Goal: Task Accomplishment & Management: Use online tool/utility

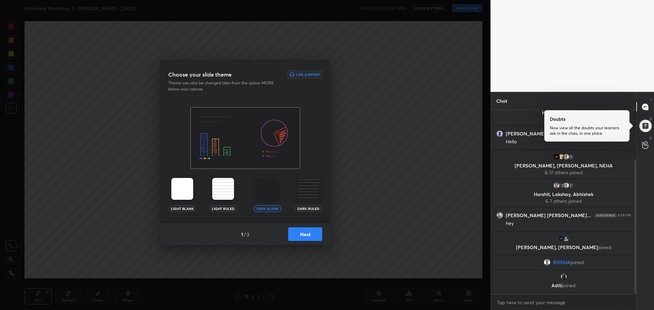
click at [307, 229] on button "Next" at bounding box center [305, 234] width 34 height 14
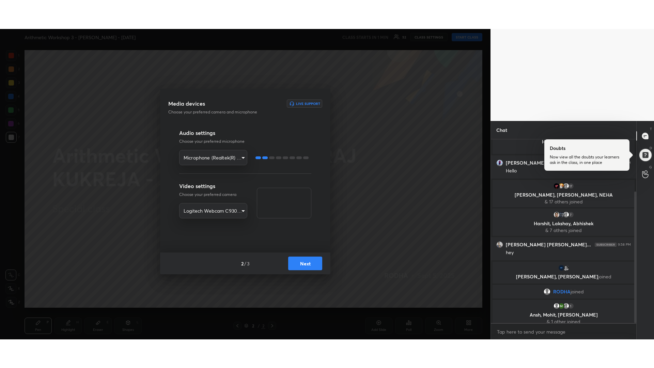
scroll to position [73, 0]
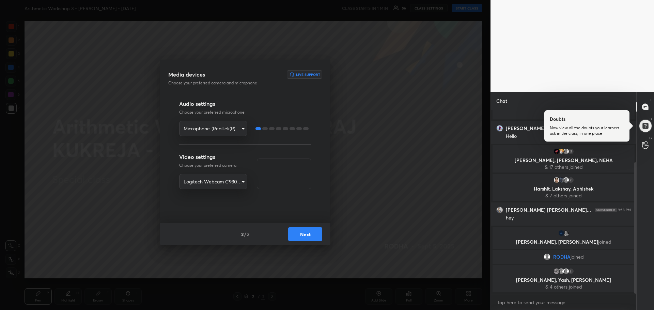
click at [310, 236] on button "Next" at bounding box center [305, 234] width 34 height 14
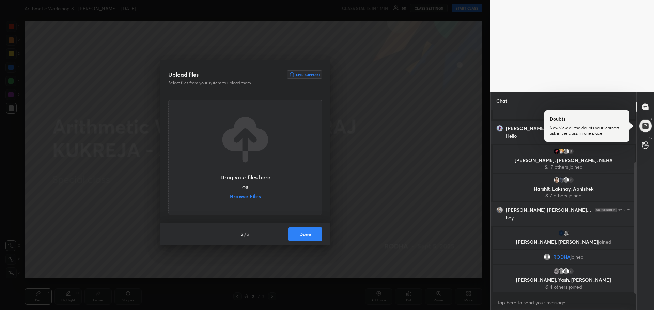
click at [245, 196] on label "Browse Files" at bounding box center [245, 197] width 31 height 7
click at [230, 196] on input "Browse Files" at bounding box center [230, 197] width 0 height 7
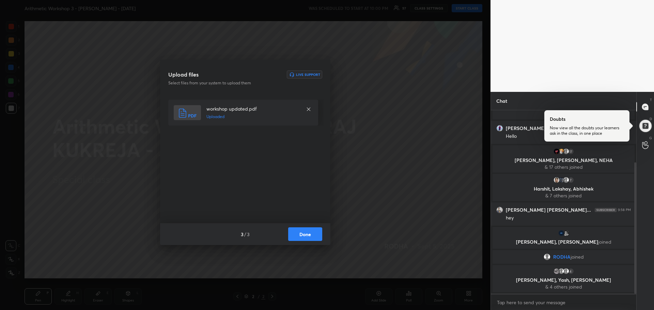
click at [302, 236] on button "Done" at bounding box center [305, 234] width 34 height 14
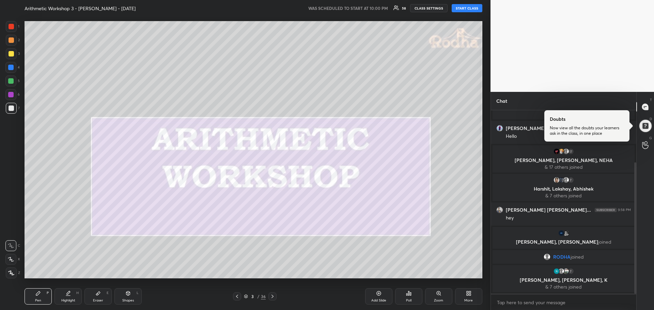
click at [474, 300] on div "More" at bounding box center [468, 296] width 27 height 16
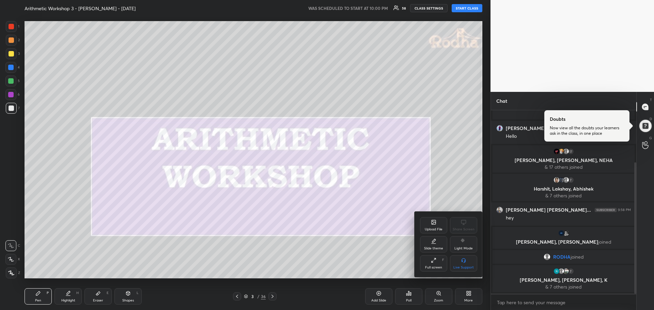
click at [436, 264] on div "Full screen F" at bounding box center [433, 263] width 27 height 16
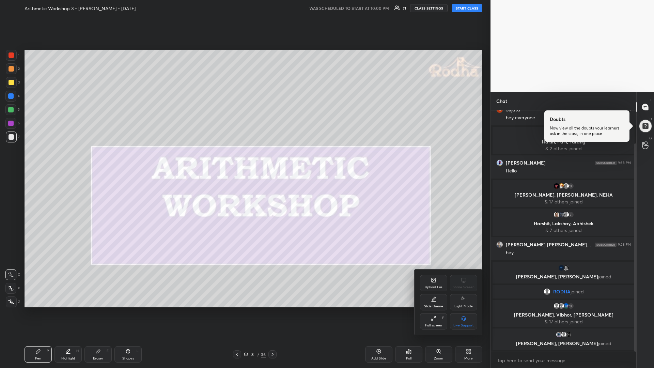
scroll to position [44, 0]
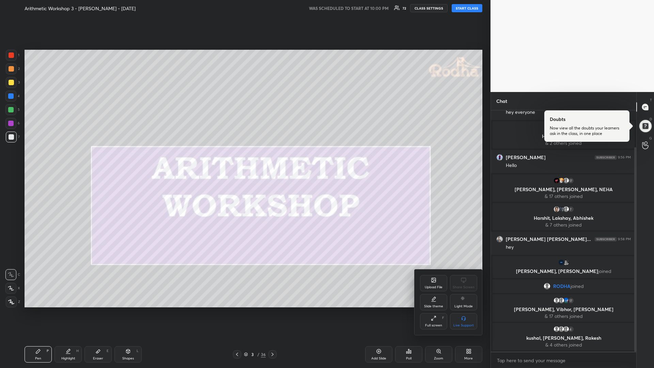
click at [466, 8] on div at bounding box center [327, 184] width 654 height 368
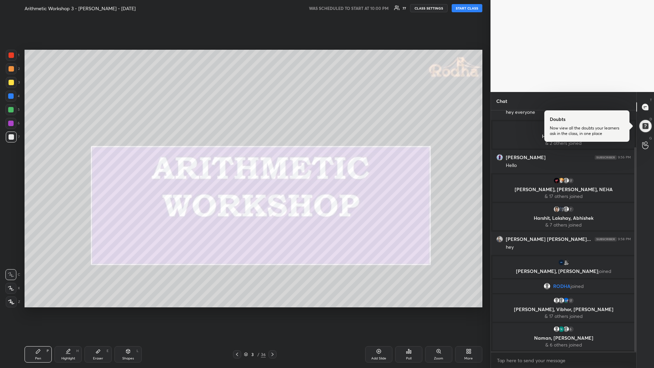
click at [11, 303] on icon at bounding box center [11, 301] width 6 height 5
click at [464, 10] on button "START CLASS" at bounding box center [466, 8] width 31 height 8
click at [468, 9] on button "START CLASS" at bounding box center [466, 8] width 31 height 8
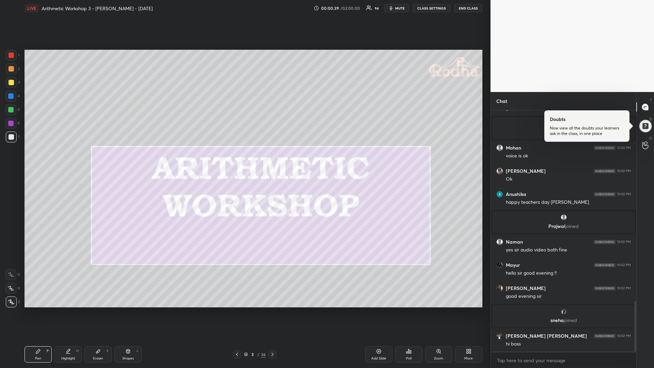
scroll to position [904, 0]
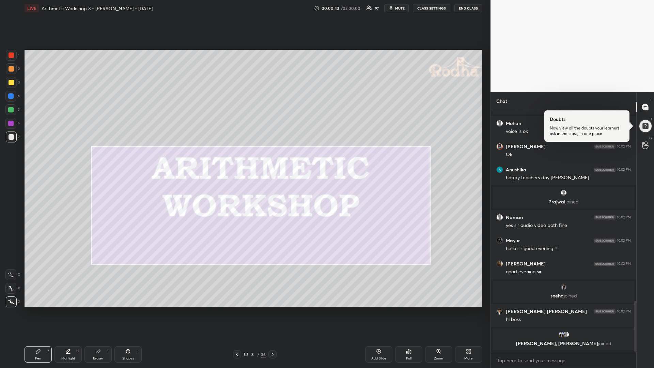
click at [12, 83] on div at bounding box center [11, 82] width 5 height 5
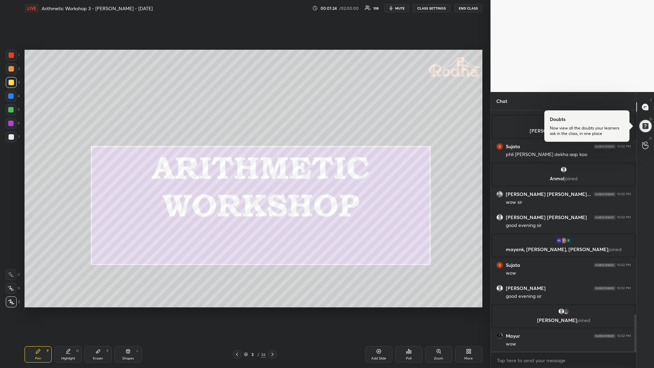
scroll to position [1347, 0]
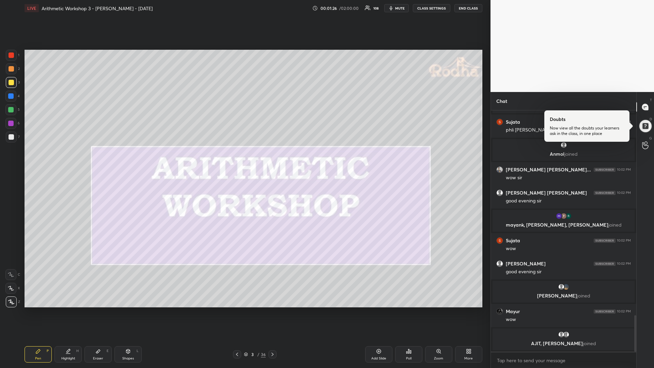
drag, startPoint x: 14, startPoint y: 111, endPoint x: 10, endPoint y: 110, distance: 3.9
click at [13, 111] on div at bounding box center [10, 109] width 11 height 11
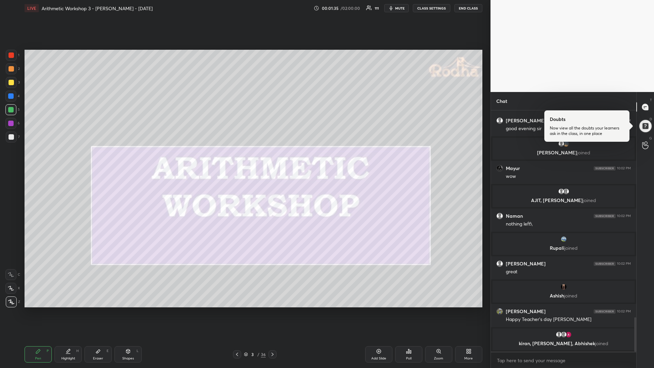
scroll to position [1462, 0]
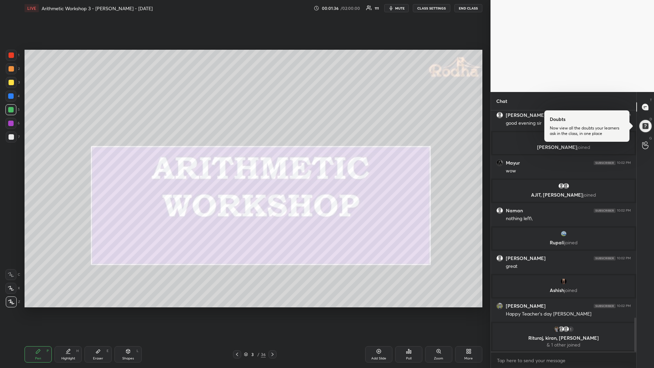
click at [14, 82] on div at bounding box center [11, 82] width 11 height 11
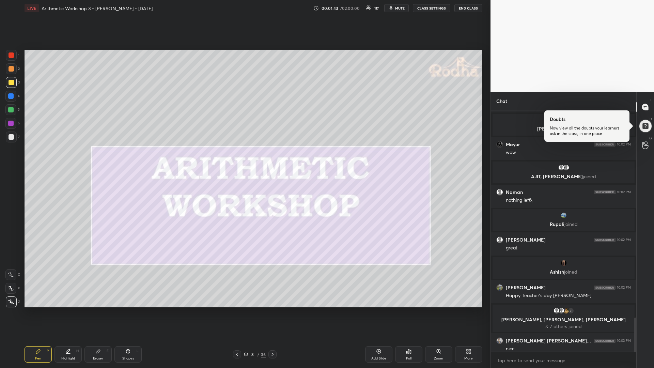
scroll to position [1467, 0]
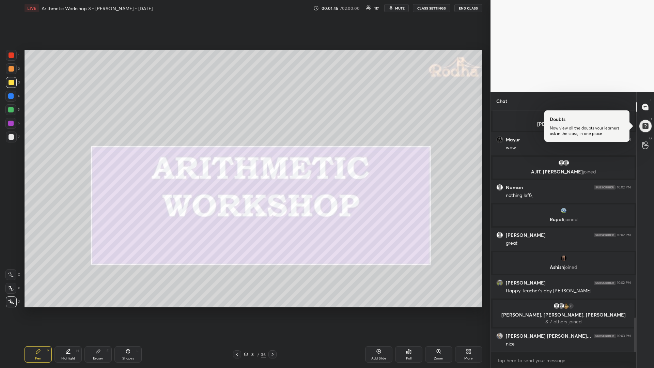
drag, startPoint x: 14, startPoint y: 109, endPoint x: 11, endPoint y: 108, distance: 3.6
click at [13, 109] on div at bounding box center [10, 109] width 11 height 11
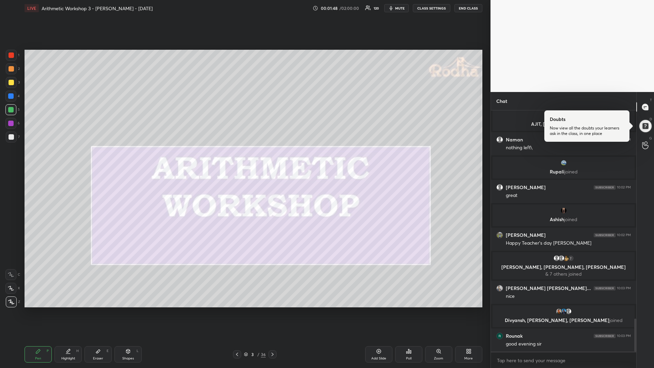
scroll to position [1527, 0]
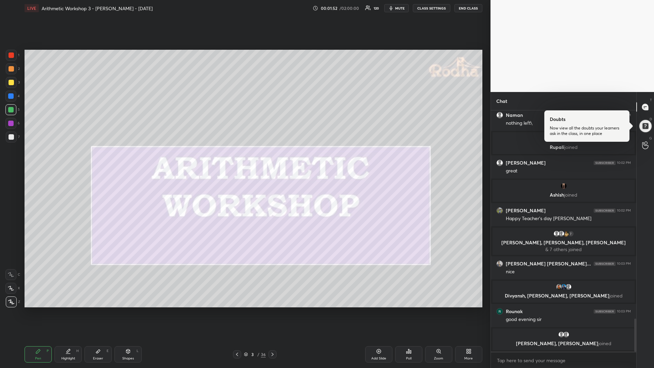
click at [12, 83] on div at bounding box center [11, 82] width 5 height 5
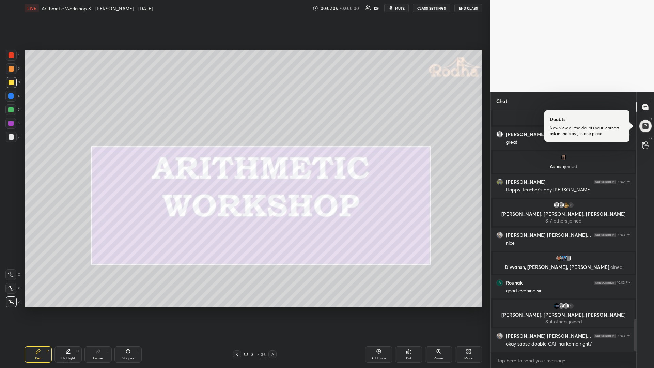
scroll to position [1566, 0]
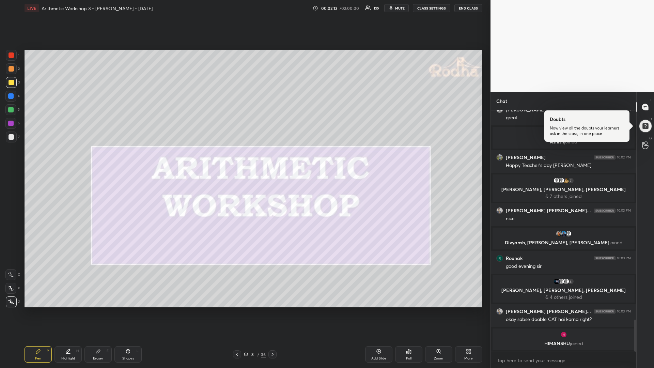
drag, startPoint x: 13, startPoint y: 83, endPoint x: 13, endPoint y: 79, distance: 3.5
click at [13, 83] on div at bounding box center [11, 82] width 5 height 5
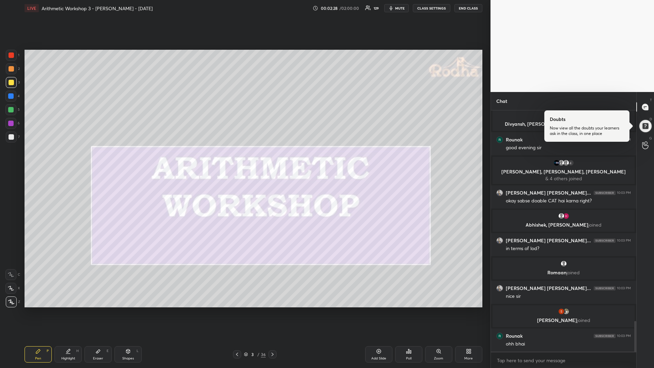
scroll to position [1670, 0]
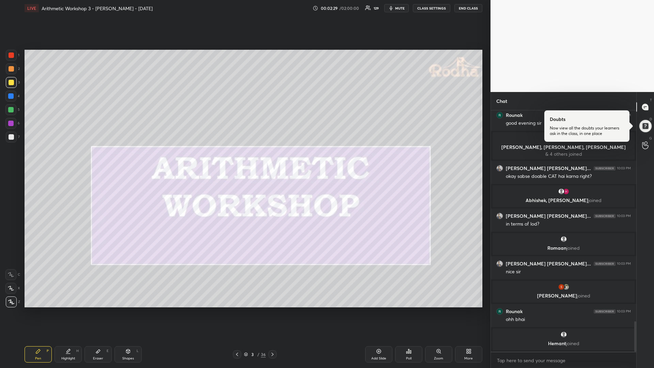
click at [12, 110] on div at bounding box center [10, 109] width 5 height 5
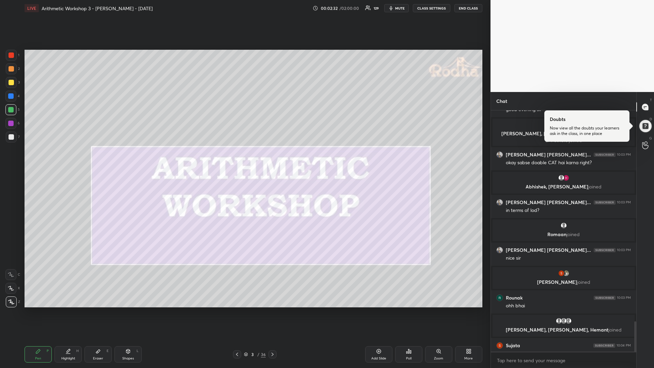
scroll to position [1679, 0]
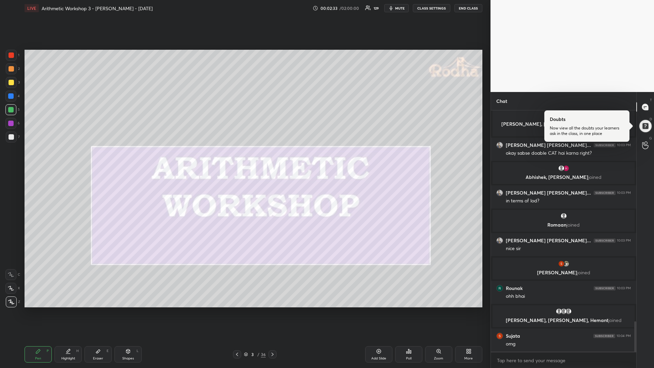
drag, startPoint x: 12, startPoint y: 81, endPoint x: 7, endPoint y: 79, distance: 5.5
click at [12, 81] on div at bounding box center [11, 82] width 5 height 5
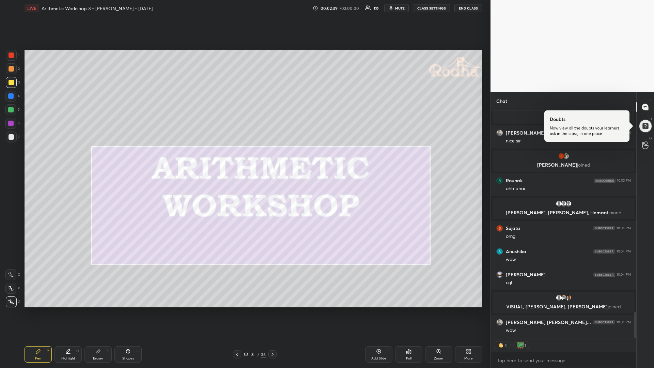
scroll to position [1753, 0]
click at [12, 111] on div at bounding box center [10, 109] width 5 height 5
drag, startPoint x: 11, startPoint y: 138, endPoint x: 6, endPoint y: 137, distance: 5.0
click at [10, 138] on div at bounding box center [11, 136] width 5 height 5
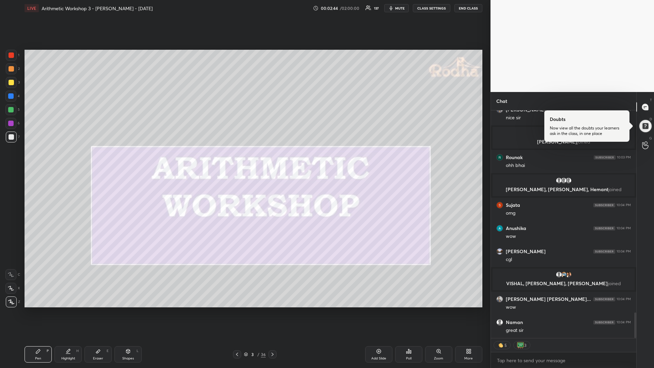
scroll to position [1801, 0]
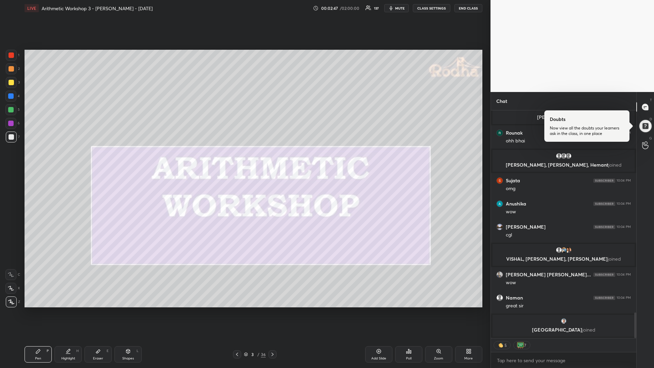
click at [373, 310] on div "Add Slide" at bounding box center [378, 354] width 27 height 16
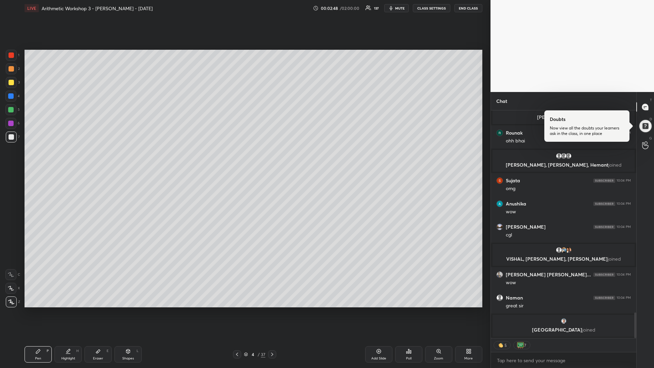
drag, startPoint x: 13, startPoint y: 84, endPoint x: 17, endPoint y: 84, distance: 4.1
click at [13, 83] on div at bounding box center [11, 82] width 5 height 5
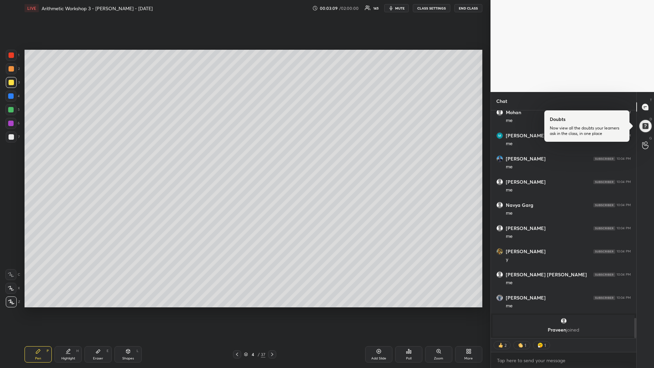
scroll to position [2227, 0]
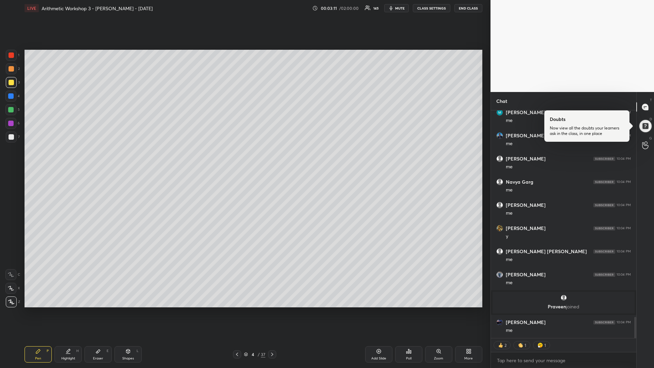
click at [12, 109] on div at bounding box center [10, 109] width 5 height 5
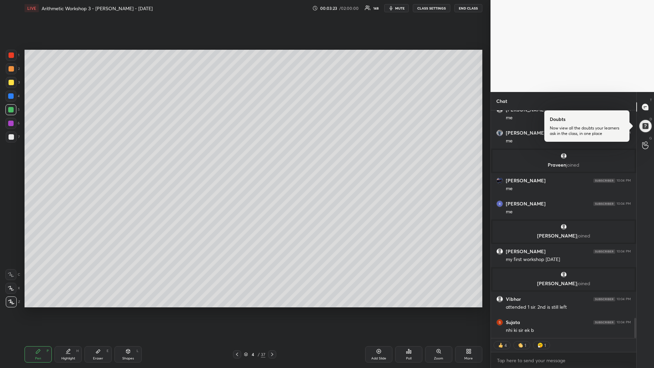
scroll to position [2367, 0]
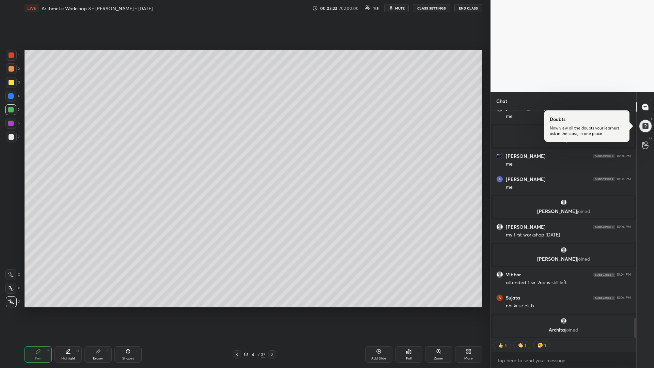
click at [13, 84] on div at bounding box center [11, 82] width 5 height 5
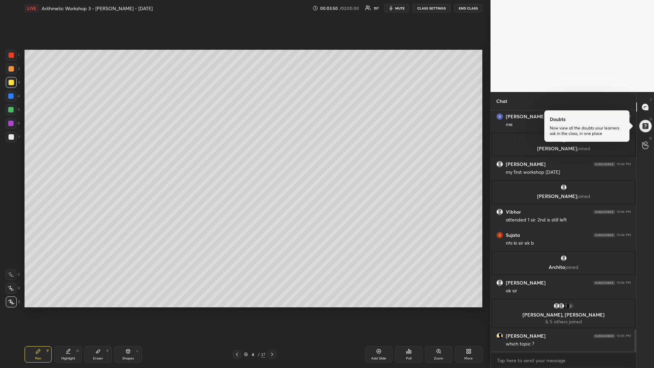
scroll to position [2422, 0]
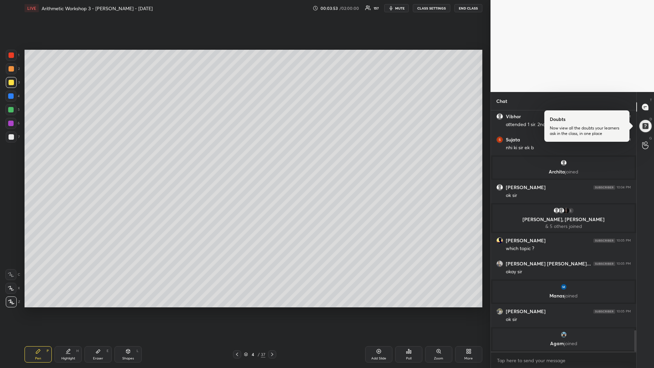
click at [10, 109] on div at bounding box center [10, 109] width 5 height 5
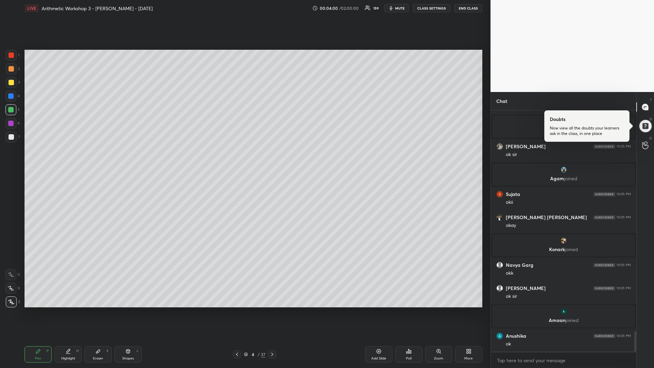
scroll to position [2613, 0]
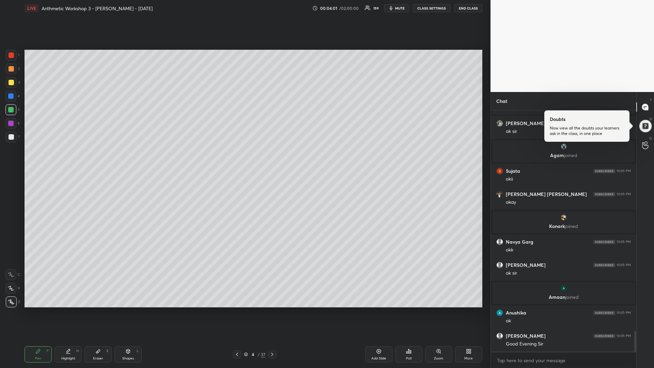
click at [13, 84] on div at bounding box center [11, 82] width 5 height 5
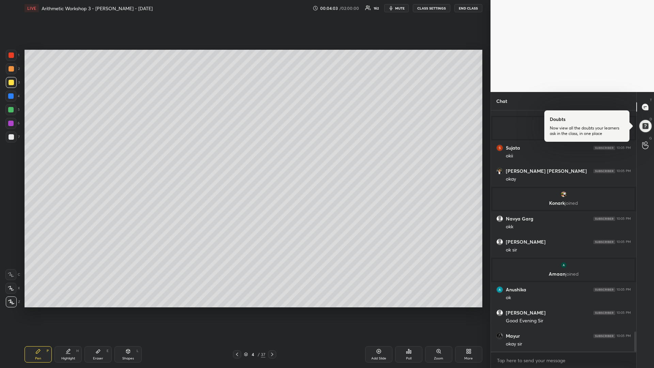
scroll to position [2661, 0]
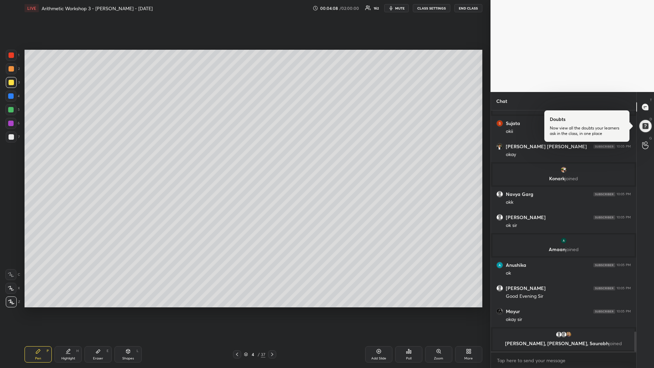
click at [131, 310] on div "Shapes L" at bounding box center [127, 354] width 27 height 16
drag, startPoint x: 13, startPoint y: 259, endPoint x: 23, endPoint y: 256, distance: 10.7
click at [14, 260] on icon at bounding box center [11, 260] width 5 height 5
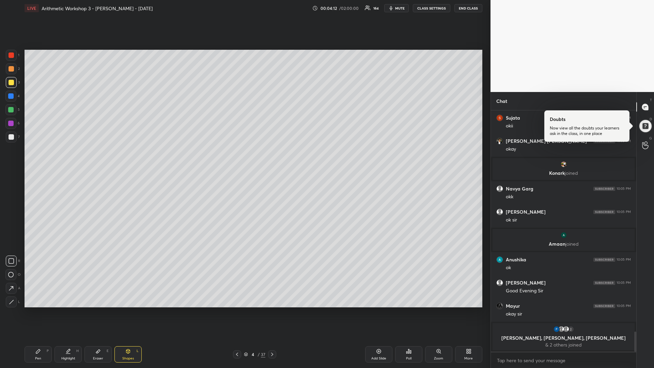
click at [36, 310] on div "Pen P" at bounding box center [38, 354] width 27 height 16
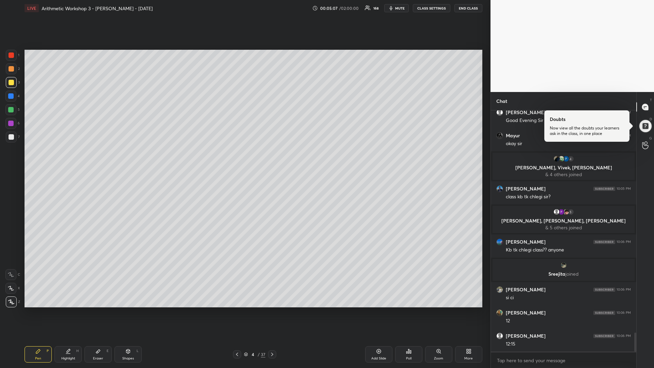
scroll to position [2807, 0]
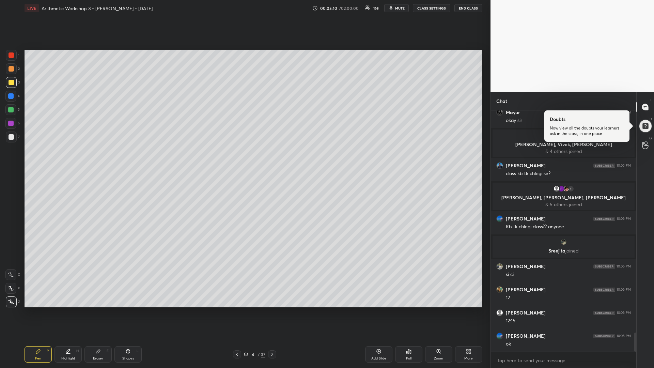
click at [165, 310] on div "Setting up your live class Poll for secs No correct answer Start poll" at bounding box center [253, 178] width 463 height 324
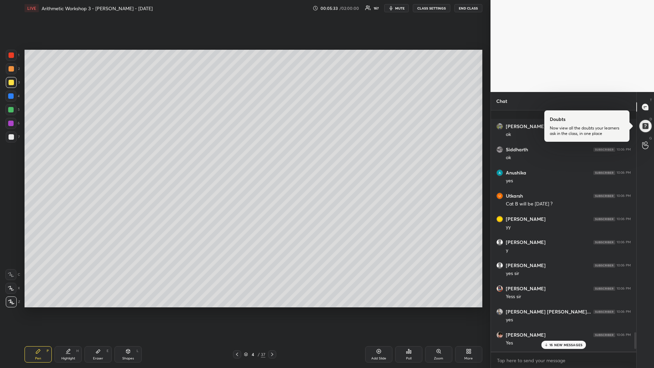
scroll to position [3204, 0]
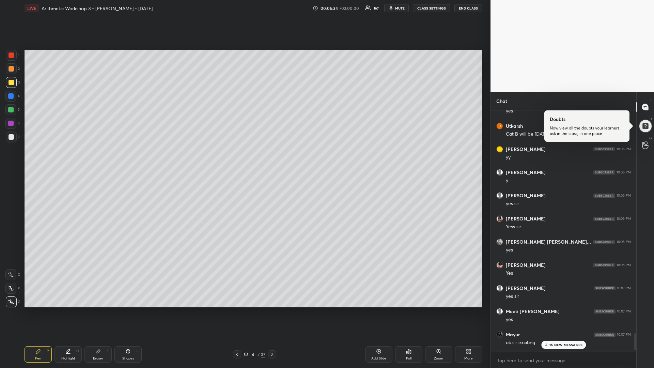
click at [566, 310] on p "16 NEW MESSAGES" at bounding box center [565, 345] width 33 height 4
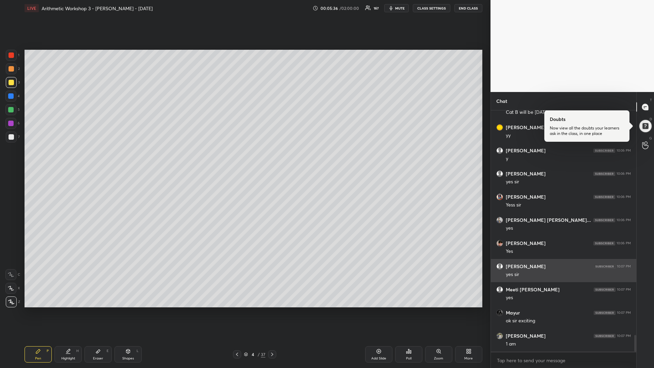
scroll to position [3249, 0]
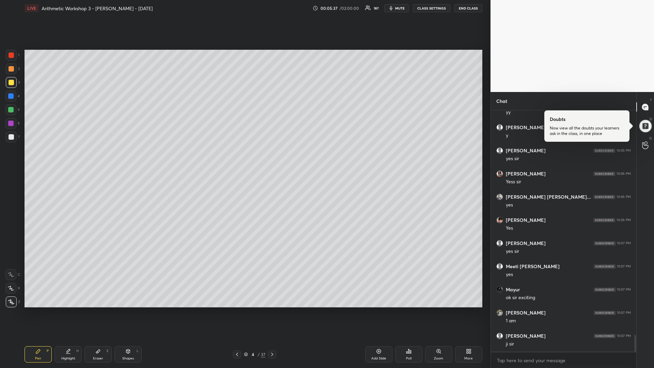
drag, startPoint x: 14, startPoint y: 110, endPoint x: 5, endPoint y: 109, distance: 8.9
click at [13, 110] on div at bounding box center [10, 109] width 11 height 11
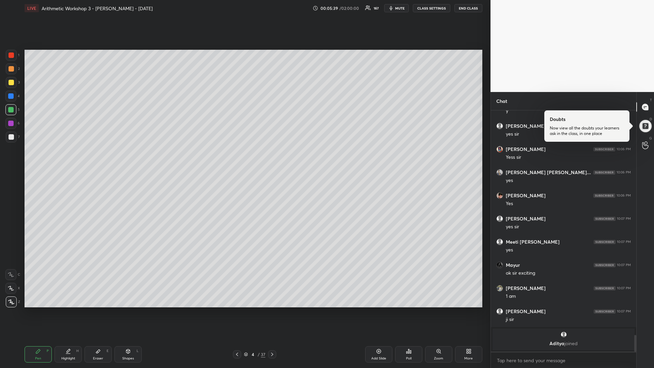
drag, startPoint x: 12, startPoint y: 138, endPoint x: 5, endPoint y: 140, distance: 6.6
click at [12, 139] on div at bounding box center [11, 136] width 5 height 5
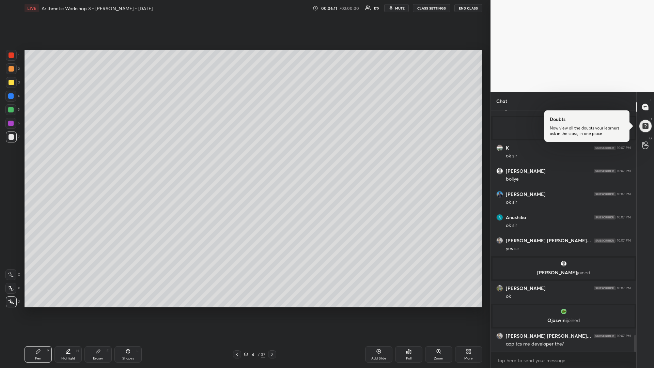
scroll to position [3247, 0]
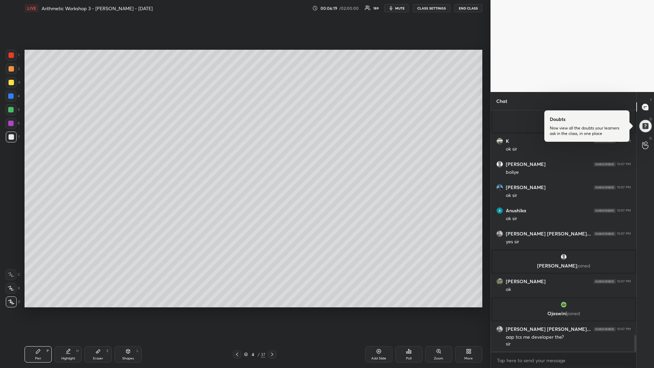
click at [16, 110] on div at bounding box center [10, 109] width 11 height 11
drag, startPoint x: 14, startPoint y: 83, endPoint x: 7, endPoint y: 90, distance: 9.9
click at [14, 83] on div at bounding box center [11, 82] width 11 height 11
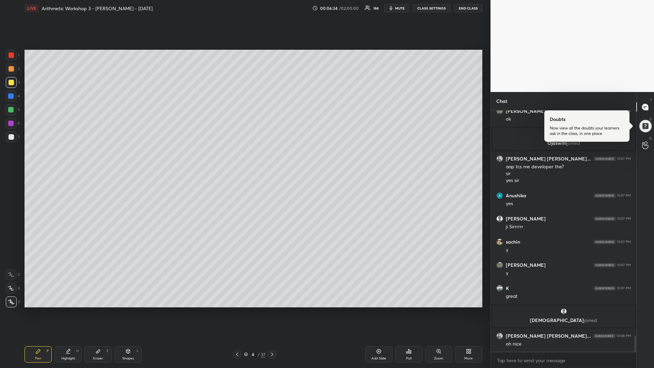
scroll to position [3422, 0]
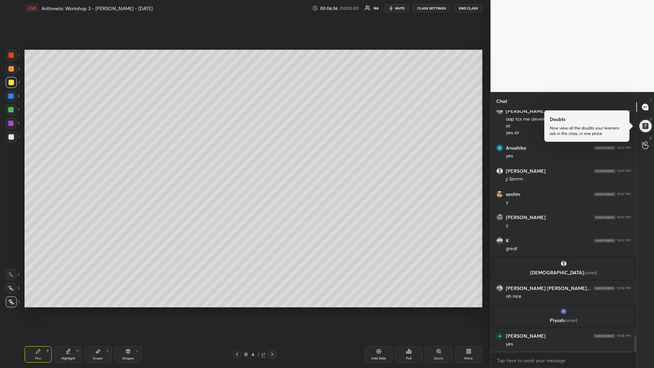
click at [13, 110] on div at bounding box center [10, 109] width 5 height 5
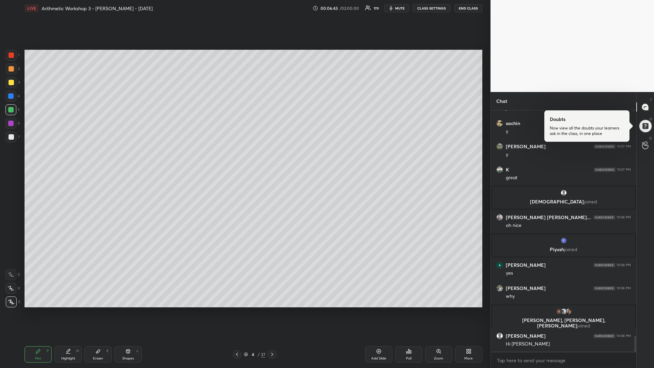
scroll to position [3462, 0]
click at [11, 83] on div at bounding box center [11, 82] width 5 height 5
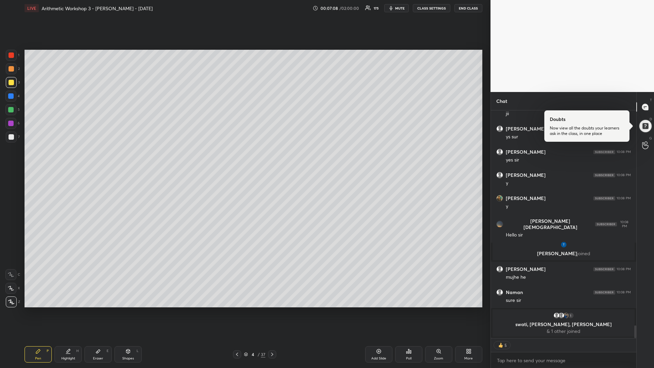
scroll to position [3838, 0]
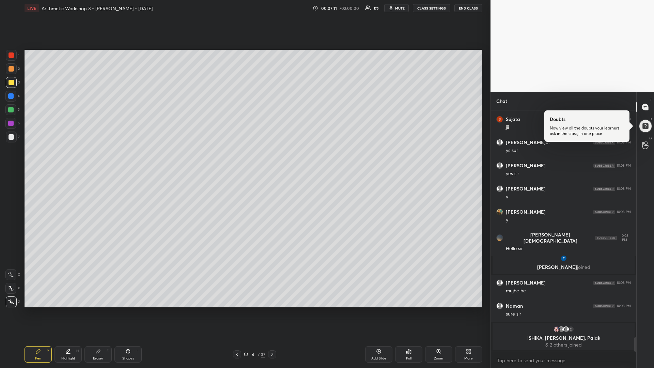
click at [16, 111] on div at bounding box center [10, 109] width 11 height 11
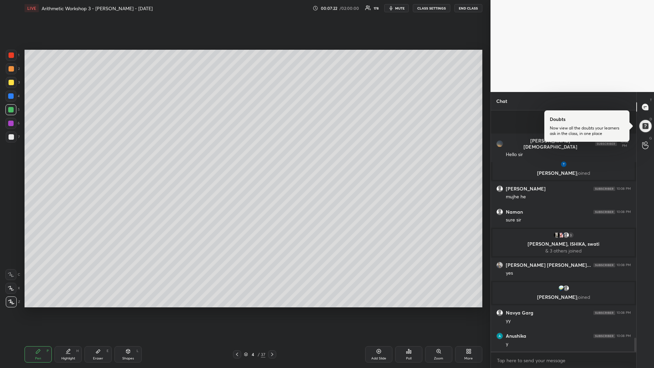
scroll to position [3968, 0]
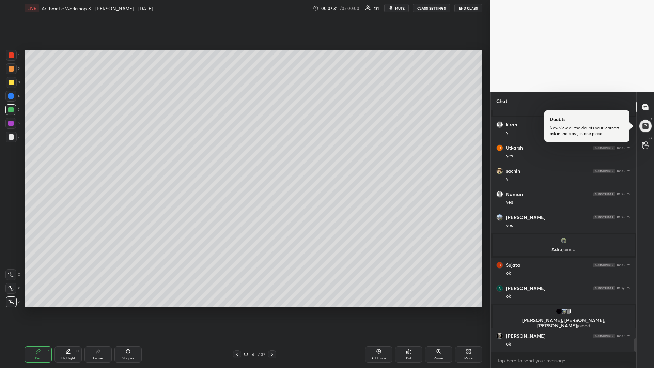
click at [11, 84] on div at bounding box center [11, 82] width 5 height 5
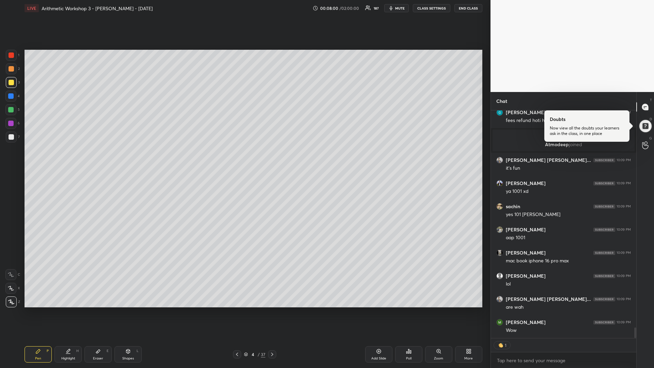
scroll to position [4717, 0]
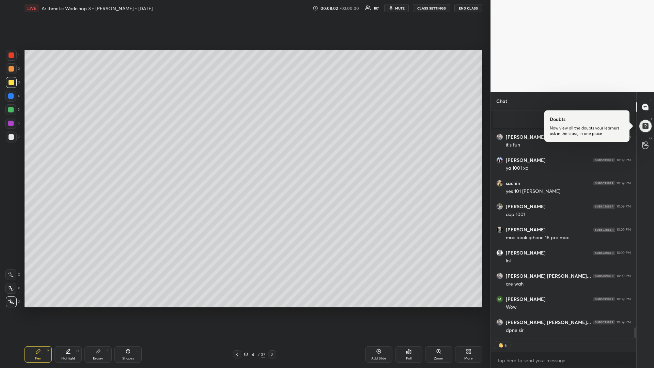
click at [10, 110] on div at bounding box center [10, 109] width 5 height 5
click at [12, 81] on div at bounding box center [11, 82] width 5 height 5
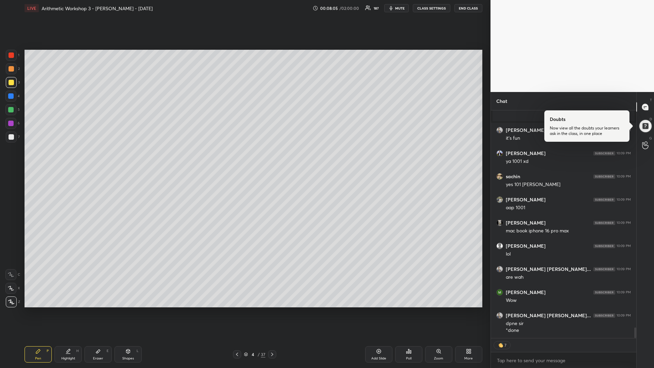
drag, startPoint x: 12, startPoint y: 110, endPoint x: 6, endPoint y: 111, distance: 5.2
click at [11, 109] on div at bounding box center [10, 109] width 5 height 5
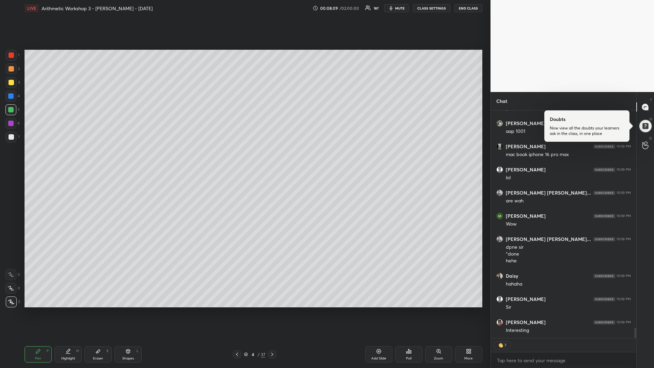
scroll to position [4824, 0]
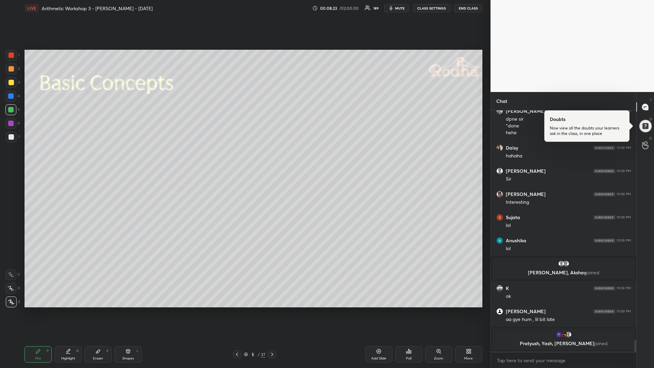
click at [12, 138] on div at bounding box center [11, 136] width 5 height 5
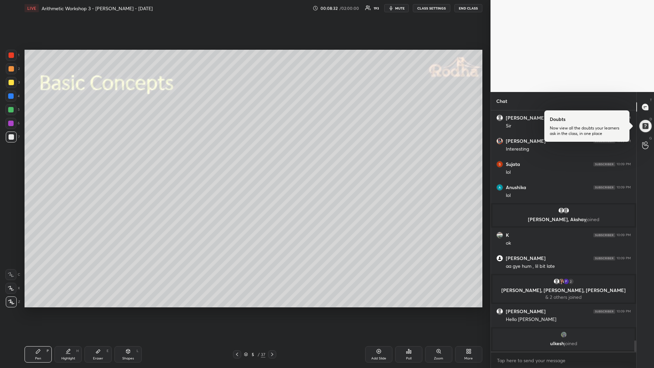
scroll to position [4878, 0]
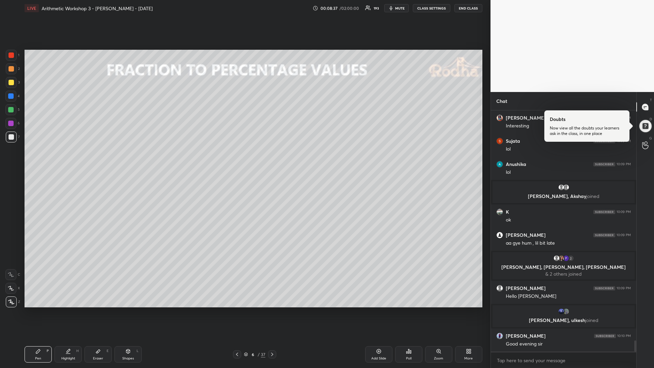
click at [127, 310] on icon at bounding box center [128, 351] width 4 height 4
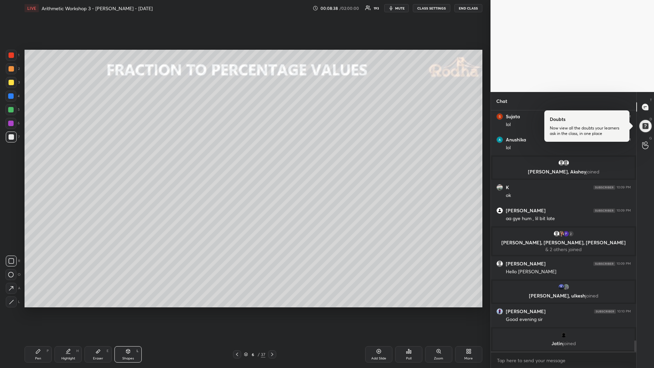
drag, startPoint x: 12, startPoint y: 301, endPoint x: 13, endPoint y: 297, distance: 5.1
click at [10, 302] on icon at bounding box center [11, 301] width 5 height 5
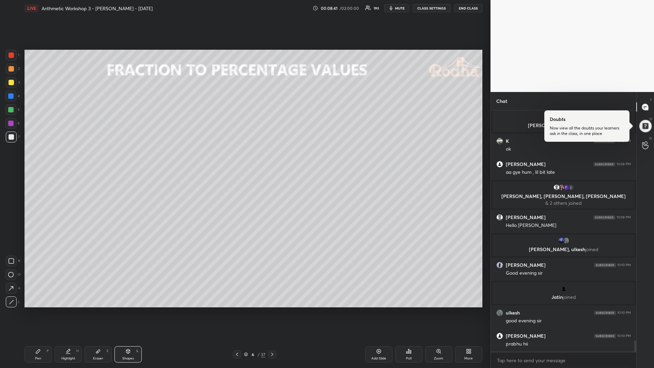
scroll to position [4954, 0]
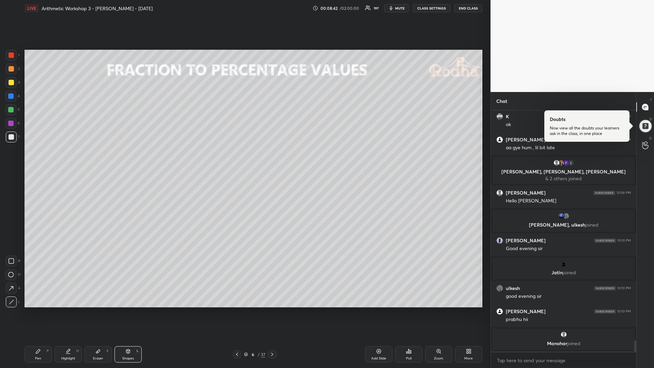
click at [10, 110] on div at bounding box center [10, 109] width 5 height 5
click at [42, 310] on div "Pen P" at bounding box center [38, 354] width 27 height 16
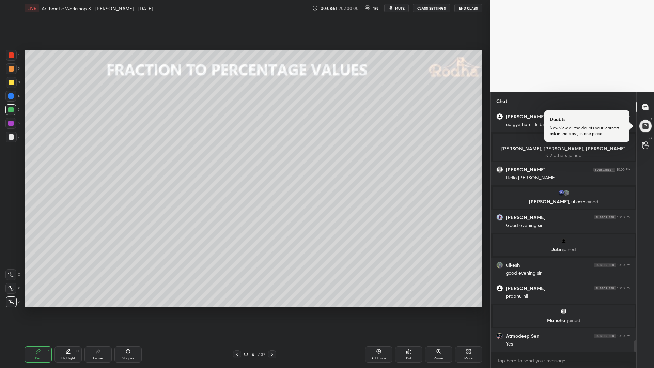
scroll to position [4994, 0]
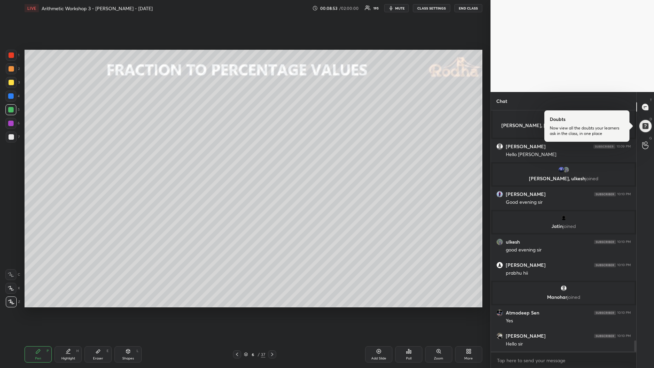
click at [13, 84] on div at bounding box center [11, 82] width 5 height 5
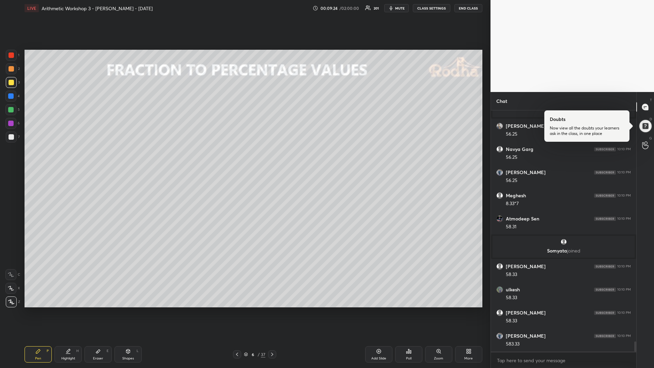
scroll to position [5483, 0]
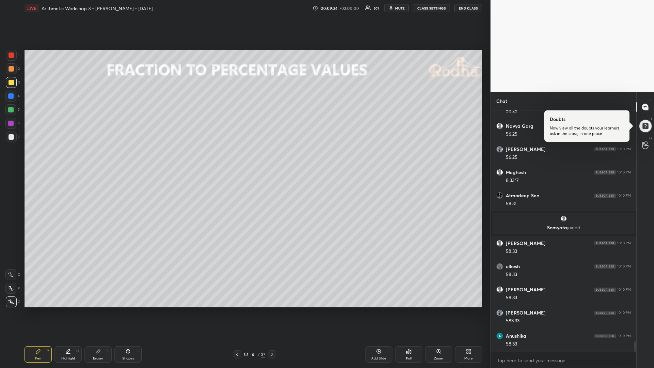
drag, startPoint x: 16, startPoint y: 108, endPoint x: 20, endPoint y: 107, distance: 4.7
click at [15, 108] on div at bounding box center [10, 109] width 11 height 11
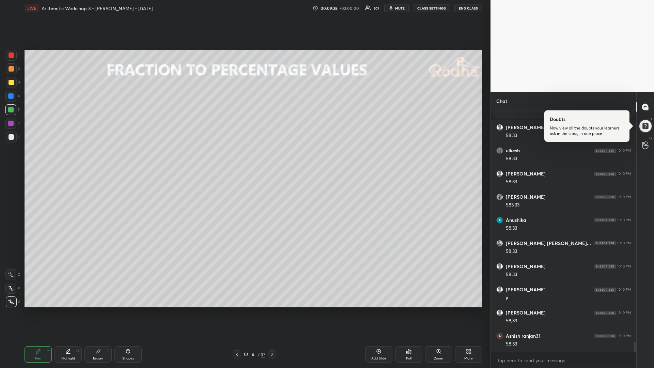
scroll to position [5622, 0]
drag, startPoint x: 13, startPoint y: 98, endPoint x: 13, endPoint y: 101, distance: 3.4
click at [13, 97] on div at bounding box center [10, 95] width 5 height 5
click at [14, 84] on div at bounding box center [11, 82] width 11 height 11
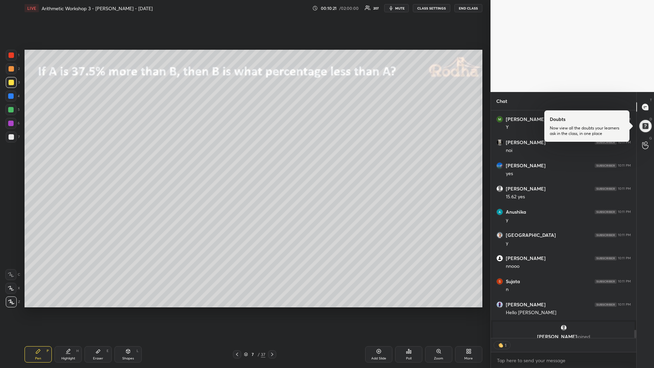
scroll to position [6258, 0]
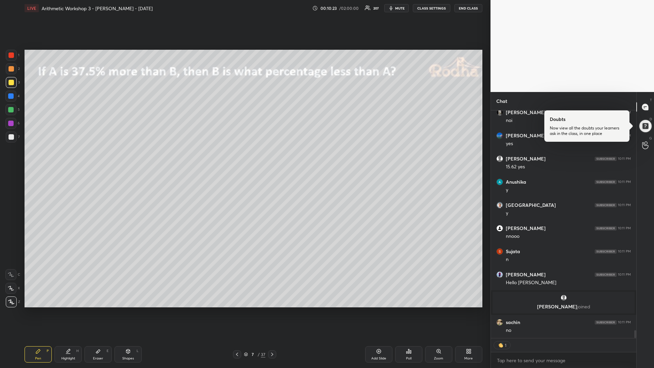
click at [11, 111] on div at bounding box center [10, 109] width 5 height 5
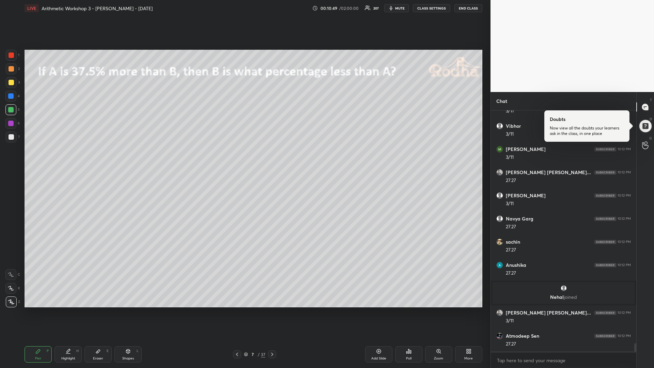
scroll to position [6609, 0]
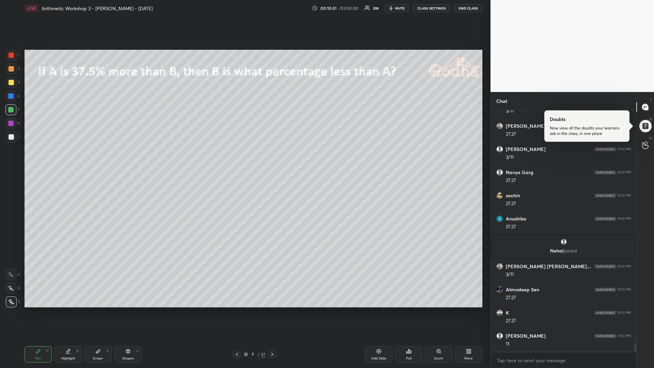
drag, startPoint x: 14, startPoint y: 84, endPoint x: 17, endPoint y: 88, distance: 4.4
click at [13, 84] on div at bounding box center [11, 82] width 11 height 11
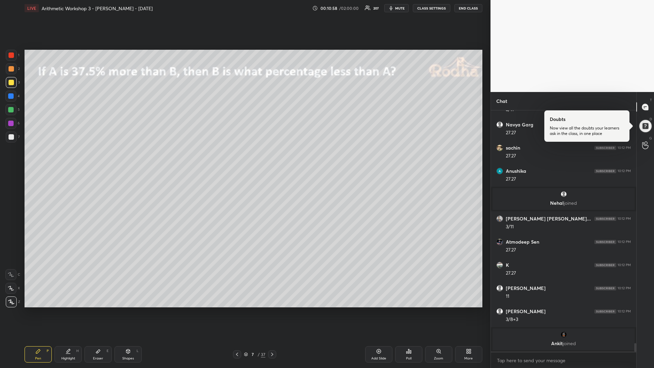
scroll to position [6663, 0]
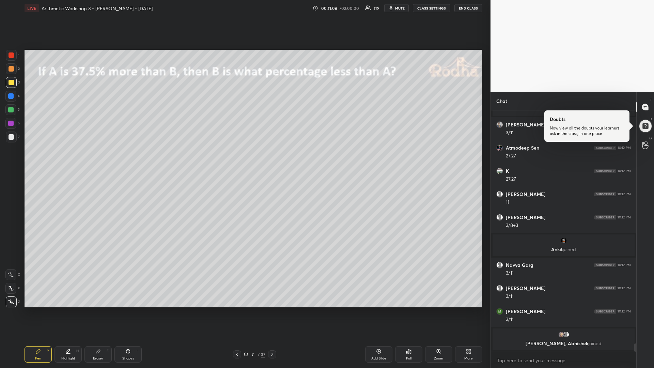
drag, startPoint x: 11, startPoint y: 111, endPoint x: 6, endPoint y: 109, distance: 4.9
click at [10, 111] on div at bounding box center [10, 109] width 5 height 5
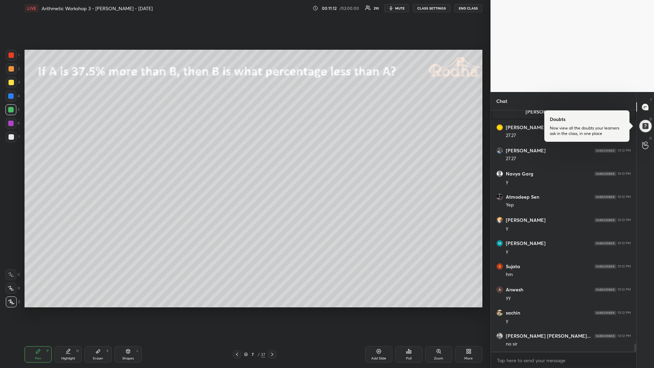
click at [12, 83] on div at bounding box center [11, 82] width 5 height 5
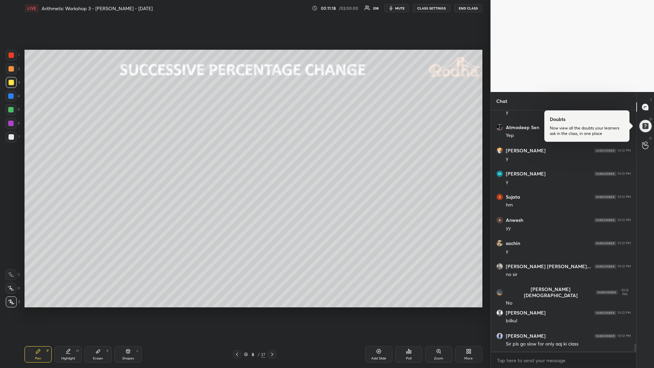
click at [12, 83] on div at bounding box center [11, 82] width 5 height 5
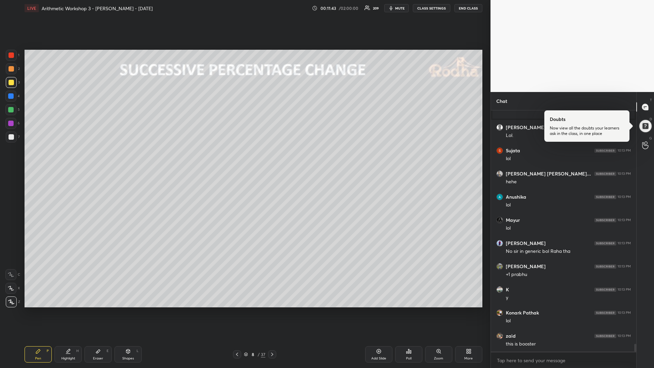
scroll to position [7339, 0]
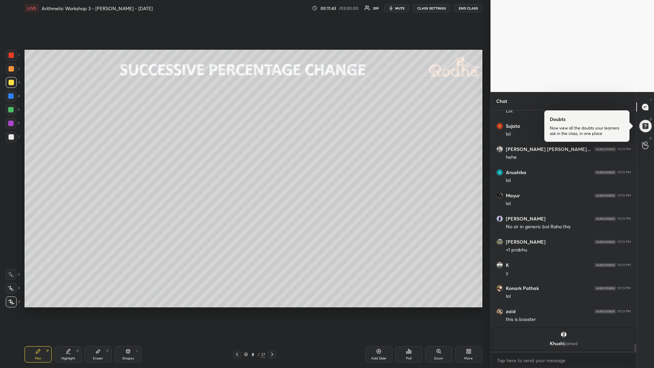
click at [12, 112] on div at bounding box center [10, 109] width 5 height 5
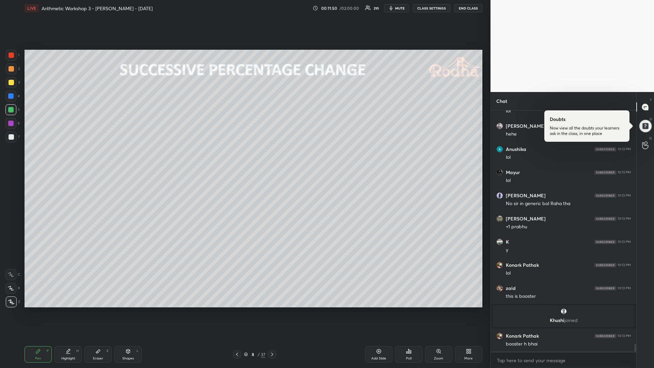
scroll to position [7318, 0]
click at [12, 84] on div at bounding box center [11, 82] width 5 height 5
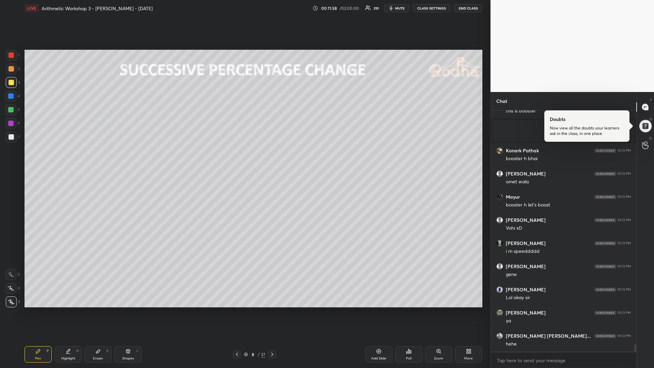
scroll to position [7504, 0]
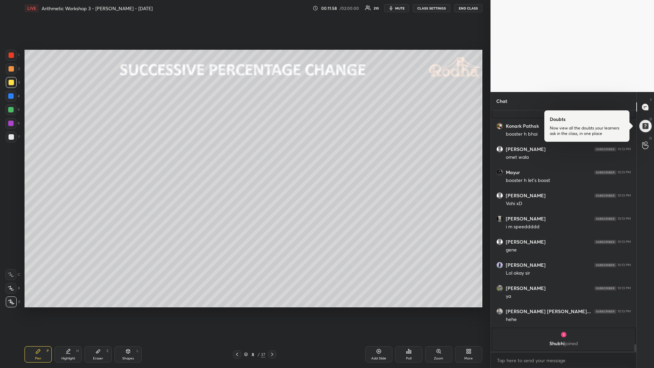
drag, startPoint x: 98, startPoint y: 354, endPoint x: 100, endPoint y: 315, distance: 38.8
click at [98, 310] on div "Eraser E" at bounding box center [97, 354] width 27 height 16
click at [34, 310] on div "Pen P" at bounding box center [38, 354] width 27 height 16
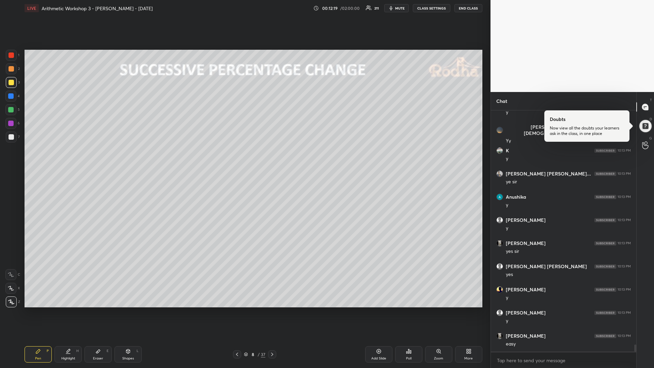
scroll to position [7903, 0]
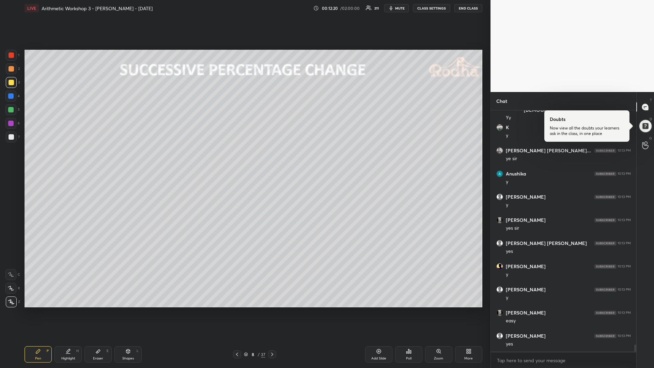
click at [13, 111] on div at bounding box center [10, 109] width 5 height 5
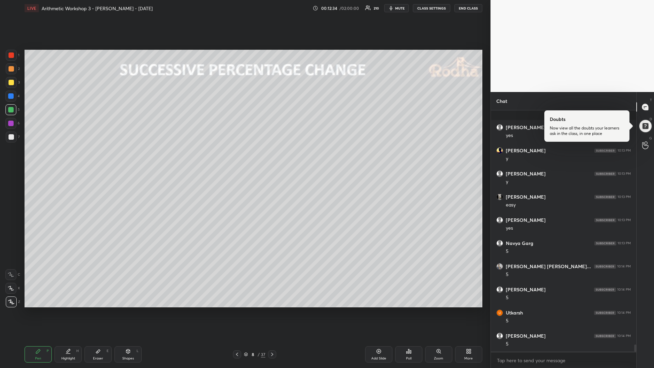
scroll to position [8065, 0]
click at [12, 83] on div at bounding box center [11, 82] width 5 height 5
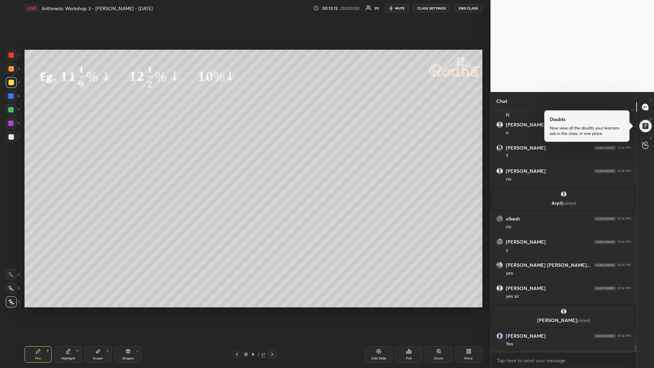
scroll to position [8253, 0]
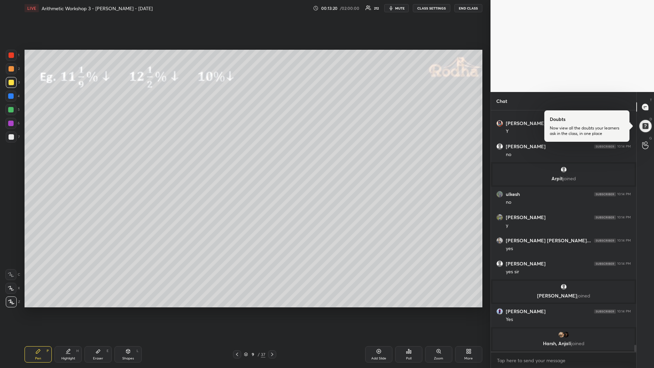
drag, startPoint x: 13, startPoint y: 112, endPoint x: 17, endPoint y: 106, distance: 7.0
click at [12, 111] on div at bounding box center [10, 109] width 5 height 5
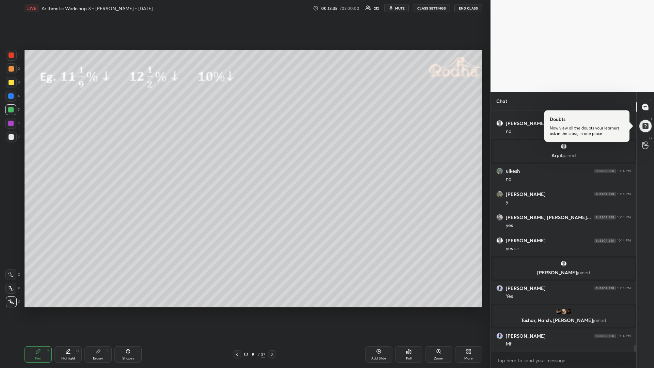
scroll to position [8287, 0]
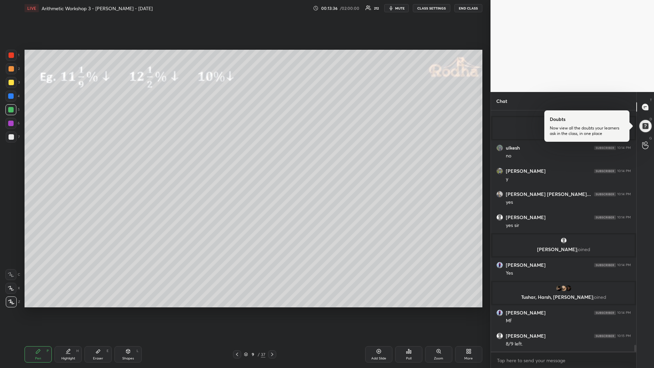
click at [128, 310] on div "Shapes L" at bounding box center [127, 354] width 27 height 16
click at [13, 300] on icon at bounding box center [11, 301] width 5 height 5
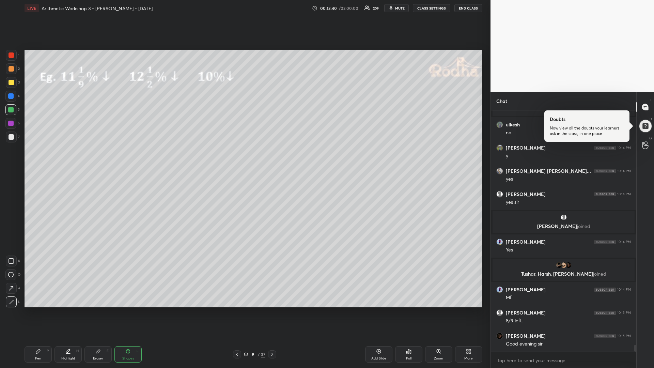
click at [11, 82] on div at bounding box center [11, 82] width 5 height 5
click at [37, 310] on div "Pen P" at bounding box center [38, 354] width 27 height 16
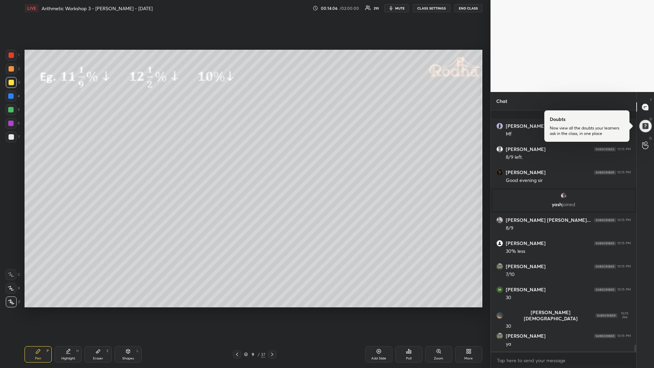
scroll to position [8495, 0]
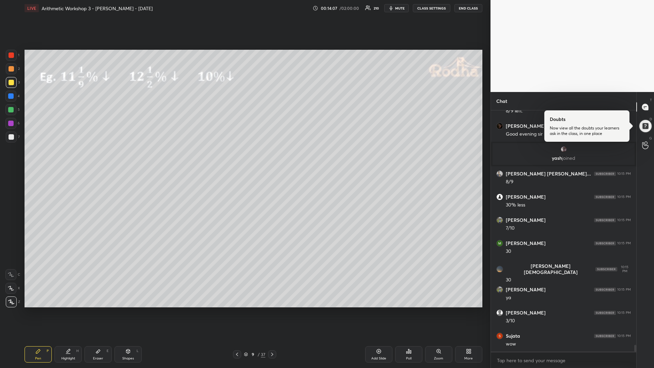
click at [13, 110] on div at bounding box center [10, 109] width 5 height 5
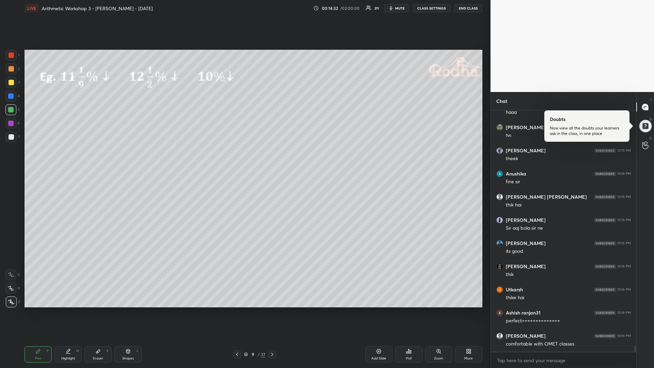
scroll to position [9884, 0]
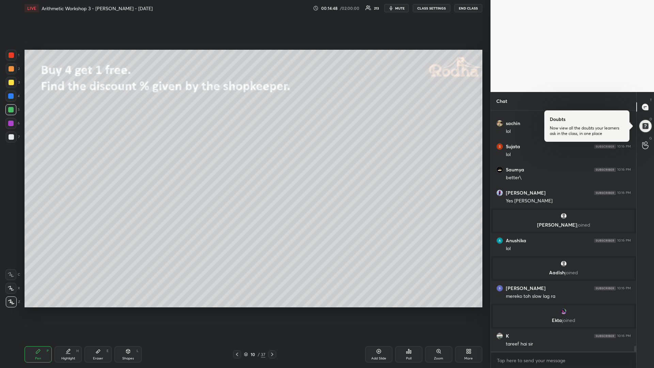
drag, startPoint x: 12, startPoint y: 83, endPoint x: 20, endPoint y: 83, distance: 8.9
click at [12, 83] on div at bounding box center [11, 82] width 5 height 5
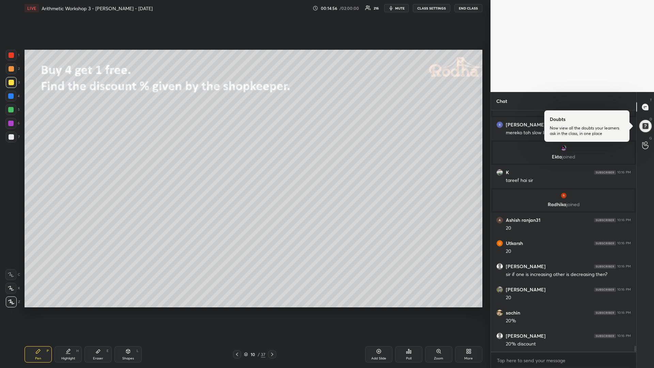
click at [11, 83] on div at bounding box center [11, 82] width 5 height 5
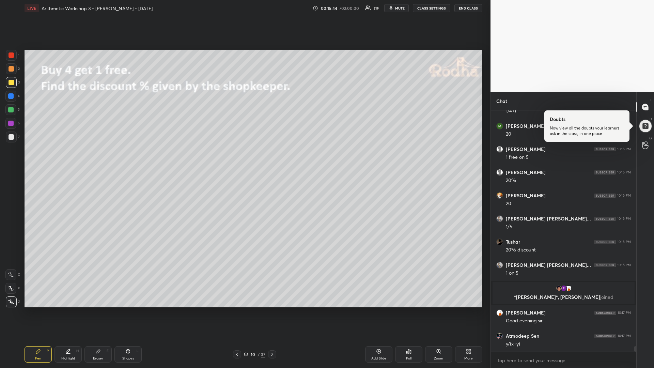
scroll to position [10469, 0]
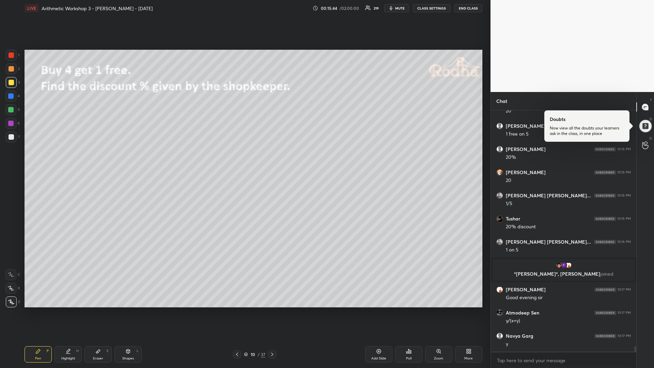
click at [10, 110] on div at bounding box center [10, 109] width 5 height 5
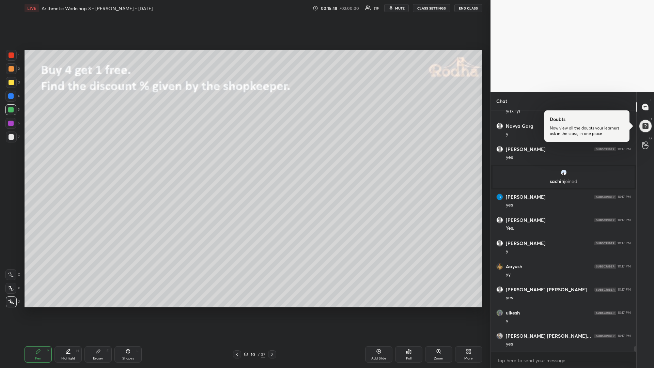
scroll to position [10703, 0]
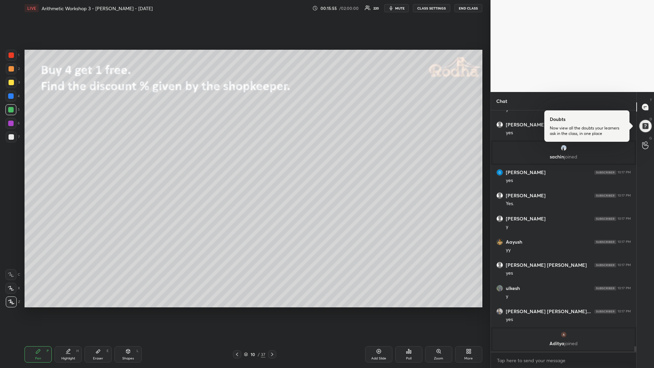
drag, startPoint x: 9, startPoint y: 83, endPoint x: 2, endPoint y: 82, distance: 6.2
click at [9, 84] on div at bounding box center [11, 82] width 5 height 5
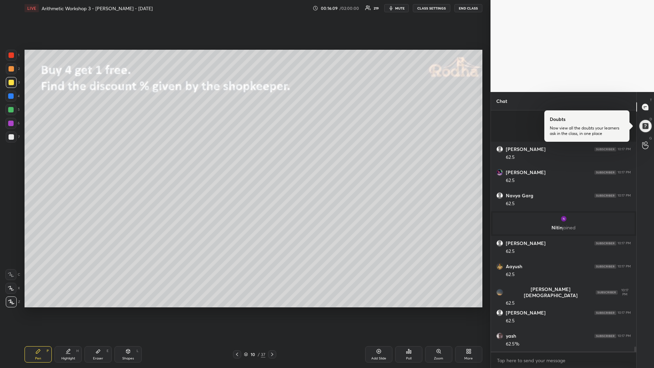
scroll to position [11285, 0]
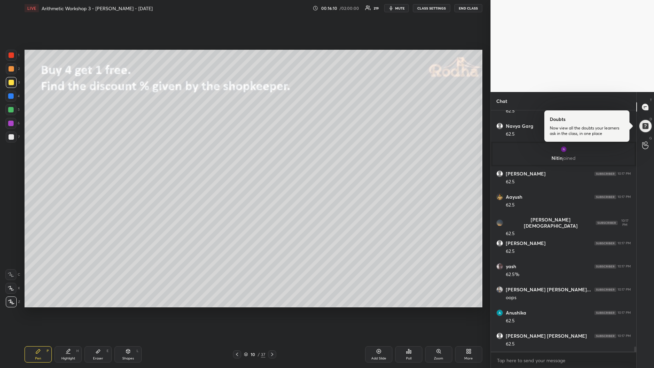
click at [14, 109] on div at bounding box center [10, 109] width 11 height 11
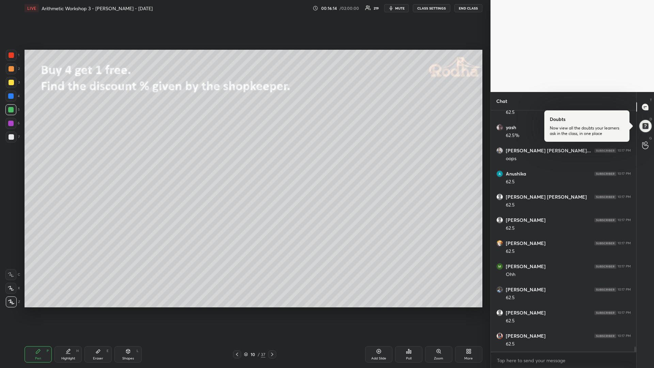
scroll to position [11516, 0]
click at [12, 82] on div at bounding box center [11, 82] width 5 height 5
click at [13, 138] on div at bounding box center [11, 136] width 5 height 5
drag, startPoint x: 13, startPoint y: 83, endPoint x: 6, endPoint y: 88, distance: 8.3
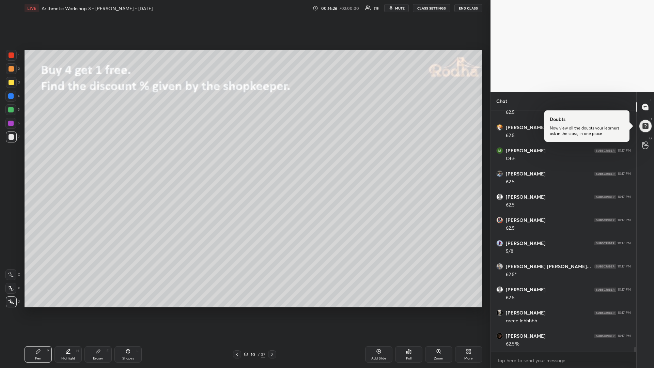
click at [12, 84] on div at bounding box center [11, 82] width 5 height 5
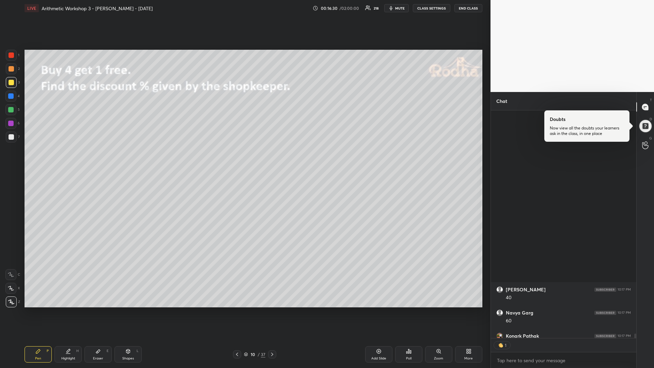
scroll to position [11808, 0]
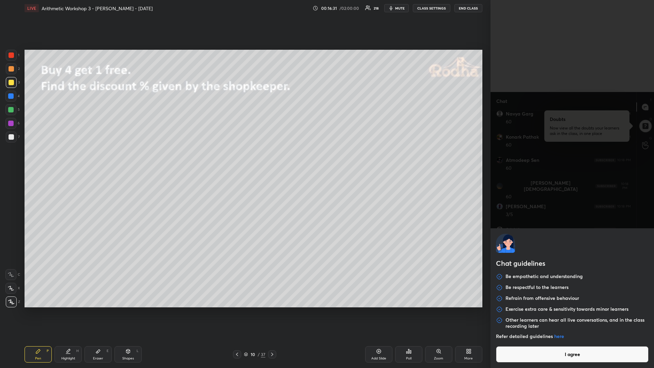
click at [571, 310] on body "1 2 3 4 5 6 7 R O A L C X Z Erase all C X Z LIVE Arithmetic Workshop 3 - [PERSO…" at bounding box center [327, 184] width 654 height 368
click at [568, 310] on button "I agree" at bounding box center [572, 354] width 153 height 16
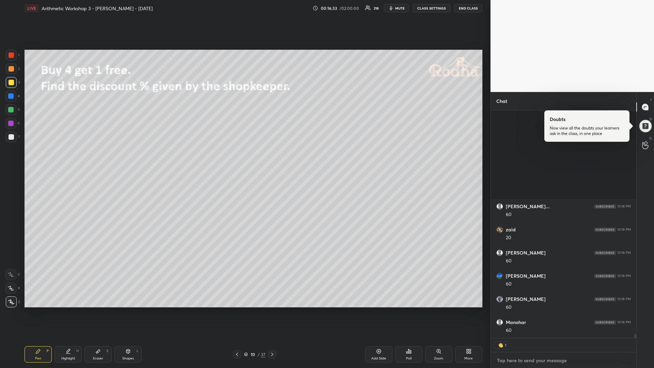
scroll to position [12549, 0]
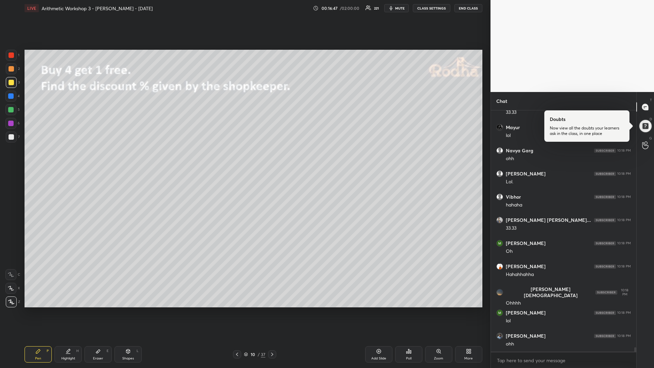
click at [14, 110] on div at bounding box center [10, 109] width 11 height 11
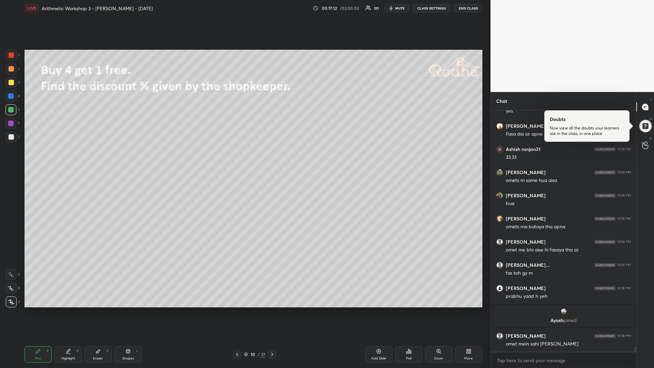
scroll to position [13145, 0]
drag, startPoint x: 15, startPoint y: 82, endPoint x: 4, endPoint y: 86, distance: 10.8
click at [14, 83] on div at bounding box center [11, 82] width 11 height 11
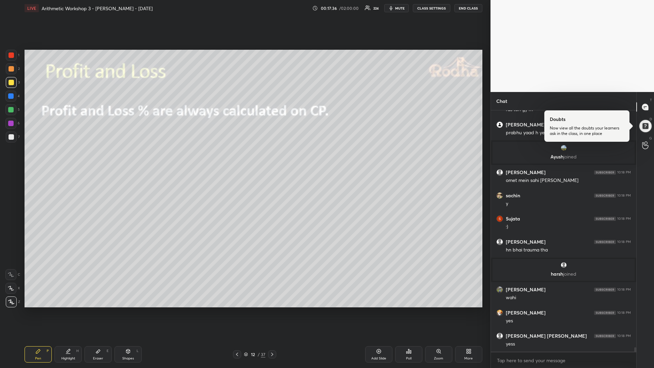
scroll to position [13302, 0]
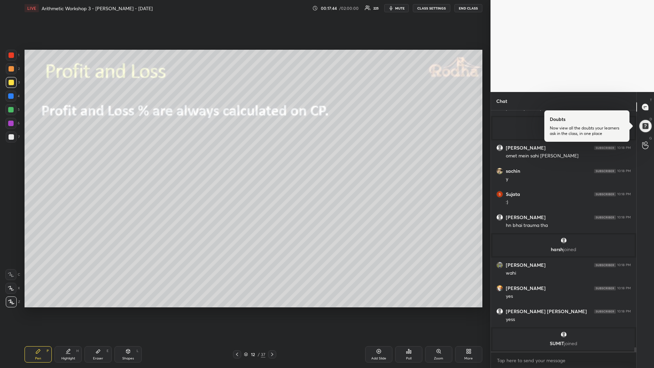
click at [125, 310] on div "Shapes L" at bounding box center [127, 354] width 27 height 16
click at [40, 310] on icon at bounding box center [37, 350] width 5 height 5
drag, startPoint x: 13, startPoint y: 109, endPoint x: 6, endPoint y: 107, distance: 6.6
click at [12, 108] on div at bounding box center [10, 109] width 5 height 5
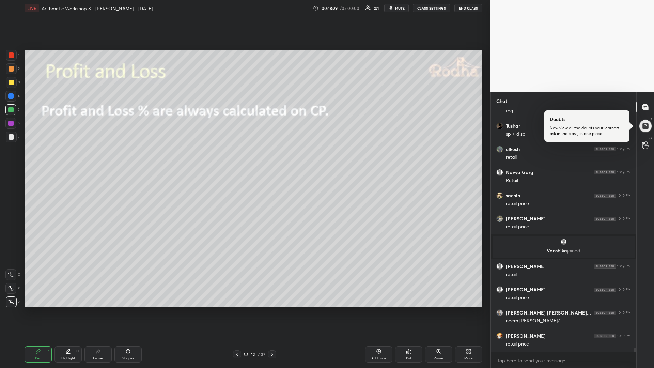
scroll to position [13626, 0]
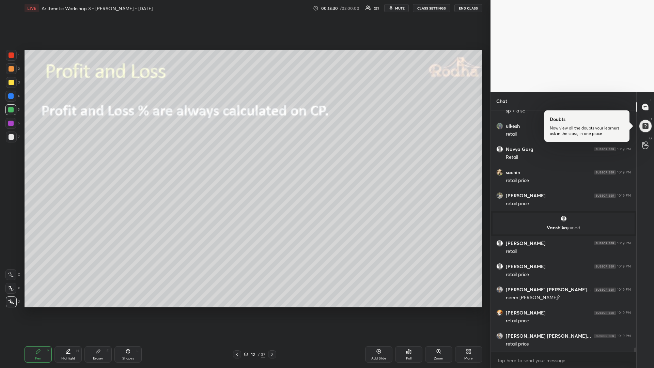
click at [13, 83] on div at bounding box center [11, 82] width 5 height 5
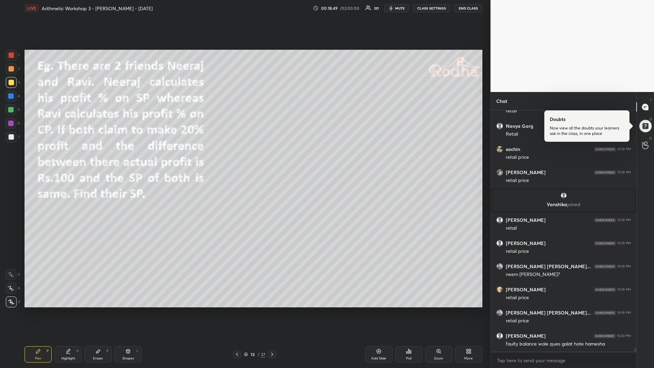
scroll to position [13673, 0]
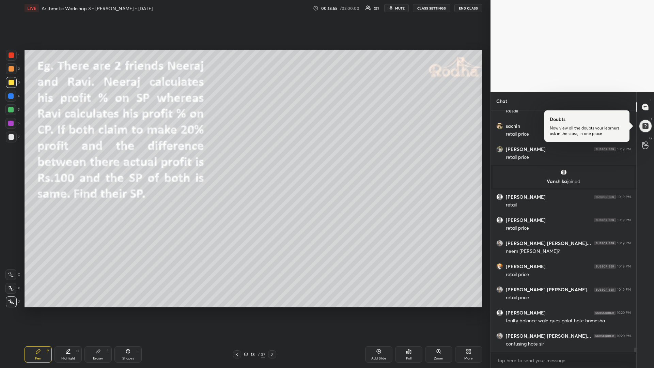
click at [11, 110] on div at bounding box center [10, 109] width 5 height 5
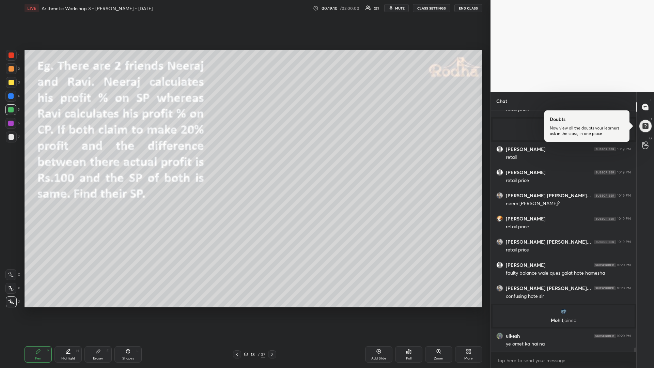
scroll to position [13631, 0]
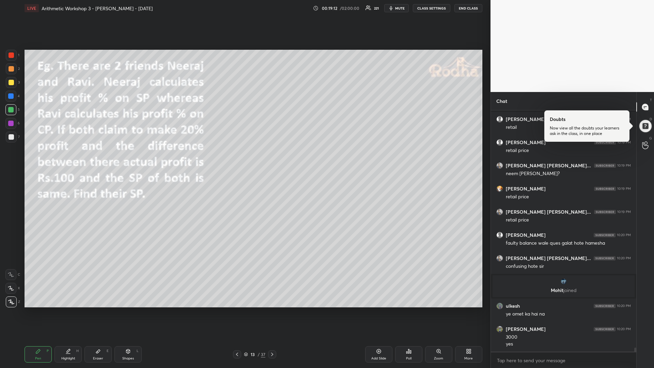
click at [13, 138] on div at bounding box center [11, 136] width 5 height 5
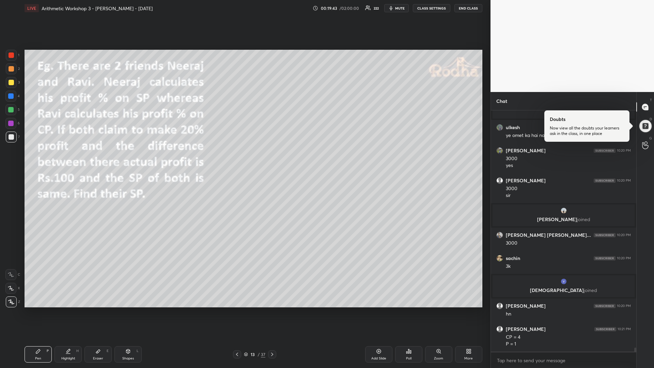
scroll to position [13778, 0]
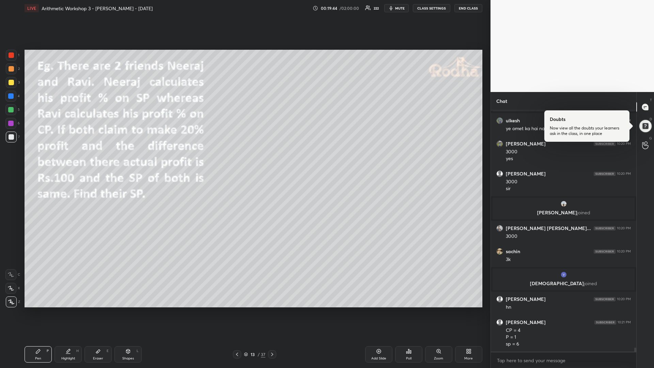
click at [12, 109] on div at bounding box center [10, 109] width 5 height 5
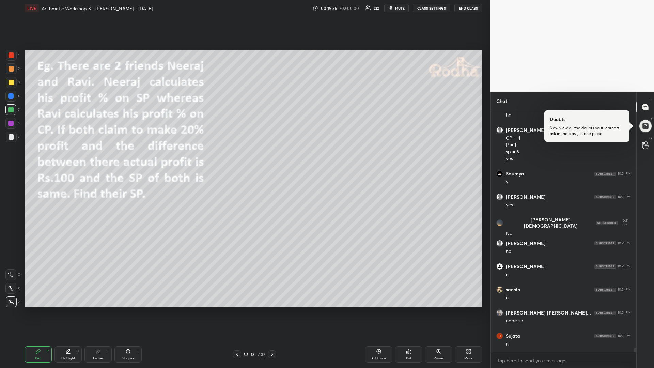
scroll to position [13993, 0]
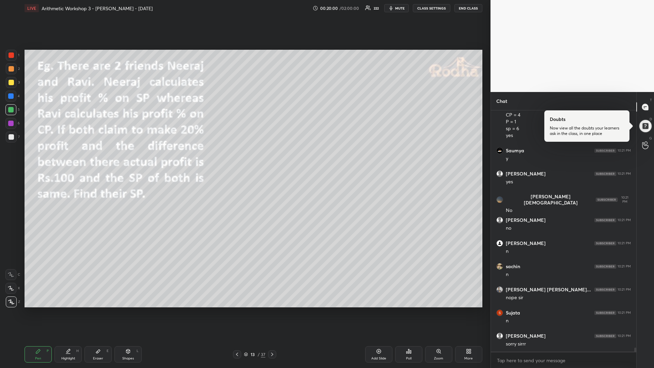
click at [12, 84] on div at bounding box center [11, 82] width 5 height 5
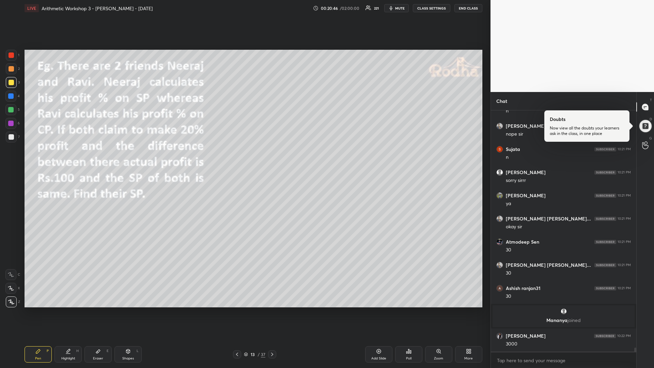
scroll to position [14085, 0]
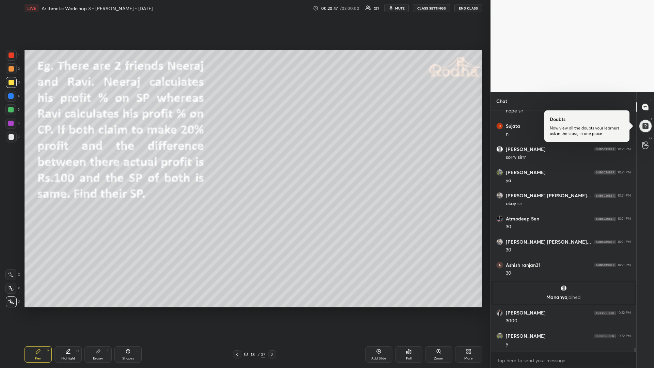
click at [15, 109] on div at bounding box center [10, 109] width 11 height 11
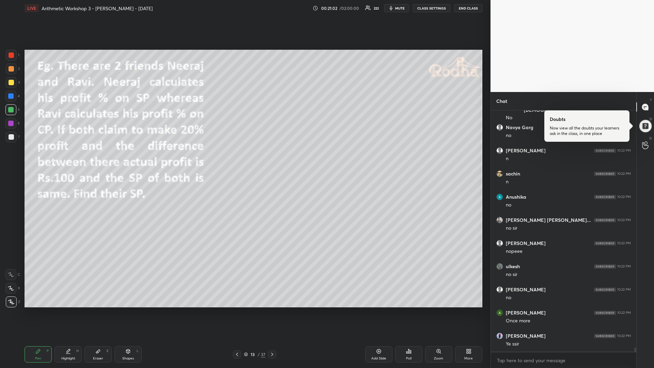
scroll to position [14365, 0]
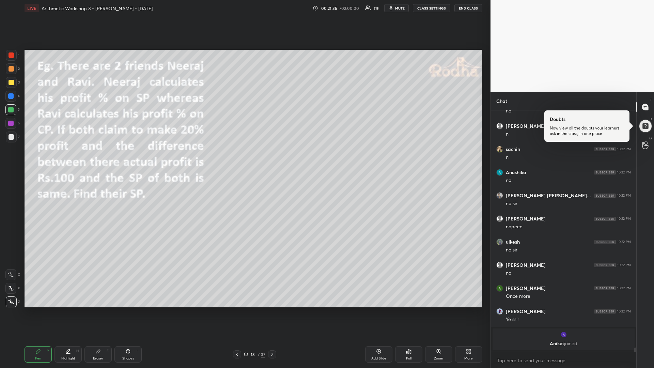
click at [15, 138] on div at bounding box center [11, 136] width 11 height 11
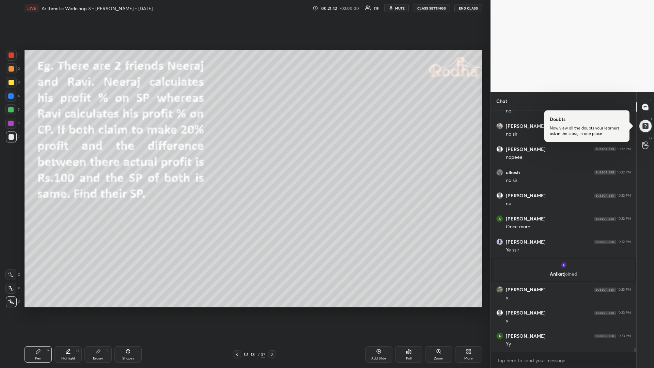
scroll to position [14322, 0]
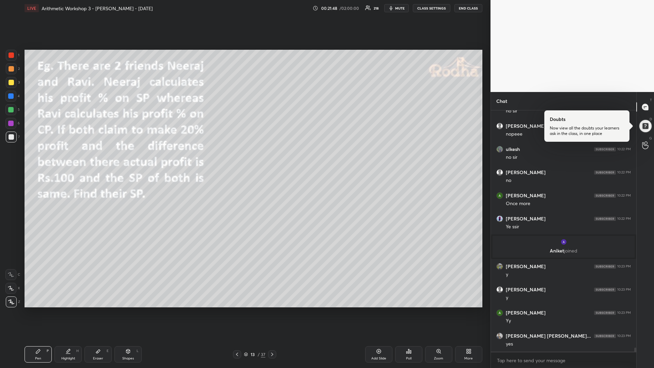
click at [16, 108] on div "5" at bounding box center [12, 109] width 14 height 11
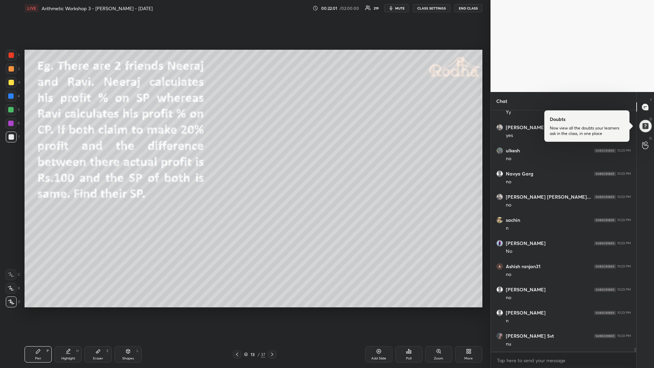
scroll to position [14554, 0]
drag, startPoint x: 378, startPoint y: 354, endPoint x: 373, endPoint y: 355, distance: 4.1
click at [376, 310] on div "Add Slide" at bounding box center [378, 354] width 27 height 16
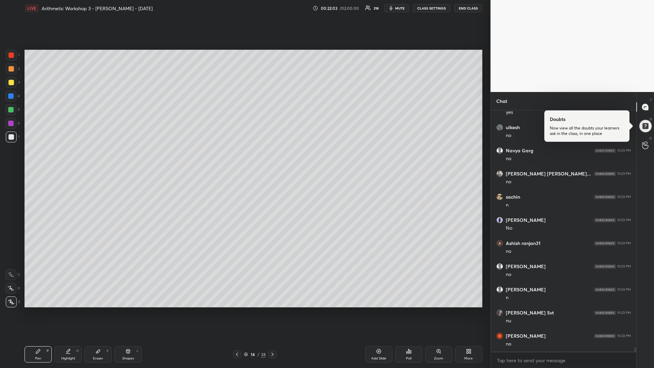
drag, startPoint x: 12, startPoint y: 111, endPoint x: 18, endPoint y: 106, distance: 8.3
click at [11, 111] on div at bounding box center [10, 109] width 5 height 5
click at [129, 310] on icon at bounding box center [128, 351] width 4 height 4
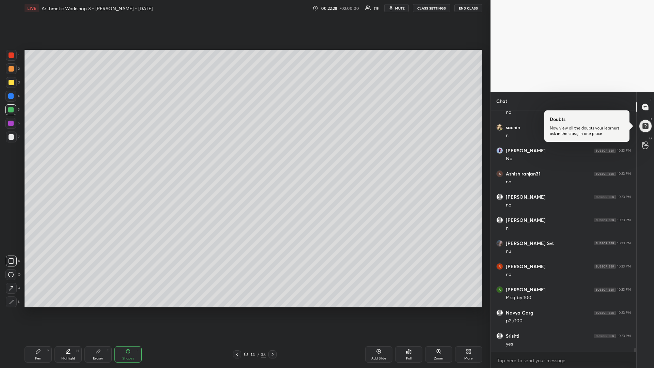
click at [13, 261] on icon at bounding box center [11, 260] width 5 height 5
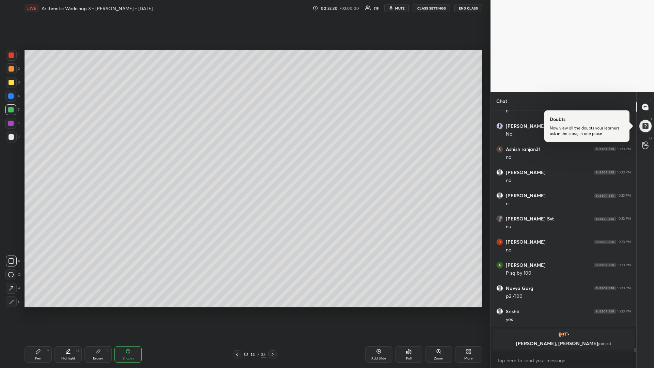
click at [10, 82] on div at bounding box center [11, 82] width 5 height 5
click at [40, 310] on icon at bounding box center [37, 350] width 5 height 5
drag, startPoint x: 11, startPoint y: 137, endPoint x: 8, endPoint y: 135, distance: 4.0
click at [10, 136] on div at bounding box center [11, 136] width 5 height 5
click at [12, 83] on div at bounding box center [11, 82] width 5 height 5
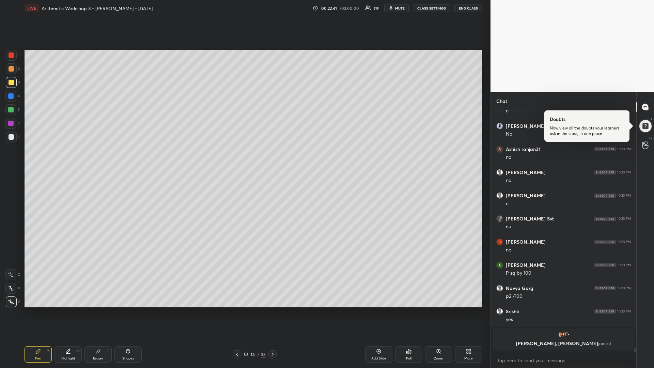
click at [12, 110] on div at bounding box center [10, 109] width 5 height 5
click at [12, 137] on div at bounding box center [11, 136] width 5 height 5
click at [37, 310] on icon at bounding box center [38, 351] width 4 height 4
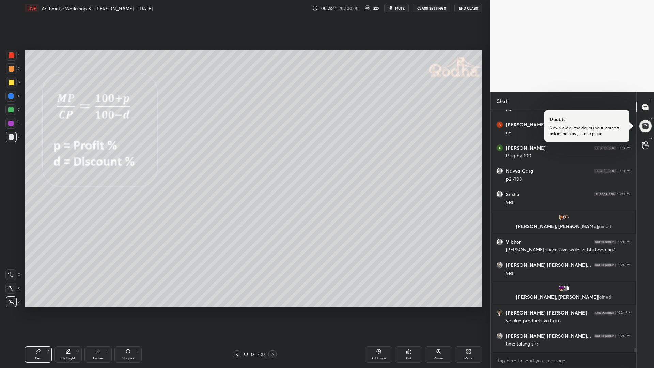
scroll to position [14659, 0]
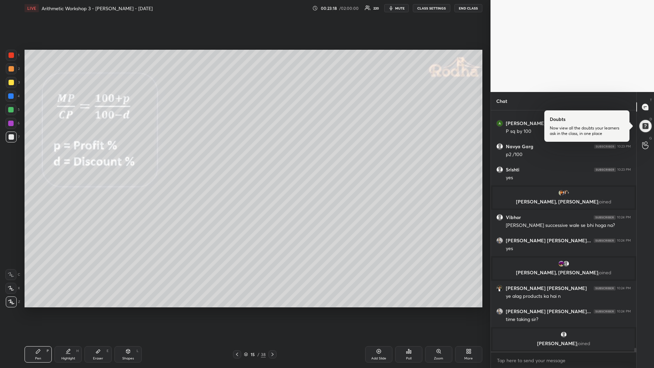
click at [13, 85] on div at bounding box center [11, 82] width 11 height 11
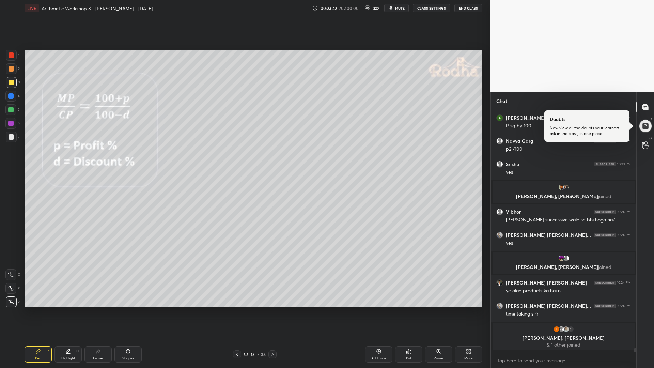
drag, startPoint x: 13, startPoint y: 113, endPoint x: 8, endPoint y: 112, distance: 5.2
click at [12, 113] on div at bounding box center [10, 109] width 11 height 11
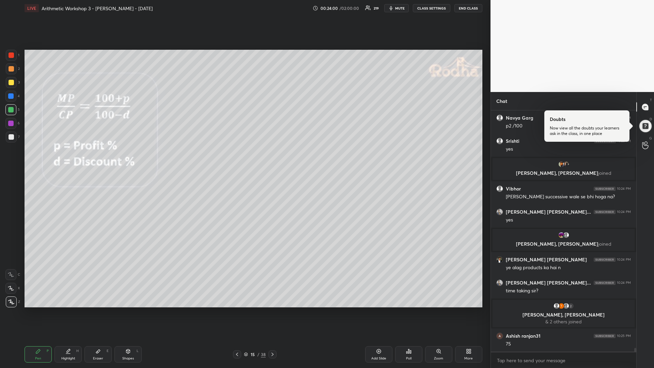
click at [14, 138] on div at bounding box center [11, 136] width 11 height 11
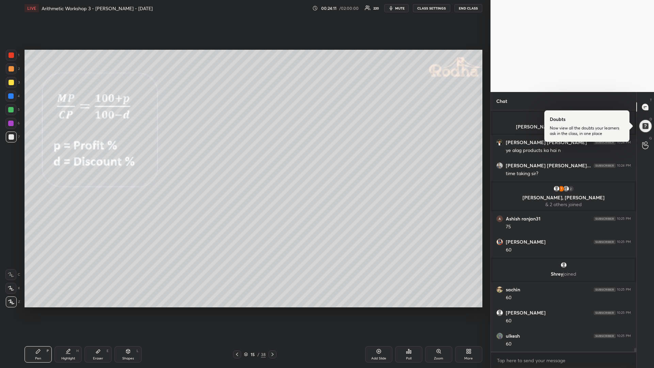
scroll to position [14807, 0]
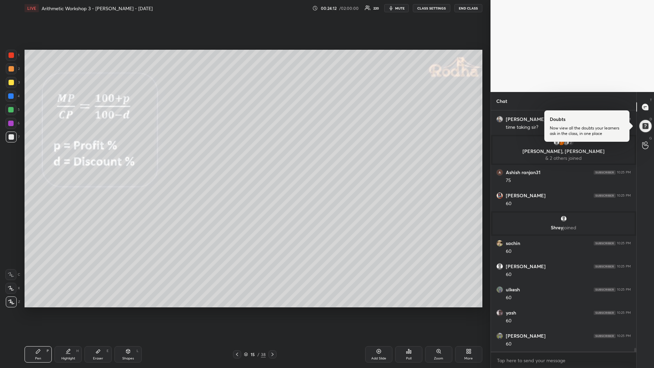
drag, startPoint x: 14, startPoint y: 83, endPoint x: 6, endPoint y: 79, distance: 8.4
click at [12, 82] on div at bounding box center [11, 82] width 5 height 5
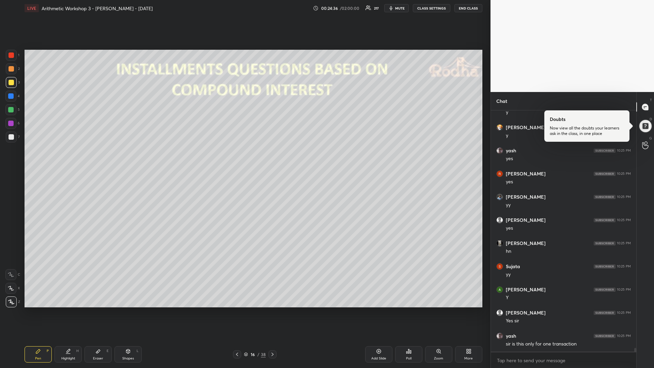
scroll to position [15341, 0]
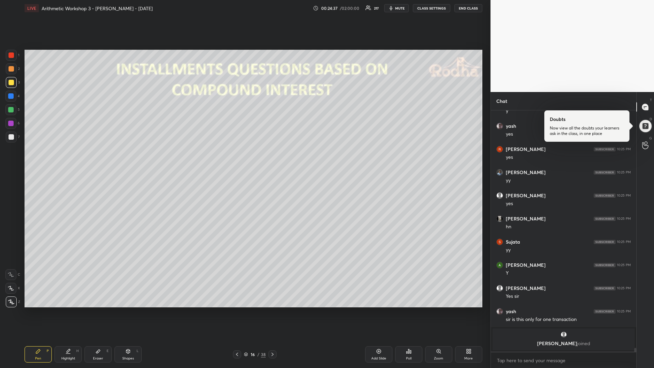
drag, startPoint x: 13, startPoint y: 110, endPoint x: 9, endPoint y: 110, distance: 4.1
click at [12, 110] on div at bounding box center [10, 109] width 5 height 5
click at [123, 310] on div "Shapes L" at bounding box center [127, 354] width 27 height 16
click at [10, 301] on icon at bounding box center [11, 301] width 5 height 5
click at [11, 85] on div at bounding box center [11, 82] width 5 height 5
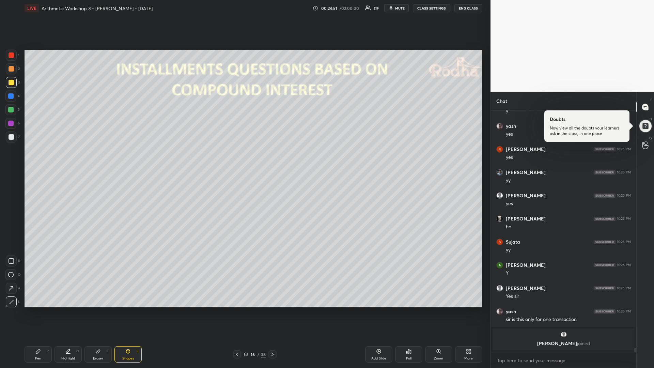
click at [37, 310] on div "Pen P" at bounding box center [38, 354] width 27 height 16
drag, startPoint x: 12, startPoint y: 110, endPoint x: 8, endPoint y: 111, distance: 3.9
click at [12, 109] on div at bounding box center [10, 109] width 5 height 5
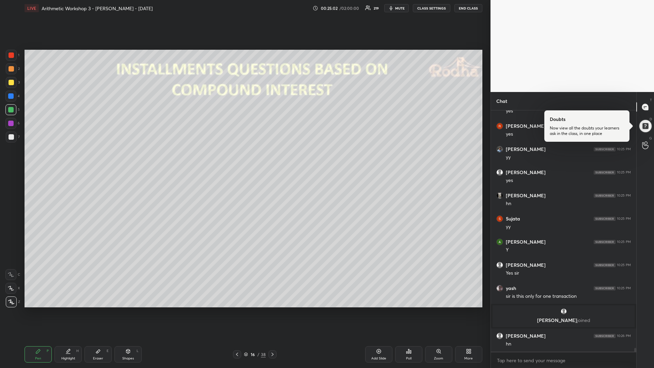
drag, startPoint x: 13, startPoint y: 137, endPoint x: 6, endPoint y: 141, distance: 7.7
click at [12, 138] on div at bounding box center [11, 136] width 5 height 5
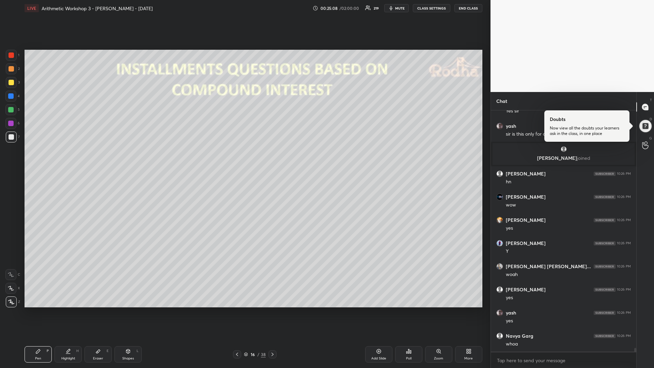
scroll to position [15373, 0]
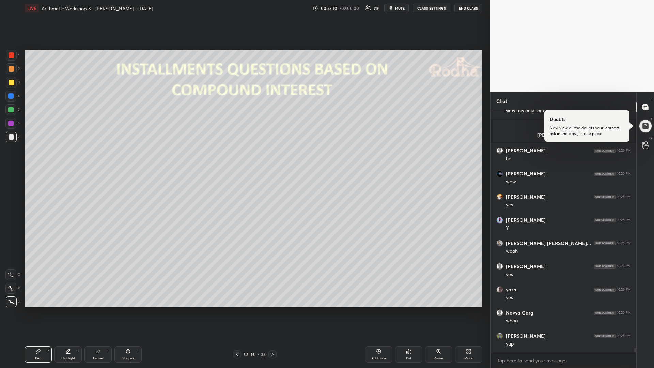
drag, startPoint x: 13, startPoint y: 82, endPoint x: 8, endPoint y: 85, distance: 5.8
click at [13, 82] on div at bounding box center [11, 82] width 5 height 5
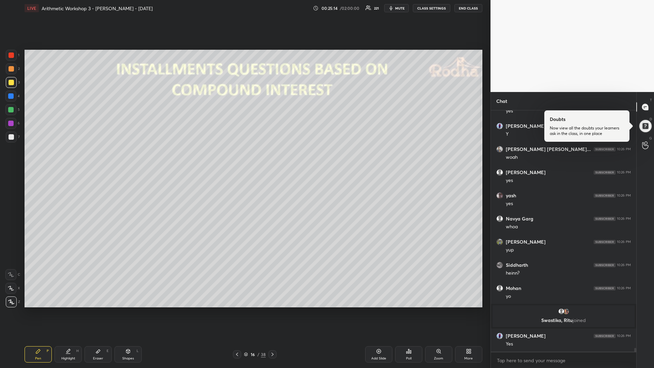
scroll to position [15393, 0]
click at [12, 137] on div at bounding box center [11, 136] width 5 height 5
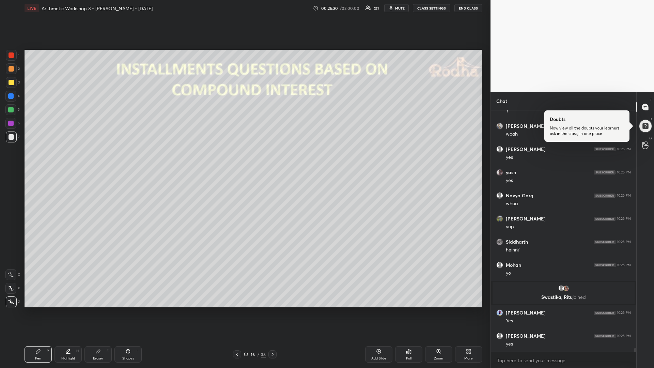
scroll to position [15440, 0]
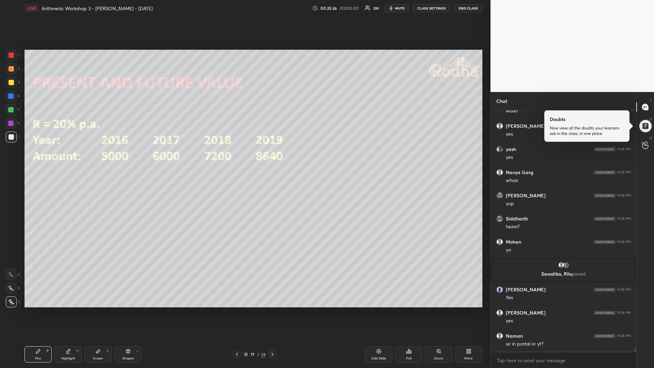
click at [12, 111] on div at bounding box center [10, 109] width 5 height 5
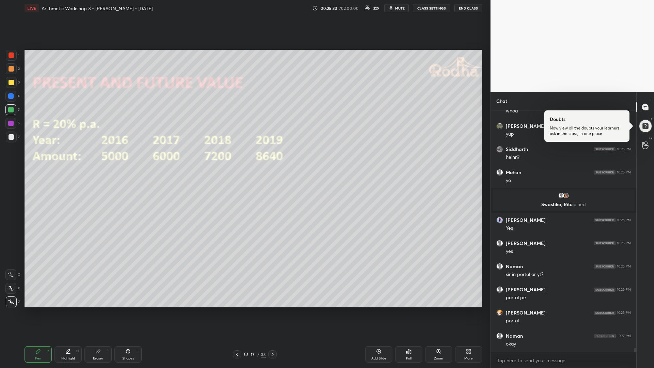
scroll to position [15532, 0]
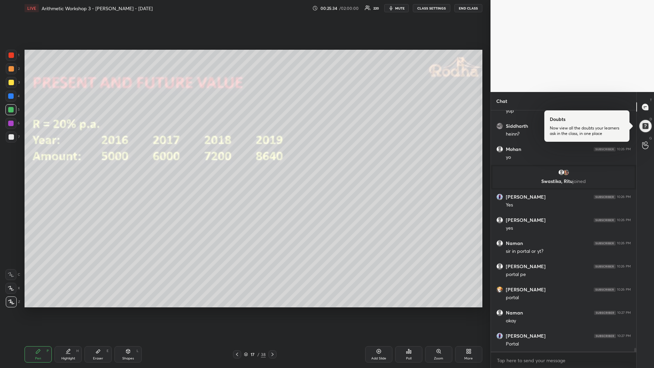
click at [12, 139] on div at bounding box center [11, 136] width 11 height 11
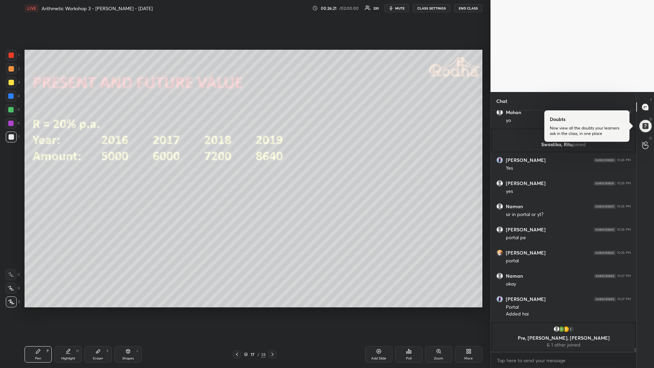
scroll to position [15543, 0]
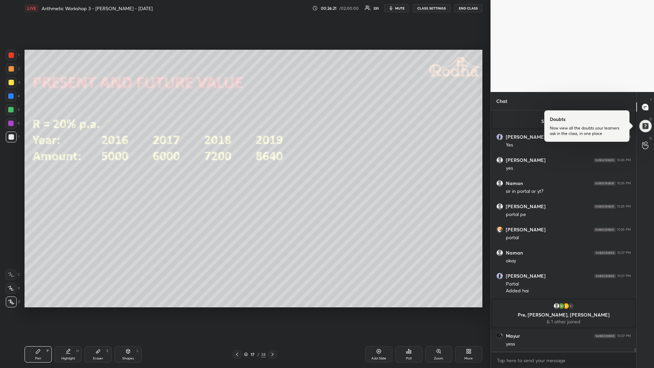
click at [15, 110] on div at bounding box center [10, 109] width 11 height 11
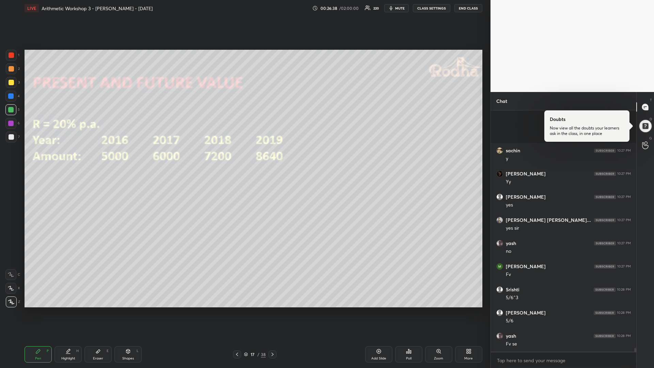
scroll to position [15891, 0]
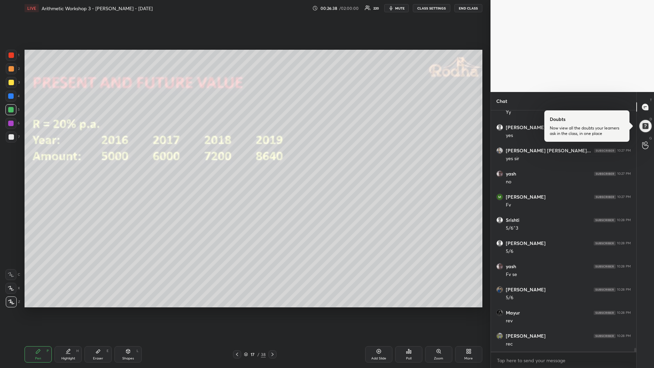
click at [15, 139] on div at bounding box center [11, 136] width 11 height 11
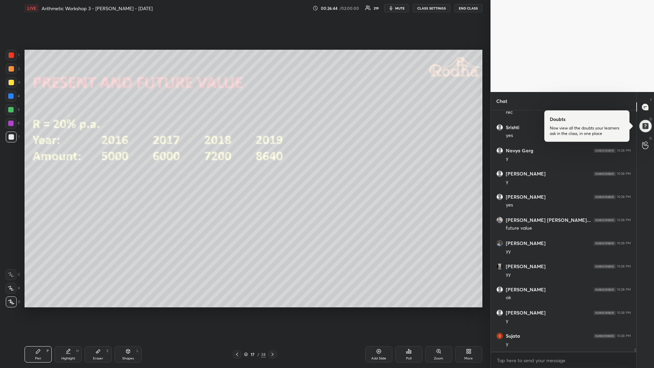
scroll to position [16145, 0]
drag, startPoint x: 13, startPoint y: 111, endPoint x: 15, endPoint y: 115, distance: 4.6
click at [13, 110] on div at bounding box center [10, 109] width 5 height 5
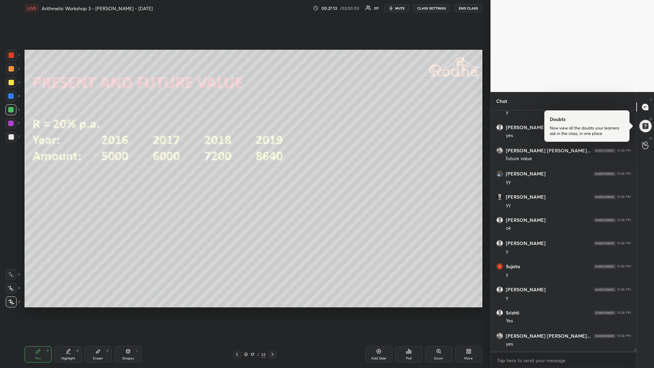
scroll to position [16215, 0]
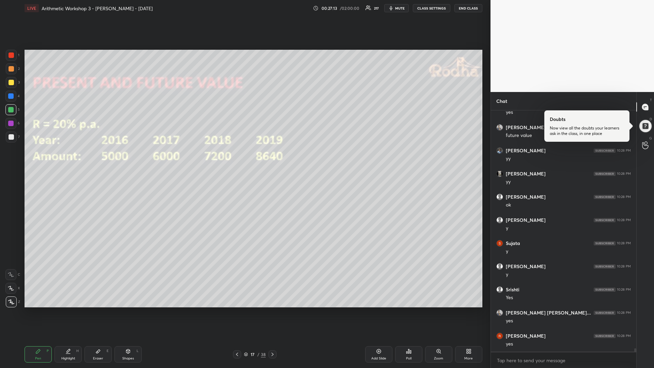
drag, startPoint x: 13, startPoint y: 82, endPoint x: 9, endPoint y: 89, distance: 8.1
click at [12, 84] on div at bounding box center [11, 82] width 5 height 5
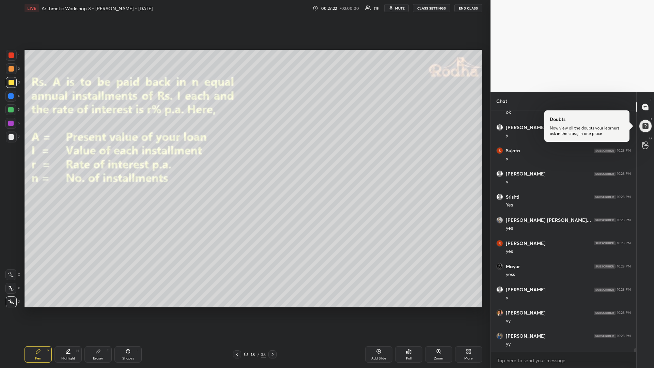
scroll to position [16343, 0]
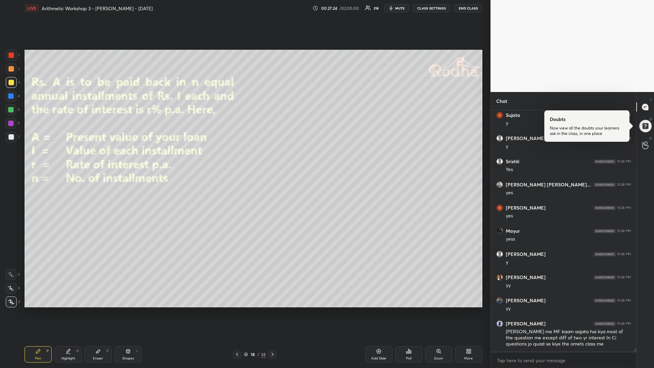
drag, startPoint x: 12, startPoint y: 112, endPoint x: 6, endPoint y: 108, distance: 6.3
click at [11, 111] on div at bounding box center [10, 109] width 5 height 5
click at [12, 83] on div at bounding box center [11, 82] width 5 height 5
click at [13, 139] on div at bounding box center [11, 136] width 5 height 5
click at [122, 310] on div "Shapes L" at bounding box center [127, 354] width 27 height 16
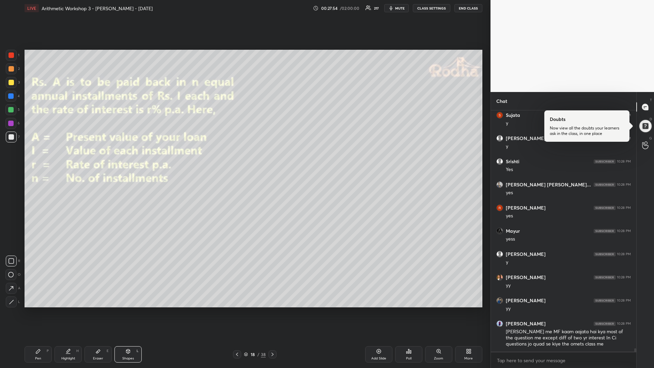
click at [11, 301] on icon at bounding box center [11, 301] width 5 height 5
click at [38, 310] on div "Pen" at bounding box center [38, 357] width 6 height 3
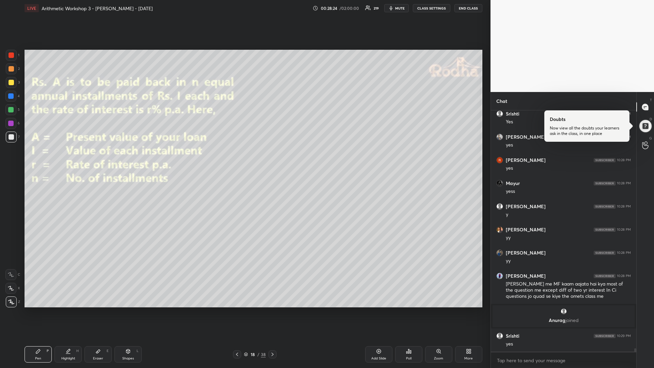
scroll to position [16153, 0]
drag, startPoint x: 11, startPoint y: 83, endPoint x: 9, endPoint y: 87, distance: 5.2
click at [11, 84] on div at bounding box center [11, 82] width 5 height 5
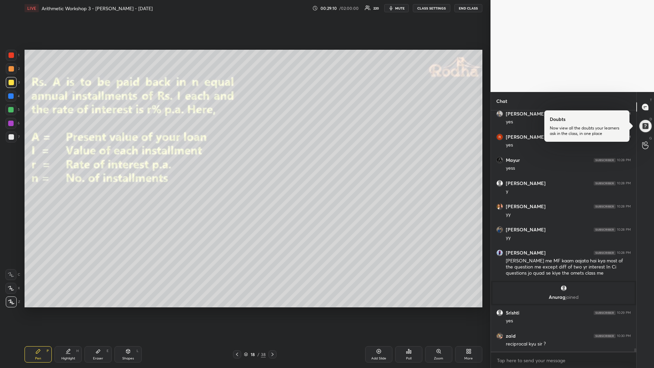
scroll to position [16200, 0]
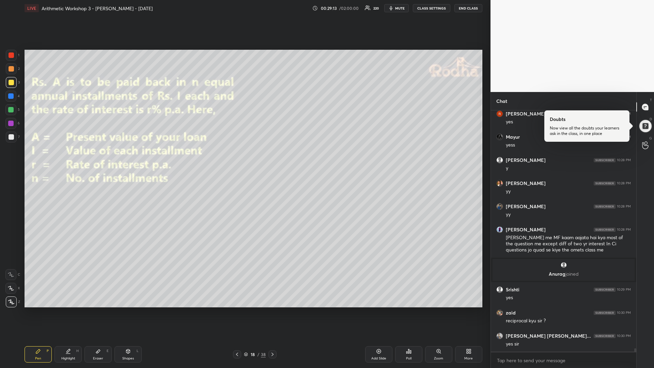
click at [235, 310] on icon at bounding box center [236, 353] width 5 height 5
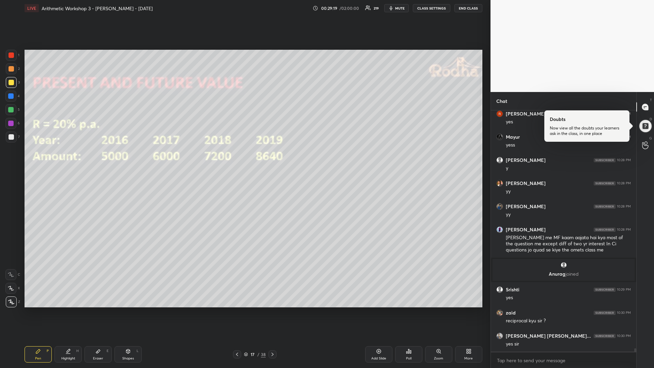
scroll to position [16223, 0]
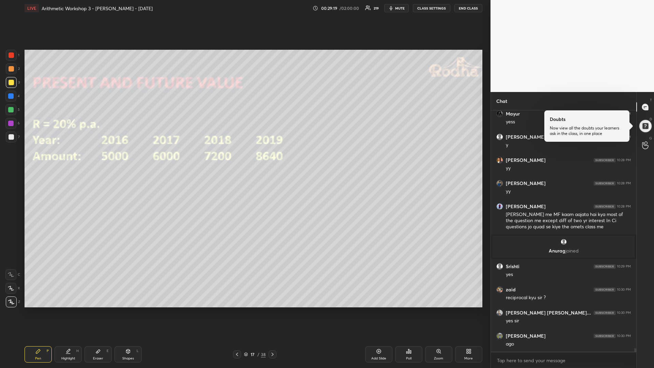
click at [372, 310] on div "Add Slide" at bounding box center [378, 354] width 27 height 16
drag, startPoint x: 11, startPoint y: 112, endPoint x: 14, endPoint y: 106, distance: 6.7
click at [11, 111] on div at bounding box center [10, 109] width 5 height 5
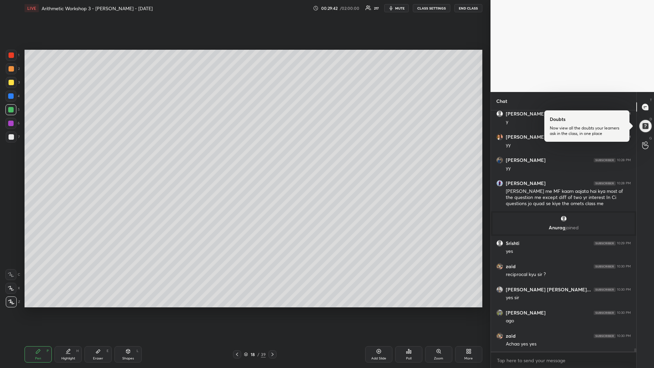
scroll to position [16269, 0]
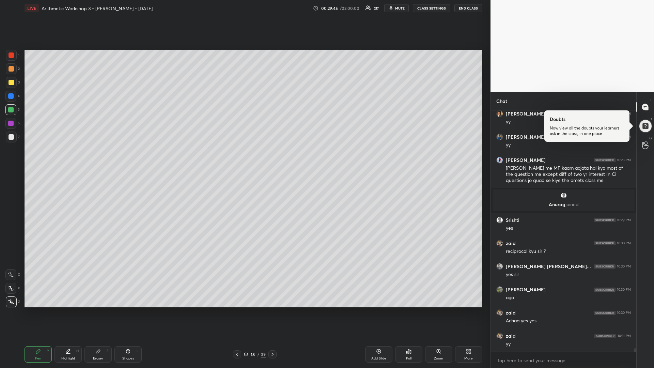
click at [271, 310] on icon at bounding box center [272, 353] width 5 height 5
click at [12, 84] on div at bounding box center [11, 82] width 5 height 5
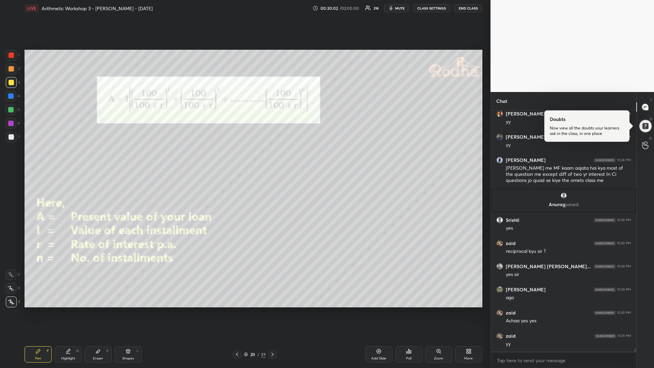
drag, startPoint x: 11, startPoint y: 110, endPoint x: 21, endPoint y: 108, distance: 9.7
click at [10, 110] on div at bounding box center [10, 109] width 5 height 5
drag, startPoint x: 11, startPoint y: 139, endPoint x: 20, endPoint y: 139, distance: 8.5
click at [11, 139] on div at bounding box center [11, 136] width 5 height 5
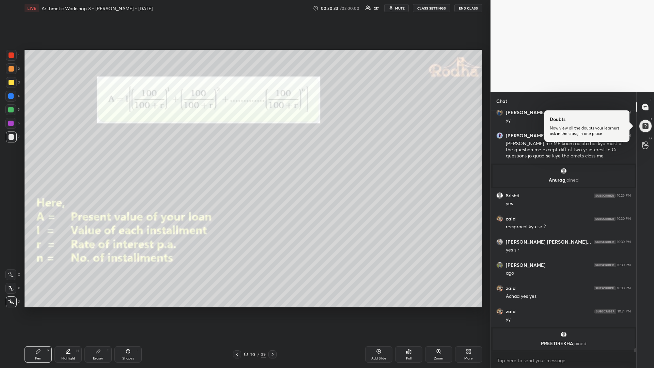
click at [129, 310] on div "Shapes L" at bounding box center [127, 354] width 27 height 16
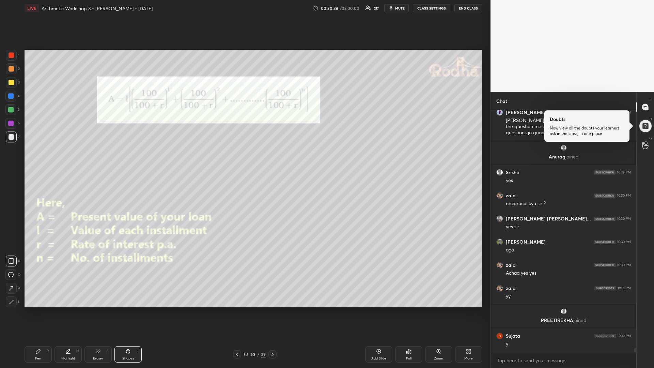
scroll to position [16320, 0]
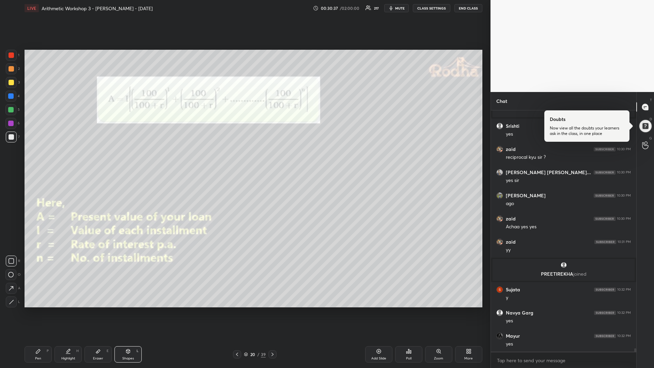
click at [11, 82] on div at bounding box center [11, 82] width 5 height 5
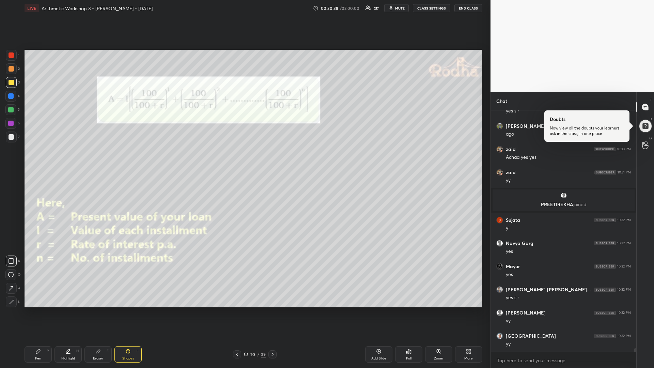
click at [35, 310] on div "Pen P" at bounding box center [38, 354] width 27 height 16
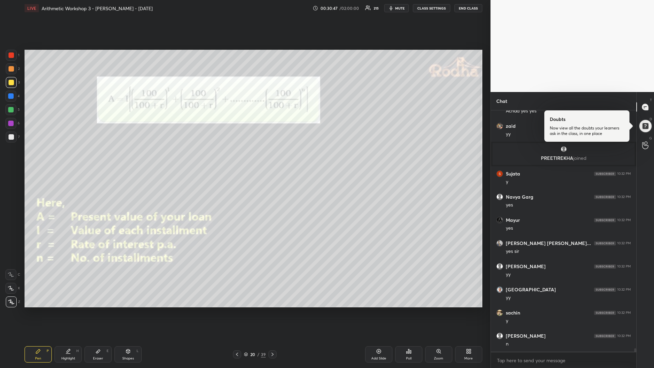
scroll to position [16459, 0]
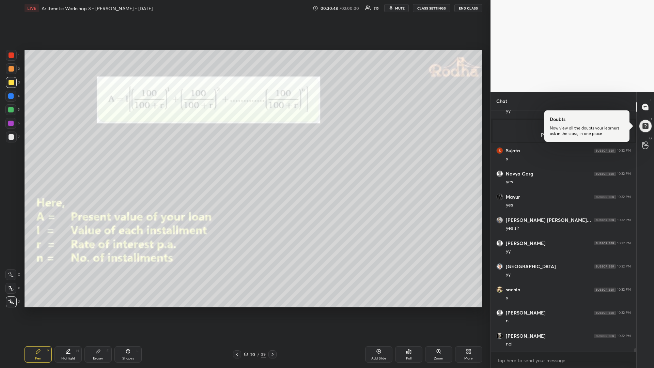
drag, startPoint x: 273, startPoint y: 352, endPoint x: 272, endPoint y: 356, distance: 4.1
click at [270, 310] on icon at bounding box center [272, 353] width 5 height 5
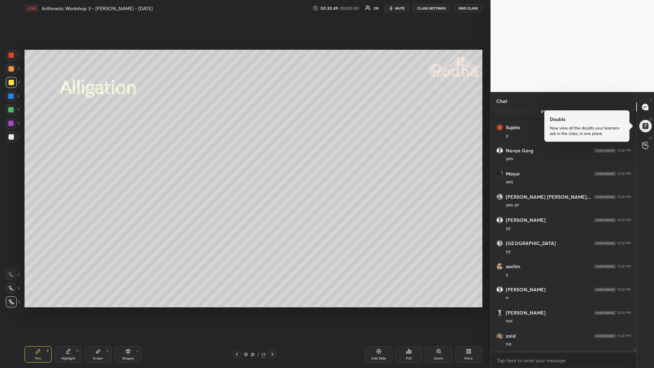
scroll to position [16505, 0]
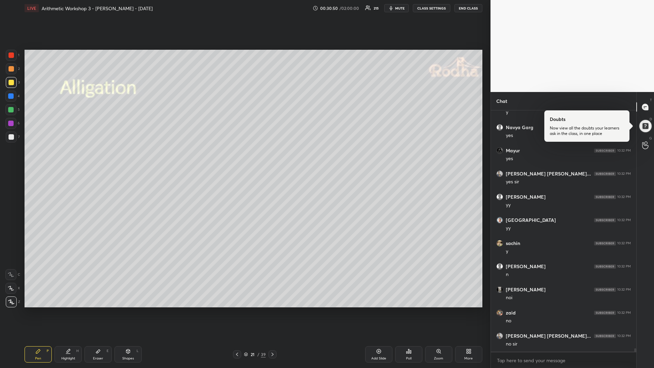
drag, startPoint x: 13, startPoint y: 112, endPoint x: 12, endPoint y: 118, distance: 6.2
click at [13, 112] on div at bounding box center [10, 109] width 5 height 5
click at [13, 138] on div at bounding box center [11, 136] width 5 height 5
click at [13, 55] on div at bounding box center [11, 54] width 5 height 5
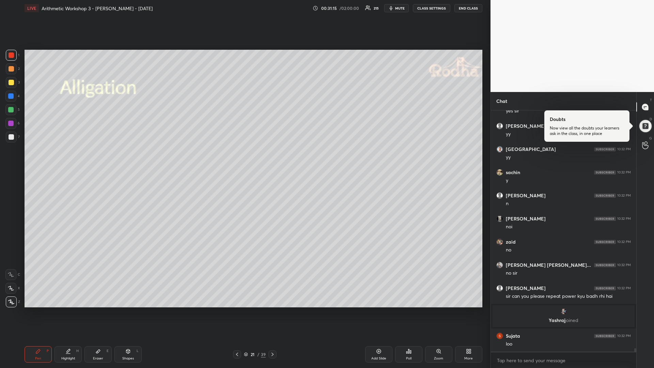
scroll to position [16526, 0]
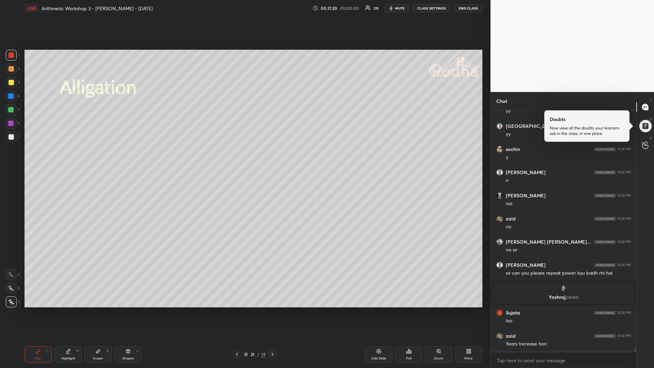
drag, startPoint x: 13, startPoint y: 109, endPoint x: 5, endPoint y: 108, distance: 8.0
click at [13, 109] on div at bounding box center [10, 109] width 5 height 5
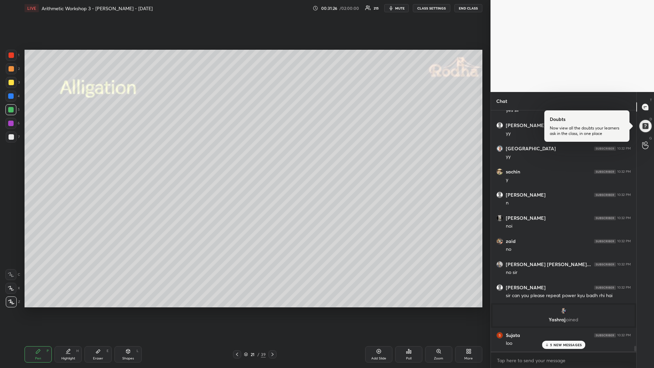
scroll to position [16496, 0]
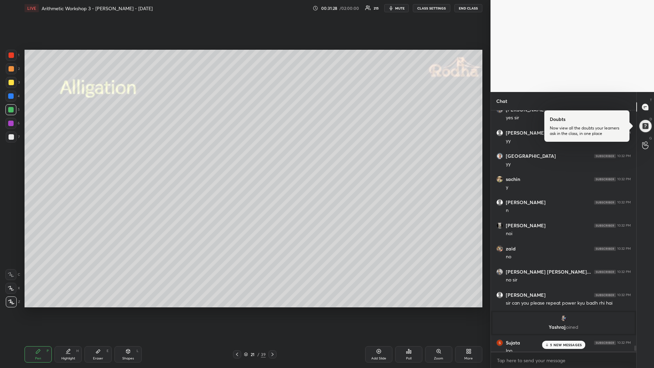
click at [234, 310] on div at bounding box center [237, 354] width 8 height 8
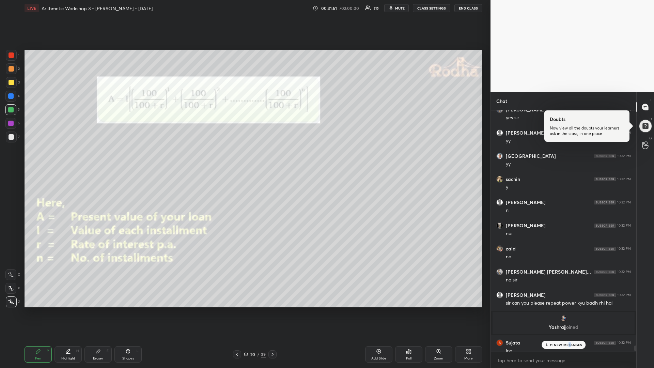
drag, startPoint x: 570, startPoint y: 345, endPoint x: 571, endPoint y: 352, distance: 6.8
click at [569, 310] on p "11 NEW MESSAGES" at bounding box center [565, 345] width 32 height 4
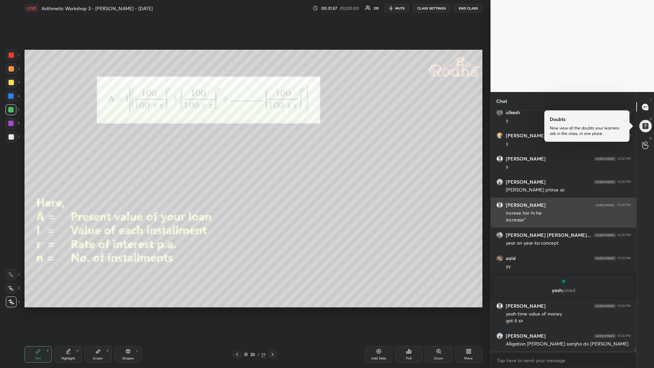
scroll to position [17027, 0]
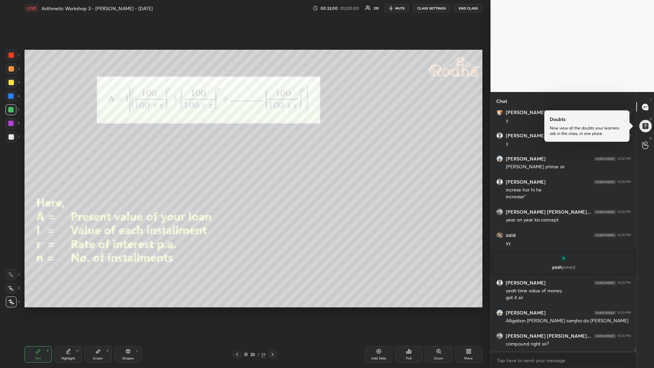
click at [271, 310] on icon at bounding box center [272, 353] width 5 height 5
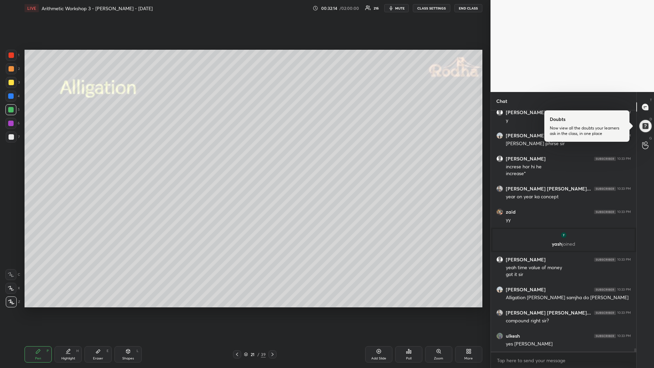
scroll to position [17073, 0]
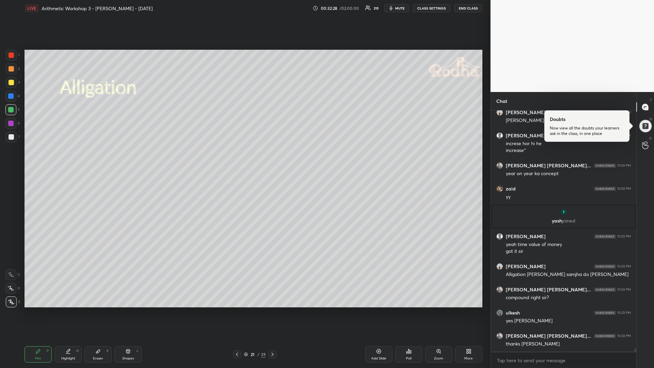
click at [13, 86] on div at bounding box center [11, 82] width 11 height 11
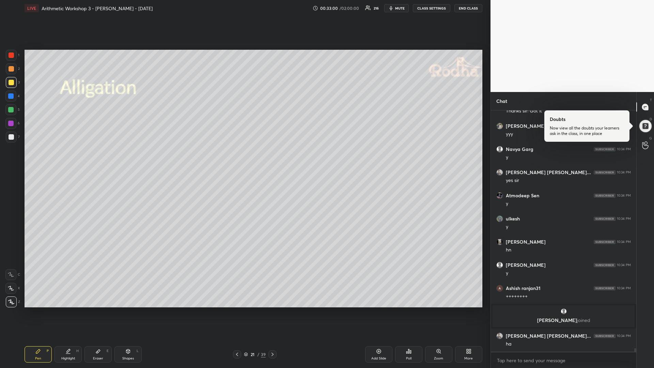
scroll to position [17098, 0]
click at [13, 112] on div at bounding box center [10, 109] width 11 height 11
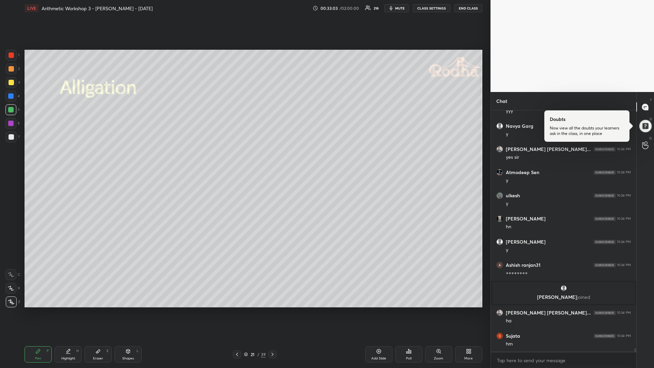
scroll to position [17146, 0]
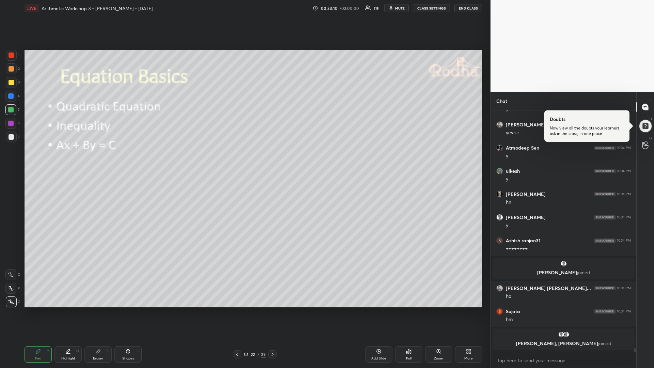
drag, startPoint x: 13, startPoint y: 82, endPoint x: 18, endPoint y: 83, distance: 5.0
click at [12, 83] on div at bounding box center [11, 82] width 5 height 5
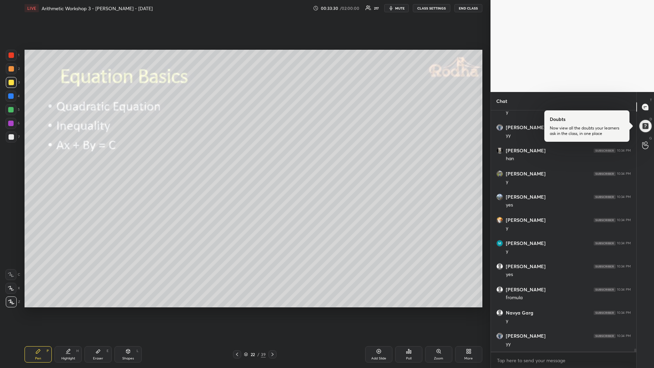
scroll to position [17776, 0]
drag, startPoint x: 12, startPoint y: 110, endPoint x: 5, endPoint y: 108, distance: 7.2
click at [11, 110] on div at bounding box center [10, 109] width 5 height 5
click at [14, 83] on div at bounding box center [11, 82] width 11 height 11
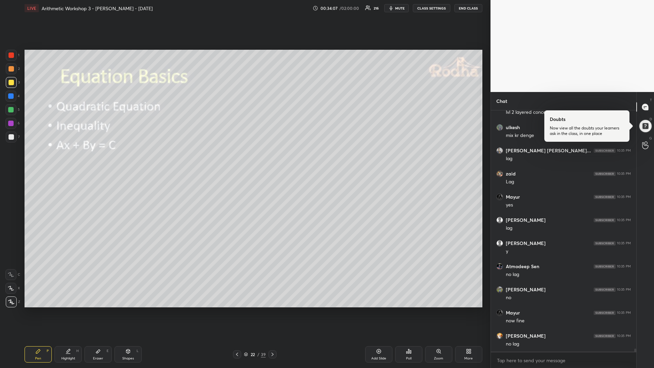
scroll to position [17946, 0]
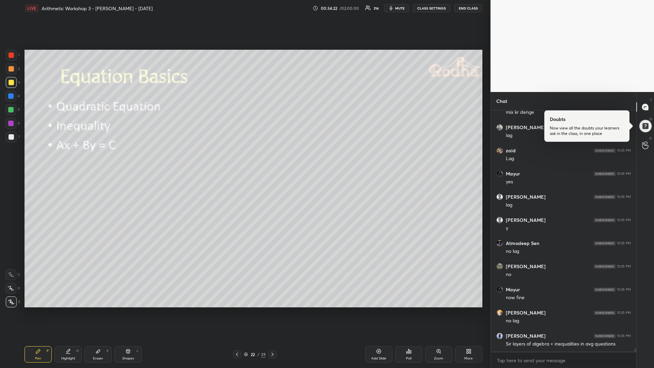
drag, startPoint x: 13, startPoint y: 110, endPoint x: 16, endPoint y: 105, distance: 6.0
click at [12, 109] on div at bounding box center [10, 109] width 5 height 5
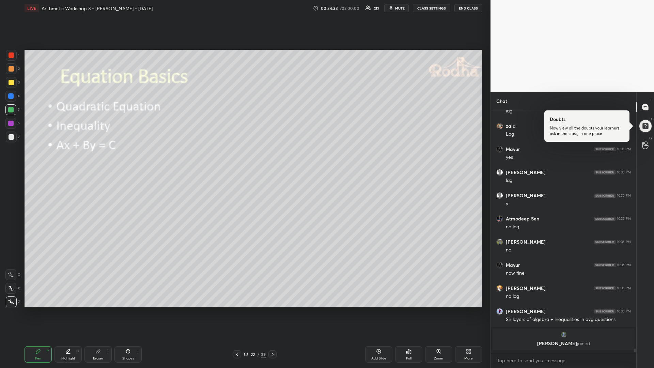
click at [12, 81] on div at bounding box center [11, 82] width 5 height 5
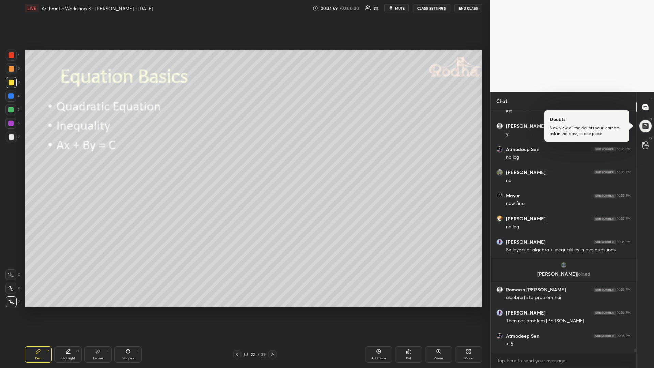
scroll to position [17949, 0]
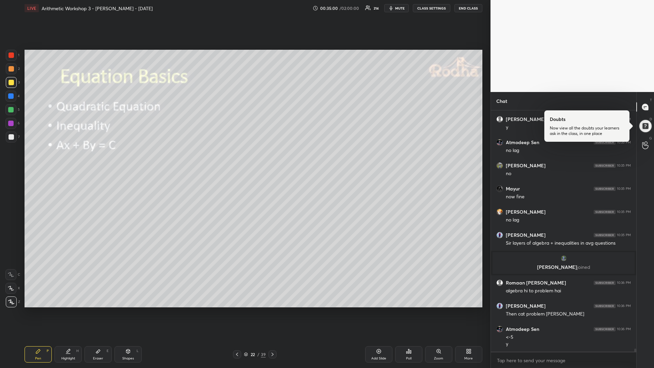
click at [129, 310] on div "Shapes L" at bounding box center [127, 354] width 27 height 16
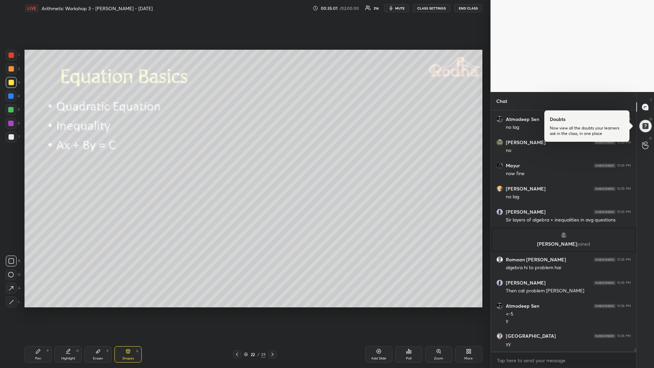
drag, startPoint x: 12, startPoint y: 264, endPoint x: 14, endPoint y: 258, distance: 6.1
click at [11, 263] on div at bounding box center [11, 260] width 11 height 11
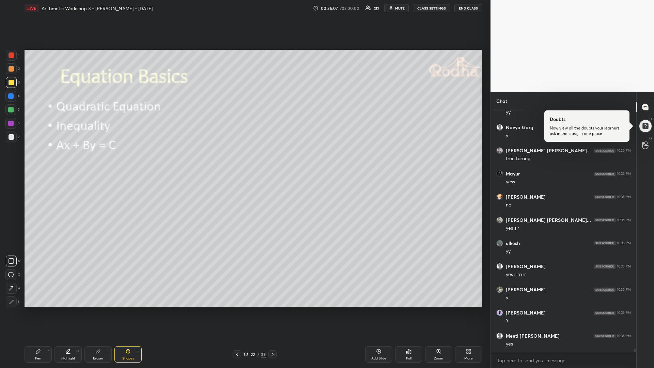
scroll to position [18227, 0]
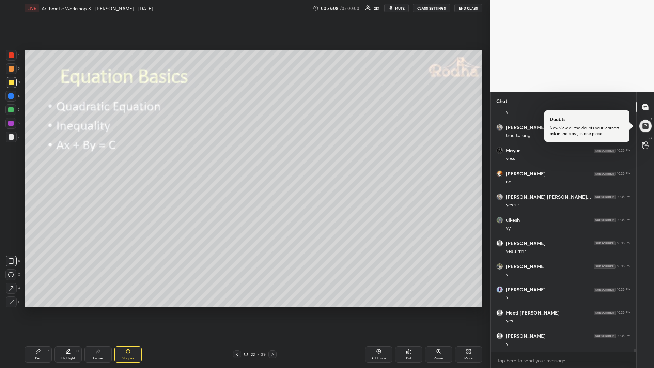
click at [12, 110] on div at bounding box center [10, 109] width 5 height 5
click at [38, 310] on div "Pen P" at bounding box center [38, 354] width 27 height 16
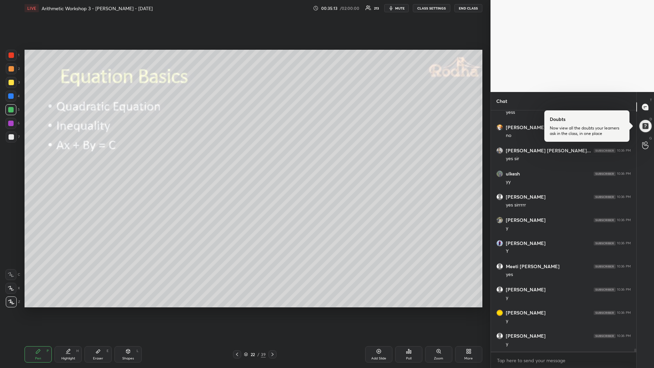
scroll to position [18296, 0]
click at [13, 139] on div at bounding box center [11, 136] width 5 height 5
click at [128, 310] on div "Shapes L" at bounding box center [127, 354] width 27 height 16
click at [12, 260] on icon at bounding box center [11, 260] width 5 height 5
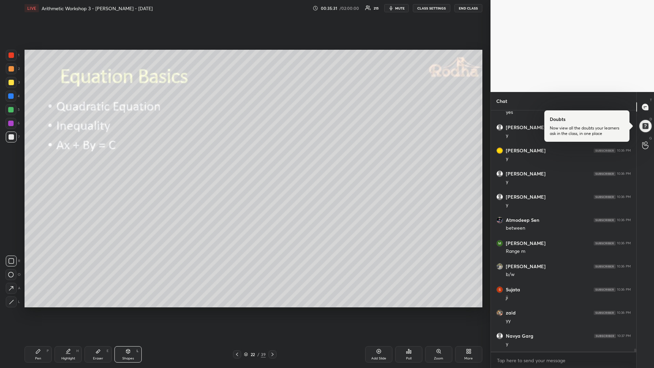
scroll to position [18483, 0]
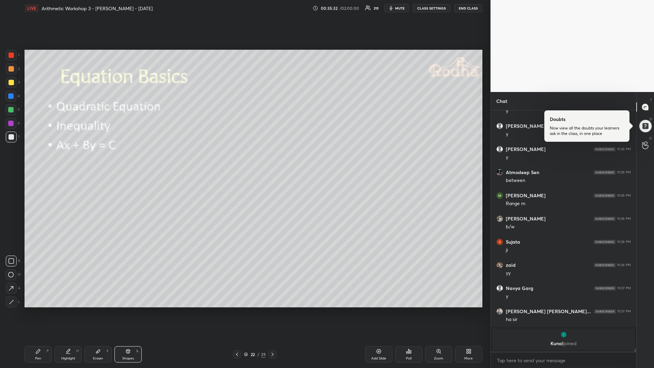
drag, startPoint x: 12, startPoint y: 84, endPoint x: 11, endPoint y: 89, distance: 4.2
click at [12, 85] on div at bounding box center [11, 82] width 11 height 11
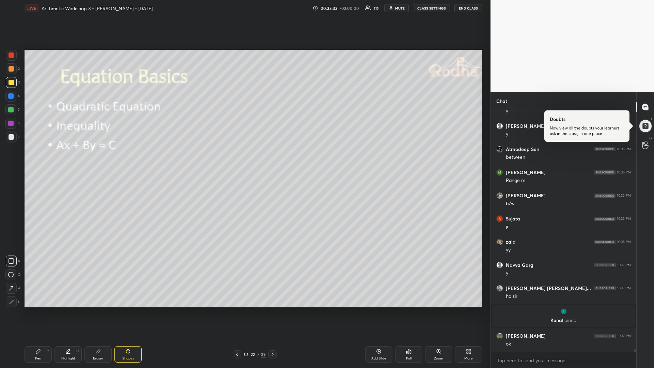
click at [36, 310] on icon at bounding box center [37, 350] width 5 height 5
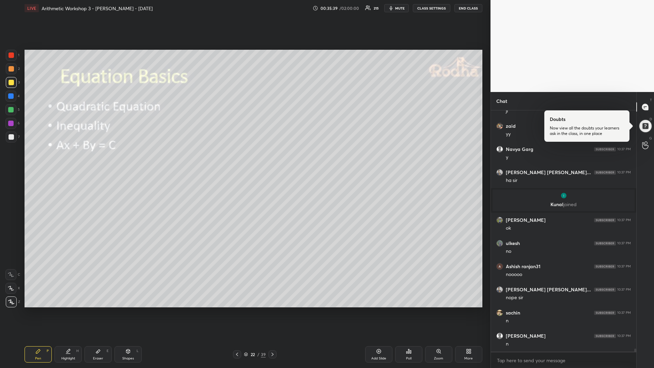
scroll to position [18476, 0]
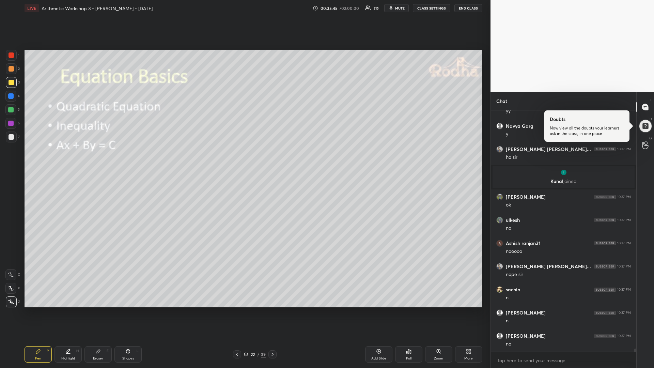
click at [373, 310] on div "Add Slide" at bounding box center [378, 354] width 27 height 16
click at [12, 110] on div at bounding box center [10, 109] width 5 height 5
click at [11, 82] on div at bounding box center [11, 82] width 5 height 5
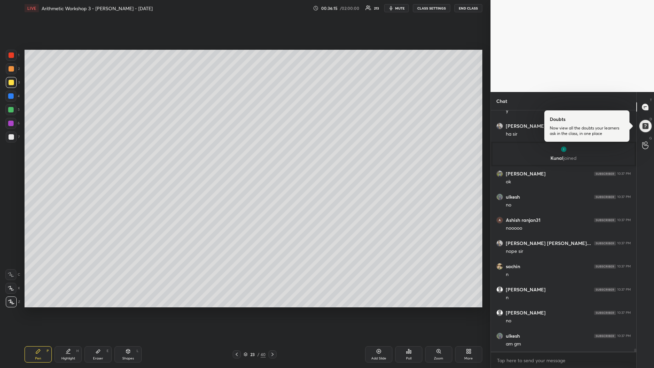
click at [131, 310] on div "Shapes L" at bounding box center [127, 354] width 27 height 16
drag, startPoint x: 15, startPoint y: 264, endPoint x: 18, endPoint y: 258, distance: 6.1
click at [15, 263] on div at bounding box center [11, 260] width 11 height 11
click at [39, 310] on div "Pen P" at bounding box center [38, 354] width 27 height 16
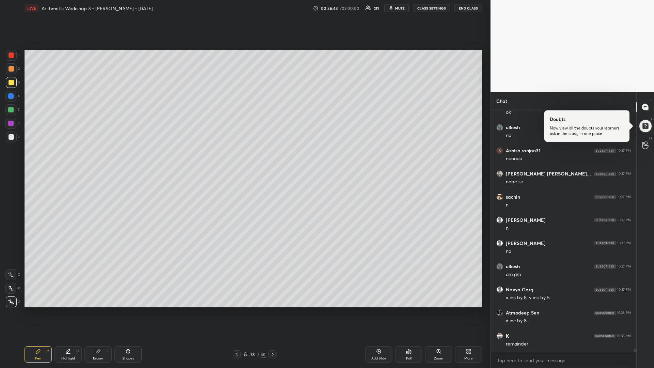
scroll to position [18592, 0]
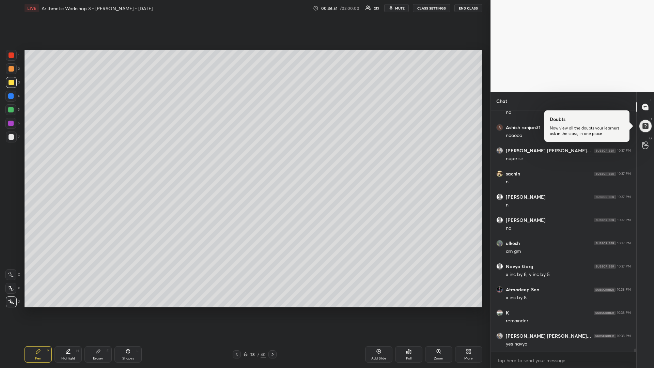
click at [13, 113] on div at bounding box center [10, 109] width 11 height 11
drag, startPoint x: 10, startPoint y: 97, endPoint x: 21, endPoint y: 104, distance: 13.3
click at [11, 99] on div at bounding box center [10, 96] width 11 height 11
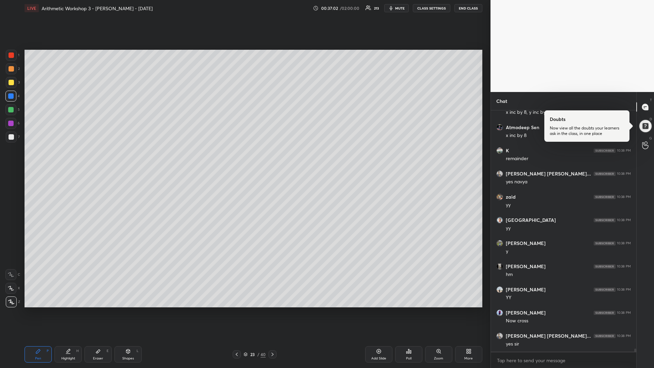
scroll to position [18777, 0]
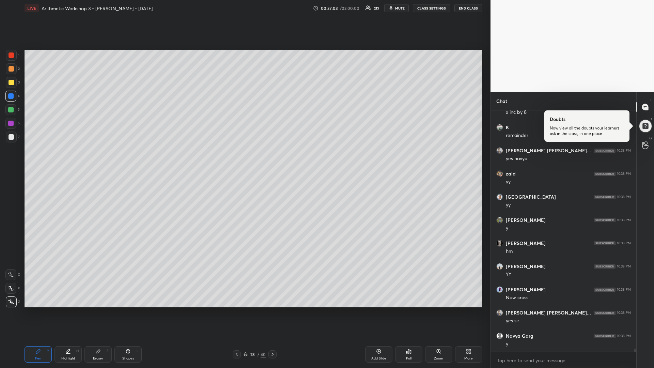
drag, startPoint x: 13, startPoint y: 58, endPoint x: 7, endPoint y: 62, distance: 7.3
click at [12, 57] on div at bounding box center [11, 54] width 5 height 5
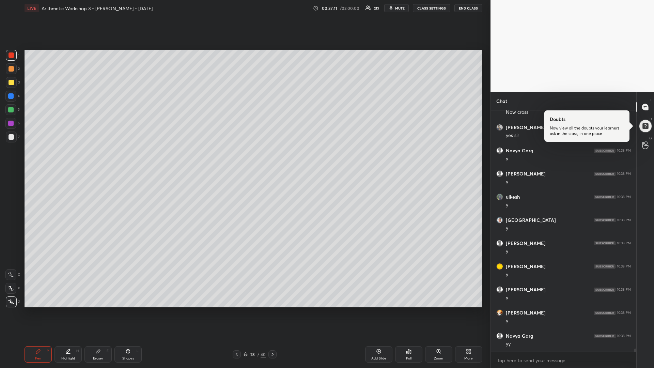
scroll to position [18985, 0]
drag, startPoint x: 15, startPoint y: 110, endPoint x: 9, endPoint y: 116, distance: 8.9
click at [15, 111] on div at bounding box center [10, 109] width 11 height 11
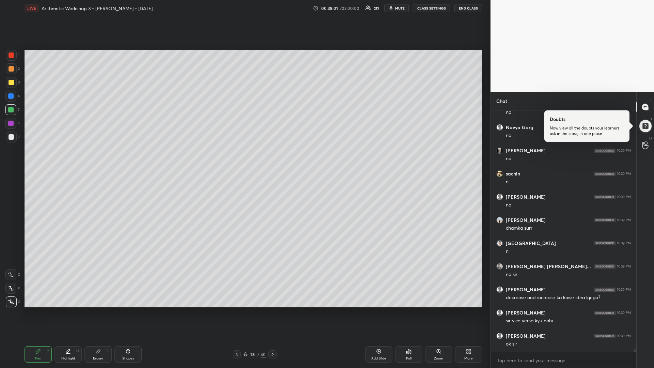
scroll to position [19345, 0]
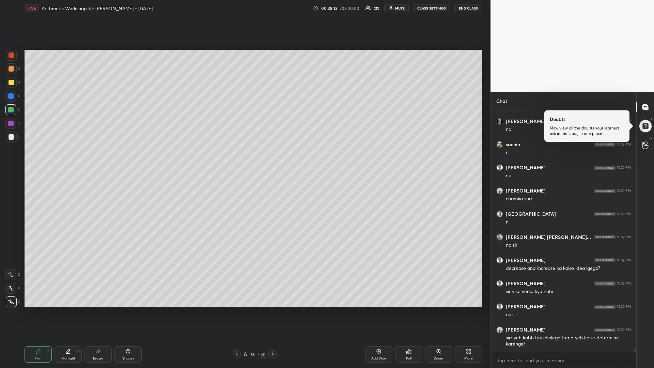
click at [222, 310] on div "Setting up your live class Poll for secs No correct answer Start poll" at bounding box center [253, 178] width 463 height 324
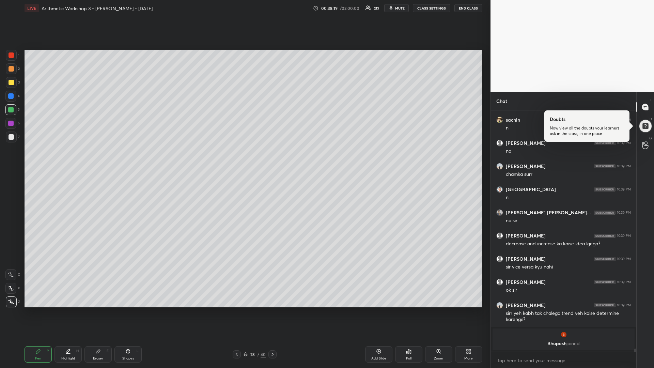
drag, startPoint x: 12, startPoint y: 82, endPoint x: 21, endPoint y: 93, distance: 14.7
click at [12, 83] on div at bounding box center [11, 82] width 5 height 5
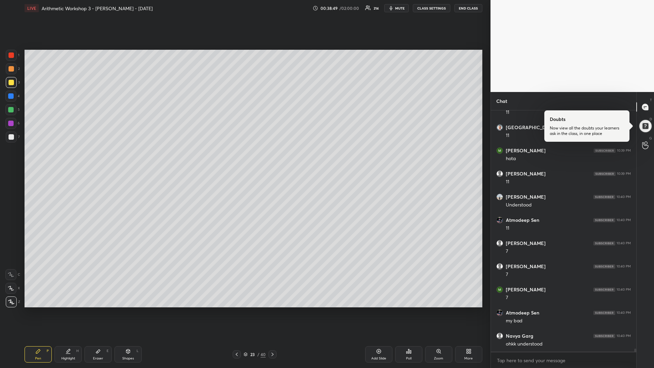
scroll to position [19486, 0]
drag, startPoint x: 12, startPoint y: 109, endPoint x: 5, endPoint y: 111, distance: 7.4
click at [11, 110] on div at bounding box center [10, 109] width 5 height 5
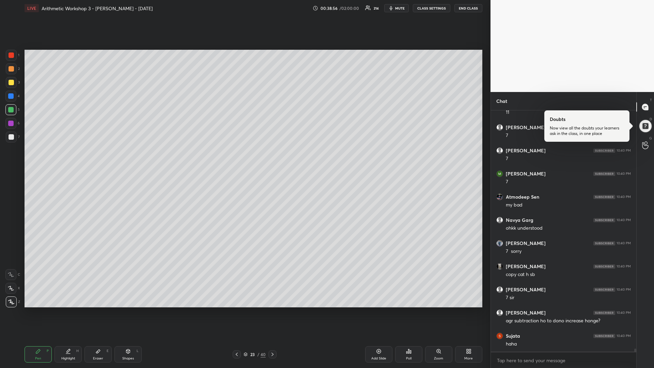
drag, startPoint x: 12, startPoint y: 82, endPoint x: 6, endPoint y: 86, distance: 6.1
click at [10, 83] on div at bounding box center [11, 82] width 5 height 5
drag, startPoint x: 12, startPoint y: 138, endPoint x: 7, endPoint y: 136, distance: 5.0
click at [13, 136] on div at bounding box center [11, 136] width 5 height 5
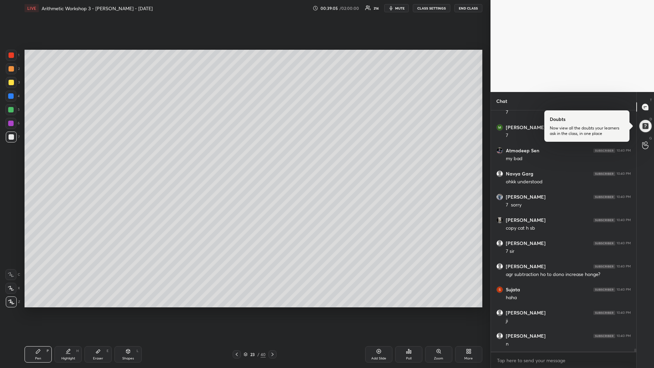
scroll to position [19648, 0]
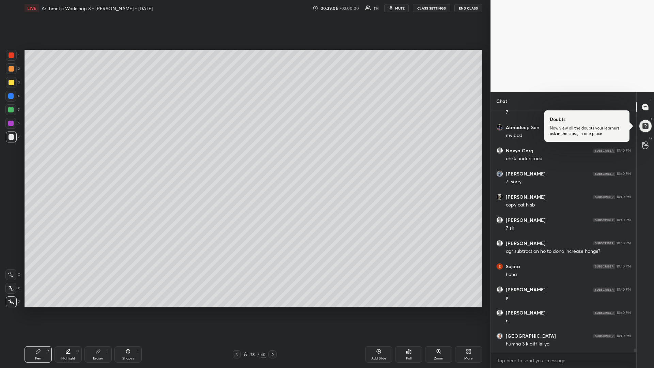
click at [13, 112] on div at bounding box center [10, 109] width 11 height 11
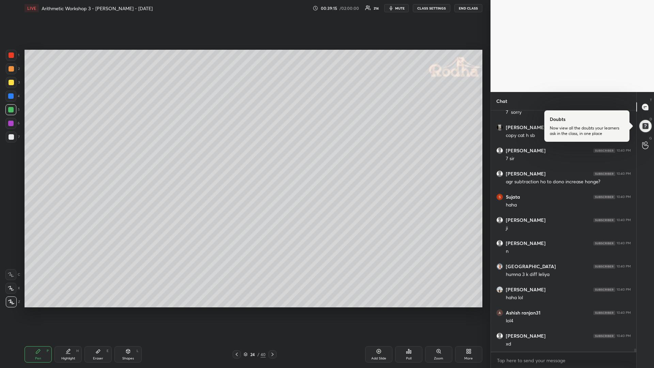
scroll to position [19740, 0]
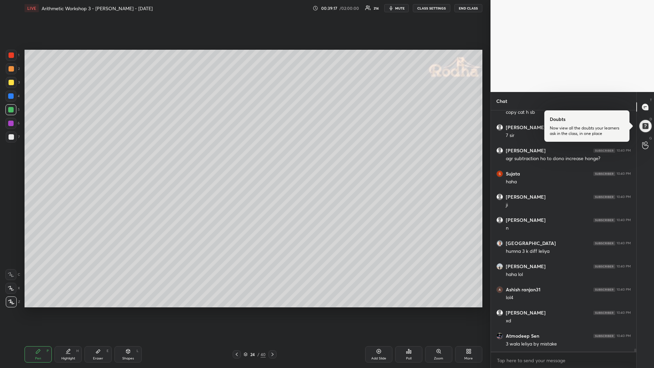
drag, startPoint x: 244, startPoint y: 352, endPoint x: 247, endPoint y: 357, distance: 5.5
click at [244, 310] on icon at bounding box center [245, 354] width 4 height 4
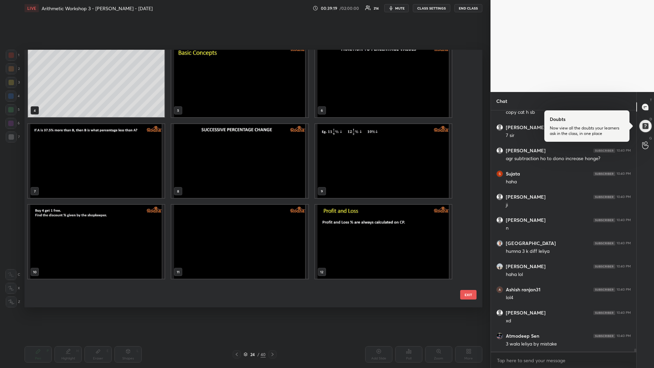
scroll to position [0, 0]
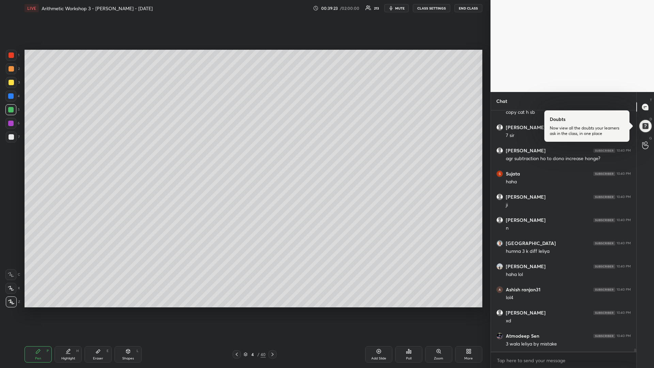
click at [11, 123] on div at bounding box center [10, 123] width 5 height 5
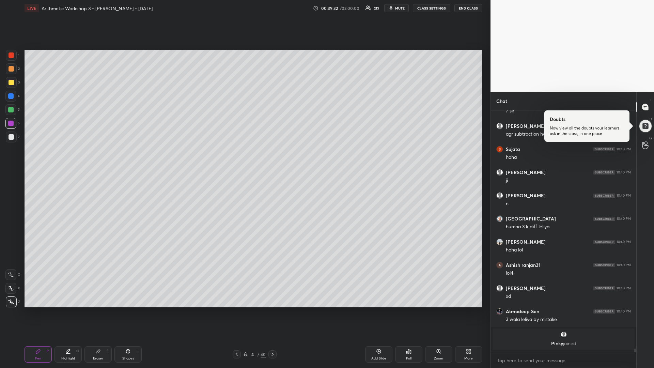
drag, startPoint x: 12, startPoint y: 81, endPoint x: 5, endPoint y: 82, distance: 6.9
click at [11, 81] on div at bounding box center [11, 82] width 5 height 5
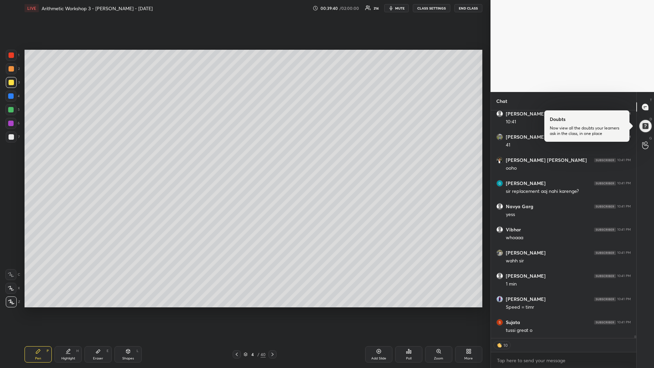
scroll to position [19882, 0]
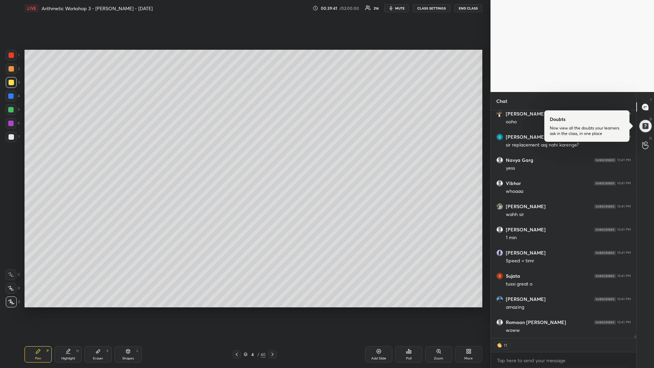
click at [10, 111] on div at bounding box center [10, 109] width 5 height 5
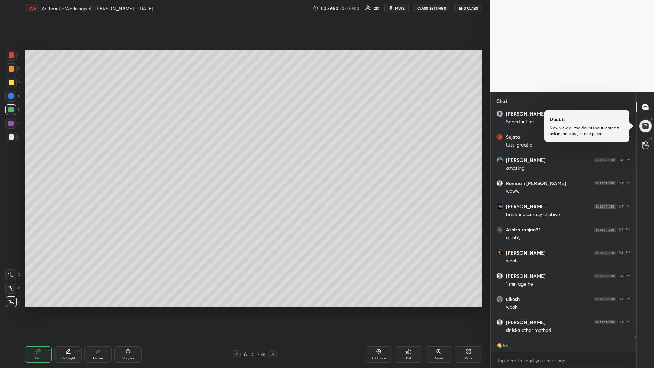
scroll to position [20044, 0]
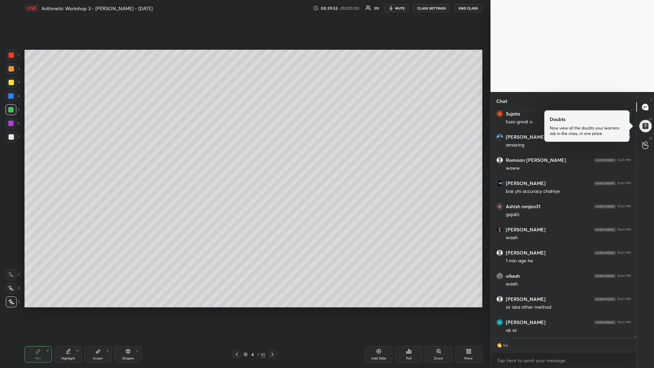
click at [12, 82] on div at bounding box center [11, 82] width 5 height 5
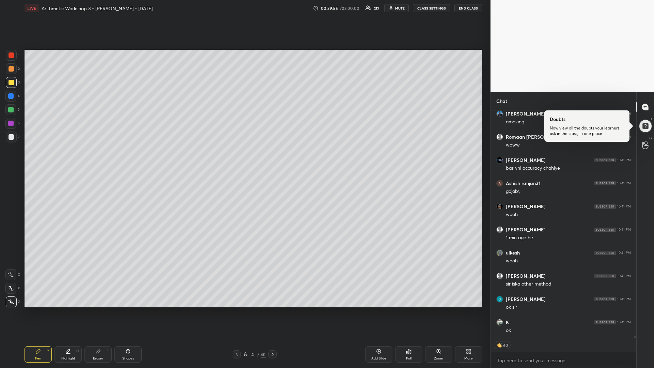
scroll to position [20090, 0]
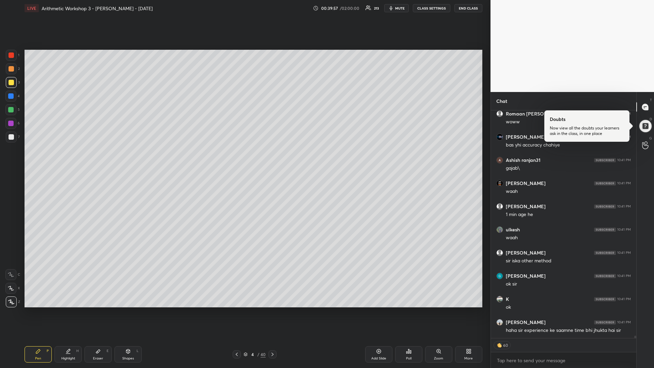
click at [244, 310] on icon at bounding box center [245, 354] width 4 height 4
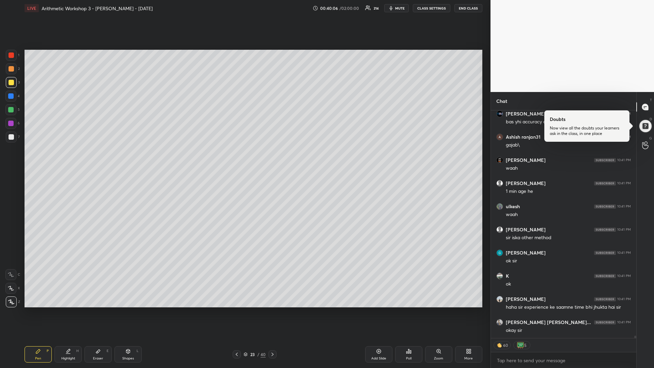
scroll to position [20137, 0]
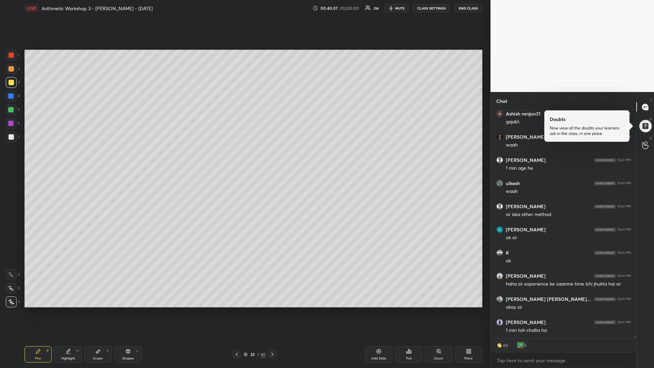
drag, startPoint x: 13, startPoint y: 138, endPoint x: 10, endPoint y: 140, distance: 3.7
click at [11, 138] on div at bounding box center [11, 136] width 5 height 5
click at [376, 310] on icon at bounding box center [378, 350] width 5 height 5
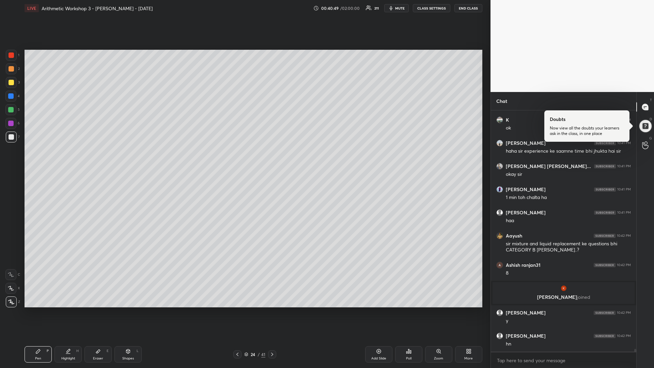
scroll to position [20090, 0]
click at [11, 85] on div at bounding box center [11, 82] width 11 height 11
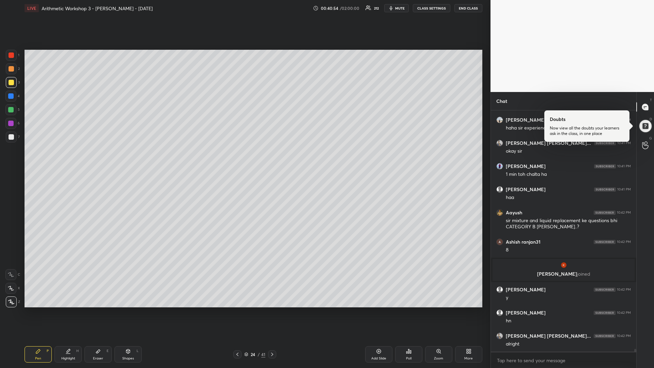
click at [12, 110] on div at bounding box center [10, 109] width 5 height 5
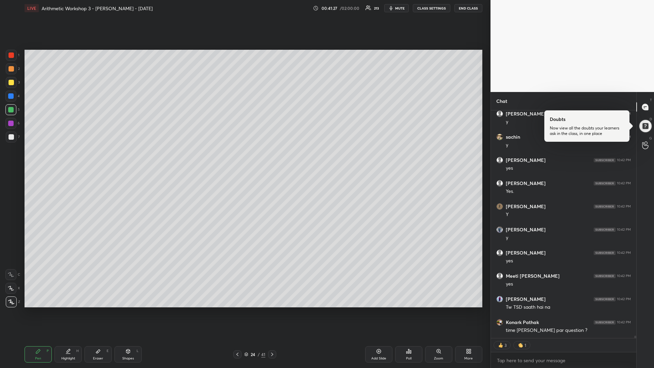
scroll to position [20868, 0]
click at [373, 310] on div "Add Slide" at bounding box center [378, 354] width 27 height 16
click at [13, 84] on div at bounding box center [11, 82] width 11 height 11
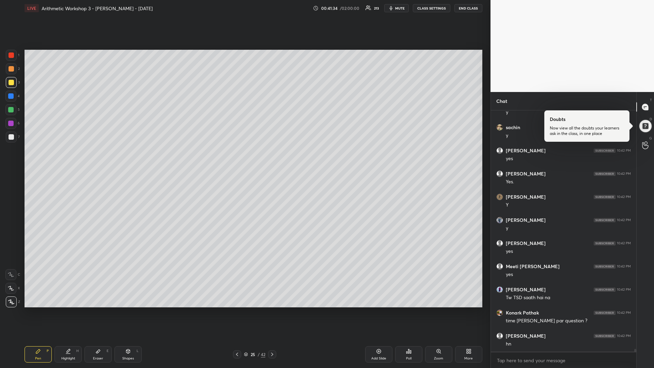
scroll to position [20854, 0]
click at [128, 310] on icon at bounding box center [128, 352] width 0 height 2
click at [13, 261] on icon at bounding box center [11, 260] width 5 height 5
click at [325, 310] on div "Setting up your live class Poll for secs No correct answer Start poll" at bounding box center [253, 178] width 463 height 324
drag, startPoint x: 12, startPoint y: 110, endPoint x: 8, endPoint y: 111, distance: 3.7
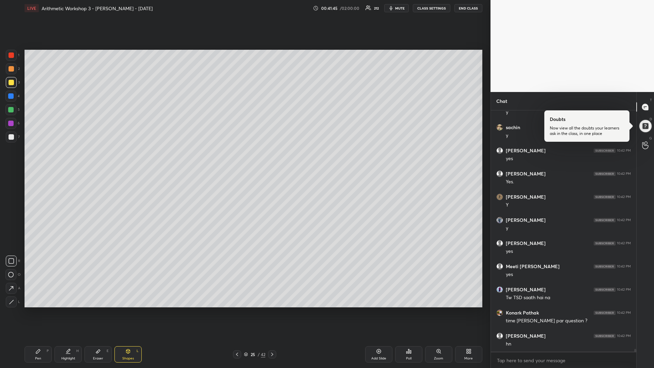
click at [10, 110] on div at bounding box center [10, 109] width 5 height 5
drag, startPoint x: 39, startPoint y: 354, endPoint x: 48, endPoint y: 337, distance: 19.2
click at [38, 310] on div "Pen P" at bounding box center [38, 354] width 27 height 16
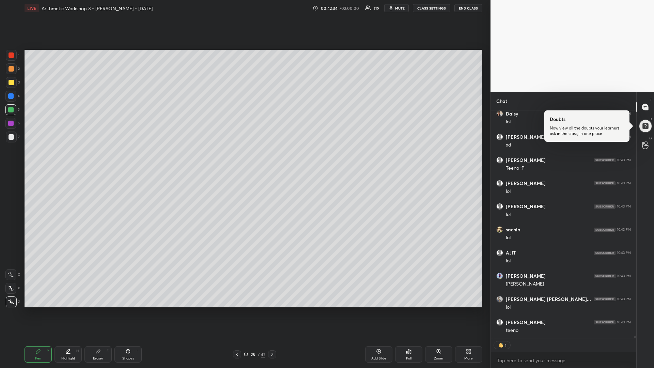
scroll to position [21248, 0]
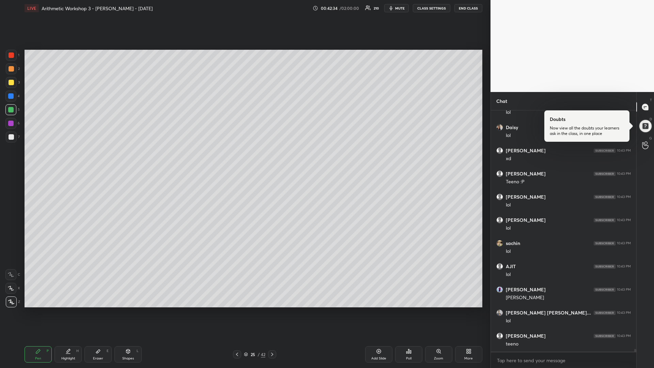
click at [13, 82] on div at bounding box center [11, 82] width 5 height 5
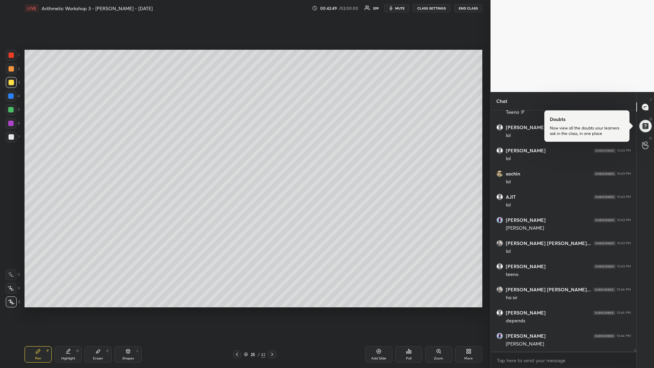
scroll to position [21341, 0]
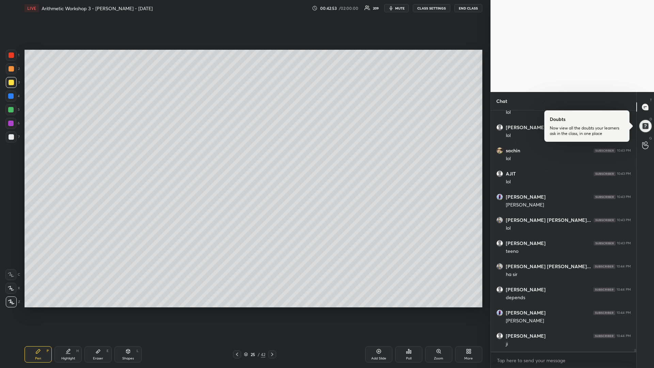
click at [483, 115] on div "Setting up your live class Poll for secs No correct answer Start poll" at bounding box center [253, 178] width 463 height 324
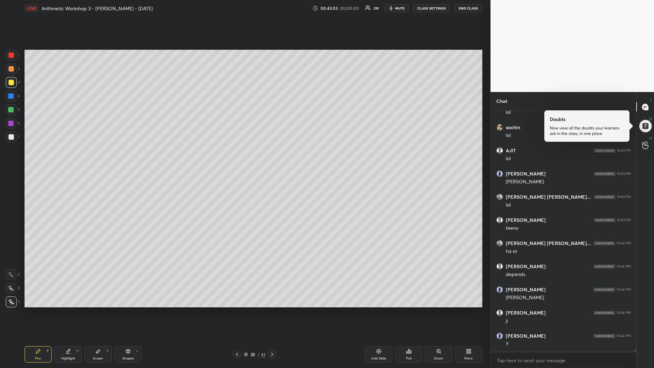
click at [13, 111] on div at bounding box center [10, 109] width 5 height 5
click at [15, 79] on div "3" at bounding box center [13, 82] width 14 height 11
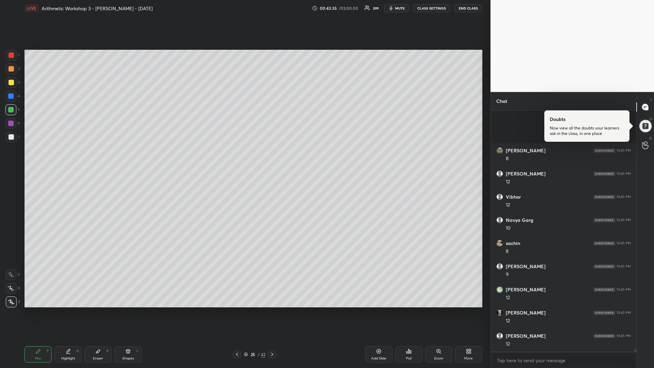
scroll to position [22128, 0]
click at [378, 310] on icon at bounding box center [378, 350] width 5 height 5
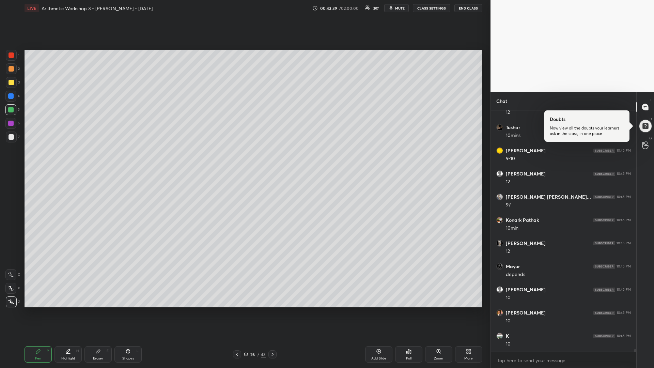
click at [14, 96] on div at bounding box center [10, 96] width 11 height 11
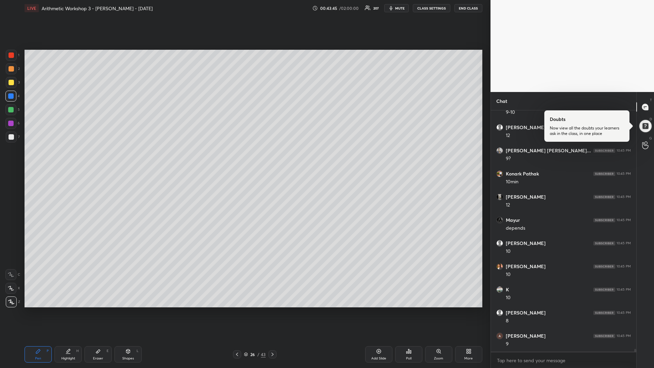
scroll to position [22406, 0]
click at [10, 84] on div at bounding box center [11, 82] width 5 height 5
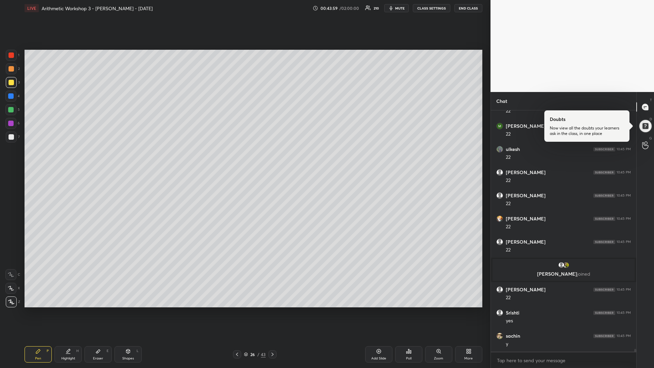
scroll to position [22444, 0]
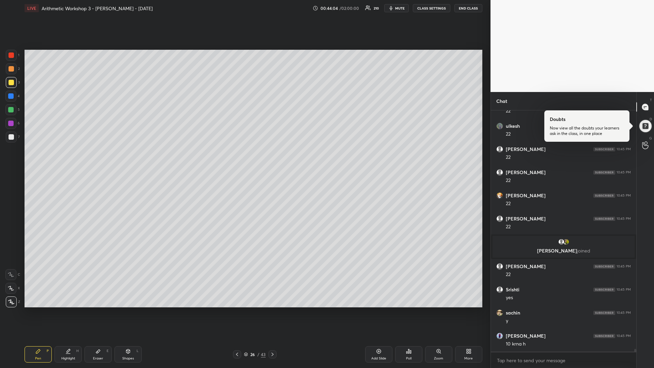
click at [98, 310] on div "Eraser E" at bounding box center [97, 354] width 27 height 16
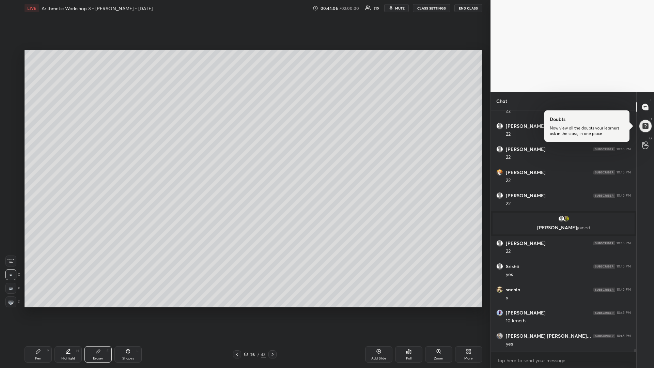
drag, startPoint x: 36, startPoint y: 357, endPoint x: 48, endPoint y: 349, distance: 14.2
click at [35, 310] on div "Pen" at bounding box center [38, 357] width 6 height 3
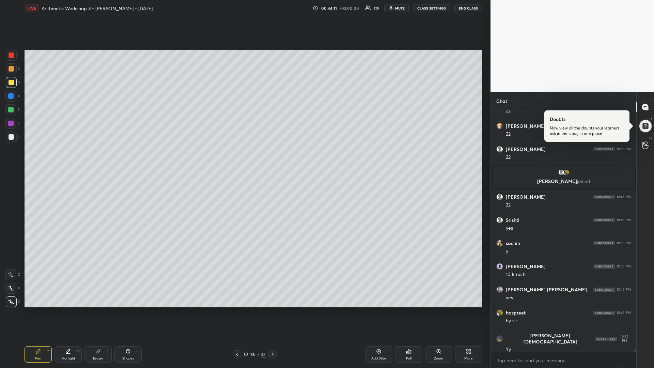
scroll to position [22537, 0]
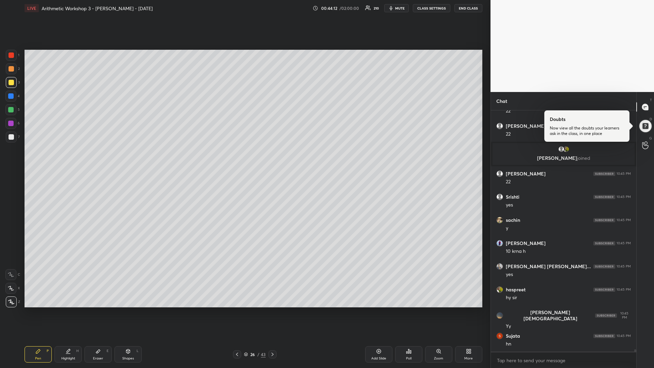
drag, startPoint x: 15, startPoint y: 112, endPoint x: 22, endPoint y: 110, distance: 7.7
click at [15, 112] on div at bounding box center [10, 109] width 11 height 11
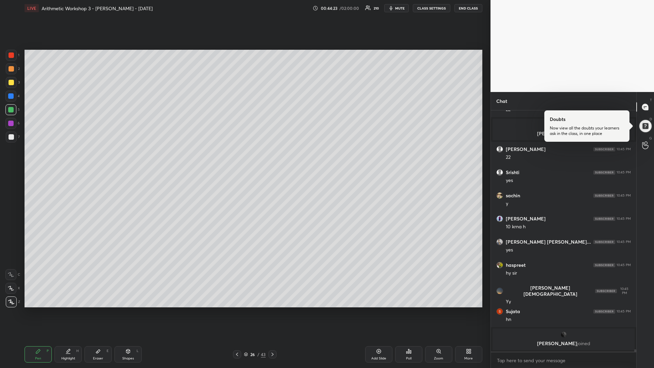
click at [12, 83] on div at bounding box center [11, 82] width 5 height 5
drag, startPoint x: 13, startPoint y: 111, endPoint x: 17, endPoint y: 111, distance: 3.8
click at [14, 111] on div at bounding box center [10, 109] width 11 height 11
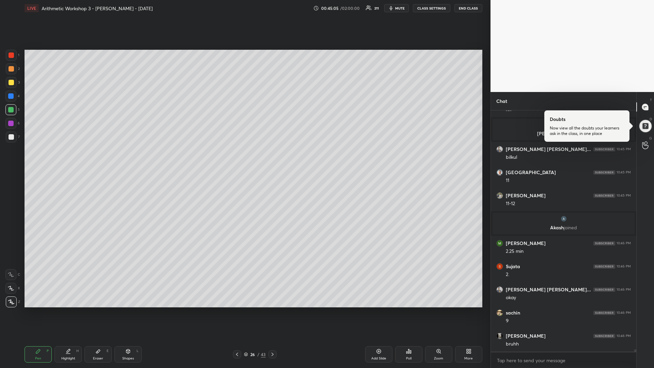
scroll to position [22609, 0]
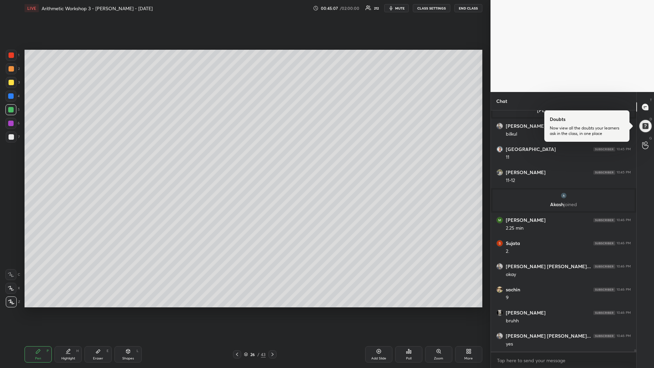
click at [13, 81] on div at bounding box center [11, 82] width 11 height 11
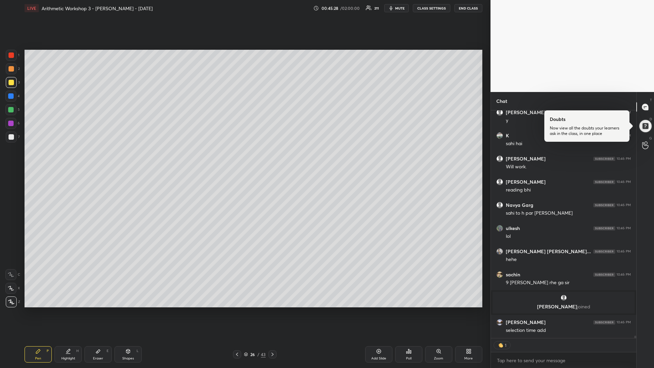
scroll to position [23015, 0]
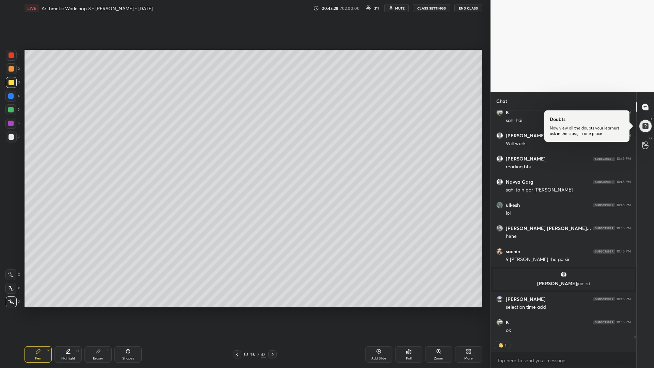
click at [179, 307] on div "Setting up your live class Poll for secs No correct answer Start poll" at bounding box center [253, 178] width 463 height 324
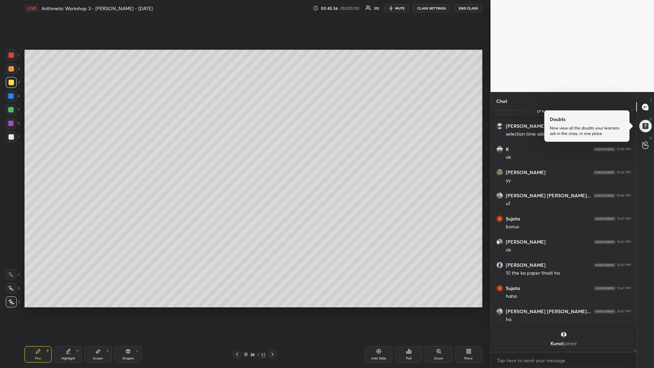
scroll to position [23156, 0]
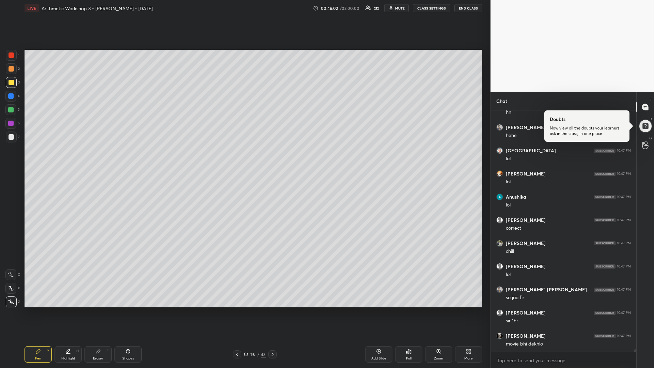
click at [13, 109] on div at bounding box center [10, 109] width 5 height 5
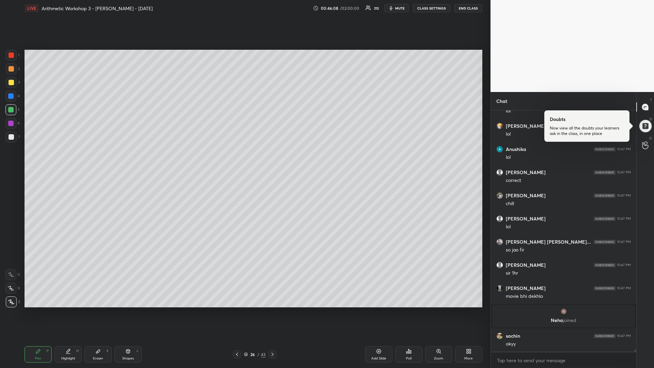
drag, startPoint x: 378, startPoint y: 354, endPoint x: 381, endPoint y: 346, distance: 9.2
click at [378, 310] on div "Add Slide" at bounding box center [378, 354] width 27 height 16
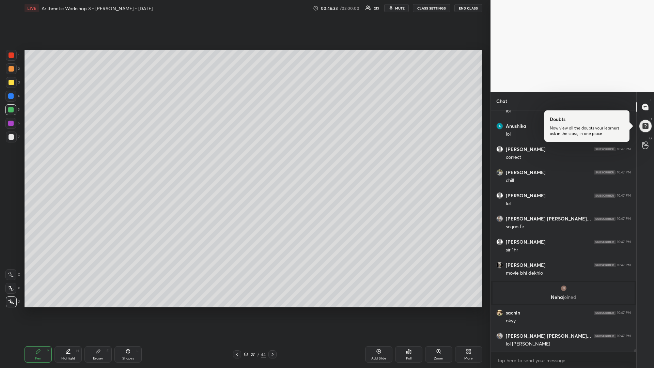
click at [12, 83] on div at bounding box center [11, 82] width 5 height 5
click at [11, 113] on div at bounding box center [10, 109] width 11 height 11
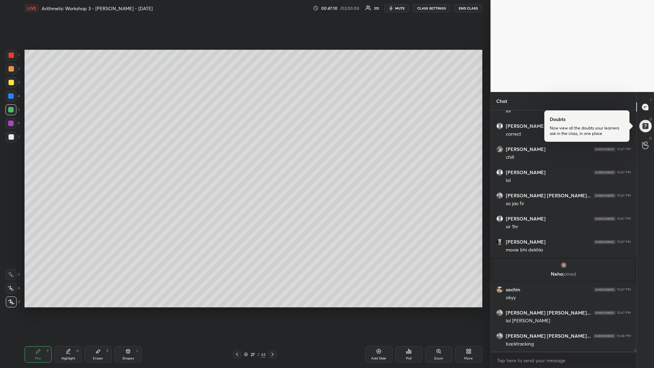
scroll to position [23567, 0]
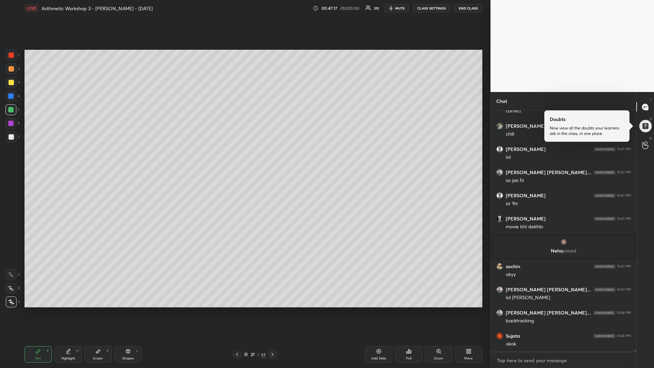
click at [540, 310] on textarea at bounding box center [563, 360] width 134 height 11
click at [13, 83] on div at bounding box center [11, 82] width 5 height 5
click at [10, 110] on div at bounding box center [10, 109] width 5 height 5
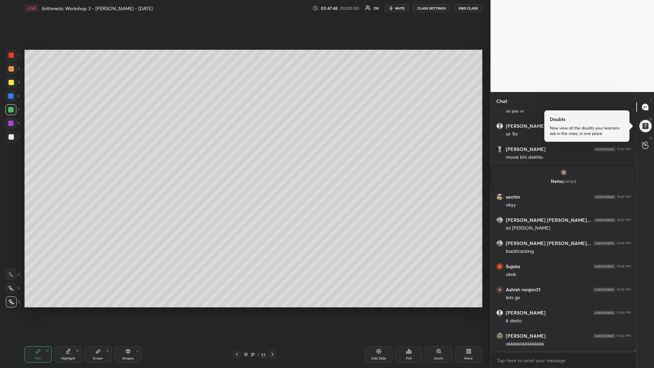
scroll to position [23660, 0]
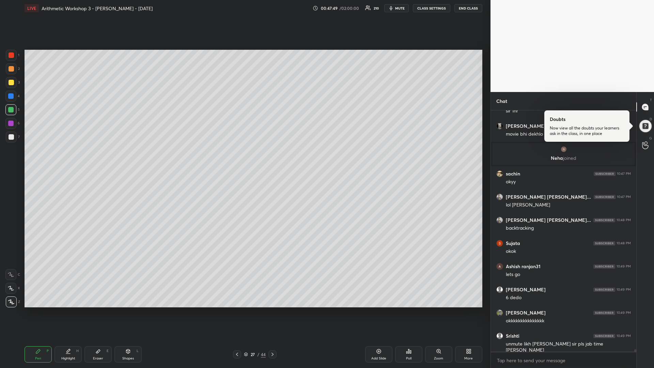
click at [12, 82] on div at bounding box center [11, 82] width 5 height 5
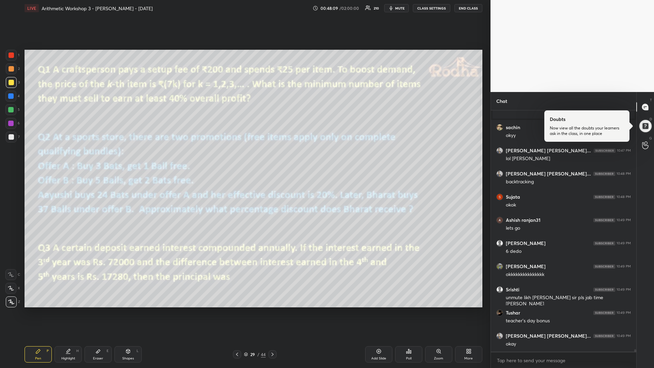
scroll to position [23729, 0]
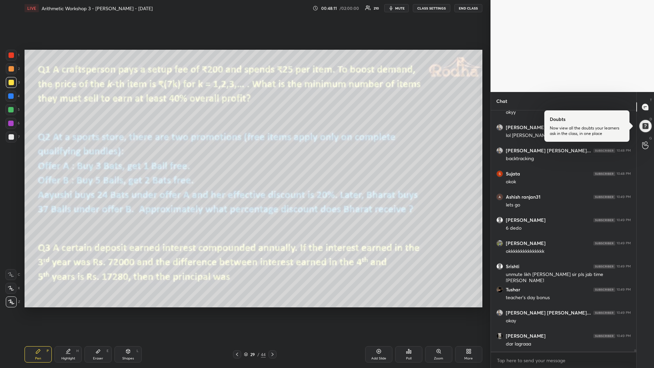
click at [10, 137] on div at bounding box center [11, 136] width 5 height 5
click at [12, 110] on div at bounding box center [10, 109] width 5 height 5
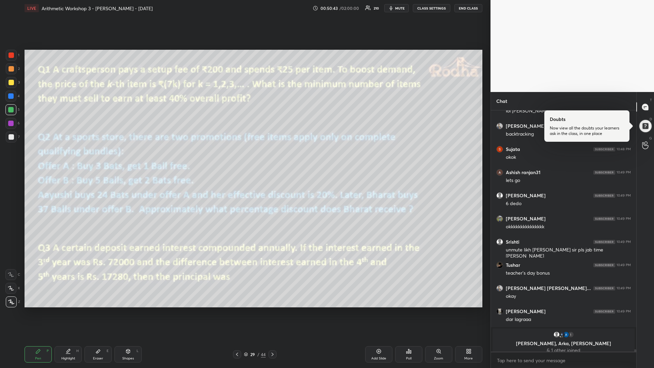
scroll to position [23759, 0]
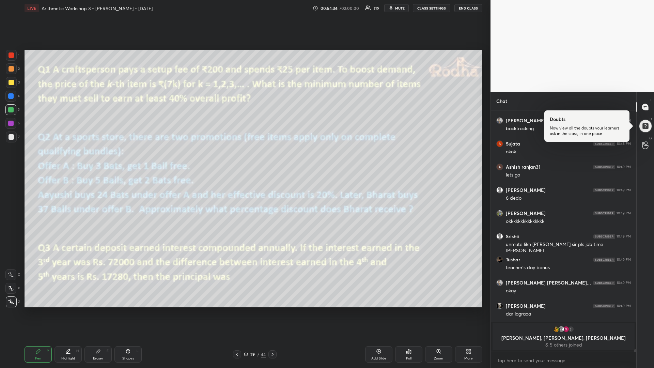
click at [11, 137] on div at bounding box center [11, 136] width 5 height 5
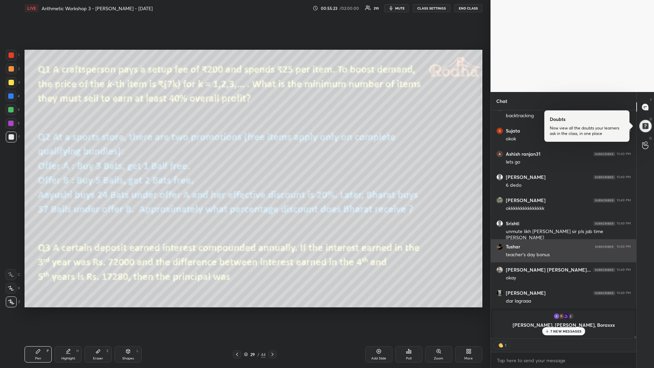
scroll to position [23773, 0]
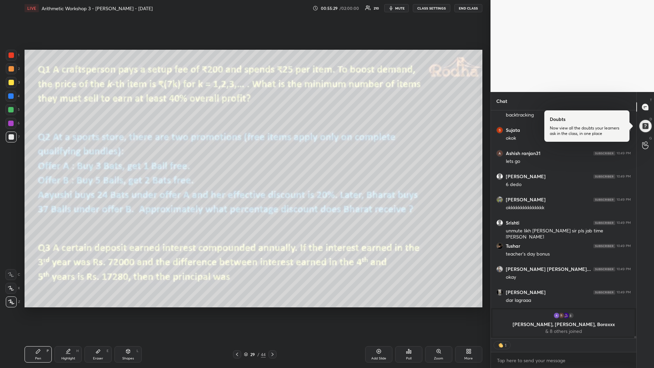
type textarea "x"
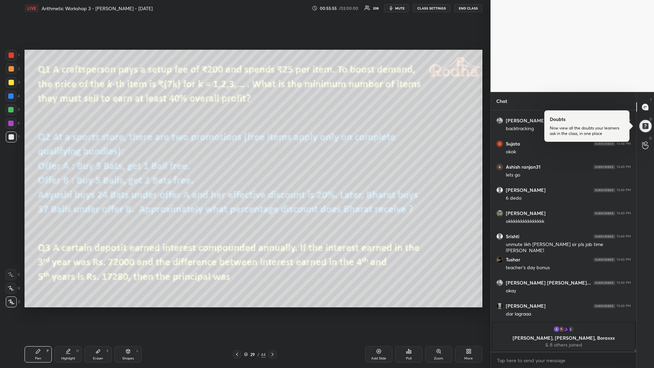
click at [13, 137] on div at bounding box center [11, 136] width 5 height 5
click at [404, 310] on div "Poll" at bounding box center [408, 354] width 27 height 16
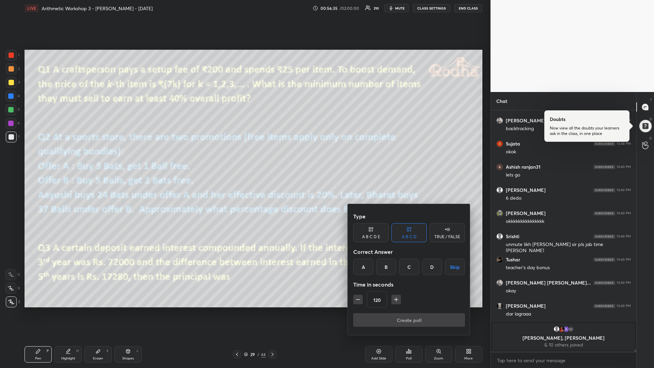
click at [372, 235] on div "A B C D E" at bounding box center [371, 237] width 18 height 4
click at [358, 296] on button "button" at bounding box center [358, 299] width 10 height 10
click at [357, 298] on icon "button" at bounding box center [357, 299] width 7 height 7
click at [356, 298] on icon "button" at bounding box center [357, 299] width 7 height 7
click at [357, 299] on icon "button" at bounding box center [357, 299] width 7 height 7
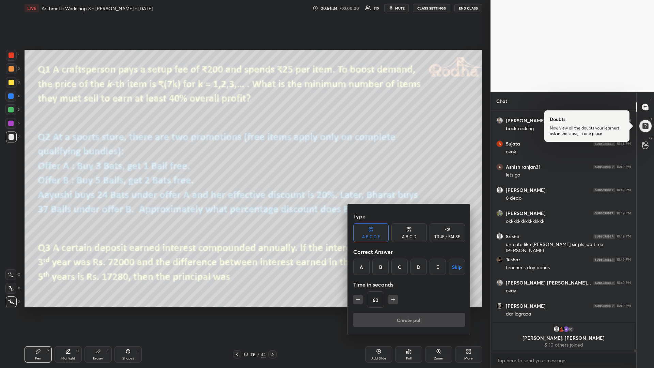
click at [359, 299] on icon "button" at bounding box center [357, 299] width 7 height 7
click at [359, 300] on icon "button" at bounding box center [357, 299] width 7 height 7
type input "15"
click at [381, 268] on div "B" at bounding box center [380, 266] width 16 height 16
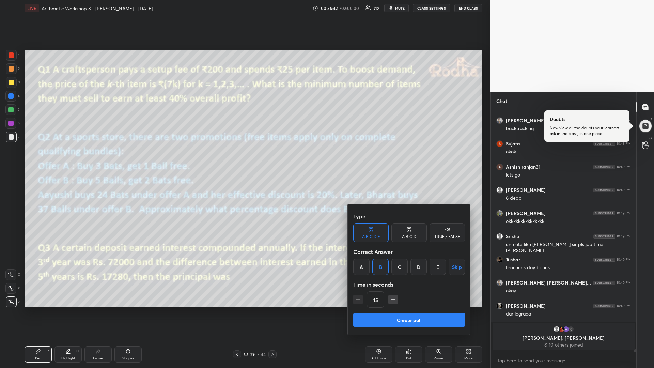
click at [370, 310] on button "Create poll" at bounding box center [409, 320] width 112 height 14
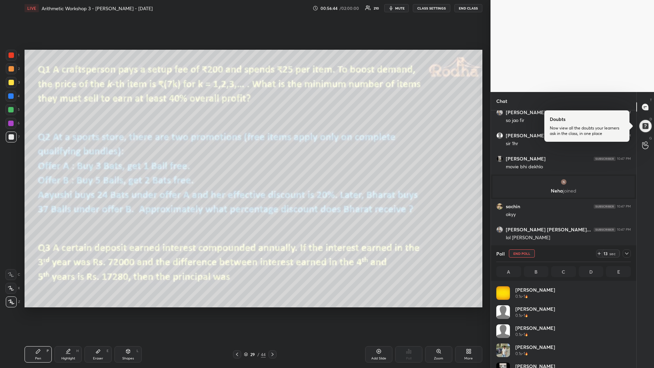
scroll to position [80, 132]
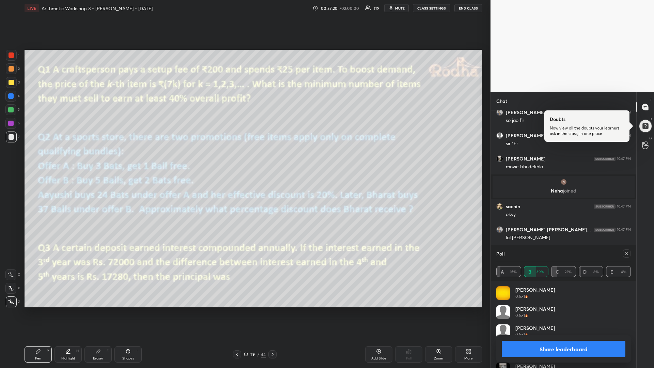
drag, startPoint x: 625, startPoint y: 255, endPoint x: 609, endPoint y: 270, distance: 21.9
click at [623, 255] on div at bounding box center [626, 253] width 8 height 8
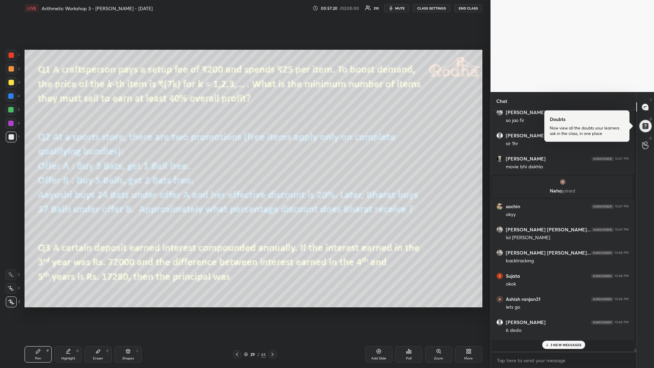
scroll to position [252, 141]
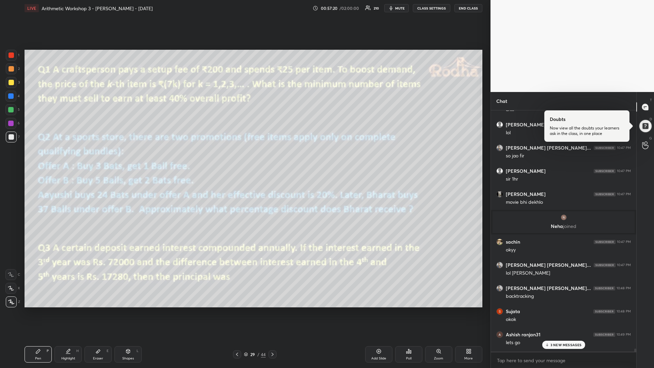
click at [409, 310] on icon at bounding box center [408, 351] width 1 height 4
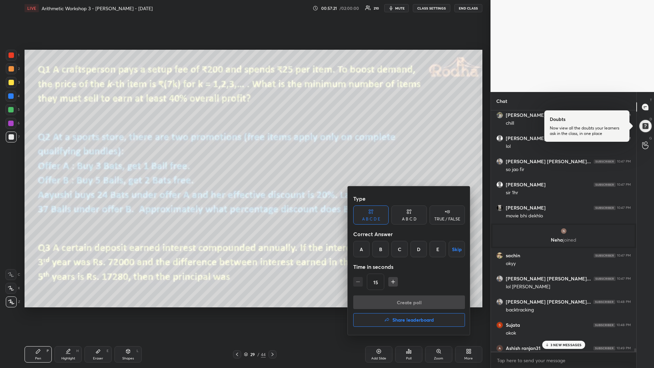
click at [398, 250] on div "C" at bounding box center [399, 249] width 16 height 16
drag, startPoint x: 394, startPoint y: 303, endPoint x: 391, endPoint y: 309, distance: 6.7
click at [393, 303] on button "Create poll" at bounding box center [409, 302] width 112 height 14
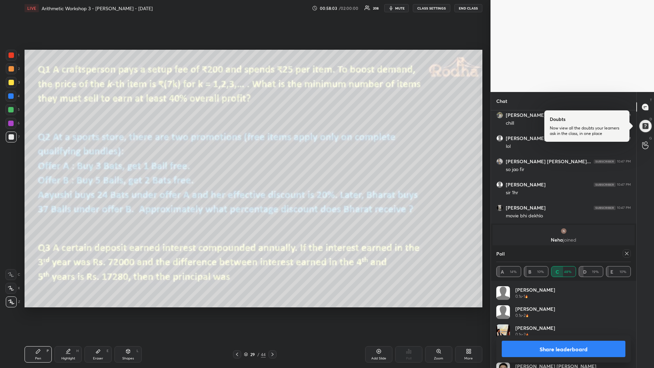
drag, startPoint x: 626, startPoint y: 253, endPoint x: 594, endPoint y: 270, distance: 36.1
click at [625, 255] on icon at bounding box center [626, 253] width 5 height 5
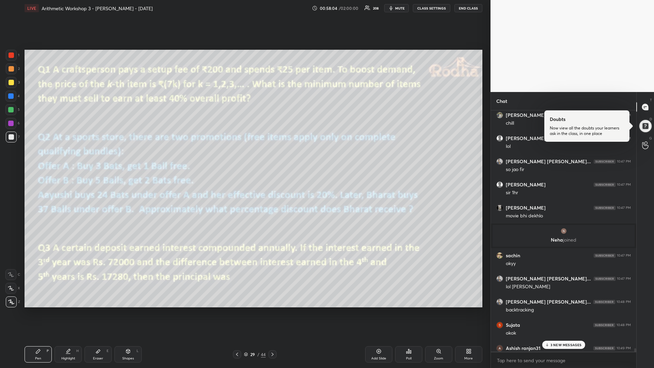
click at [403, 310] on div "Poll" at bounding box center [408, 354] width 27 height 16
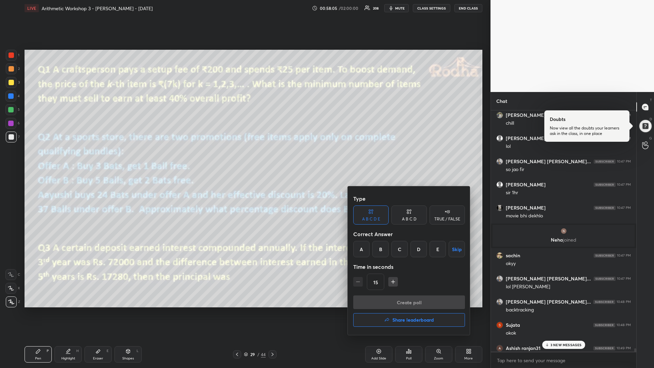
drag, startPoint x: 400, startPoint y: 250, endPoint x: 399, endPoint y: 259, distance: 8.9
click at [401, 250] on div "C" at bounding box center [399, 249] width 16 height 16
click at [390, 302] on button "Create poll" at bounding box center [409, 302] width 112 height 14
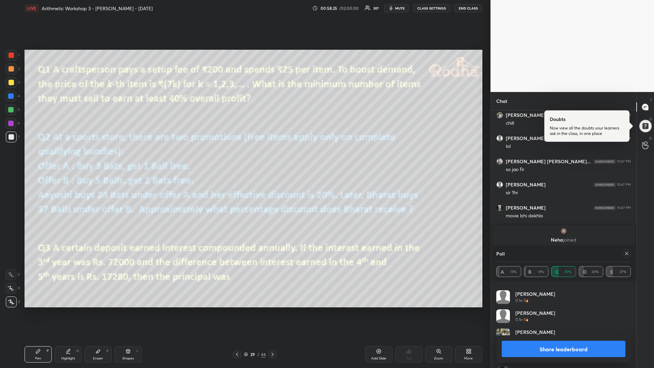
click at [10, 110] on div at bounding box center [10, 109] width 5 height 5
click at [510, 310] on button "Share leaderboard" at bounding box center [563, 348] width 124 height 16
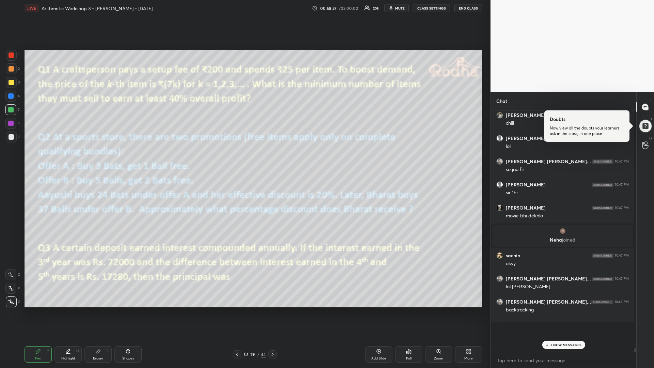
scroll to position [232, 141]
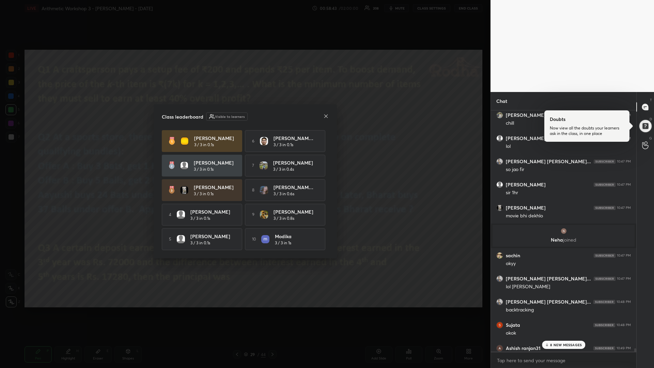
click at [326, 114] on icon at bounding box center [325, 115] width 5 height 5
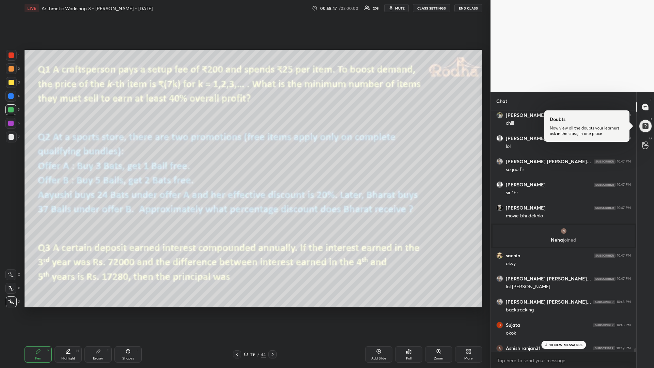
drag, startPoint x: 13, startPoint y: 83, endPoint x: 7, endPoint y: 82, distance: 5.9
click at [14, 82] on div at bounding box center [11, 82] width 5 height 5
click at [552, 310] on p "10 NEW MESSAGES" at bounding box center [565, 345] width 33 height 4
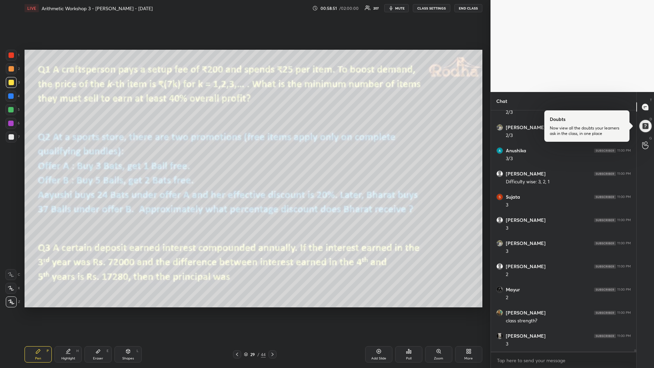
click at [12, 136] on div at bounding box center [11, 136] width 5 height 5
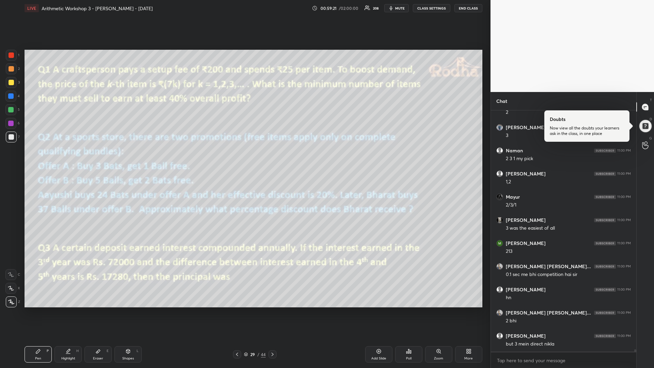
drag, startPoint x: 13, startPoint y: 110, endPoint x: 22, endPoint y: 109, distance: 9.2
click at [11, 109] on div at bounding box center [10, 109] width 5 height 5
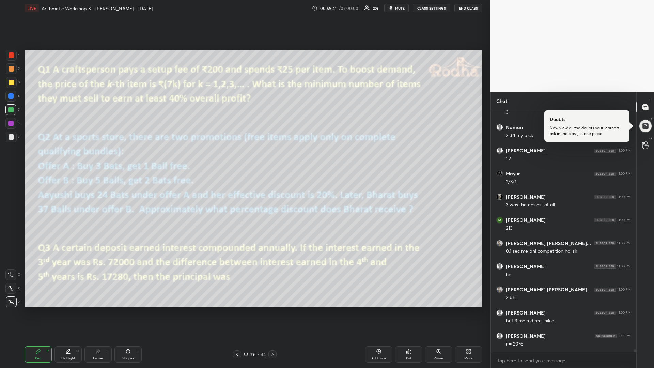
click at [11, 83] on div at bounding box center [11, 82] width 5 height 5
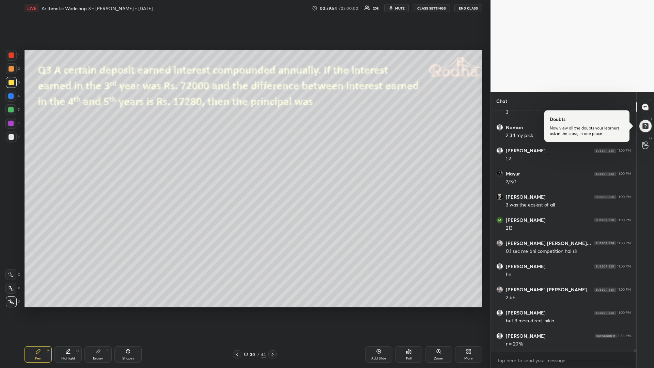
click at [12, 111] on div at bounding box center [10, 109] width 5 height 5
drag, startPoint x: 14, startPoint y: 138, endPoint x: 16, endPoint y: 134, distance: 5.2
click at [13, 139] on div at bounding box center [11, 136] width 5 height 5
drag, startPoint x: 237, startPoint y: 354, endPoint x: 247, endPoint y: 349, distance: 11.1
click at [236, 310] on icon at bounding box center [236, 353] width 5 height 5
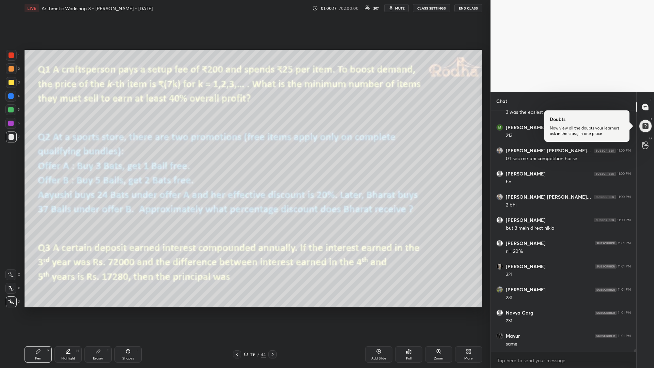
scroll to position [25156, 0]
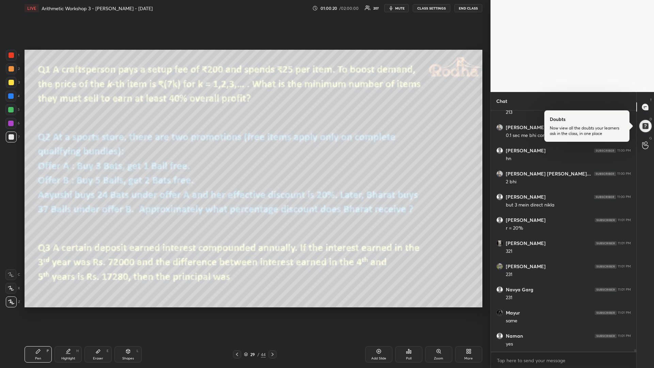
drag, startPoint x: 10, startPoint y: 110, endPoint x: 13, endPoint y: 115, distance: 5.8
click at [10, 111] on div at bounding box center [10, 109] width 5 height 5
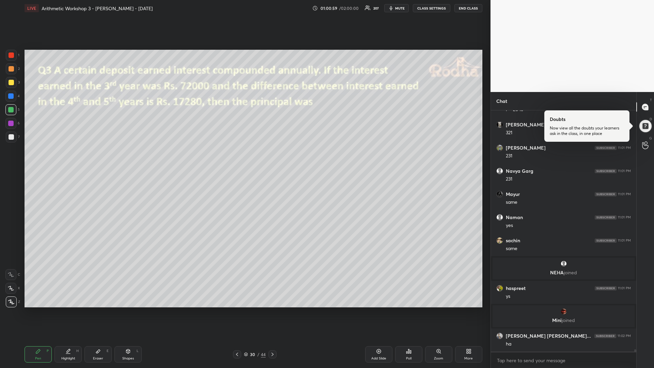
scroll to position [24847, 0]
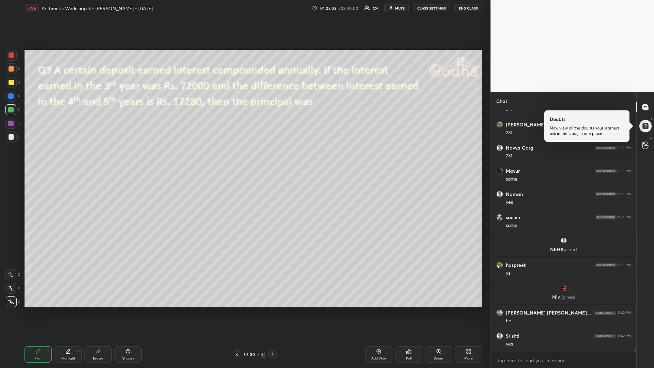
click at [13, 86] on div at bounding box center [11, 82] width 11 height 11
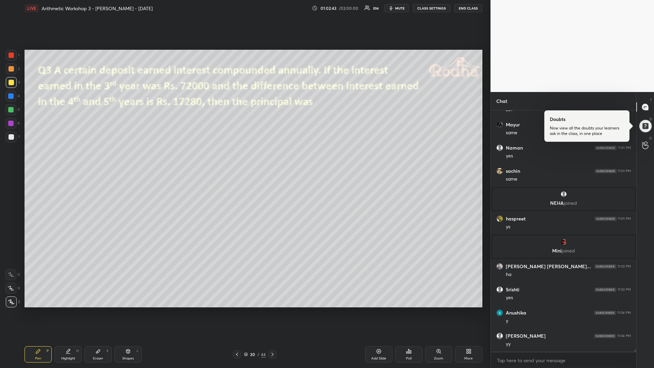
scroll to position [24917, 0]
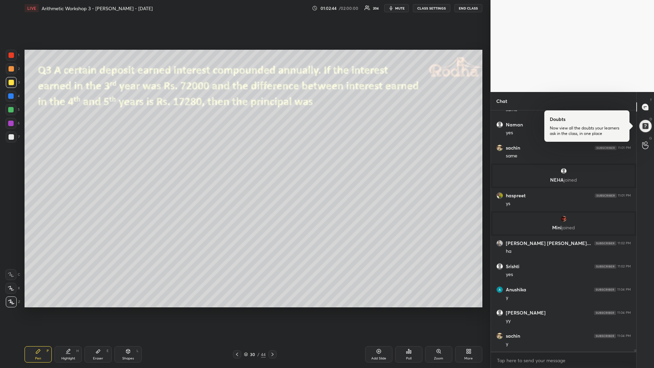
drag, startPoint x: 96, startPoint y: 352, endPoint x: 149, endPoint y: 330, distance: 57.1
click at [96, 310] on icon at bounding box center [97, 350] width 5 height 5
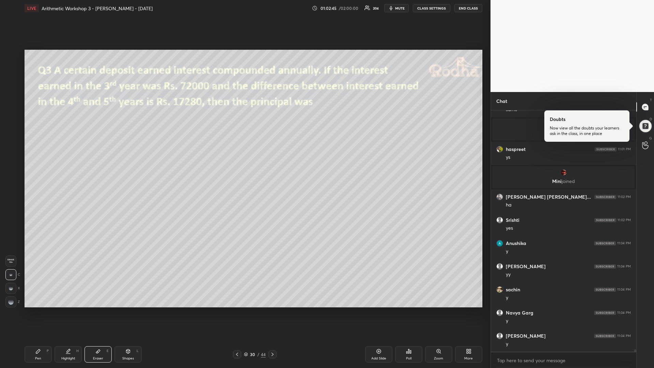
scroll to position [24986, 0]
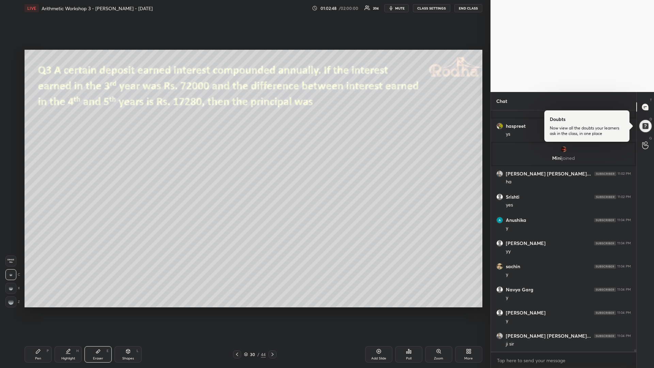
click at [39, 310] on div "Pen" at bounding box center [38, 357] width 6 height 3
click at [11, 58] on div at bounding box center [11, 55] width 11 height 11
click at [31, 310] on div "Pen P" at bounding box center [38, 354] width 27 height 16
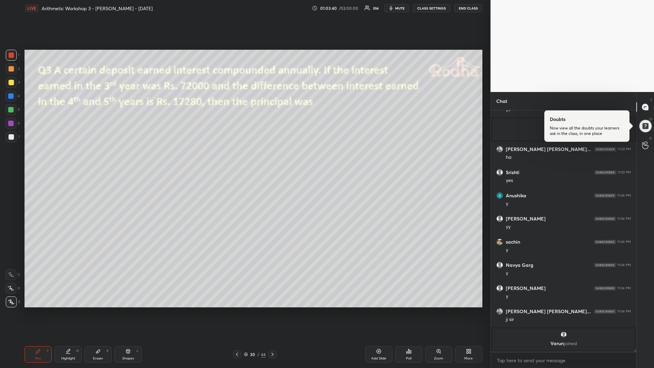
click at [10, 85] on div at bounding box center [11, 82] width 11 height 11
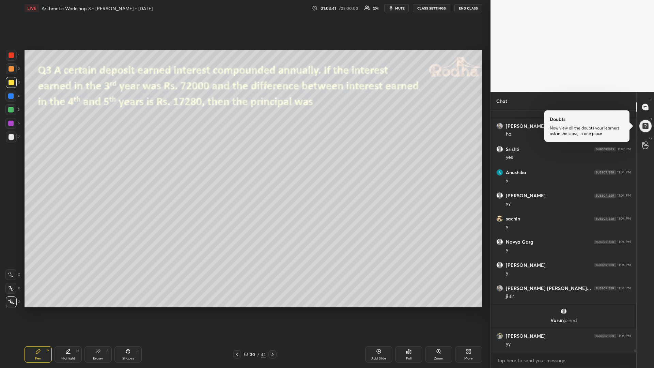
scroll to position [25002, 0]
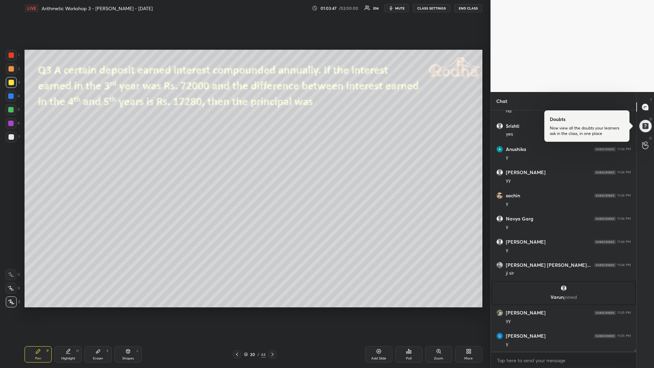
click at [11, 113] on div at bounding box center [10, 109] width 11 height 11
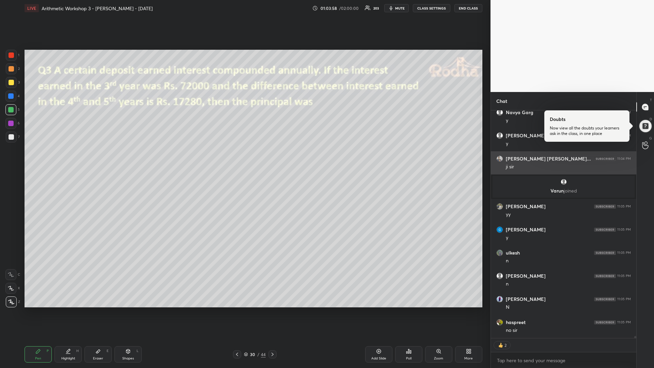
scroll to position [25131, 0]
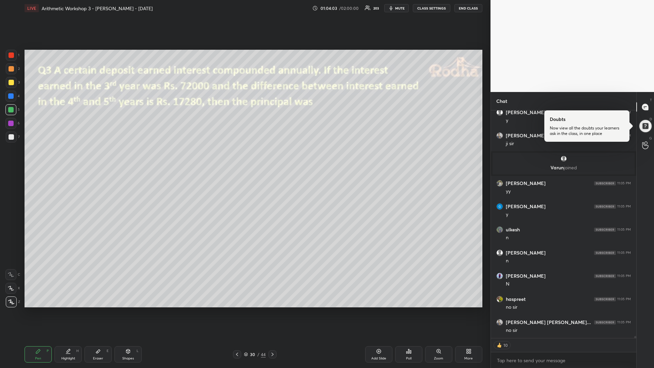
click at [11, 137] on div at bounding box center [11, 136] width 5 height 5
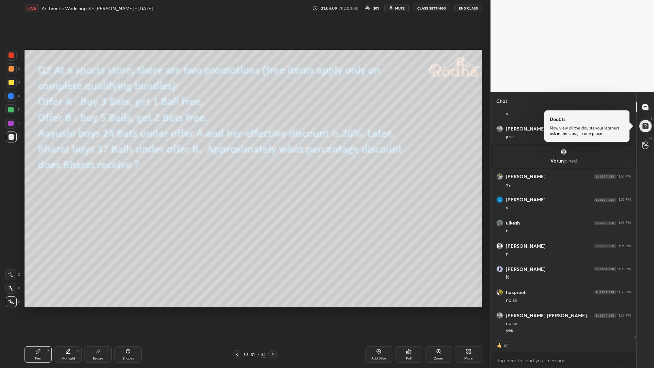
click at [10, 136] on div at bounding box center [11, 136] width 5 height 5
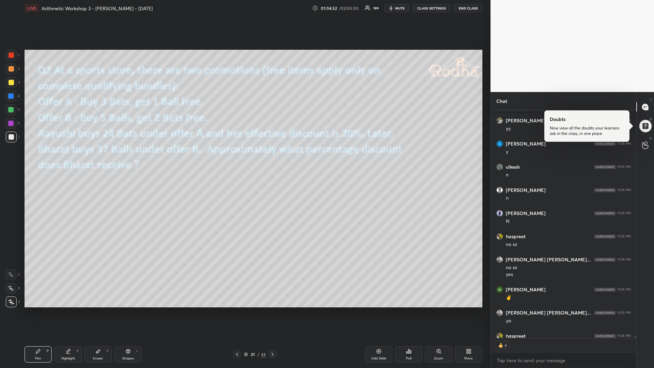
scroll to position [25232, 0]
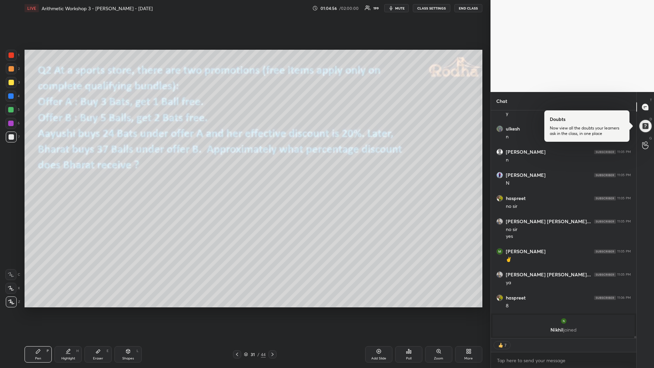
drag, startPoint x: 11, startPoint y: 110, endPoint x: 10, endPoint y: 106, distance: 3.9
click at [12, 109] on div at bounding box center [10, 109] width 5 height 5
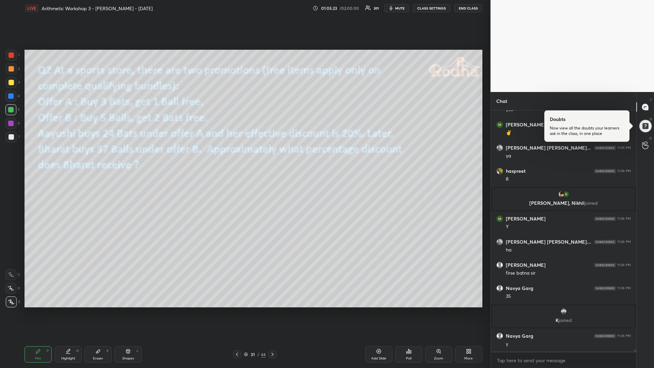
scroll to position [25258, 0]
drag, startPoint x: 13, startPoint y: 82, endPoint x: 12, endPoint y: 88, distance: 6.2
click at [11, 83] on div at bounding box center [11, 82] width 5 height 5
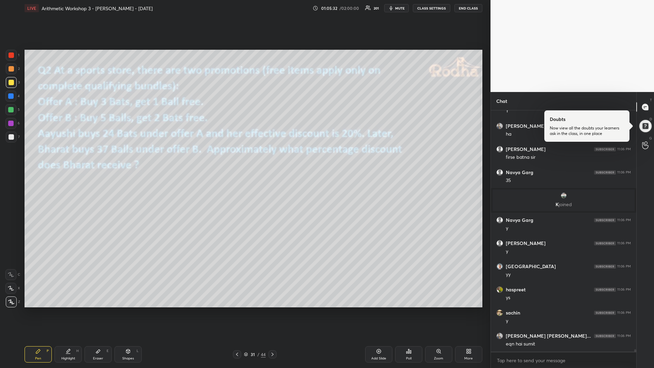
scroll to position [25398, 0]
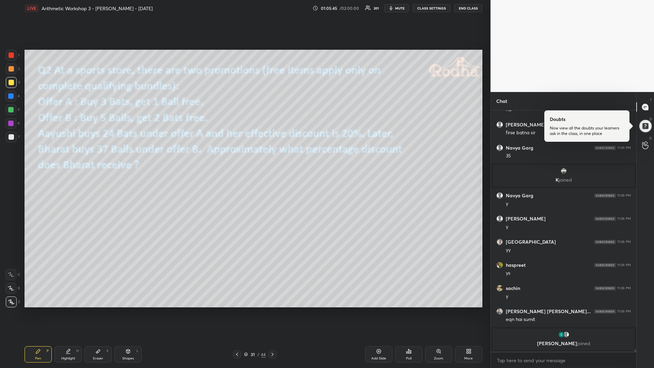
drag, startPoint x: 11, startPoint y: 110, endPoint x: 6, endPoint y: 112, distance: 5.1
click at [12, 111] on div at bounding box center [10, 109] width 5 height 5
click at [15, 137] on div at bounding box center [11, 136] width 11 height 11
click at [238, 310] on icon at bounding box center [236, 353] width 5 height 5
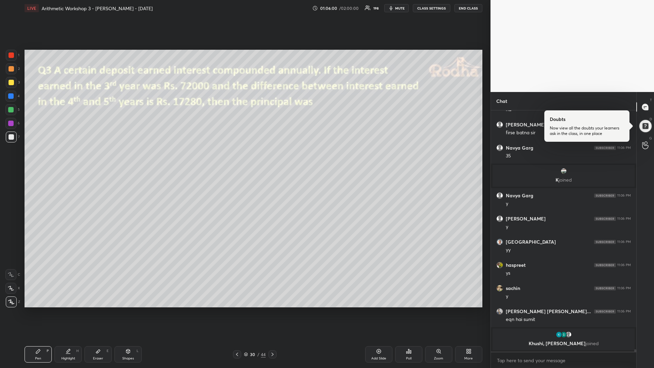
click at [238, 310] on icon at bounding box center [236, 353] width 5 height 5
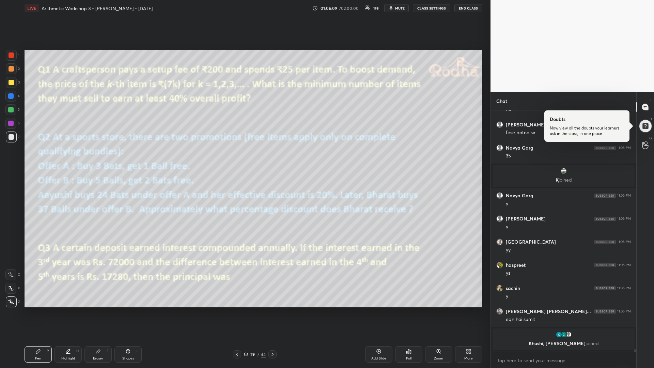
click at [272, 310] on icon at bounding box center [272, 353] width 5 height 5
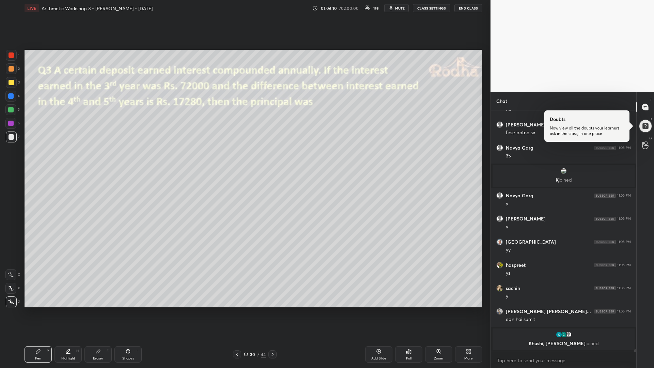
click at [272, 310] on icon at bounding box center [272, 353] width 5 height 5
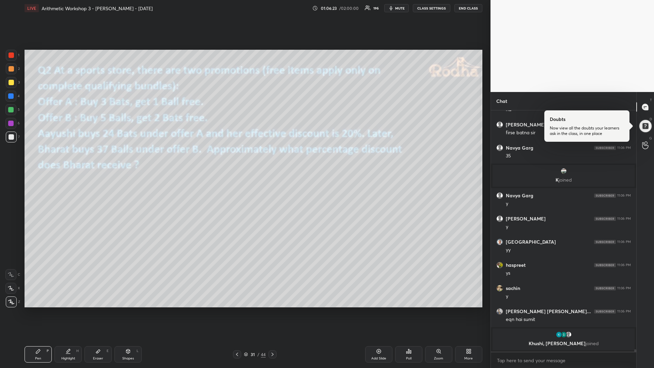
scroll to position [25404, 0]
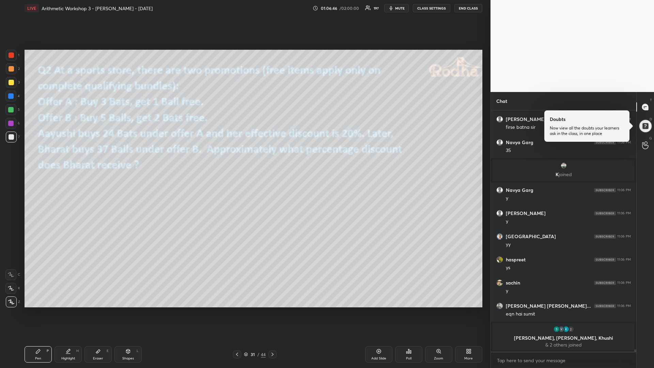
drag, startPoint x: 239, startPoint y: 353, endPoint x: 251, endPoint y: 340, distance: 17.8
click at [239, 310] on icon at bounding box center [236, 353] width 5 height 5
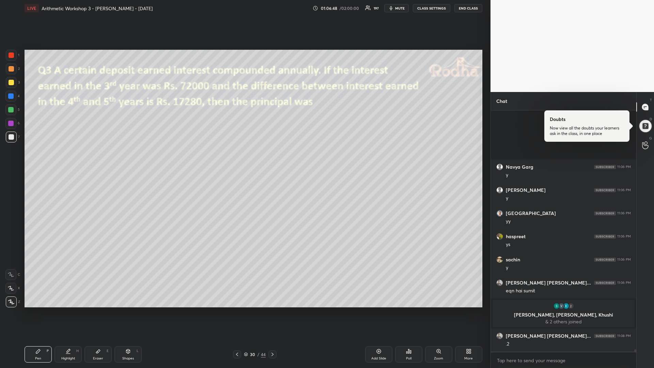
drag, startPoint x: 237, startPoint y: 355, endPoint x: 242, endPoint y: 346, distance: 11.0
click at [235, 310] on icon at bounding box center [236, 353] width 5 height 5
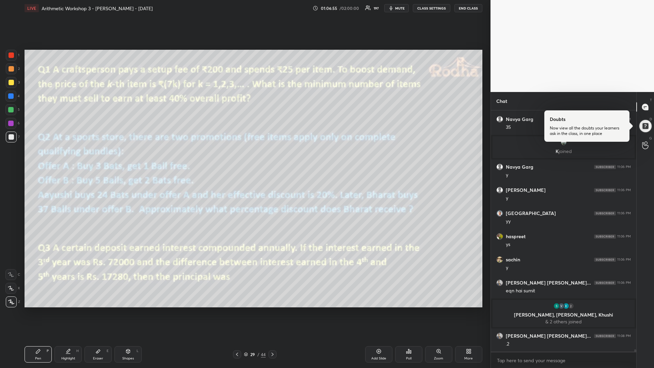
click at [13, 96] on div at bounding box center [10, 95] width 5 height 5
click at [13, 109] on div at bounding box center [10, 109] width 5 height 5
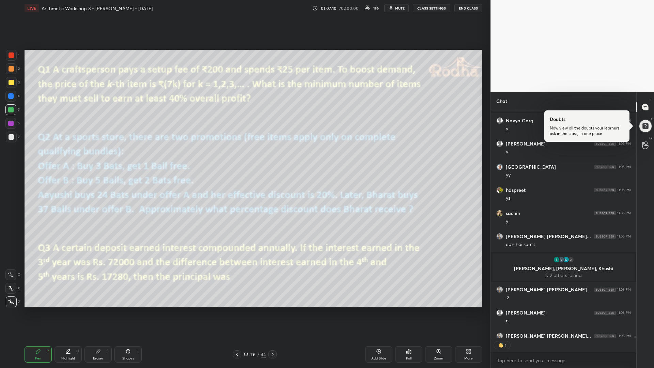
scroll to position [225, 143]
drag, startPoint x: 13, startPoint y: 81, endPoint x: 1, endPoint y: 89, distance: 14.1
click at [11, 81] on div at bounding box center [11, 82] width 5 height 5
click at [274, 310] on icon at bounding box center [272, 353] width 5 height 5
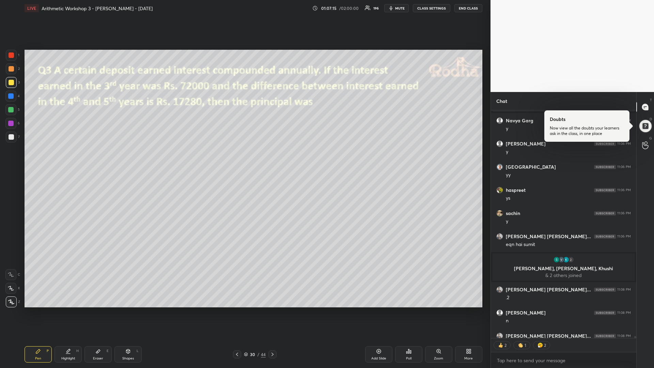
click at [272, 310] on icon at bounding box center [272, 353] width 5 height 5
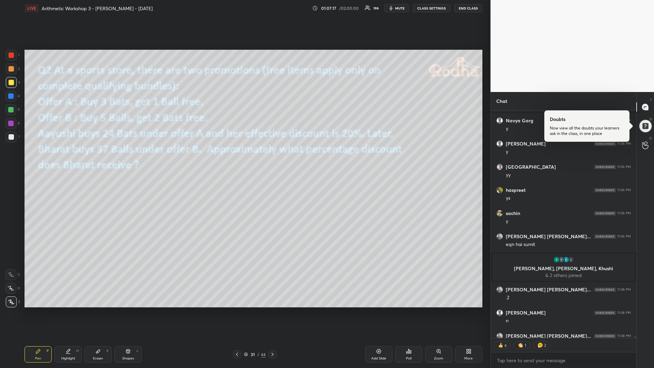
click at [272, 310] on icon at bounding box center [272, 353] width 5 height 5
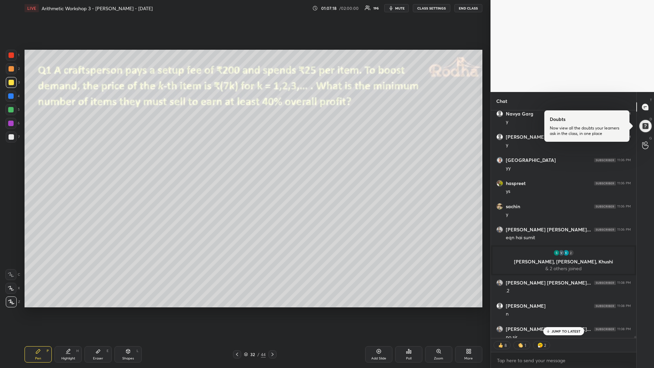
scroll to position [25449, 0]
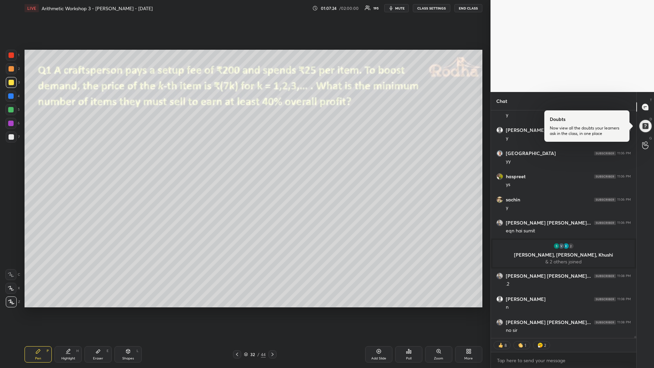
click at [12, 57] on div at bounding box center [11, 54] width 5 height 5
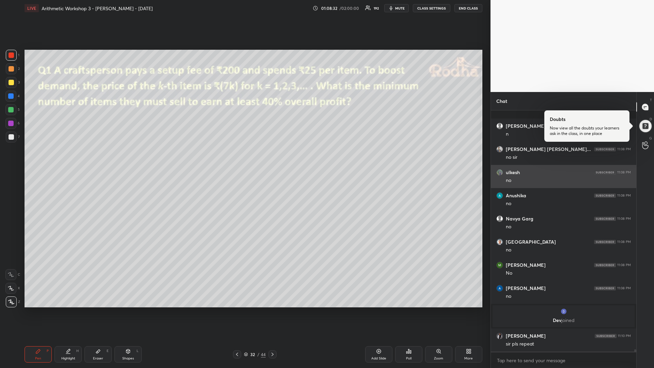
scroll to position [25546, 0]
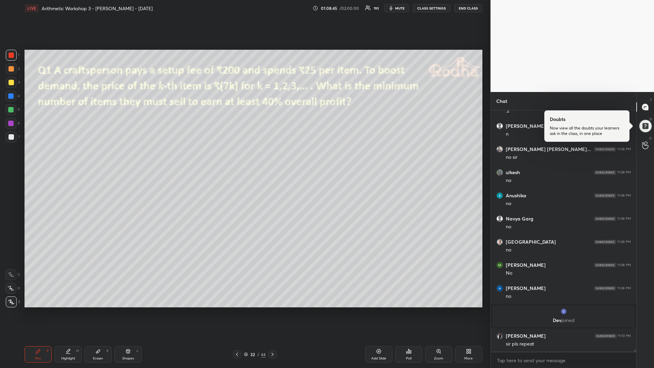
click at [9, 111] on div at bounding box center [10, 109] width 5 height 5
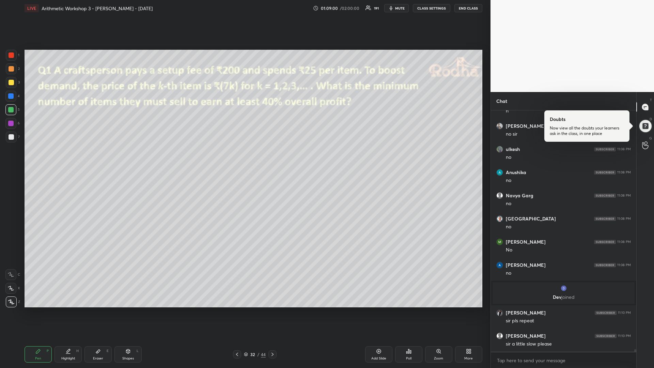
scroll to position [25594, 0]
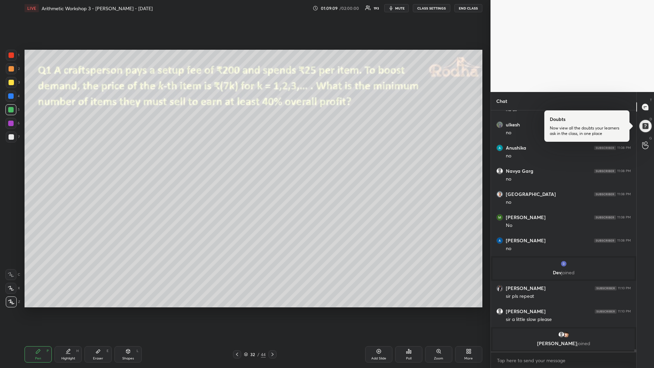
click at [14, 96] on div at bounding box center [10, 96] width 11 height 11
drag, startPoint x: 12, startPoint y: 83, endPoint x: 21, endPoint y: 89, distance: 11.1
click at [11, 82] on div at bounding box center [11, 82] width 5 height 5
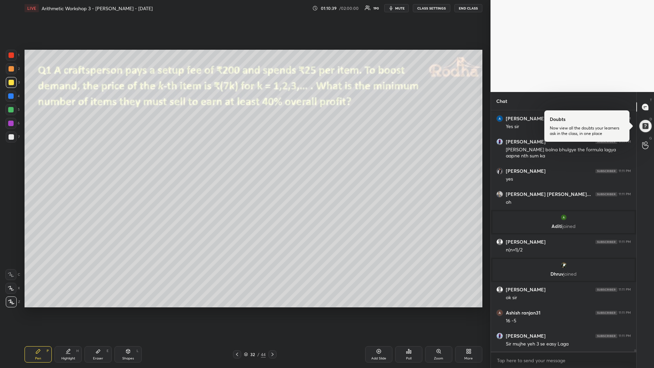
scroll to position [25794, 0]
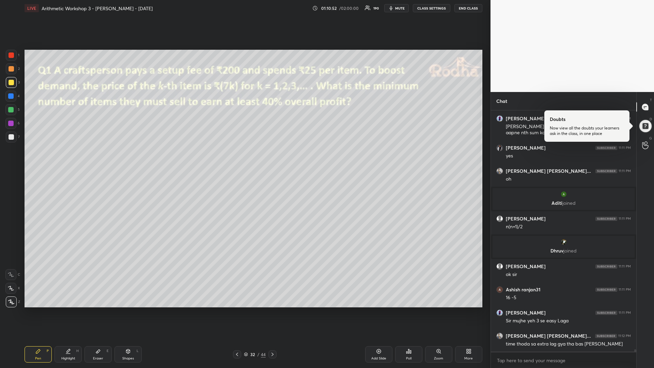
click at [13, 113] on div at bounding box center [10, 109] width 11 height 11
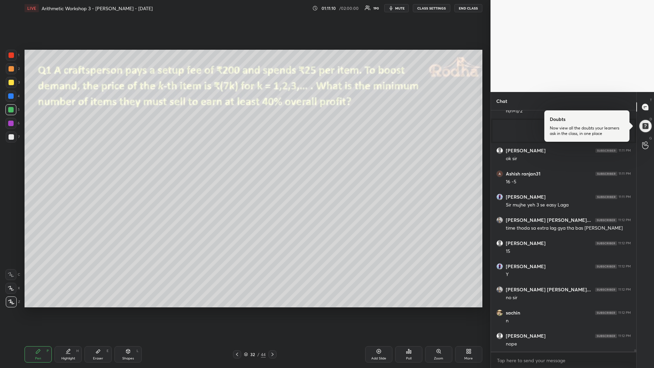
scroll to position [25980, 0]
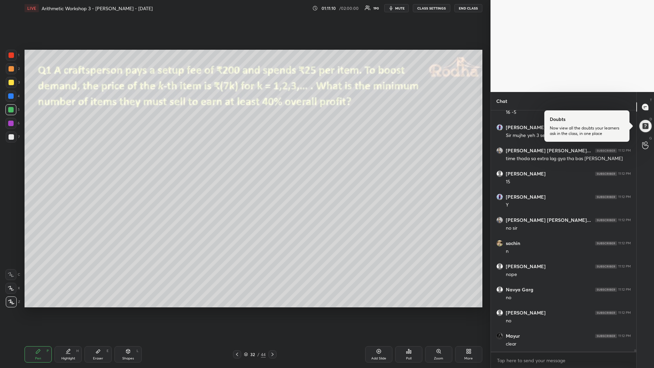
click at [12, 83] on div at bounding box center [11, 82] width 5 height 5
click at [15, 109] on div at bounding box center [10, 109] width 11 height 11
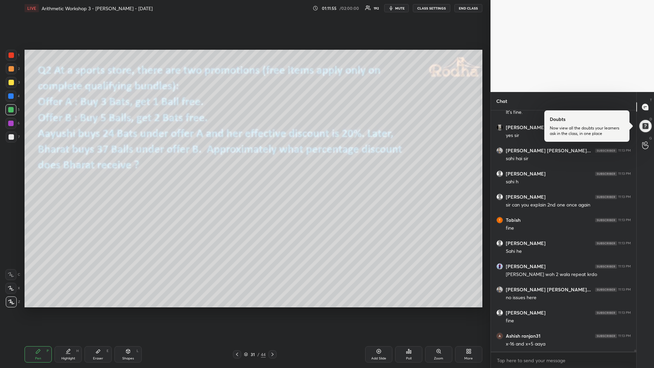
scroll to position [26379, 0]
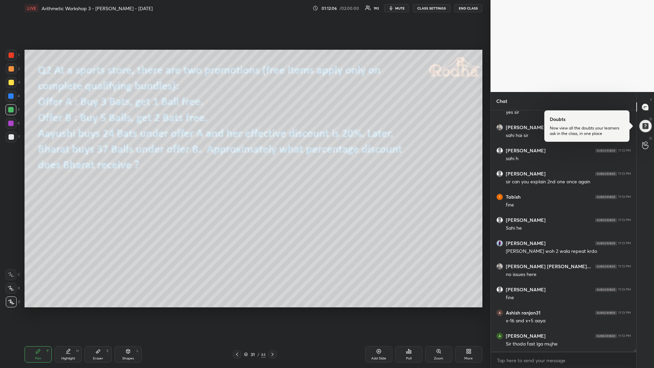
click at [11, 83] on div at bounding box center [11, 82] width 5 height 5
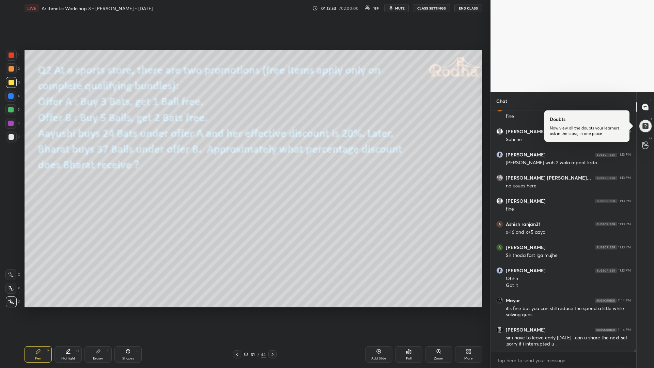
scroll to position [26514, 0]
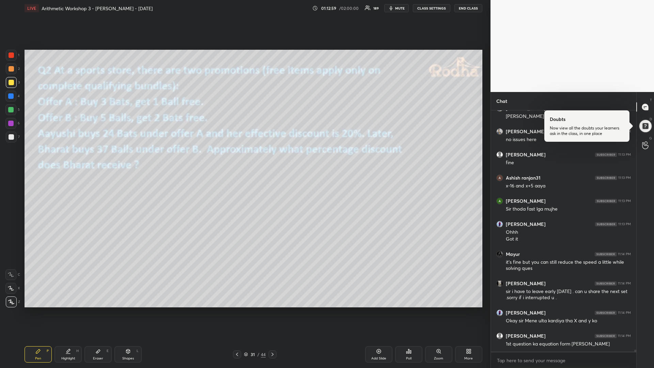
click at [15, 83] on div at bounding box center [11, 82] width 11 height 11
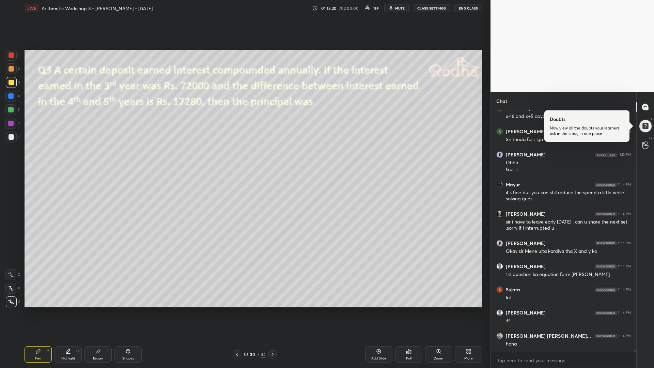
scroll to position [26607, 0]
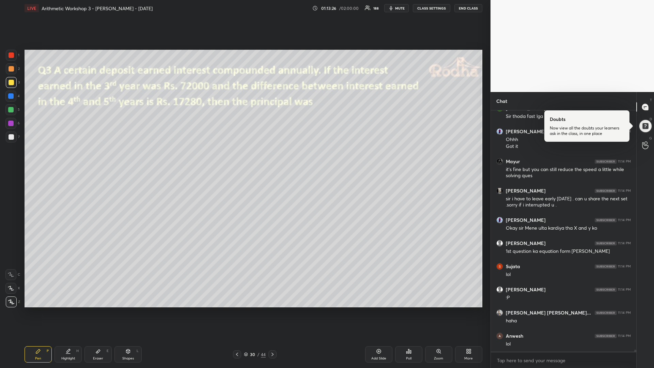
click at [11, 111] on div at bounding box center [10, 109] width 5 height 5
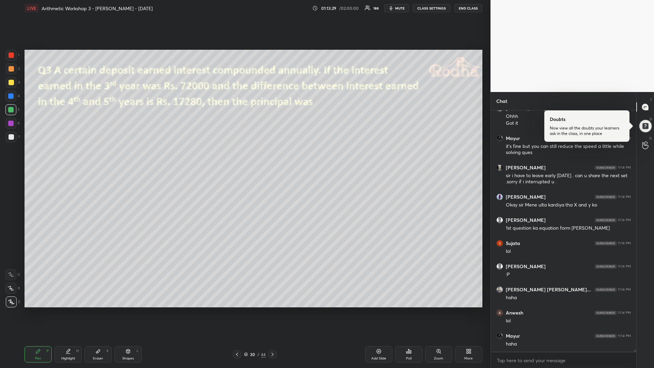
click at [13, 123] on div at bounding box center [10, 123] width 11 height 11
click at [9, 82] on div at bounding box center [11, 82] width 5 height 5
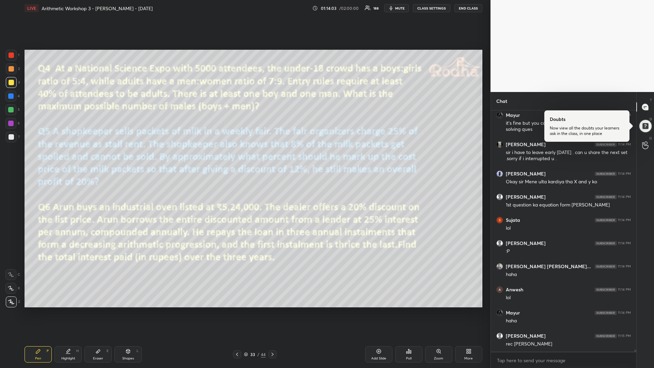
click at [11, 111] on div at bounding box center [10, 109] width 5 height 5
click at [13, 84] on div at bounding box center [11, 82] width 5 height 5
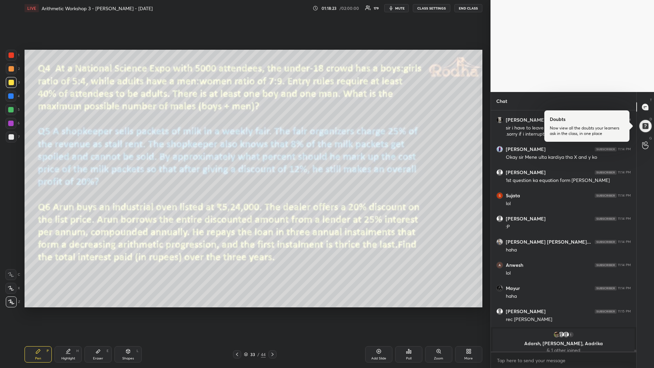
scroll to position [26683, 0]
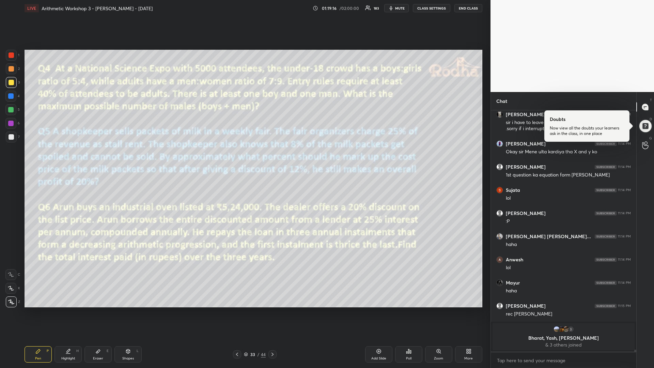
click at [12, 138] on div at bounding box center [11, 136] width 5 height 5
click at [12, 84] on div at bounding box center [11, 82] width 5 height 5
click at [12, 136] on div at bounding box center [11, 136] width 5 height 5
click at [403, 310] on div "Poll" at bounding box center [408, 354] width 27 height 16
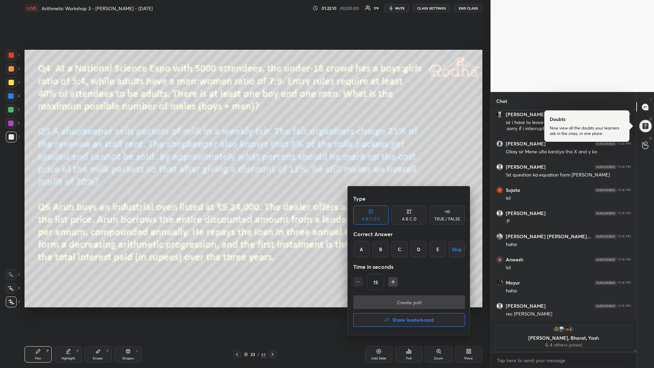
drag, startPoint x: 381, startPoint y: 250, endPoint x: 380, endPoint y: 254, distance: 4.3
click at [381, 250] on div "B" at bounding box center [380, 249] width 16 height 16
click at [388, 302] on button "Create poll" at bounding box center [409, 302] width 112 height 14
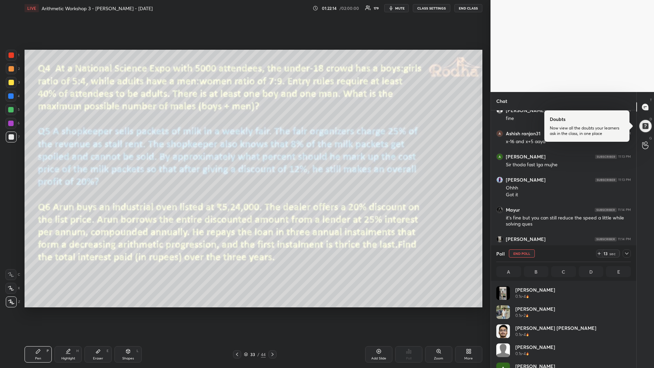
scroll to position [80, 132]
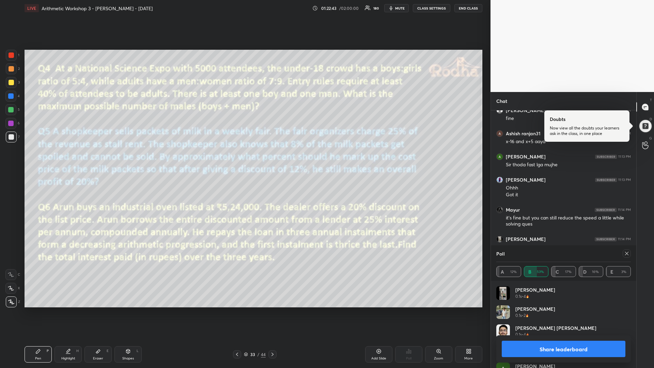
click at [626, 254] on icon at bounding box center [626, 253] width 5 height 5
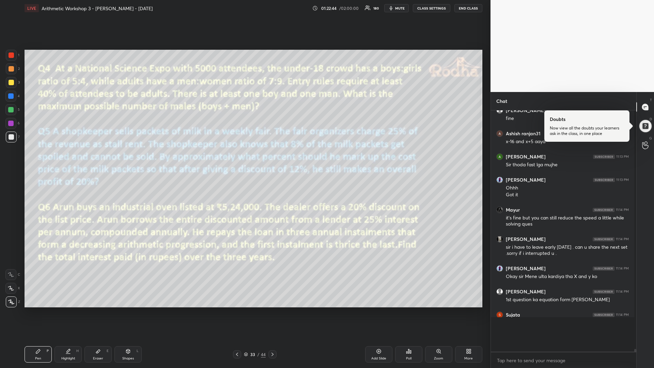
scroll to position [254, 141]
click at [409, 310] on icon at bounding box center [408, 350] width 5 height 5
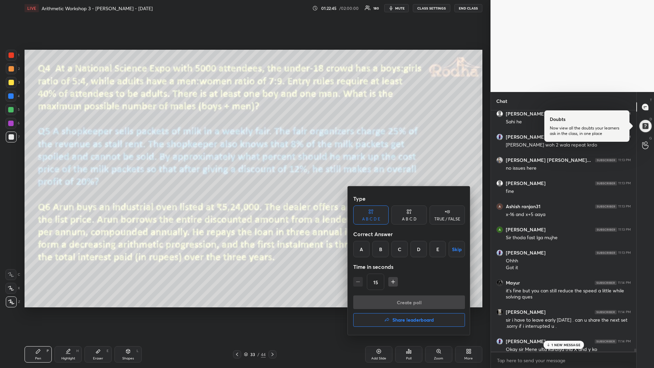
click at [362, 249] on div "A" at bounding box center [361, 249] width 16 height 16
click at [388, 299] on button "Create poll" at bounding box center [409, 302] width 112 height 14
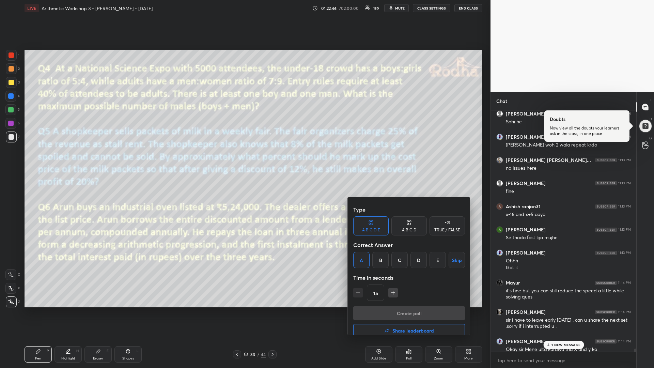
scroll to position [2, 2]
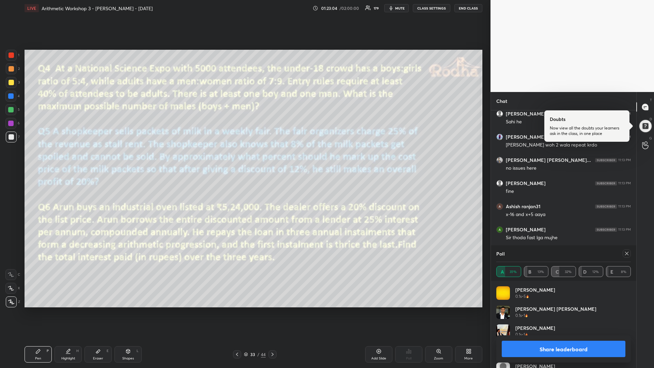
click at [625, 253] on icon at bounding box center [626, 253] width 5 height 5
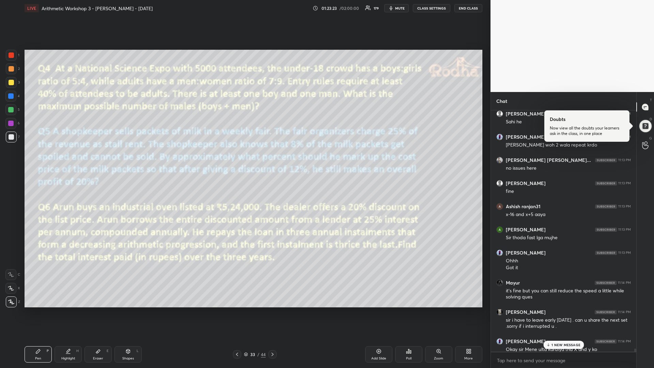
click at [407, 310] on icon at bounding box center [406, 352] width 1 height 2
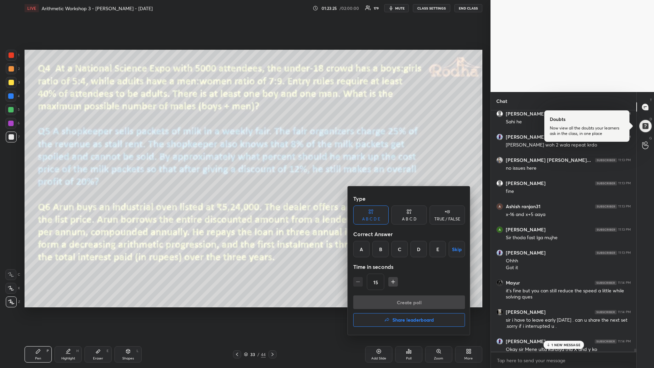
drag, startPoint x: 417, startPoint y: 252, endPoint x: 407, endPoint y: 269, distance: 19.6
click at [415, 252] on div "D" at bounding box center [418, 249] width 16 height 16
click at [387, 299] on button "Create poll" at bounding box center [409, 302] width 112 height 14
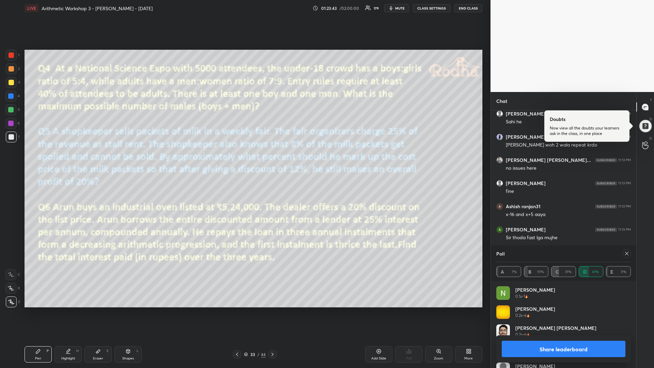
drag, startPoint x: 626, startPoint y: 254, endPoint x: 625, endPoint y: 264, distance: 10.6
click at [625, 254] on icon at bounding box center [626, 253] width 5 height 5
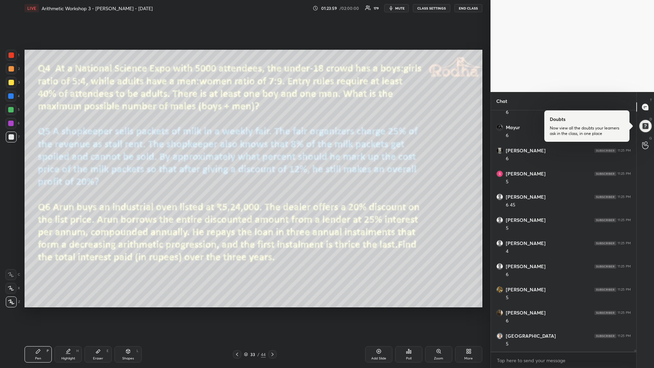
click at [12, 125] on div at bounding box center [10, 123] width 5 height 5
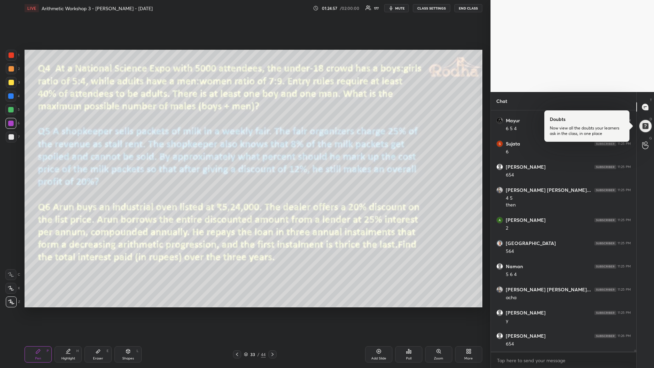
click at [100, 310] on icon at bounding box center [97, 350] width 5 height 5
click at [34, 310] on div "Pen P" at bounding box center [38, 354] width 27 height 16
click at [13, 138] on div at bounding box center [11, 136] width 5 height 5
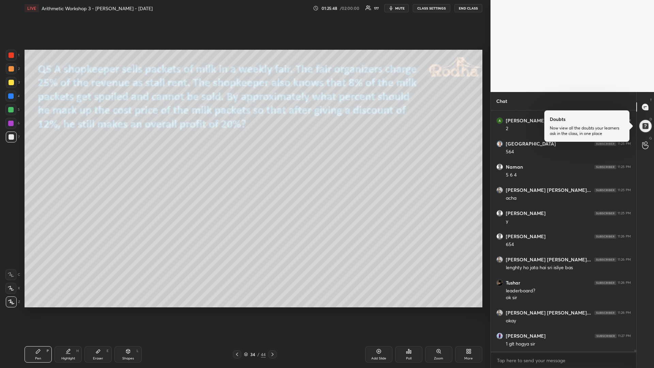
scroll to position [27591, 0]
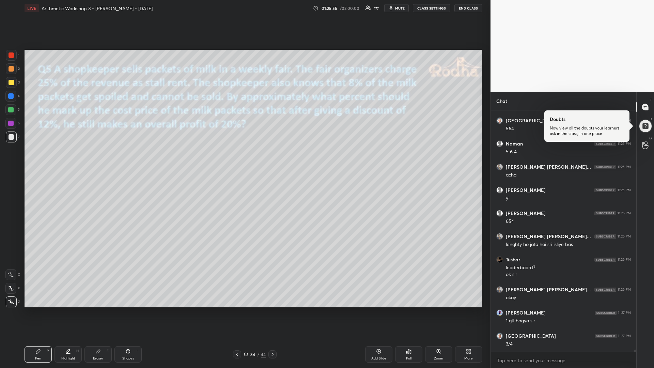
click at [98, 310] on icon at bounding box center [97, 350] width 5 height 5
click at [123, 310] on div "Shapes L" at bounding box center [127, 354] width 27 height 16
click at [14, 301] on icon at bounding box center [11, 301] width 5 height 5
click at [97, 310] on div "Eraser" at bounding box center [98, 357] width 10 height 3
click at [37, 310] on div "Pen P" at bounding box center [38, 354] width 27 height 16
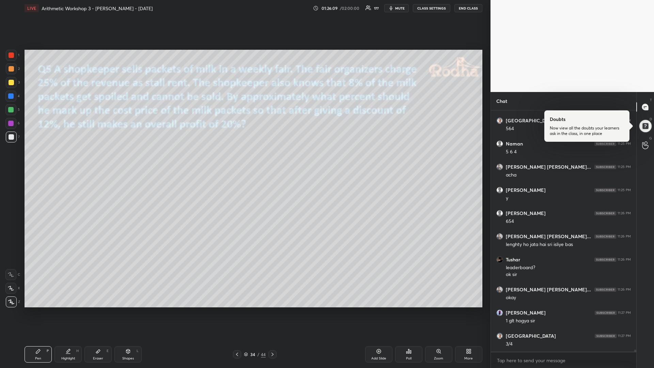
click at [130, 310] on div "Shapes L" at bounding box center [127, 354] width 27 height 16
click at [14, 300] on div at bounding box center [11, 301] width 11 height 11
click at [37, 310] on icon at bounding box center [38, 351] width 4 height 4
click at [11, 84] on div at bounding box center [11, 82] width 5 height 5
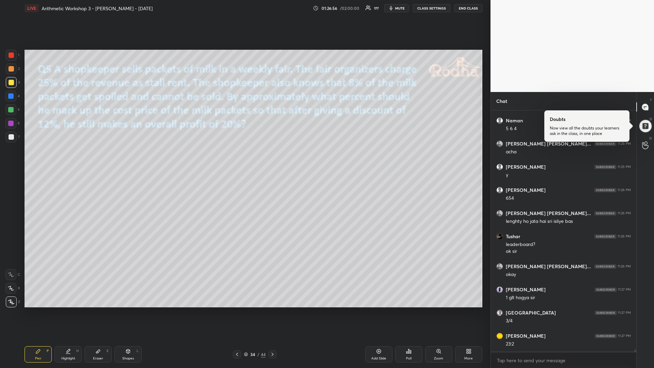
scroll to position [27637, 0]
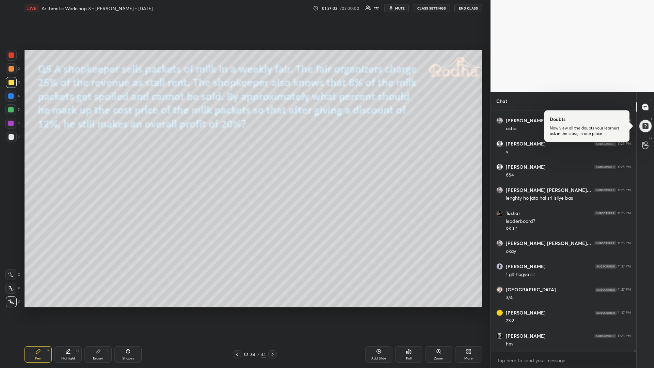
drag, startPoint x: 16, startPoint y: 110, endPoint x: 14, endPoint y: 106, distance: 4.4
click at [16, 109] on div at bounding box center [10, 109] width 11 height 11
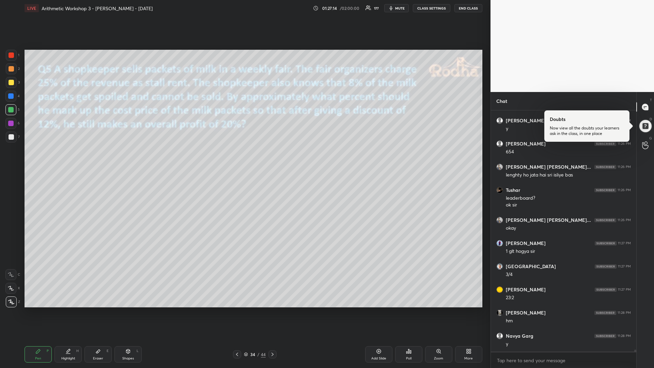
scroll to position [27683, 0]
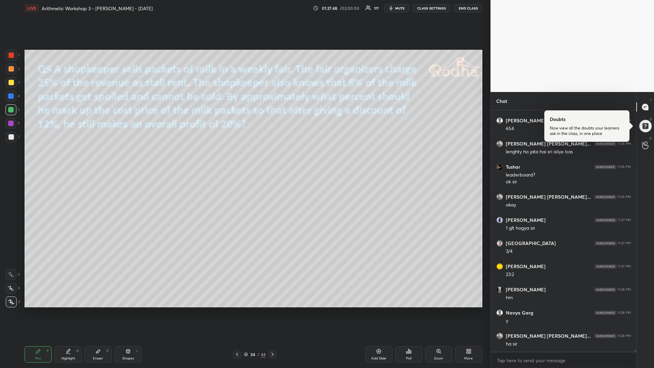
click at [9, 81] on div at bounding box center [11, 82] width 5 height 5
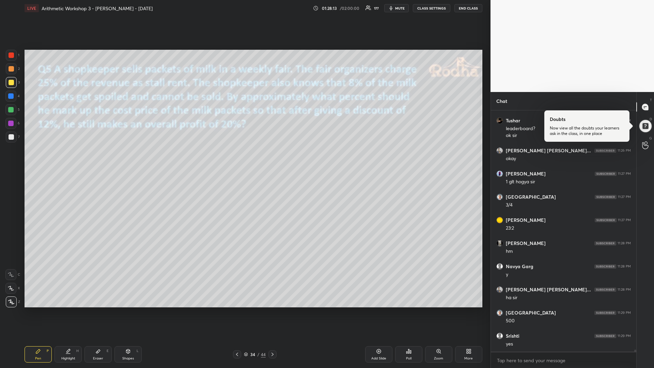
scroll to position [27754, 0]
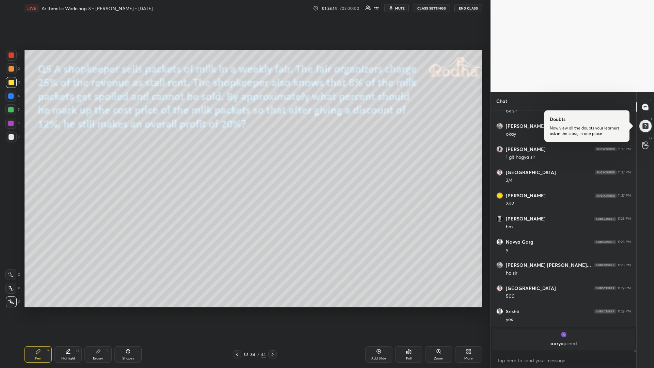
click at [11, 113] on div at bounding box center [10, 109] width 11 height 11
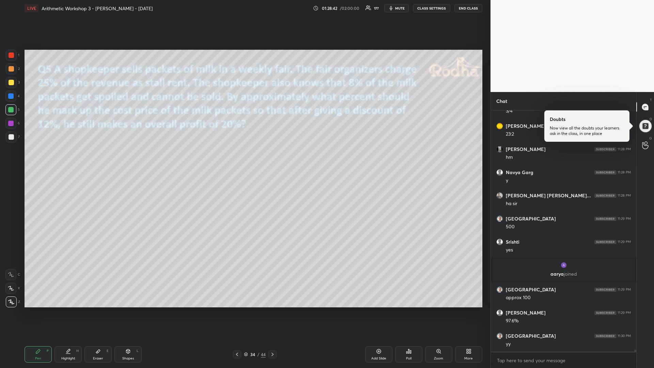
scroll to position [27461, 0]
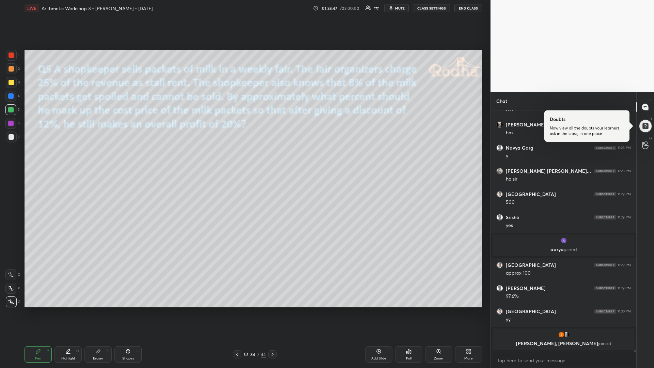
click at [237, 310] on icon at bounding box center [236, 353] width 5 height 5
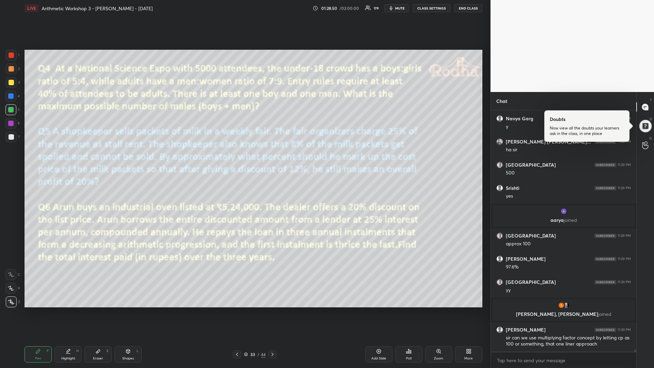
scroll to position [27459, 0]
click at [11, 85] on div at bounding box center [11, 82] width 5 height 5
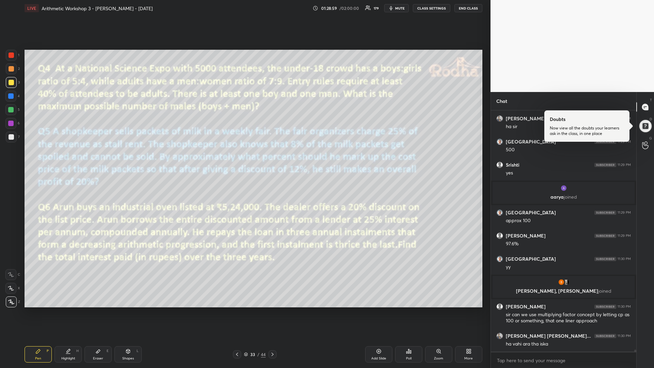
scroll to position [27505, 0]
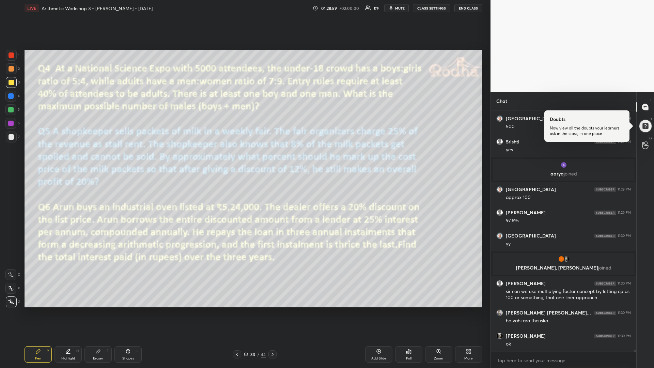
click at [12, 58] on div at bounding box center [11, 55] width 11 height 11
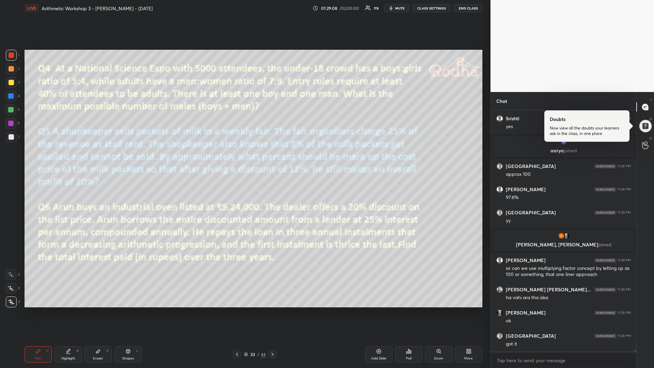
click at [14, 83] on div at bounding box center [11, 82] width 5 height 5
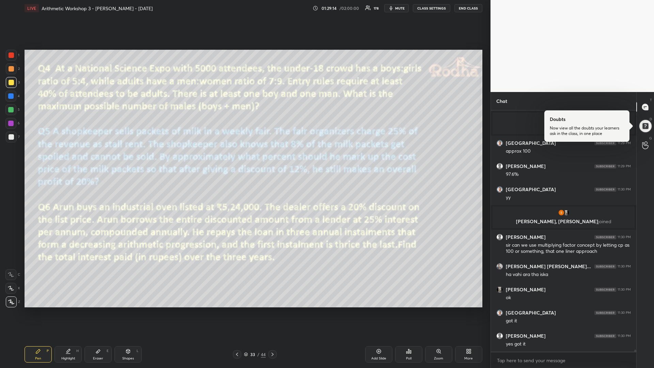
scroll to position [27574, 0]
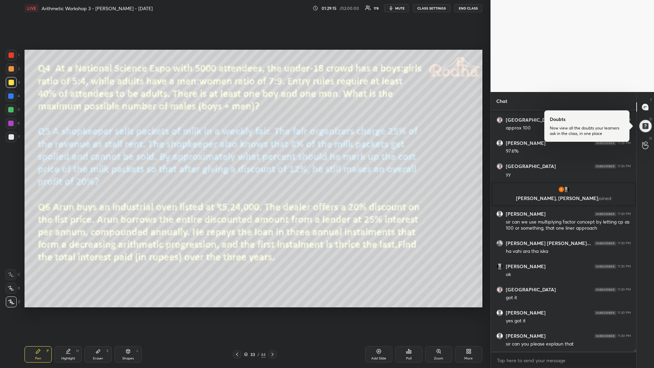
click at [274, 310] on icon at bounding box center [272, 353] width 5 height 5
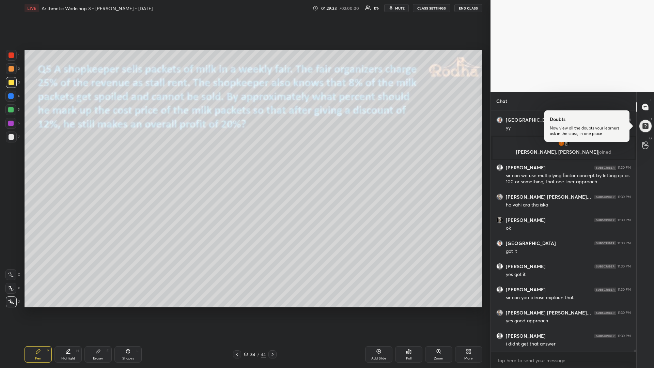
scroll to position [27645, 0]
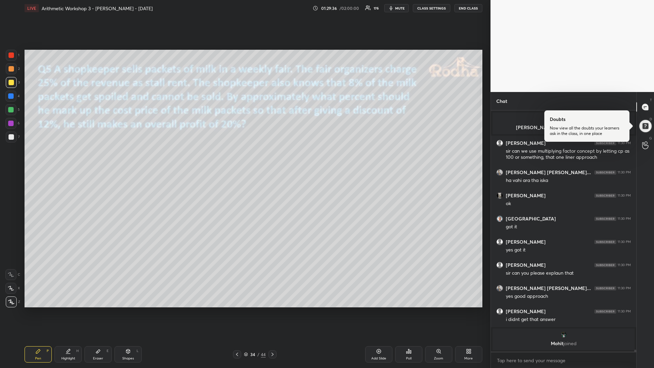
drag, startPoint x: 12, startPoint y: 112, endPoint x: 9, endPoint y: 118, distance: 7.6
click at [11, 112] on div at bounding box center [10, 109] width 5 height 5
drag, startPoint x: 13, startPoint y: 82, endPoint x: 10, endPoint y: 84, distance: 3.9
click at [13, 82] on div at bounding box center [11, 82] width 5 height 5
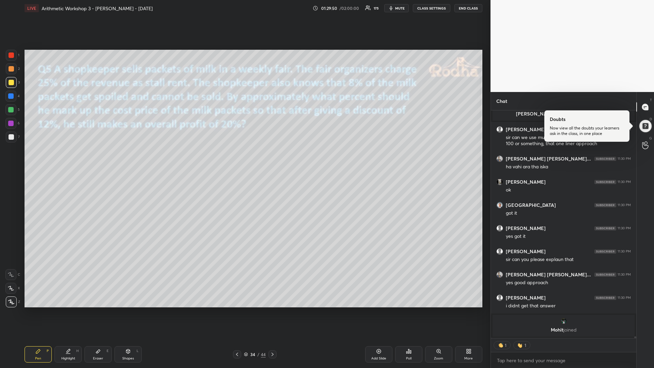
scroll to position [27614, 0]
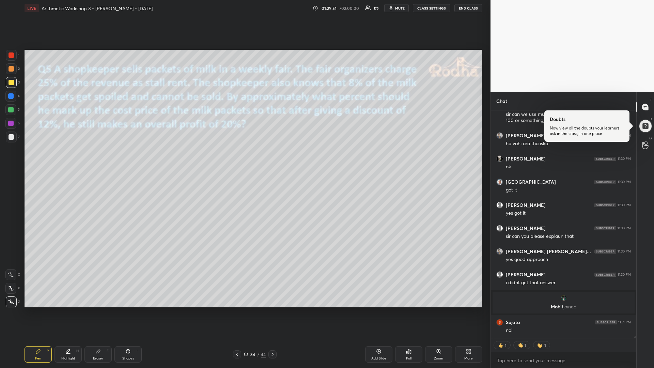
click at [9, 110] on div at bounding box center [10, 109] width 5 height 5
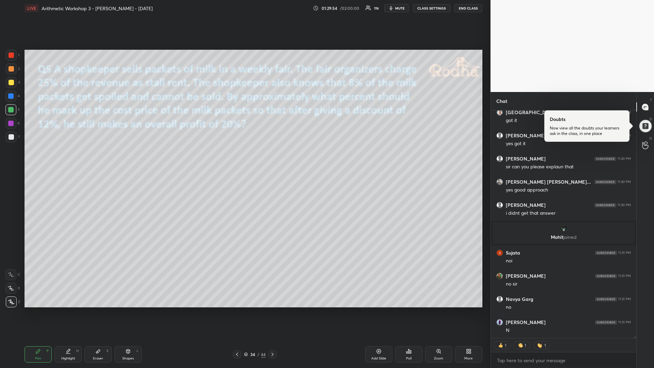
scroll to position [27706, 0]
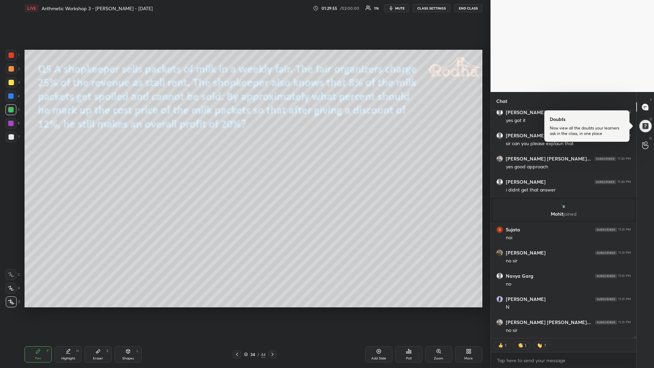
click at [272, 310] on icon at bounding box center [272, 353] width 5 height 5
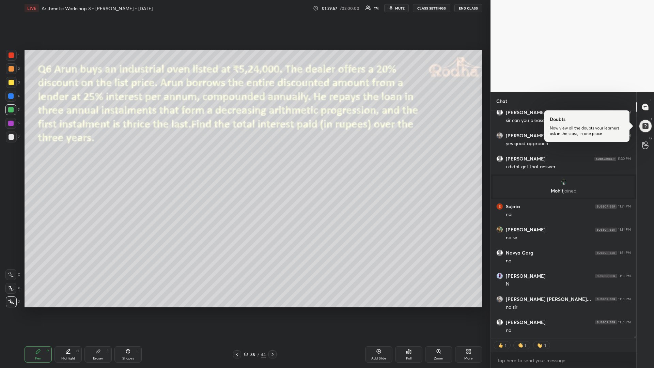
scroll to position [27753, 0]
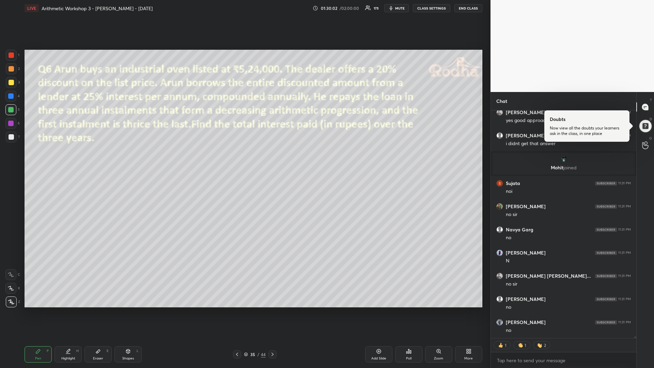
drag, startPoint x: 13, startPoint y: 112, endPoint x: 21, endPoint y: 108, distance: 9.3
click at [13, 112] on div at bounding box center [10, 109] width 11 height 11
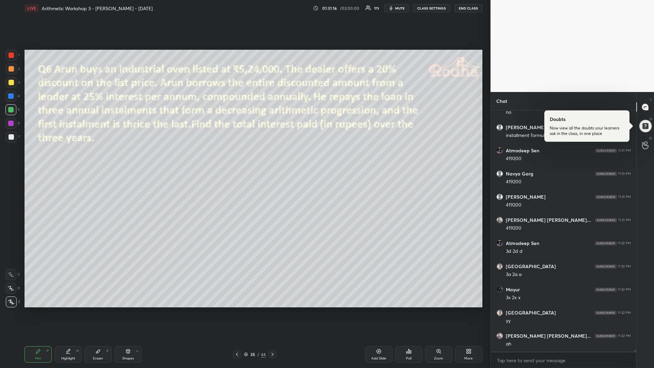
scroll to position [27995, 0]
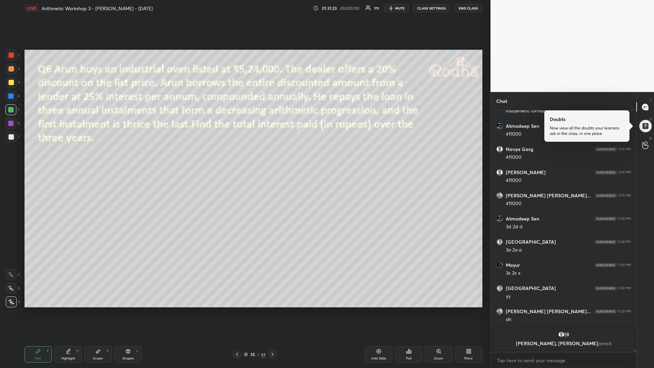
click at [11, 85] on div at bounding box center [11, 82] width 5 height 5
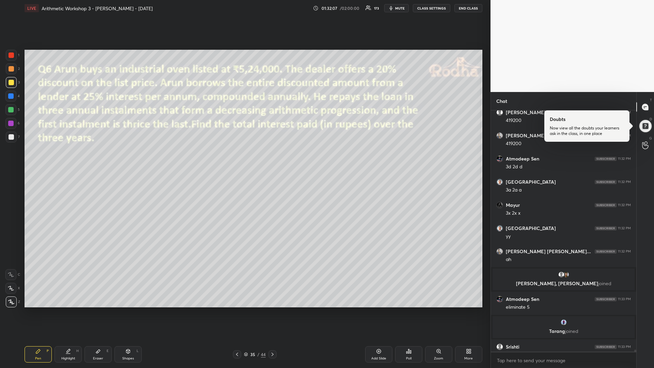
scroll to position [27941, 0]
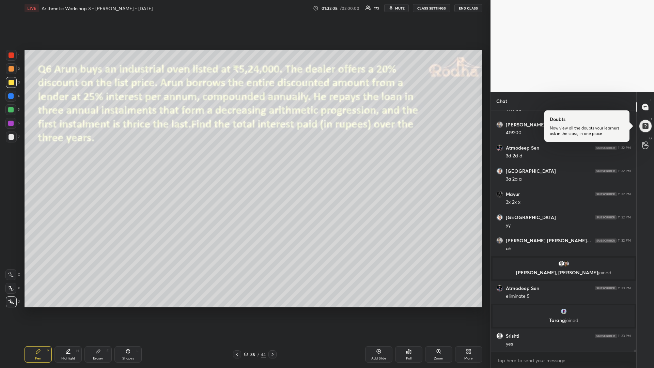
drag, startPoint x: 11, startPoint y: 113, endPoint x: 23, endPoint y: 112, distance: 11.6
click at [11, 113] on div at bounding box center [10, 109] width 11 height 11
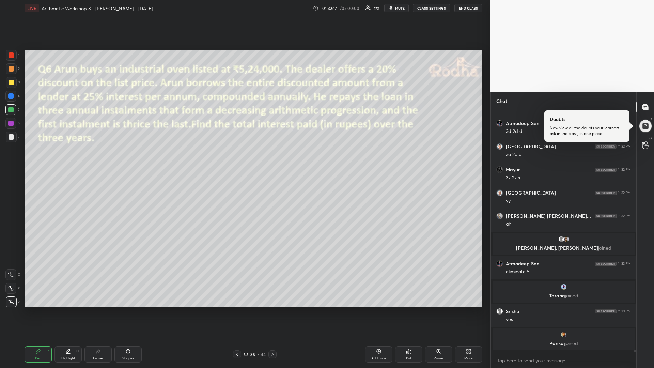
drag, startPoint x: 13, startPoint y: 82, endPoint x: 19, endPoint y: 88, distance: 8.7
click at [13, 83] on div at bounding box center [11, 82] width 5 height 5
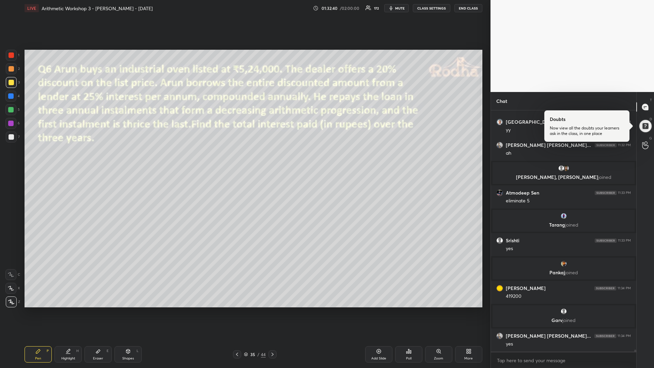
scroll to position [28033, 0]
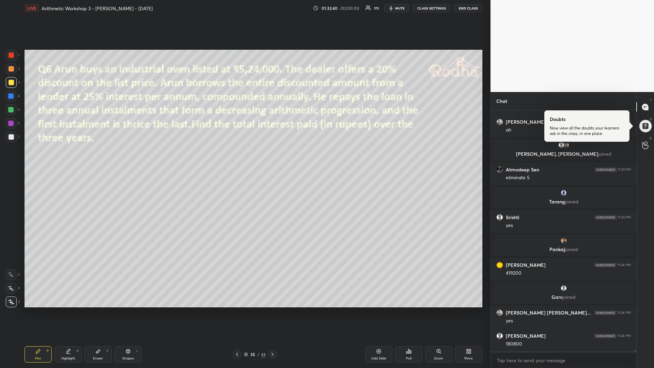
click at [239, 310] on icon at bounding box center [236, 353] width 5 height 5
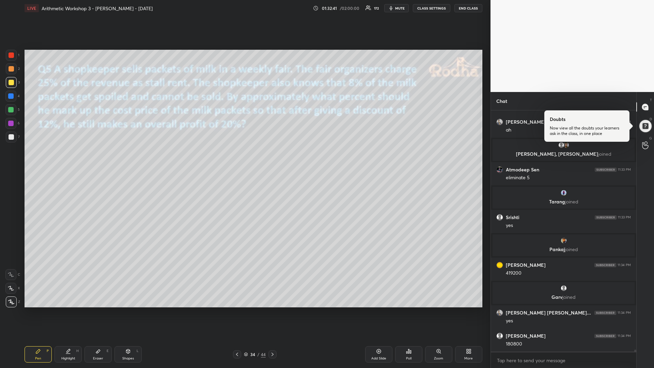
click at [238, 310] on icon at bounding box center [236, 353] width 5 height 5
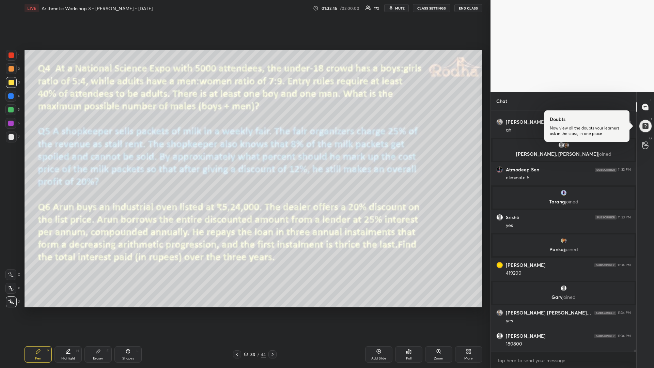
click at [11, 110] on div at bounding box center [10, 109] width 5 height 5
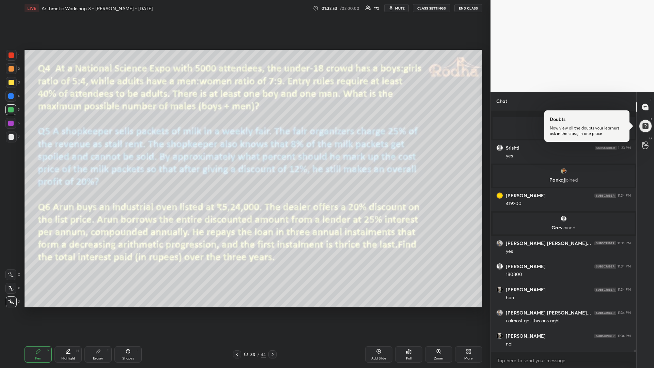
scroll to position [28149, 0]
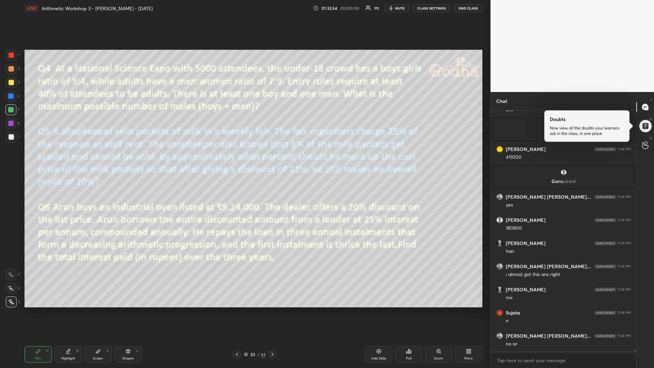
click at [13, 57] on div at bounding box center [11, 54] width 5 height 5
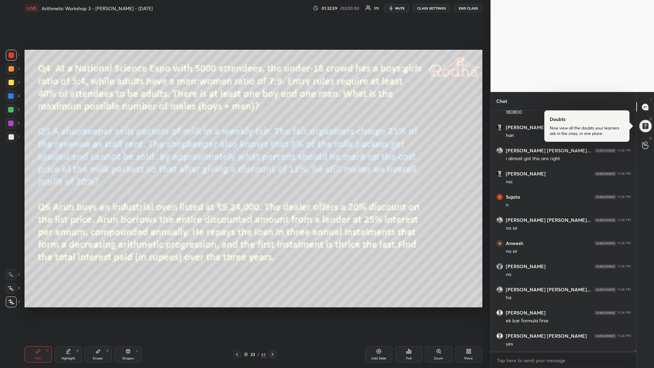
scroll to position [28288, 0]
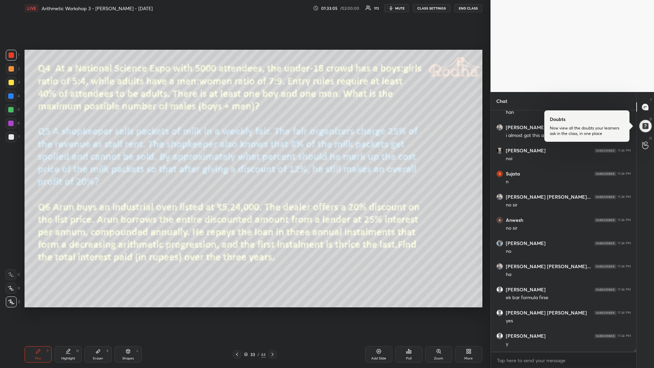
click at [244, 310] on icon at bounding box center [245, 354] width 3 height 1
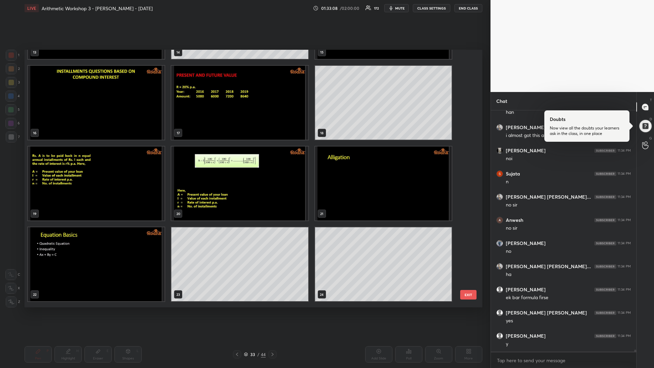
scroll to position [392, 0]
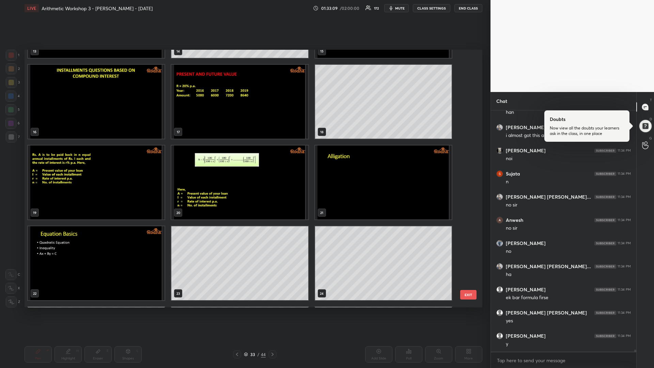
click at [209, 175] on img "grid" at bounding box center [239, 182] width 137 height 74
click at [212, 175] on img "grid" at bounding box center [239, 182] width 137 height 74
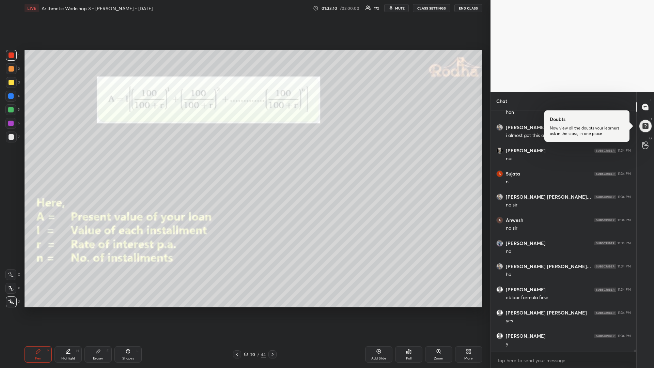
click at [212, 175] on img "grid" at bounding box center [239, 182] width 137 height 74
drag, startPoint x: 12, startPoint y: 110, endPoint x: 21, endPoint y: 111, distance: 8.6
click at [11, 110] on div at bounding box center [10, 109] width 5 height 5
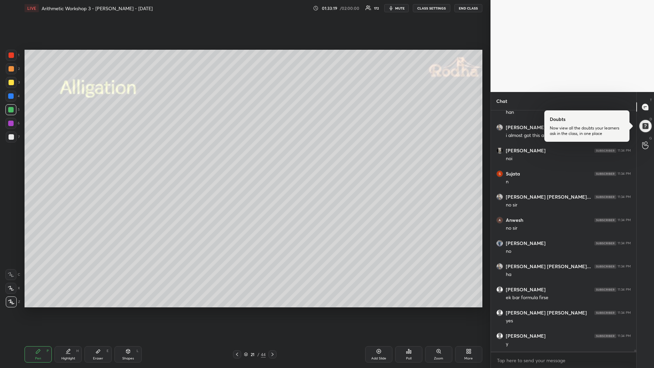
click at [246, 310] on icon at bounding box center [246, 354] width 4 height 4
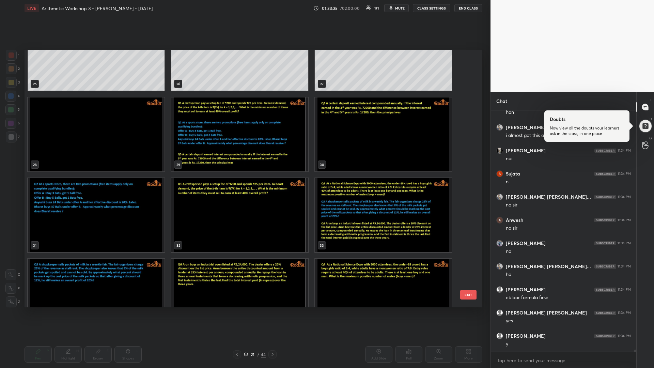
scroll to position [28311, 0]
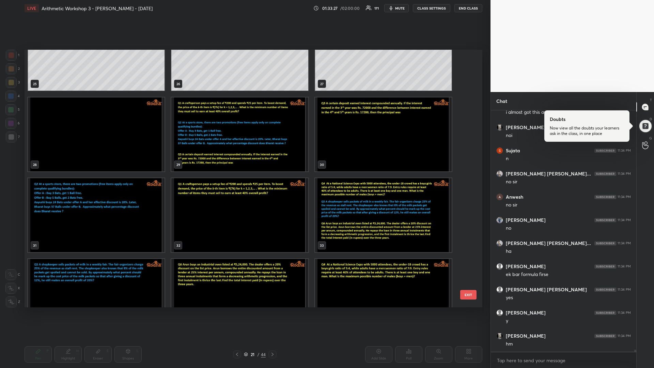
click at [340, 206] on img "grid" at bounding box center [383, 215] width 137 height 74
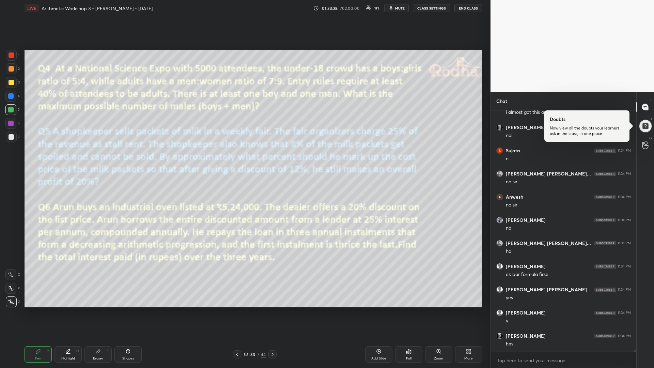
click at [340, 206] on img "grid" at bounding box center [383, 215] width 137 height 74
click at [237, 310] on icon at bounding box center [237, 353] width 2 height 3
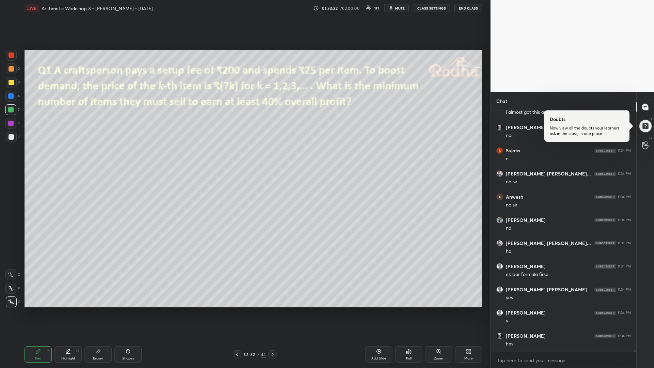
click at [237, 310] on icon at bounding box center [236, 353] width 5 height 5
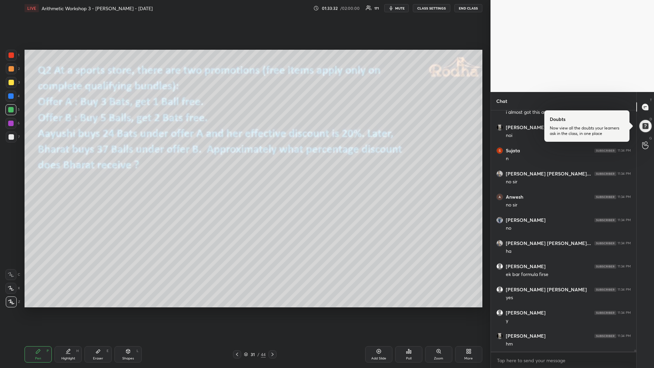
scroll to position [28334, 0]
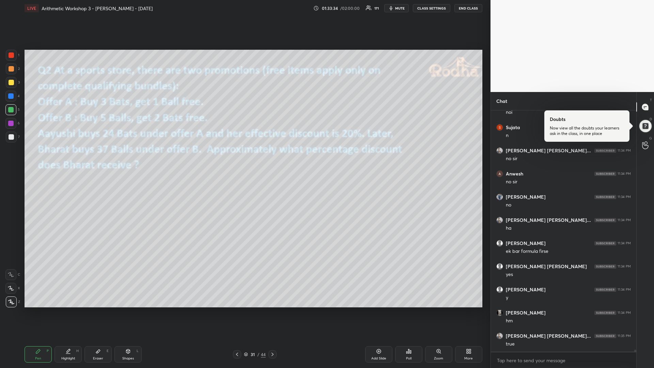
click at [272, 310] on icon at bounding box center [272, 353] width 5 height 5
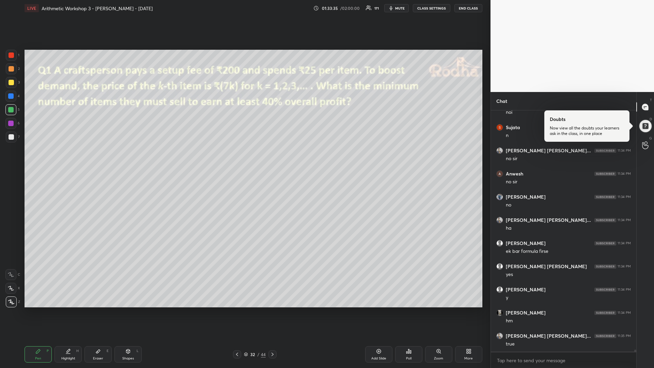
click at [273, 310] on div at bounding box center [272, 354] width 8 height 8
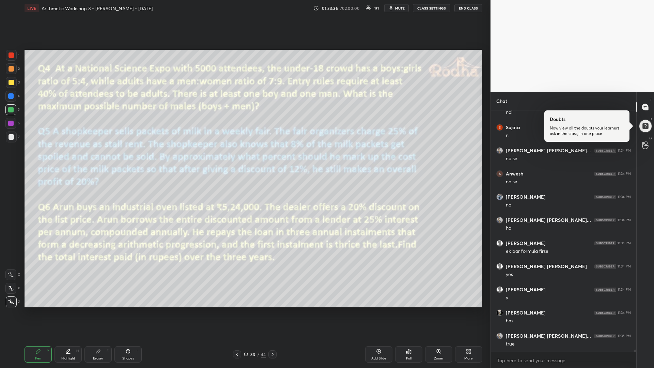
click at [273, 310] on div at bounding box center [272, 354] width 8 height 8
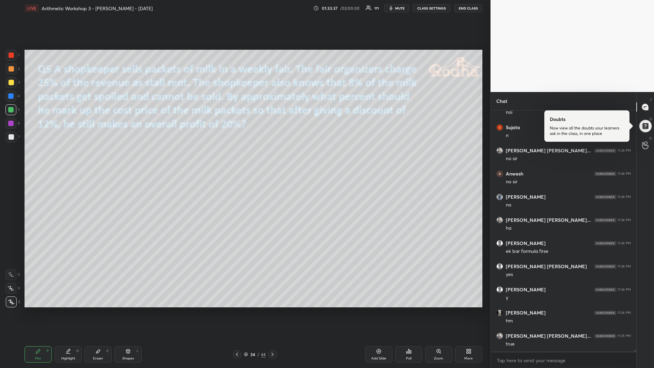
click at [272, 310] on icon at bounding box center [272, 353] width 5 height 5
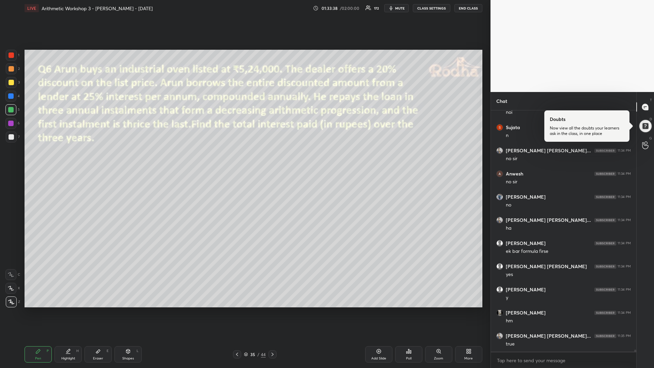
click at [273, 310] on icon at bounding box center [272, 353] width 5 height 5
click at [238, 310] on icon at bounding box center [236, 353] width 5 height 5
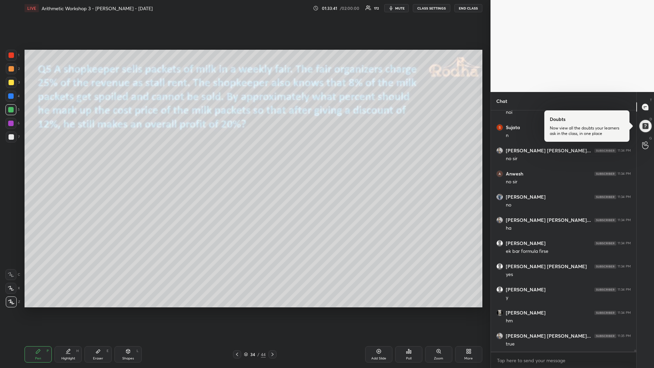
drag, startPoint x: 272, startPoint y: 351, endPoint x: 268, endPoint y: 356, distance: 6.7
click at [271, 310] on icon at bounding box center [272, 353] width 5 height 5
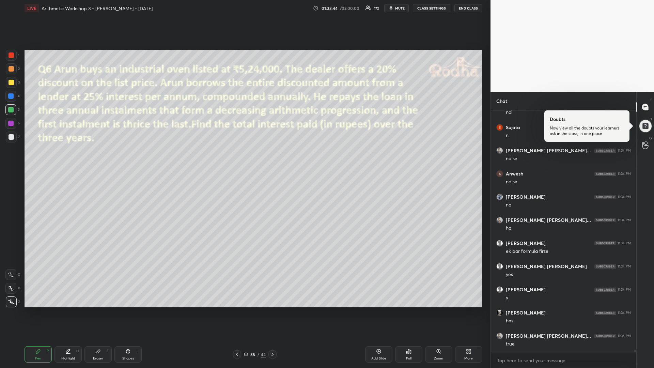
click at [12, 83] on div at bounding box center [11, 82] width 5 height 5
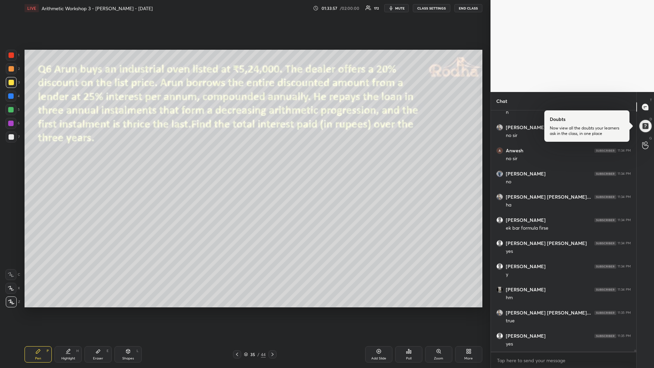
click at [273, 310] on icon at bounding box center [272, 353] width 2 height 3
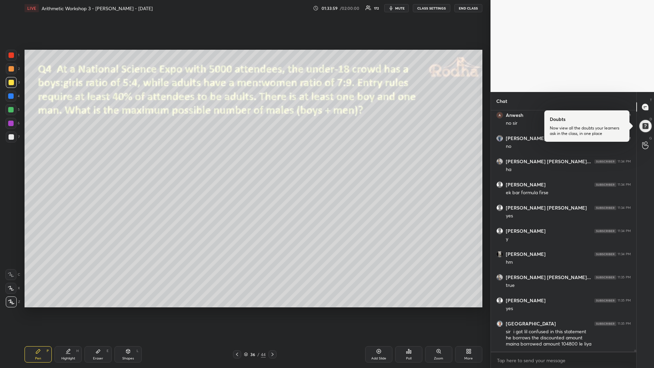
drag, startPoint x: 14, startPoint y: 56, endPoint x: 8, endPoint y: 67, distance: 12.7
click at [13, 57] on div at bounding box center [11, 55] width 11 height 11
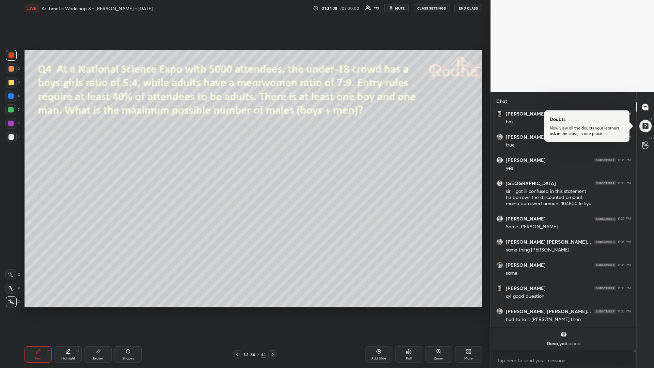
scroll to position [28410, 0]
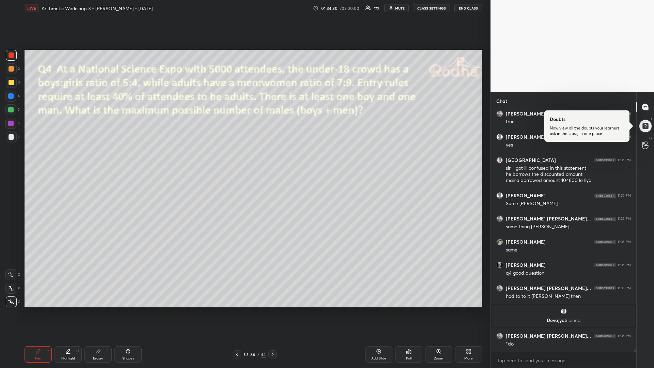
click at [11, 98] on div at bounding box center [10, 95] width 5 height 5
click at [10, 137] on div at bounding box center [11, 136] width 5 height 5
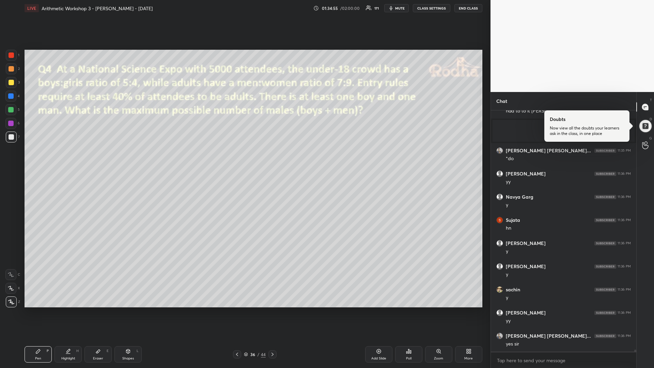
scroll to position [28618, 0]
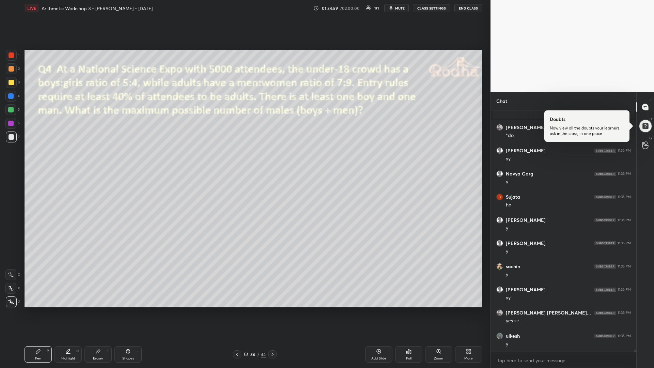
drag, startPoint x: 12, startPoint y: 112, endPoint x: 6, endPoint y: 113, distance: 5.9
click at [12, 113] on div at bounding box center [10, 109] width 11 height 11
drag, startPoint x: 11, startPoint y: 138, endPoint x: 5, endPoint y: 141, distance: 6.1
click at [10, 138] on div at bounding box center [11, 136] width 5 height 5
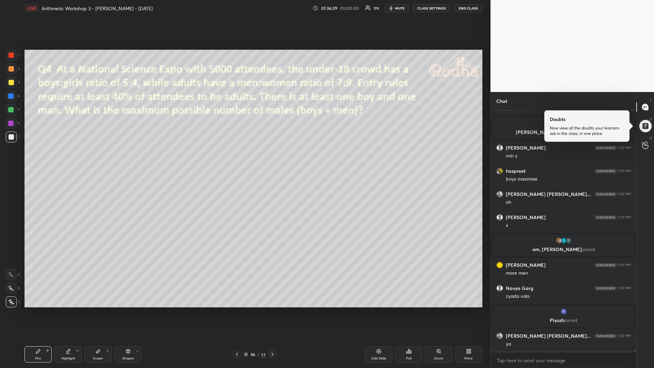
scroll to position [28748, 0]
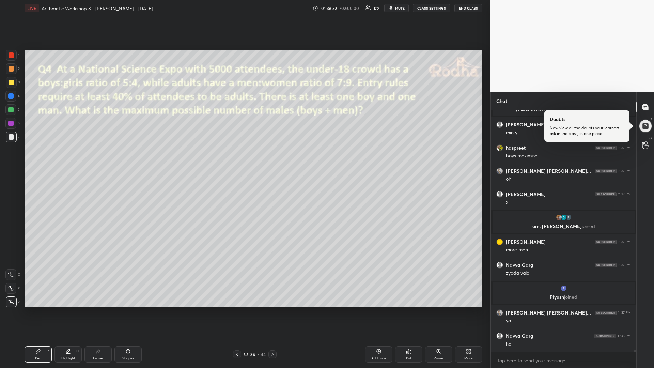
click at [12, 109] on div at bounding box center [10, 109] width 5 height 5
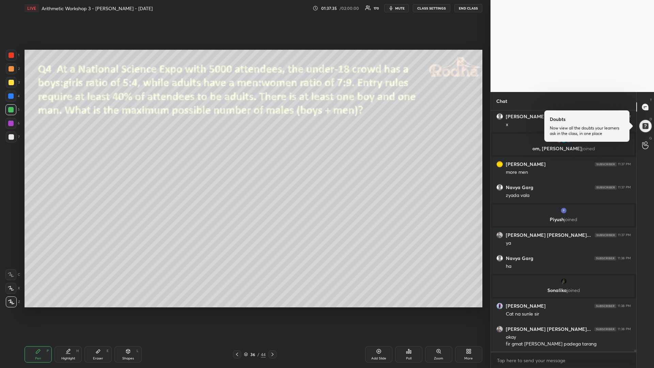
scroll to position [28829, 0]
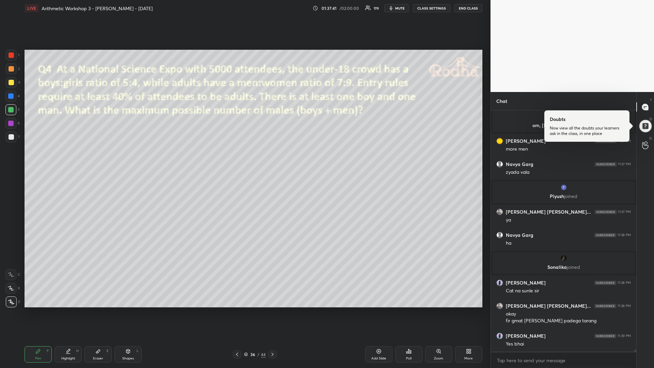
drag, startPoint x: 10, startPoint y: 84, endPoint x: 17, endPoint y: 93, distance: 11.2
click at [11, 84] on div at bounding box center [11, 82] width 5 height 5
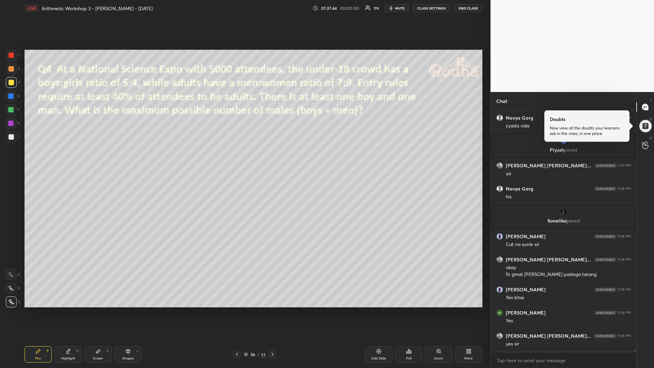
scroll to position [28899, 0]
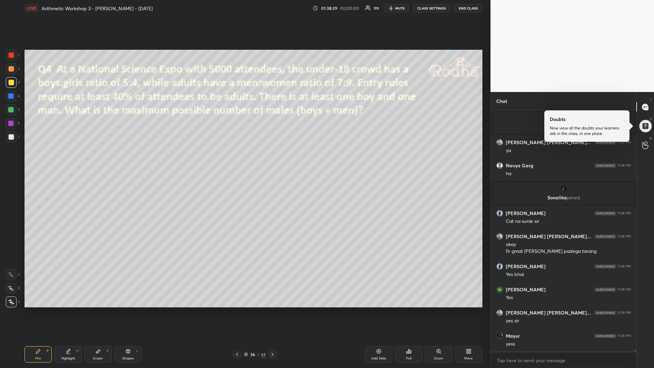
click at [255, 309] on div "Setting up your live class Poll for secs No correct answer Start poll" at bounding box center [253, 178] width 463 height 324
click at [14, 110] on div at bounding box center [10, 109] width 11 height 11
drag, startPoint x: 14, startPoint y: 81, endPoint x: 11, endPoint y: 84, distance: 4.3
click at [13, 83] on div at bounding box center [11, 82] width 5 height 5
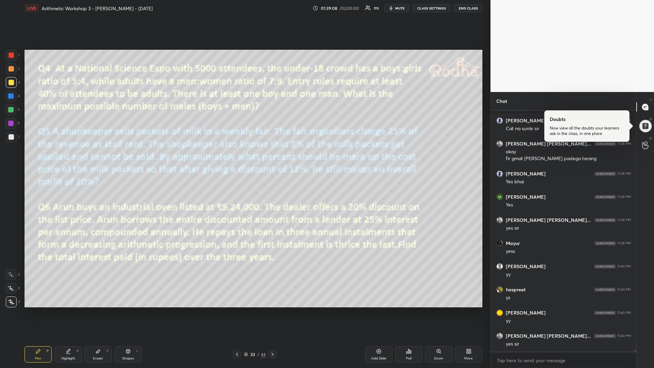
scroll to position [29021, 0]
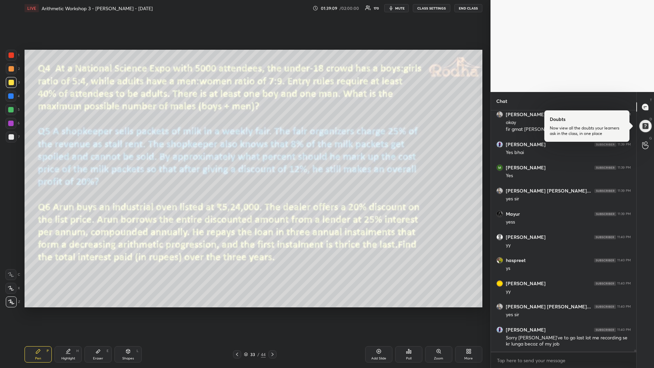
drag, startPoint x: 14, startPoint y: 109, endPoint x: 21, endPoint y: 109, distance: 6.8
click at [13, 109] on div at bounding box center [10, 109] width 11 height 11
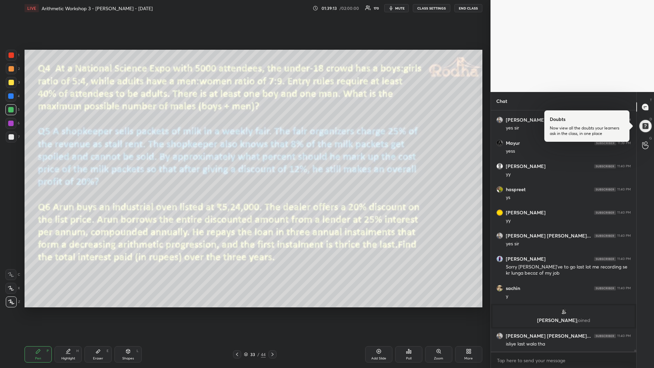
scroll to position [29010, 0]
click at [11, 83] on div at bounding box center [11, 82] width 5 height 5
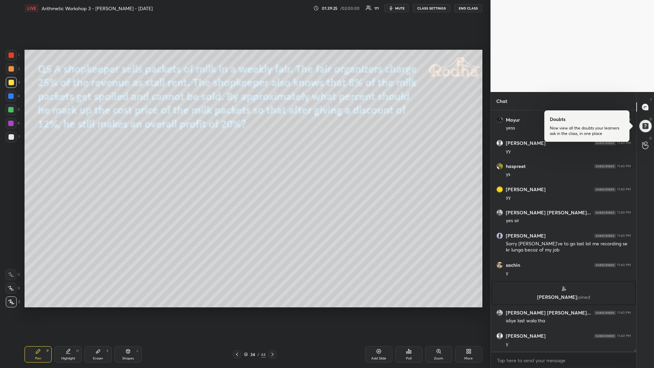
scroll to position [29057, 0]
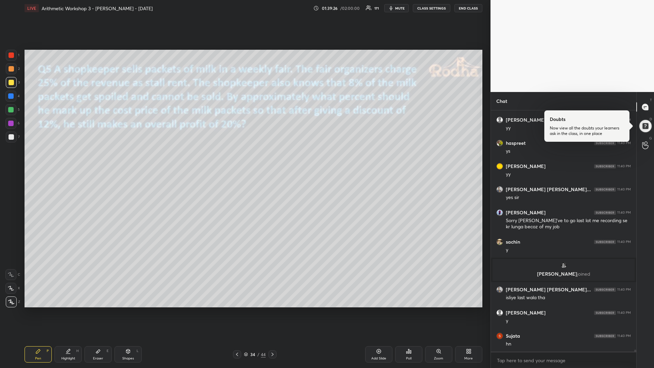
click at [409, 310] on div "Poll" at bounding box center [408, 354] width 27 height 16
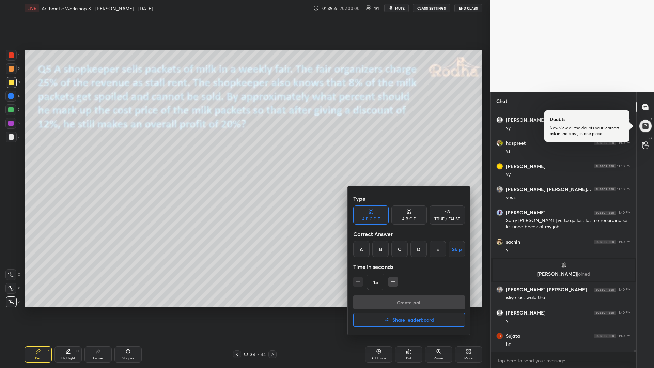
scroll to position [29080, 0]
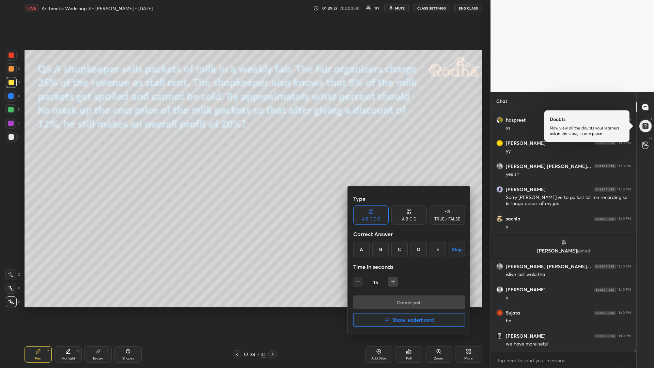
click at [388, 310] on button "Share leaderboard" at bounding box center [409, 320] width 112 height 14
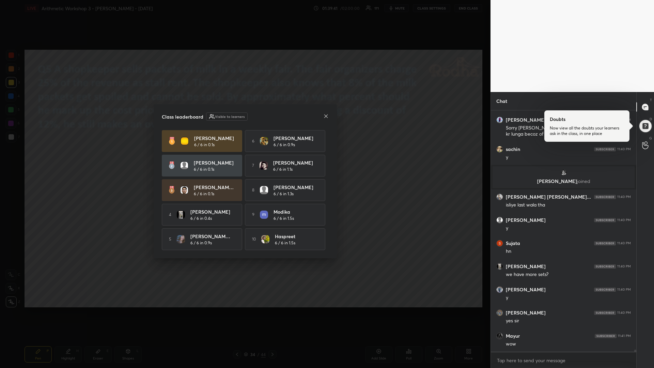
scroll to position [29172, 0]
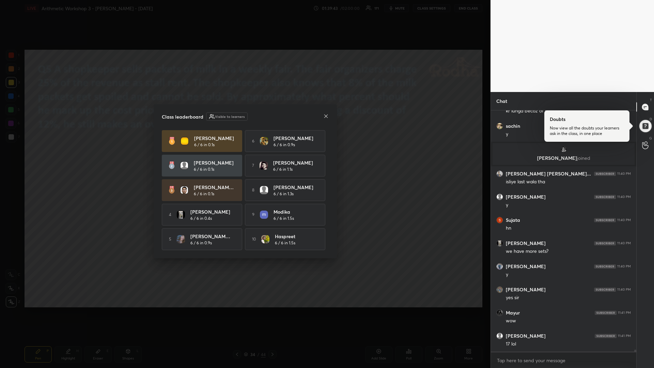
click at [324, 116] on icon at bounding box center [325, 115] width 5 height 5
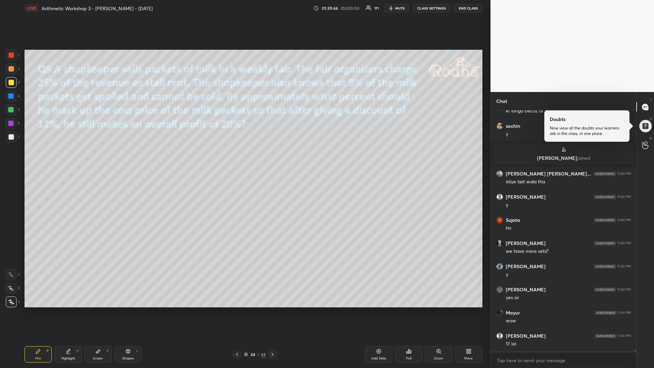
scroll to position [29196, 0]
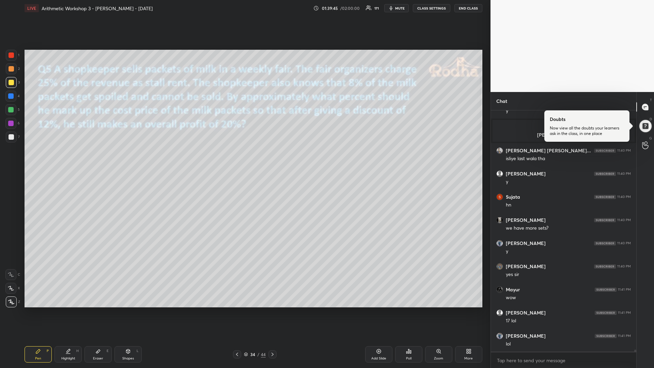
click at [11, 109] on div at bounding box center [10, 109] width 5 height 5
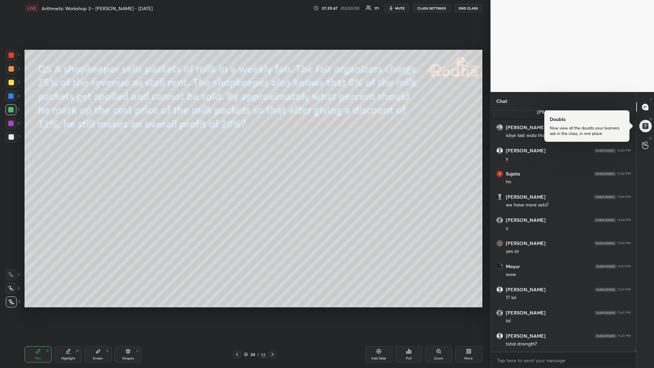
scroll to position [29242, 0]
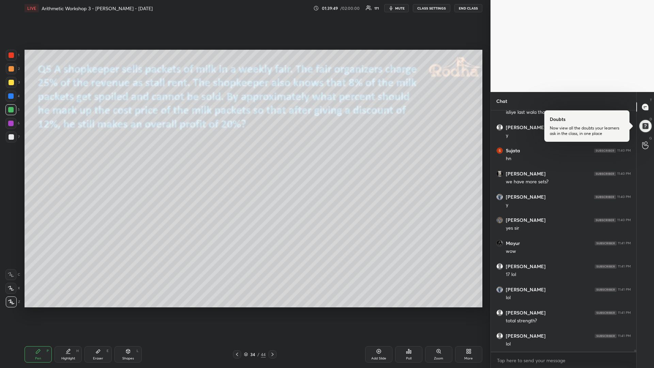
click at [14, 83] on div at bounding box center [11, 82] width 5 height 5
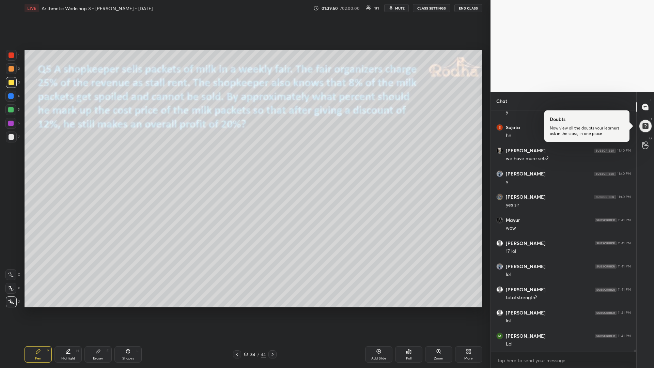
click at [12, 136] on div at bounding box center [11, 136] width 5 height 5
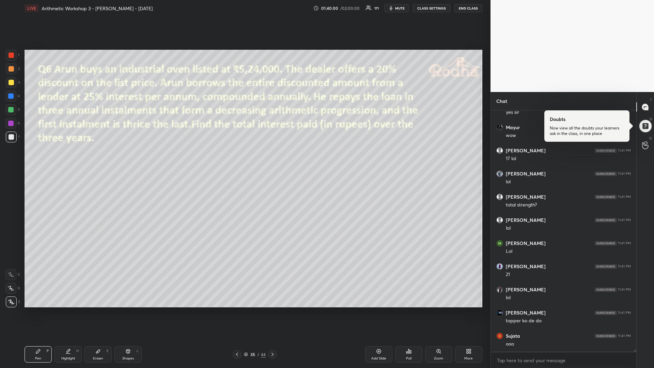
scroll to position [29381, 0]
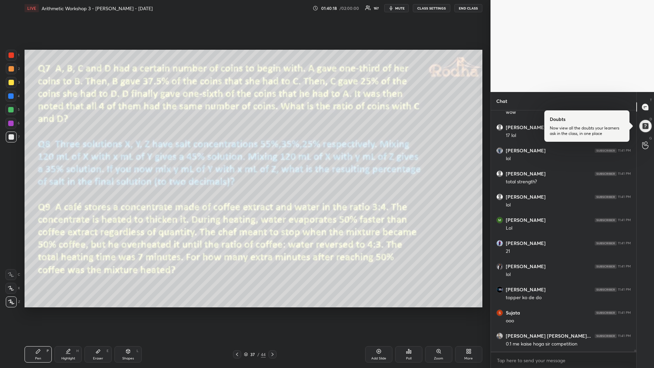
drag, startPoint x: 12, startPoint y: 111, endPoint x: 7, endPoint y: 108, distance: 5.4
click at [12, 110] on div at bounding box center [10, 109] width 5 height 5
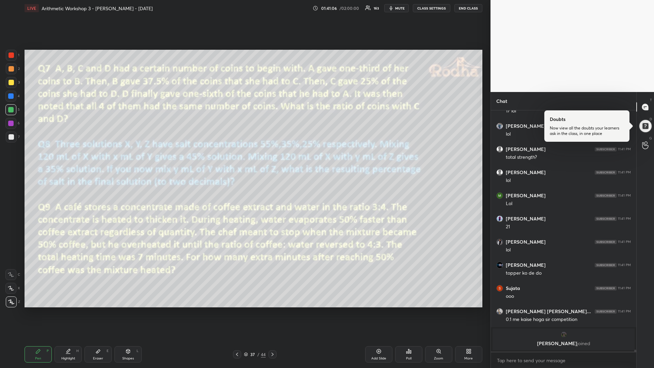
click at [12, 83] on div at bounding box center [11, 82] width 5 height 5
click at [11, 137] on div at bounding box center [11, 136] width 5 height 5
click at [12, 108] on div at bounding box center [10, 109] width 5 height 5
click at [11, 81] on div at bounding box center [11, 82] width 5 height 5
drag, startPoint x: 13, startPoint y: 137, endPoint x: 6, endPoint y: 135, distance: 7.7
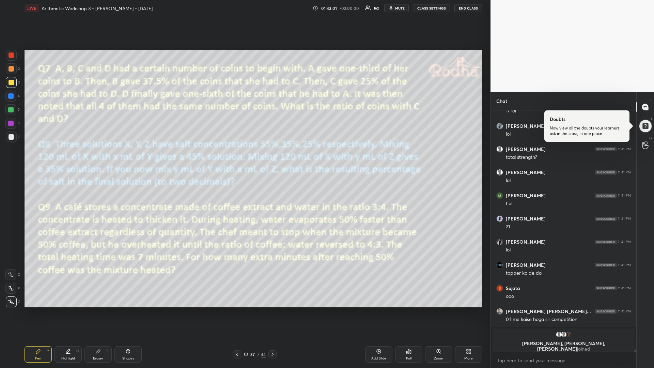
click at [13, 137] on div at bounding box center [11, 136] width 5 height 5
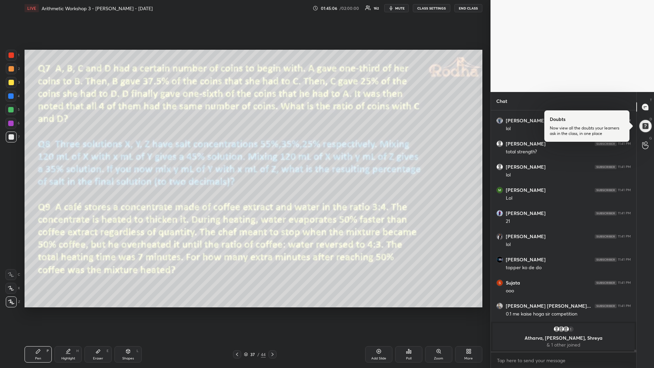
click at [15, 109] on div at bounding box center [10, 109] width 11 height 11
drag, startPoint x: 12, startPoint y: 138, endPoint x: 10, endPoint y: 141, distance: 4.0
click at [12, 138] on div at bounding box center [11, 136] width 5 height 5
click at [12, 110] on div at bounding box center [10, 109] width 5 height 5
click at [12, 137] on div at bounding box center [11, 136] width 5 height 5
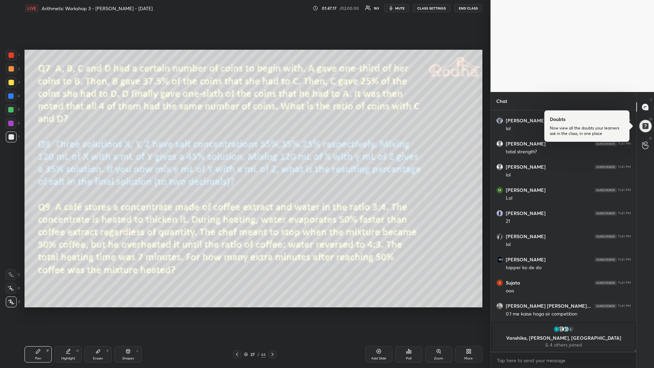
click at [403, 310] on div "Poll" at bounding box center [408, 354] width 27 height 16
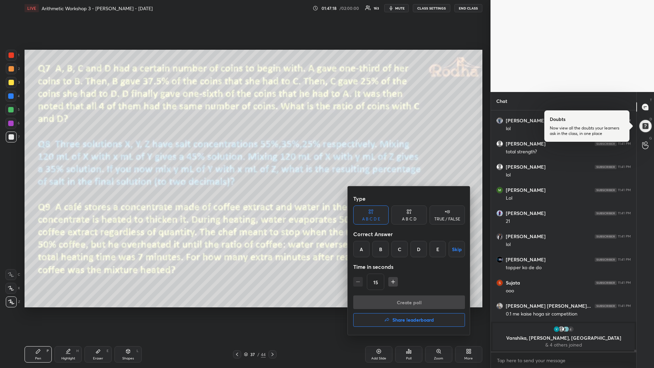
click at [362, 252] on div "A" at bounding box center [361, 249] width 16 height 16
click at [395, 303] on button "Create poll" at bounding box center [409, 302] width 112 height 14
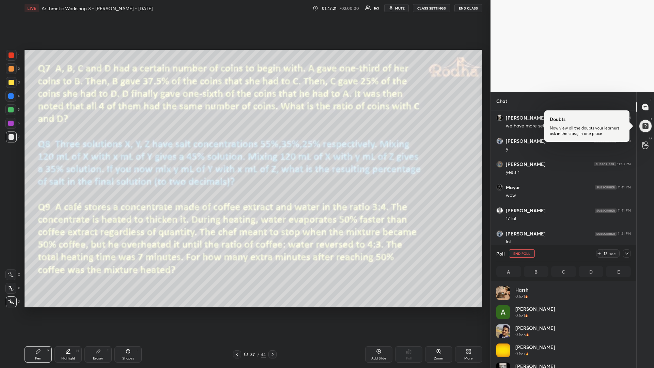
scroll to position [80, 132]
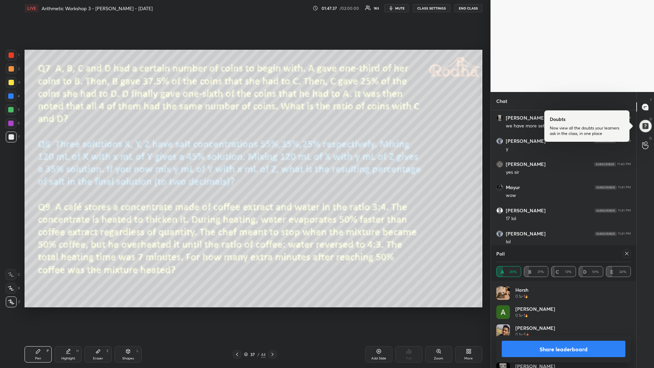
click at [625, 255] on icon at bounding box center [626, 253] width 5 height 5
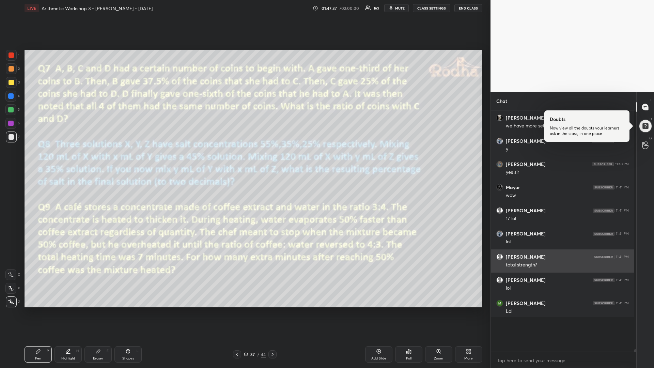
scroll to position [252, 141]
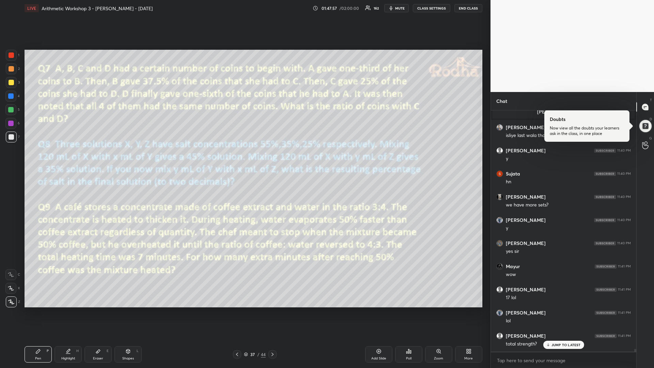
click at [405, 310] on div "Poll" at bounding box center [408, 354] width 27 height 16
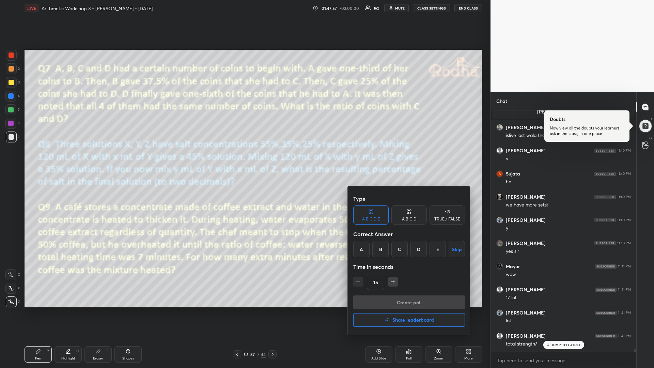
drag, startPoint x: 378, startPoint y: 249, endPoint x: 379, endPoint y: 264, distance: 15.4
click at [377, 249] on div "B" at bounding box center [380, 249] width 16 height 16
click at [393, 300] on button "Create poll" at bounding box center [409, 302] width 112 height 14
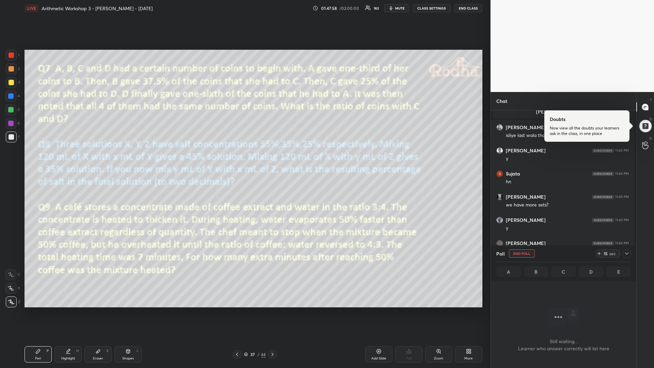
scroll to position [234, 141]
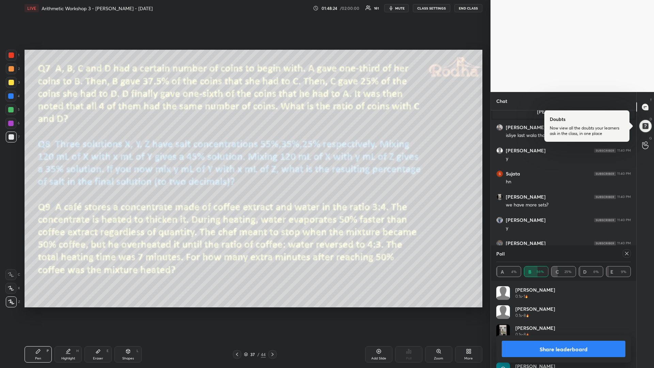
drag, startPoint x: 624, startPoint y: 255, endPoint x: 599, endPoint y: 271, distance: 29.7
click at [623, 255] on div at bounding box center [626, 253] width 8 height 8
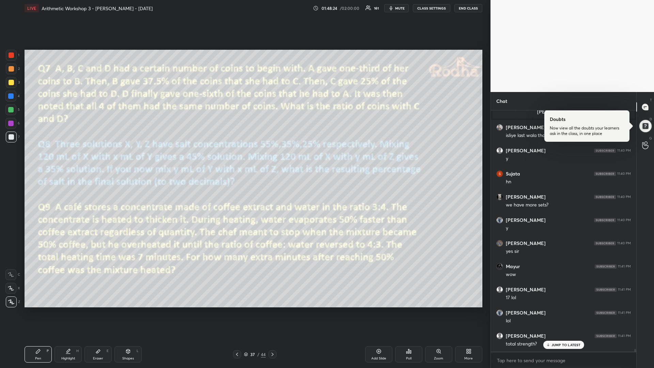
click at [408, 310] on icon at bounding box center [408, 351] width 1 height 4
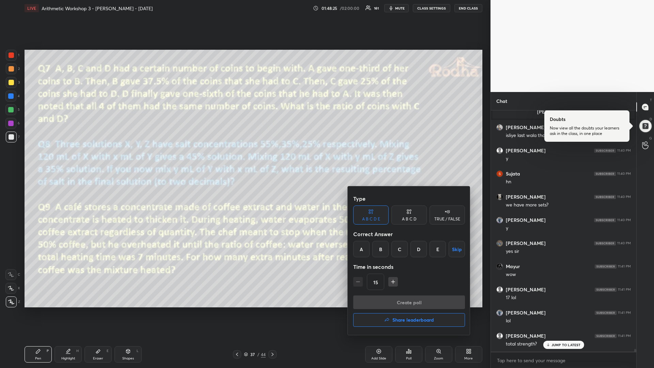
click at [375, 250] on div "B" at bounding box center [380, 249] width 16 height 16
drag, startPoint x: 389, startPoint y: 300, endPoint x: 388, endPoint y: 304, distance: 4.1
click at [388, 299] on button "Create poll" at bounding box center [409, 302] width 112 height 14
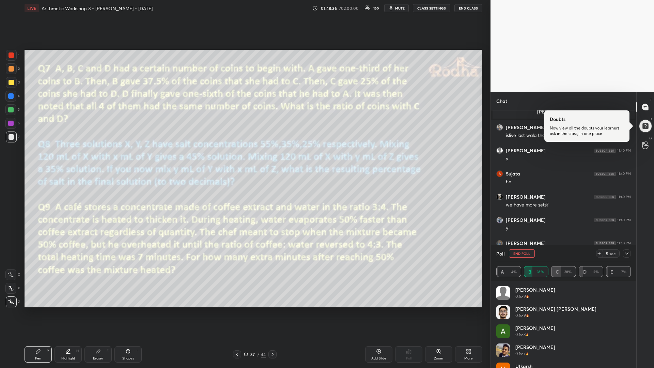
click at [12, 112] on div at bounding box center [10, 109] width 11 height 11
click at [12, 123] on div at bounding box center [10, 123] width 5 height 5
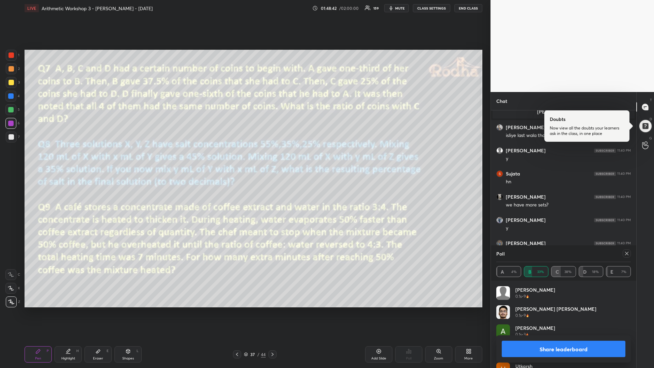
drag, startPoint x: 12, startPoint y: 136, endPoint x: 4, endPoint y: 131, distance: 8.9
click at [11, 135] on div at bounding box center [11, 136] width 5 height 5
click at [626, 254] on icon at bounding box center [626, 253] width 5 height 5
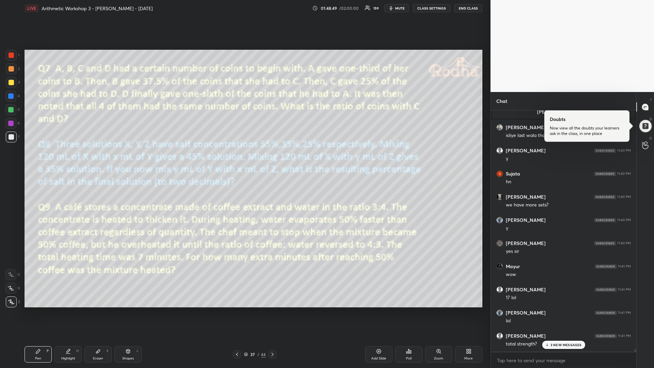
click at [554, 310] on p "3 NEW MESSAGES" at bounding box center [565, 345] width 31 height 4
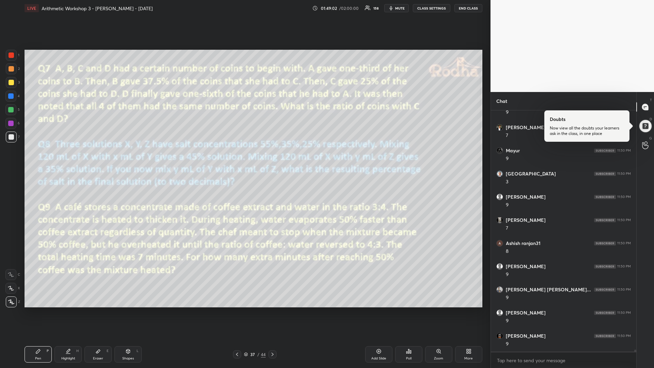
click at [15, 58] on div at bounding box center [11, 55] width 11 height 11
drag, startPoint x: 14, startPoint y: 111, endPoint x: 9, endPoint y: 108, distance: 6.1
click at [13, 109] on div at bounding box center [10, 109] width 11 height 11
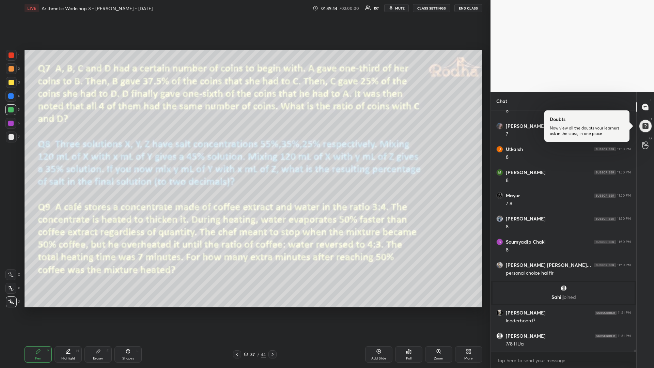
click at [11, 136] on div at bounding box center [11, 136] width 5 height 5
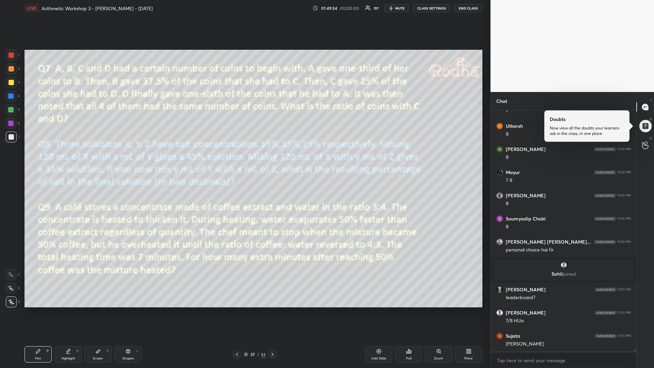
click at [274, 310] on icon at bounding box center [272, 353] width 5 height 5
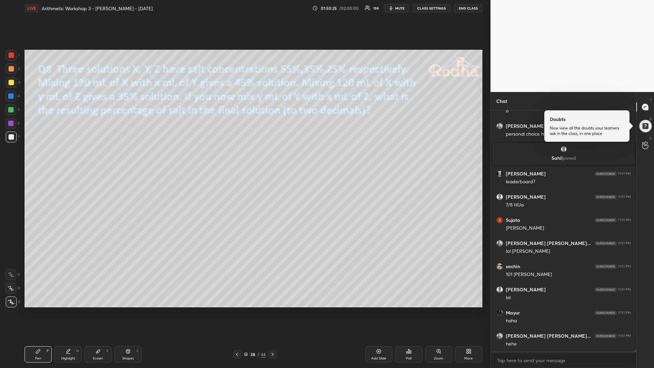
scroll to position [30626, 0]
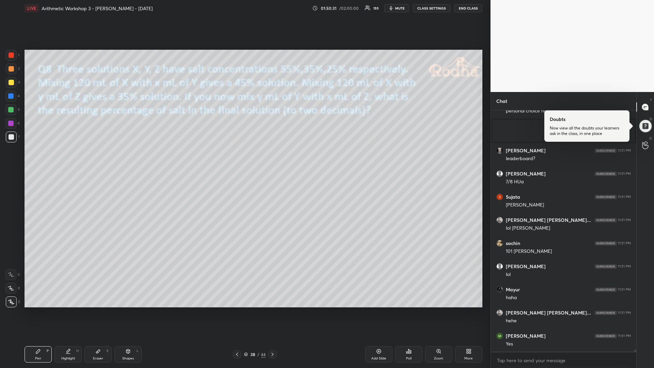
click at [98, 310] on icon at bounding box center [97, 350] width 5 height 5
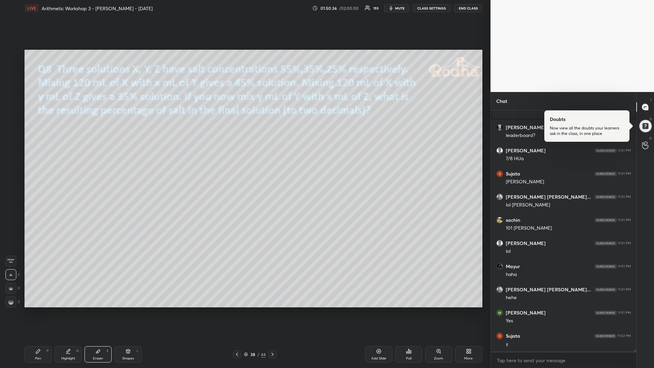
click at [32, 310] on div "Pen P" at bounding box center [38, 354] width 27 height 16
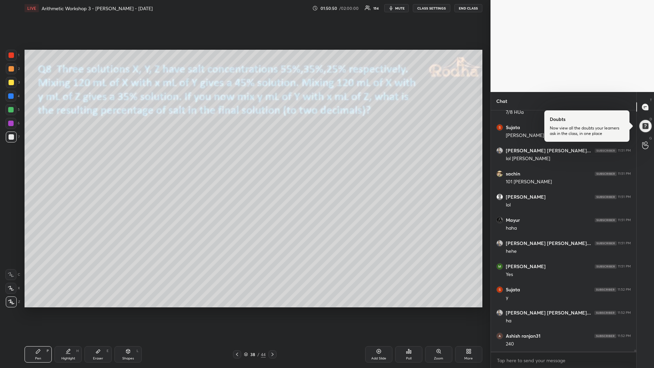
scroll to position [30718, 0]
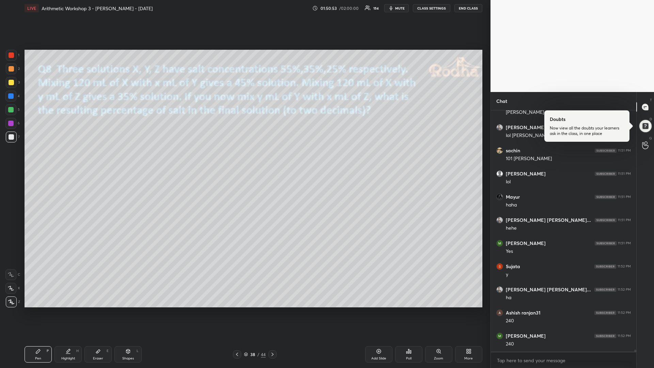
click at [286, 49] on div "Setting up your live class Poll for secs No correct answer Start poll" at bounding box center [253, 178] width 463 height 324
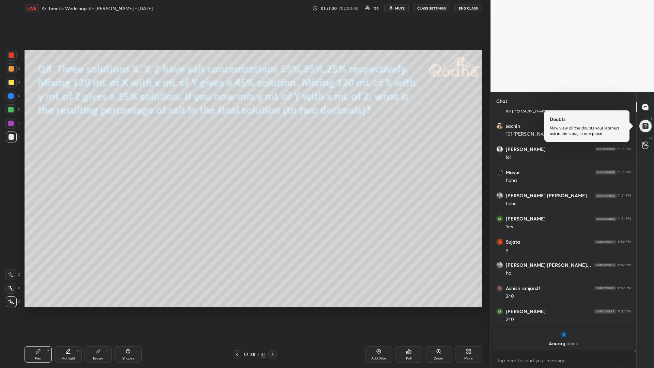
click at [12, 83] on div at bounding box center [11, 82] width 5 height 5
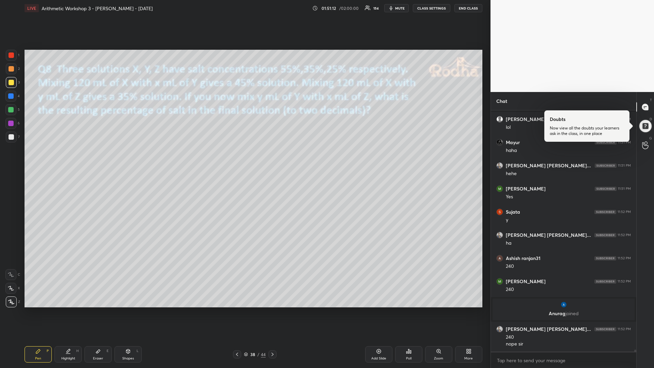
scroll to position [30711, 0]
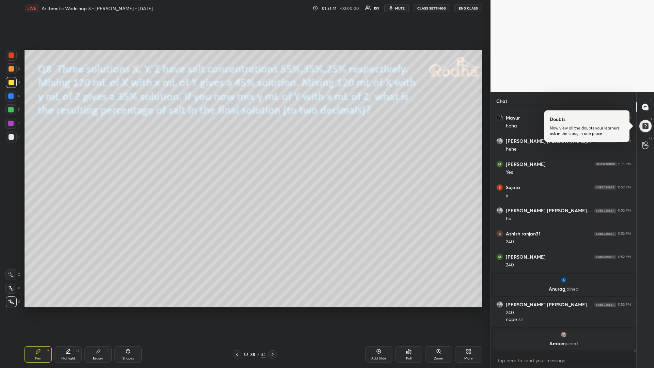
click at [12, 113] on div at bounding box center [10, 109] width 11 height 11
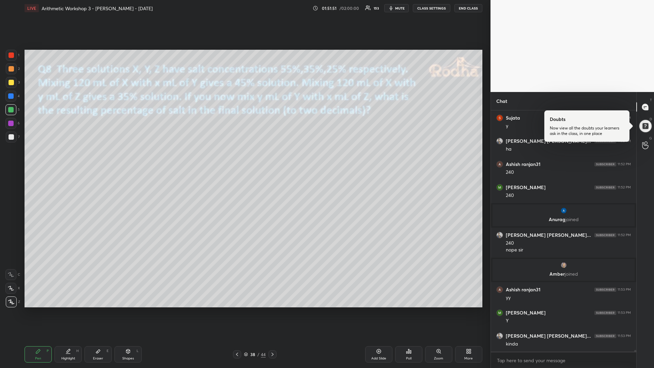
scroll to position [30792, 0]
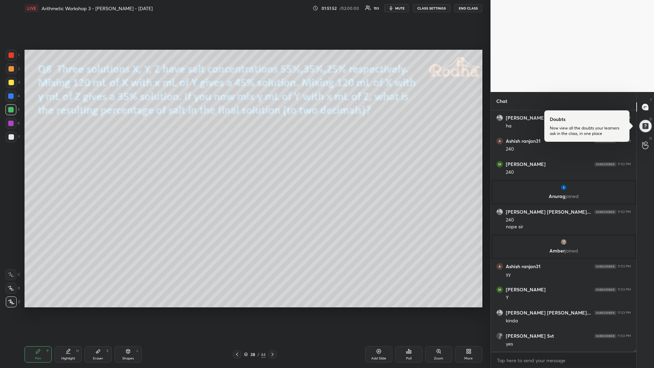
drag, startPoint x: 13, startPoint y: 82, endPoint x: 8, endPoint y: 87, distance: 7.2
click at [12, 83] on div at bounding box center [11, 82] width 5 height 5
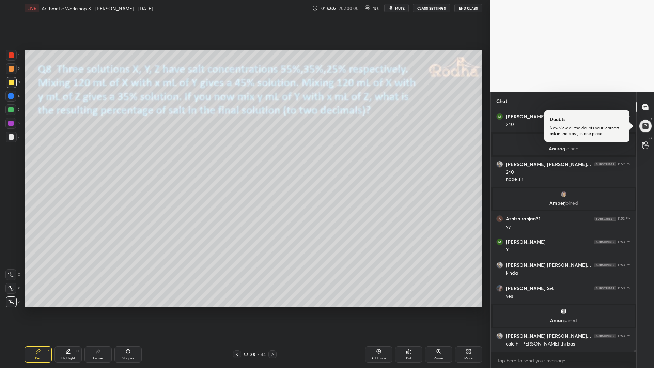
scroll to position [30832, 0]
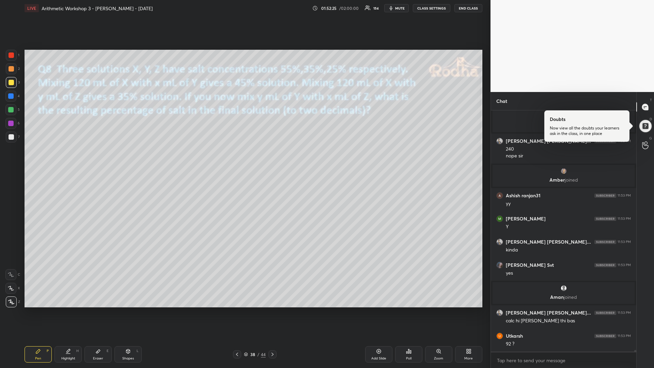
click at [13, 109] on div at bounding box center [10, 109] width 5 height 5
drag, startPoint x: 13, startPoint y: 83, endPoint x: 7, endPoint y: 83, distance: 5.8
click at [13, 83] on div at bounding box center [11, 82] width 5 height 5
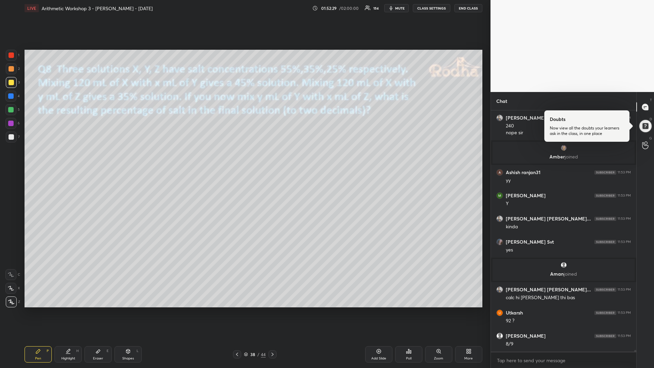
scroll to position [30878, 0]
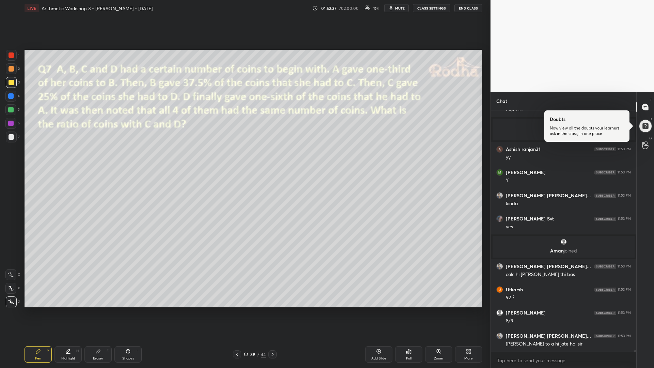
drag, startPoint x: 11, startPoint y: 95, endPoint x: 15, endPoint y: 96, distance: 3.9
click at [10, 94] on div at bounding box center [10, 95] width 5 height 5
drag, startPoint x: 13, startPoint y: 82, endPoint x: 19, endPoint y: 82, distance: 5.8
click at [14, 83] on div at bounding box center [11, 82] width 5 height 5
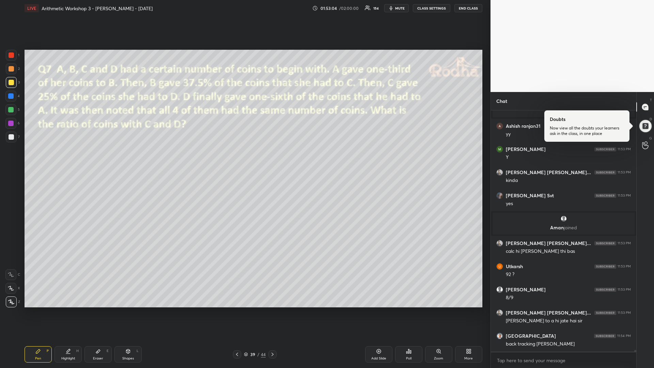
scroll to position [30924, 0]
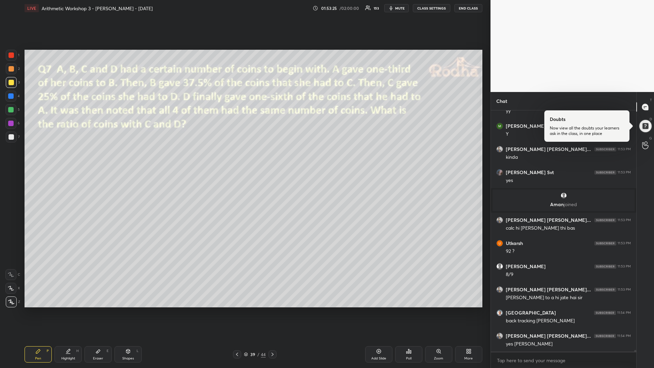
click at [12, 138] on div at bounding box center [11, 136] width 5 height 5
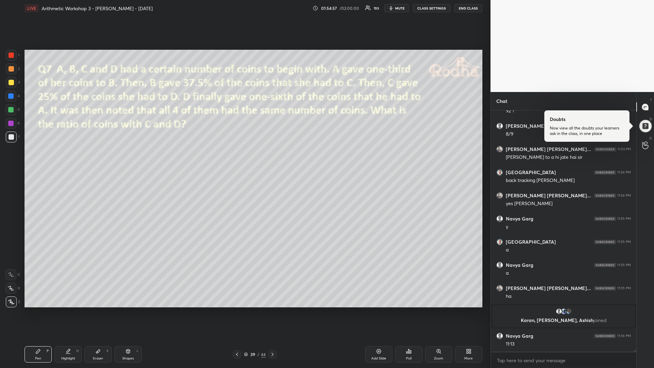
scroll to position [31002, 0]
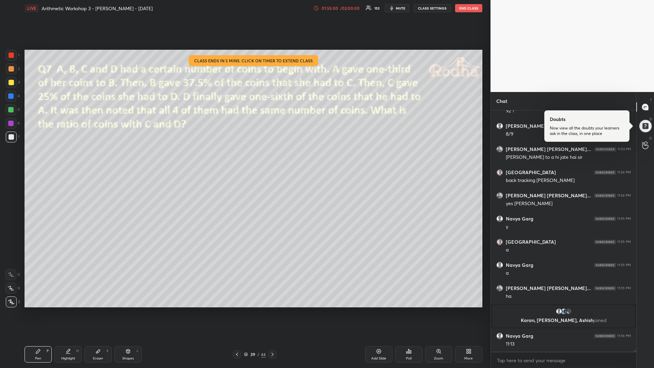
drag, startPoint x: 14, startPoint y: 99, endPoint x: 6, endPoint y: 102, distance: 8.4
click at [13, 99] on div at bounding box center [10, 96] width 11 height 11
click at [348, 10] on div "01:55:01 / 02:00:00" at bounding box center [336, 7] width 47 height 5
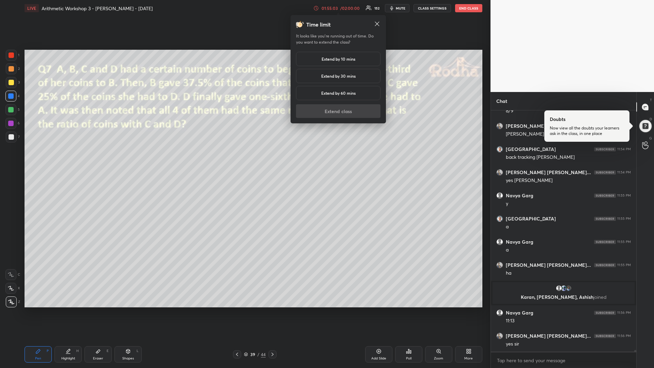
scroll to position [31048, 0]
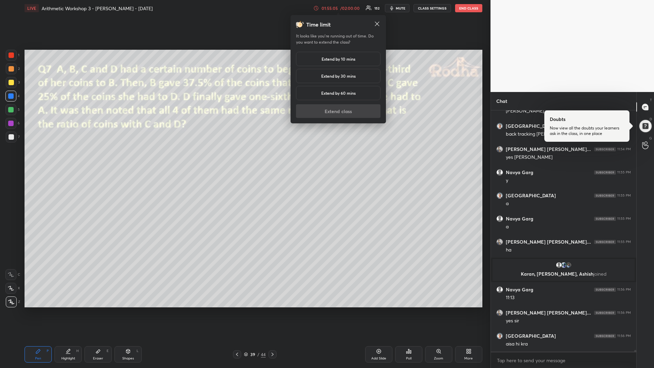
drag, startPoint x: 336, startPoint y: 74, endPoint x: 343, endPoint y: 79, distance: 8.4
click at [336, 74] on h5 "Extend by 30 mins" at bounding box center [338, 76] width 34 height 6
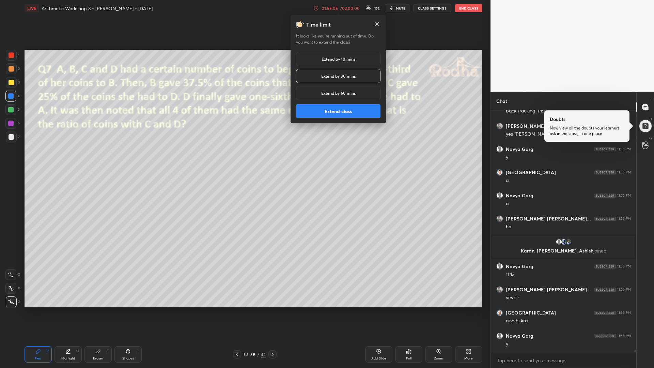
scroll to position [31095, 0]
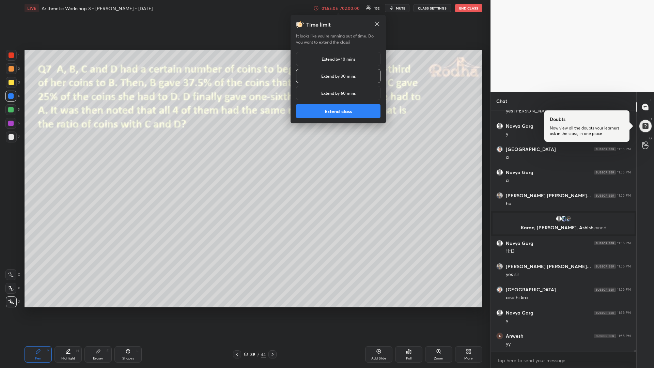
click at [338, 113] on button "Extend class" at bounding box center [338, 111] width 84 height 14
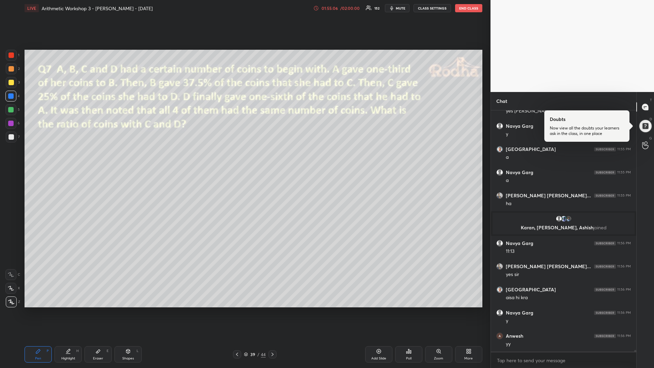
scroll to position [31118, 0]
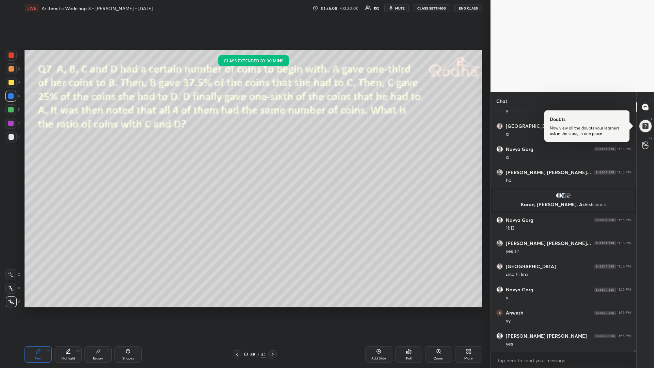
click at [13, 83] on div at bounding box center [11, 82] width 5 height 5
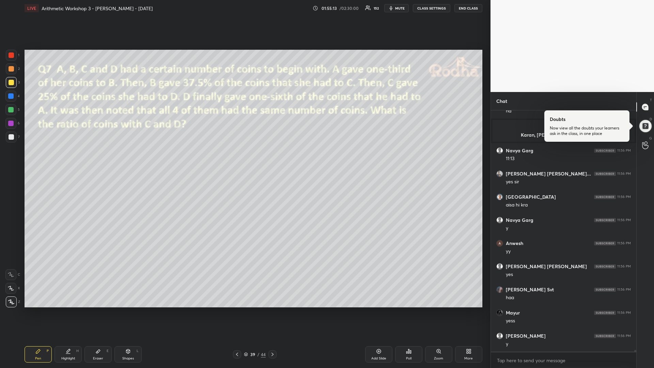
scroll to position [31210, 0]
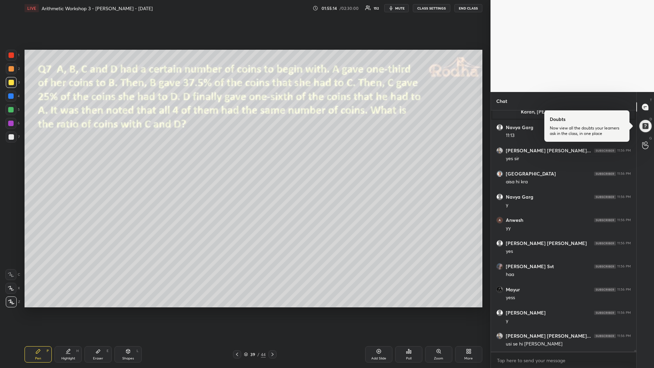
click at [274, 310] on div at bounding box center [272, 354] width 8 height 8
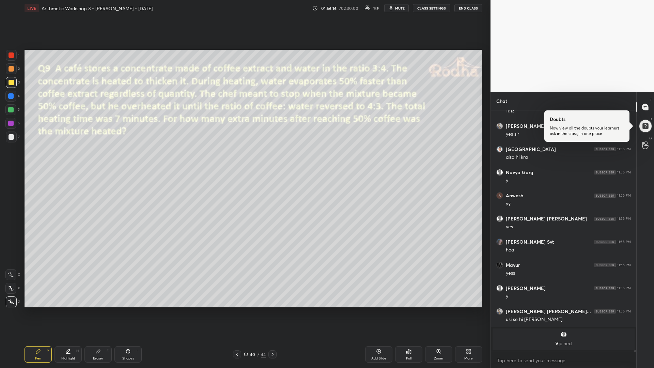
click at [13, 108] on div at bounding box center [10, 109] width 5 height 5
click at [11, 85] on div at bounding box center [11, 82] width 11 height 11
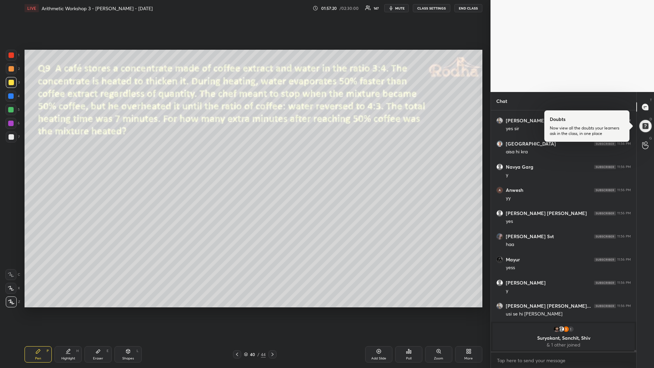
click at [12, 60] on div at bounding box center [11, 55] width 11 height 11
drag, startPoint x: 15, startPoint y: 112, endPoint x: 23, endPoint y: 116, distance: 8.8
click at [15, 112] on div at bounding box center [10, 109] width 11 height 11
click at [238, 310] on icon at bounding box center [236, 353] width 5 height 5
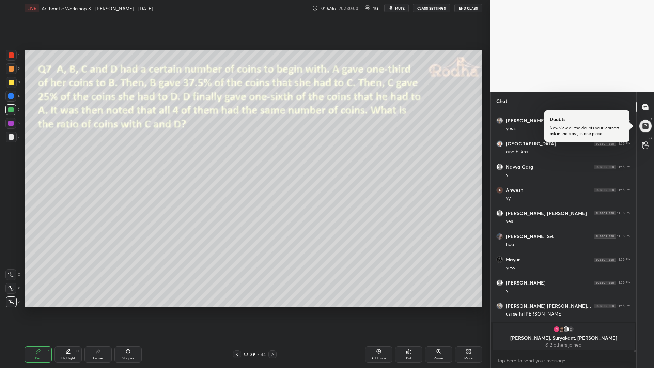
click at [236, 310] on icon at bounding box center [236, 353] width 5 height 5
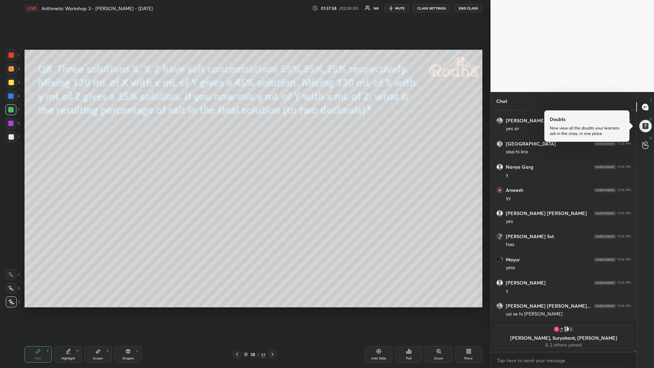
click at [235, 310] on icon at bounding box center [236, 353] width 5 height 5
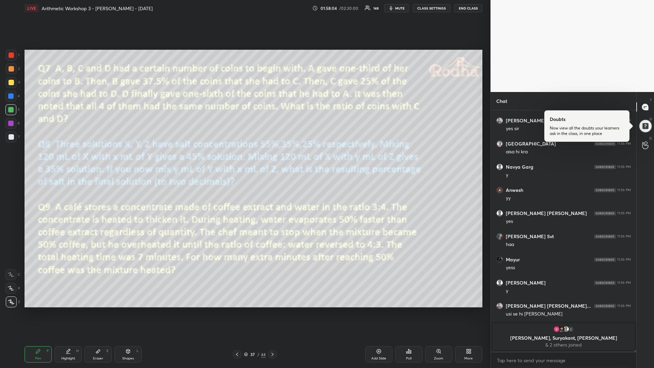
scroll to position [31179, 0]
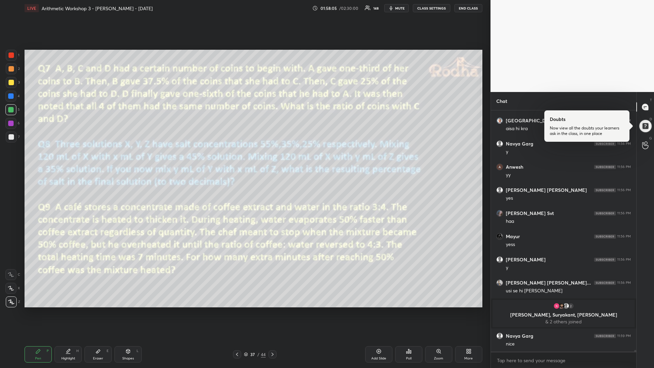
click at [12, 82] on div at bounding box center [11, 82] width 5 height 5
click at [273, 310] on icon at bounding box center [272, 353] width 5 height 5
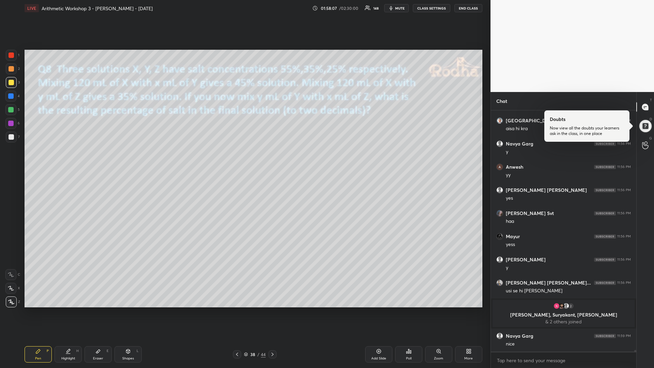
click at [274, 310] on icon at bounding box center [272, 353] width 5 height 5
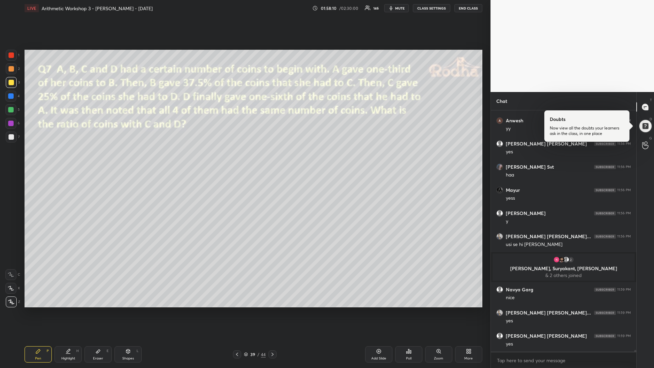
scroll to position [31249, 0]
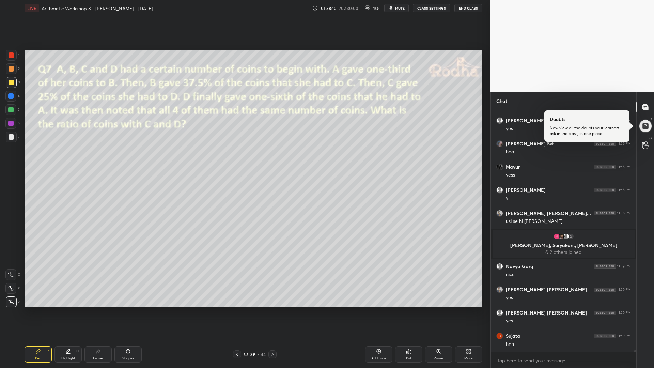
click at [276, 310] on div "39 / 44" at bounding box center [255, 354] width 92 height 8
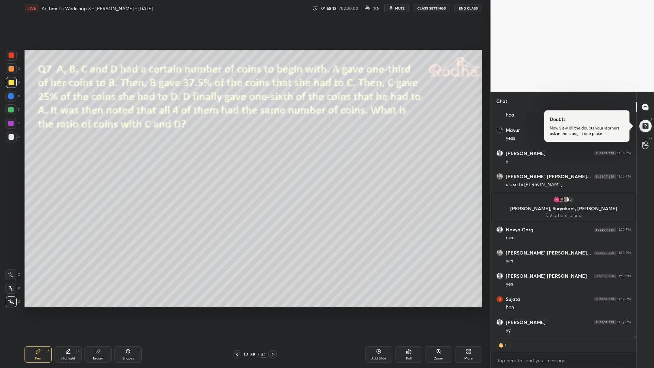
scroll to position [31308, 0]
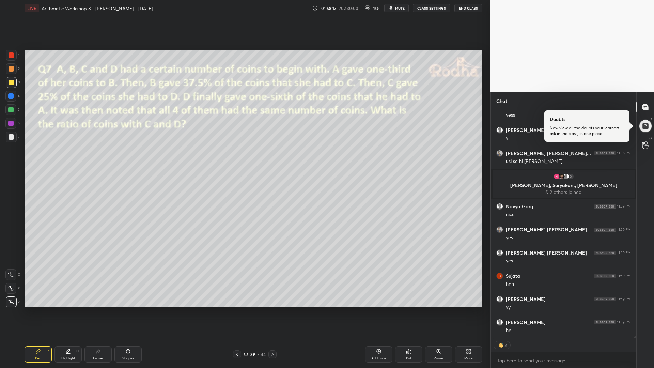
click at [272, 310] on icon at bounding box center [272, 353] width 5 height 5
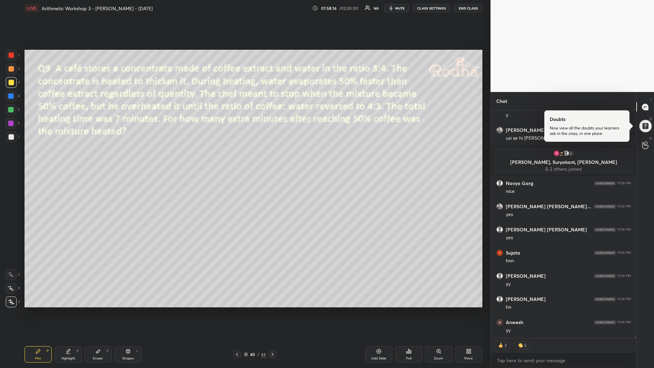
scroll to position [31355, 0]
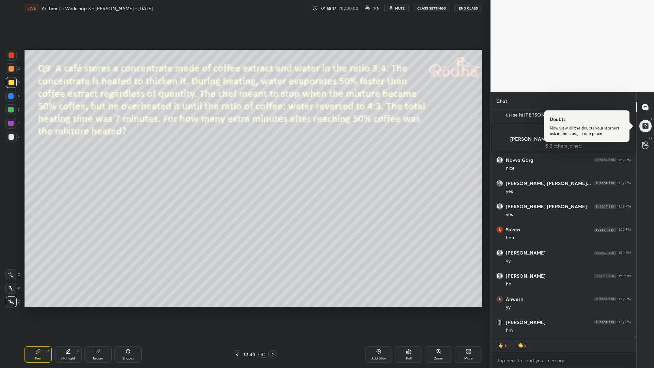
click at [404, 310] on div "Poll" at bounding box center [408, 354] width 27 height 16
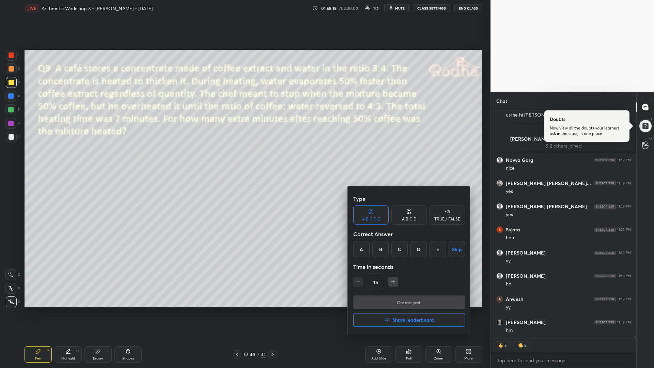
click at [387, 310] on icon "button" at bounding box center [386, 319] width 5 height 5
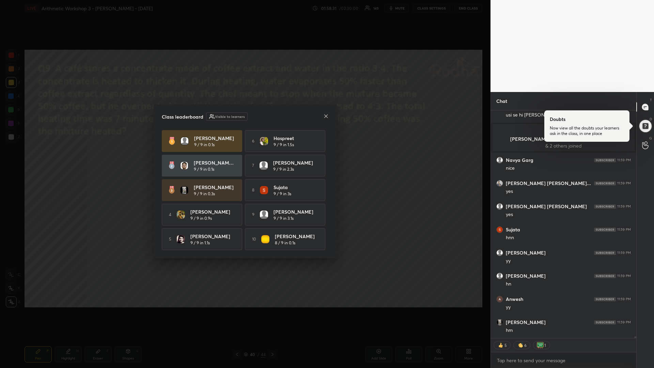
scroll to position [31341, 0]
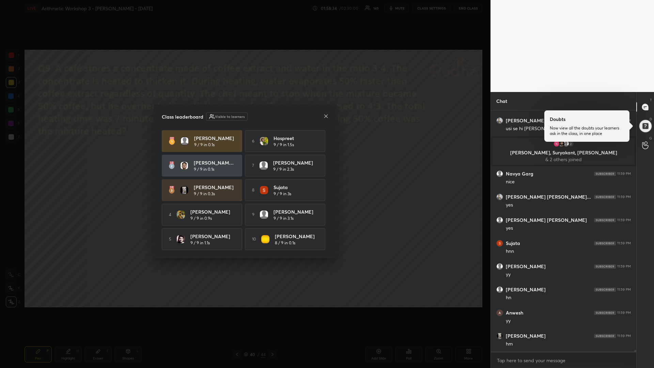
click at [326, 114] on icon at bounding box center [325, 115] width 5 height 5
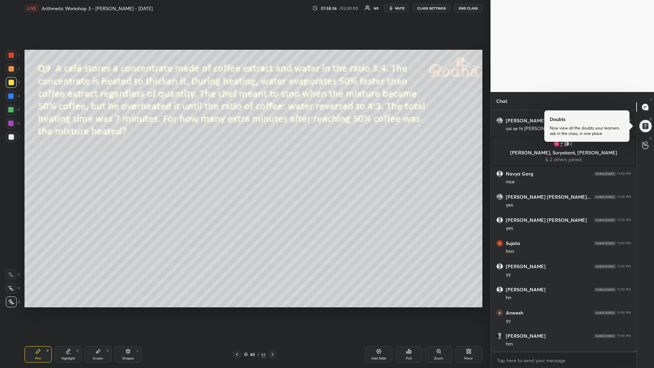
scroll to position [31364, 0]
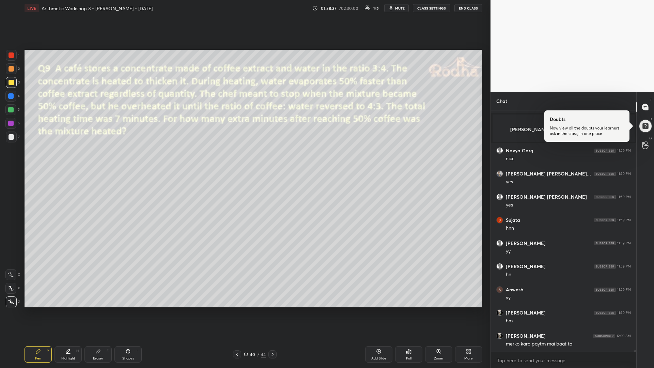
drag, startPoint x: 14, startPoint y: 111, endPoint x: 10, endPoint y: 111, distance: 3.7
click at [12, 111] on div at bounding box center [10, 109] width 11 height 11
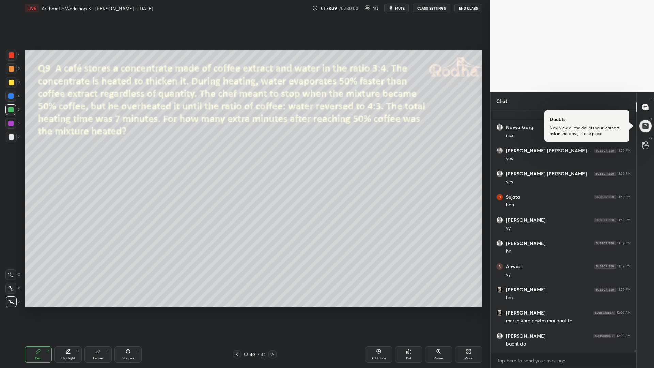
click at [9, 140] on div at bounding box center [11, 136] width 11 height 11
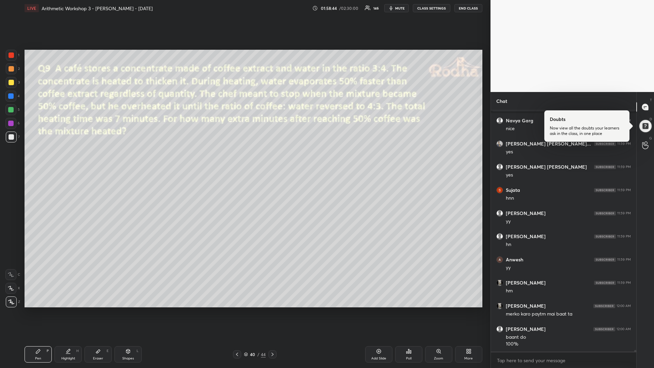
click at [11, 82] on div at bounding box center [11, 82] width 5 height 5
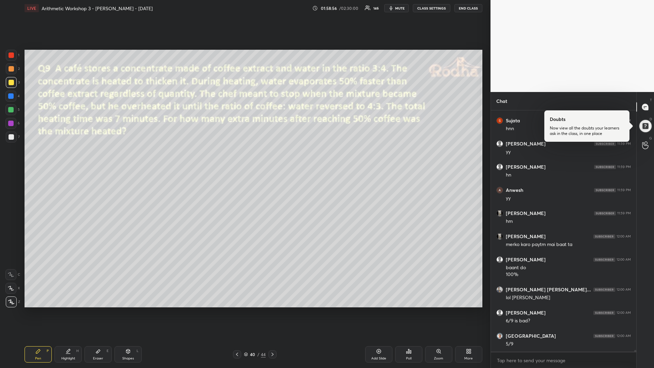
scroll to position [31487, 0]
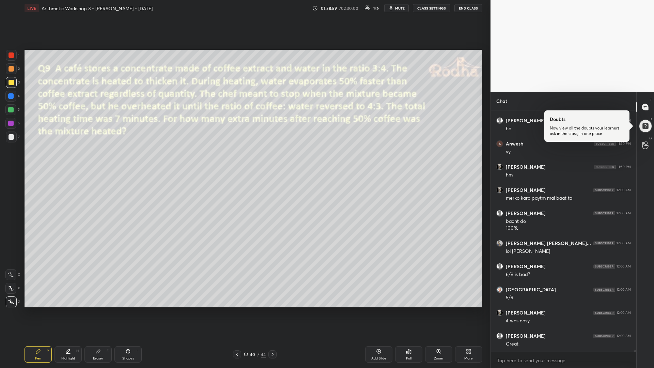
click at [370, 310] on div "Add Slide" at bounding box center [378, 354] width 27 height 16
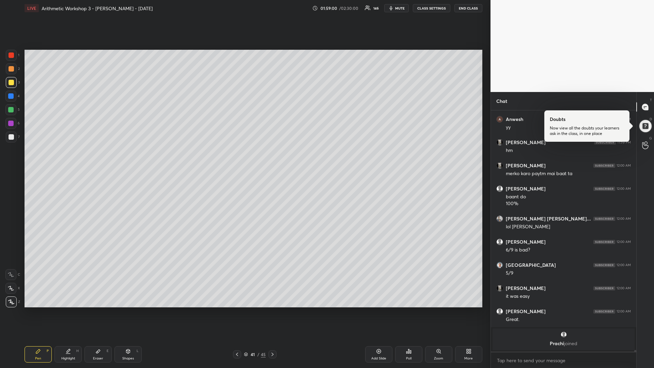
click at [11, 110] on div at bounding box center [10, 109] width 5 height 5
click at [11, 139] on div at bounding box center [11, 136] width 5 height 5
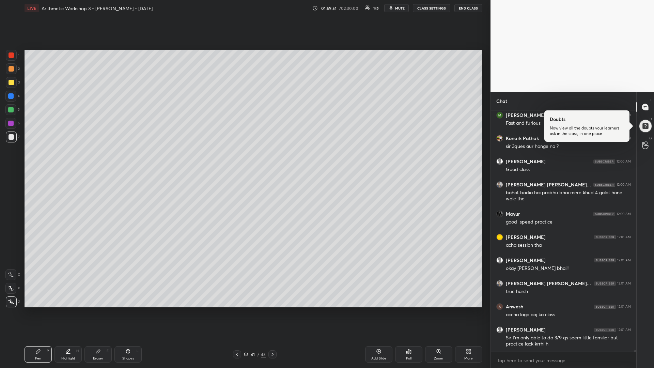
scroll to position [31725, 0]
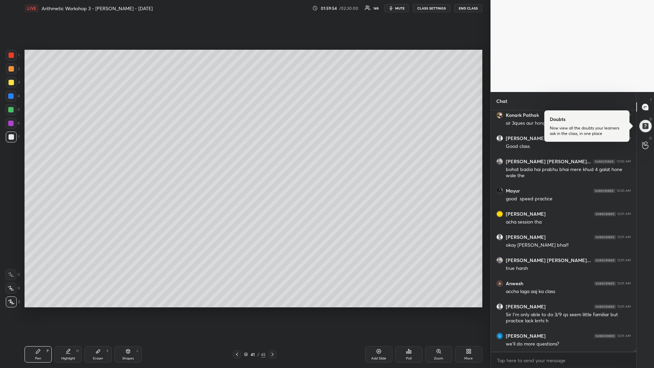
drag, startPoint x: 13, startPoint y: 83, endPoint x: 11, endPoint y: 87, distance: 4.9
click at [14, 84] on div at bounding box center [11, 82] width 5 height 5
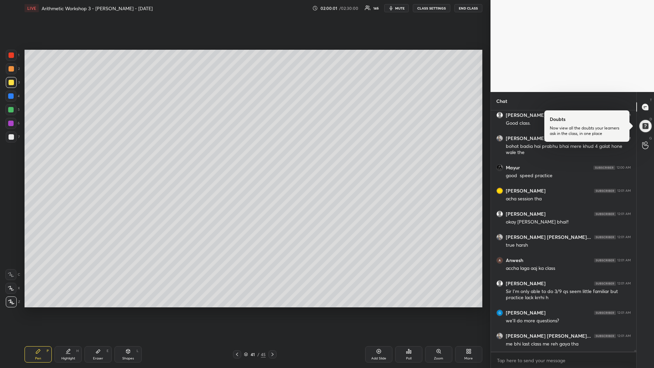
scroll to position [31772, 0]
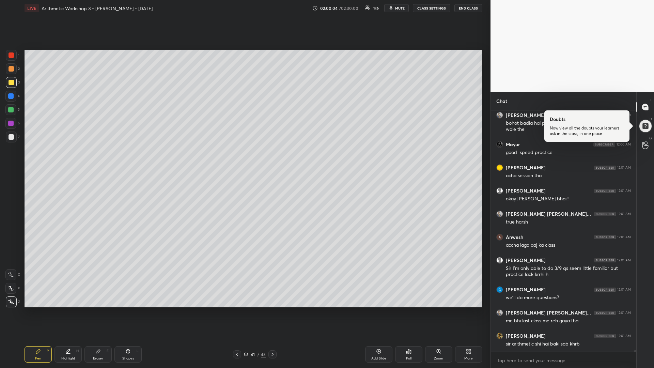
drag, startPoint x: 13, startPoint y: 111, endPoint x: 10, endPoint y: 115, distance: 5.3
click at [12, 111] on div at bounding box center [10, 109] width 5 height 5
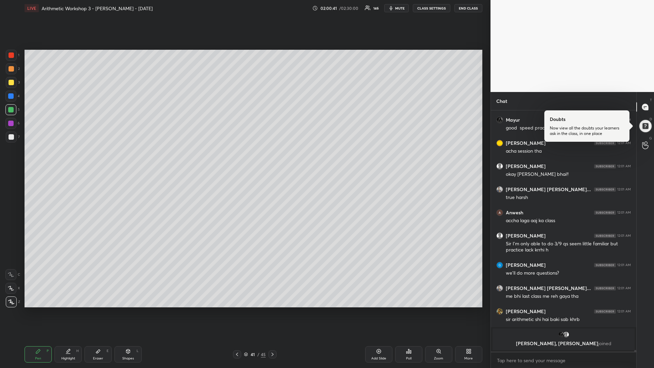
click at [11, 86] on div at bounding box center [11, 82] width 11 height 11
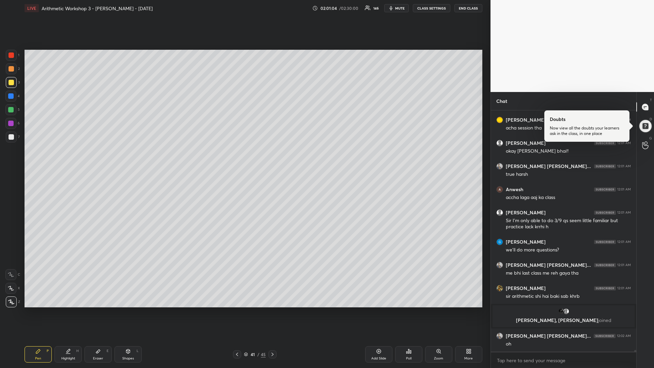
click at [10, 112] on div at bounding box center [10, 109] width 5 height 5
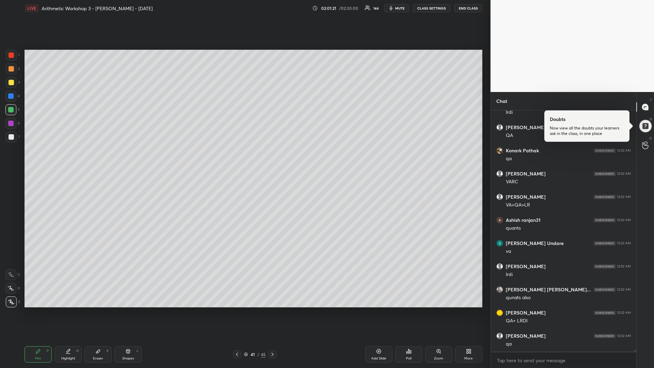
scroll to position [32554, 0]
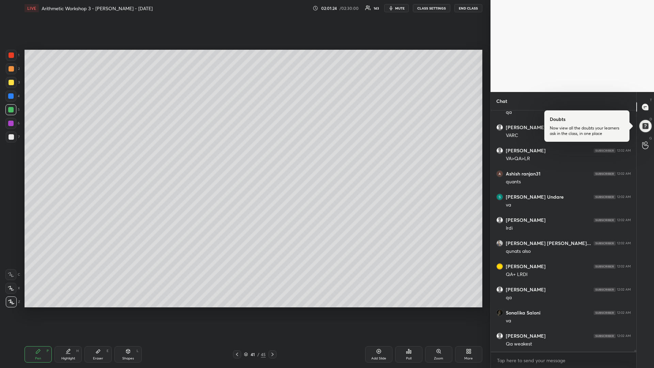
click at [15, 138] on div at bounding box center [11, 136] width 11 height 11
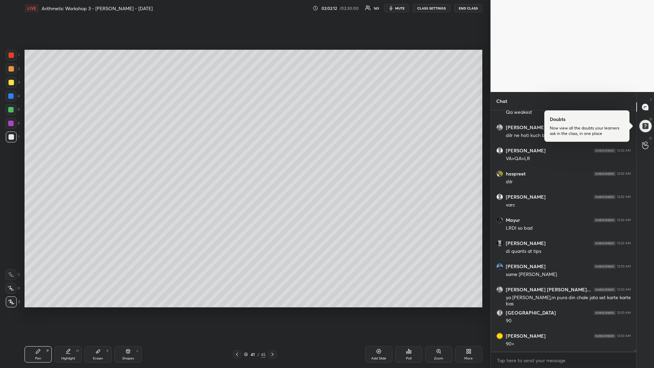
scroll to position [32832, 0]
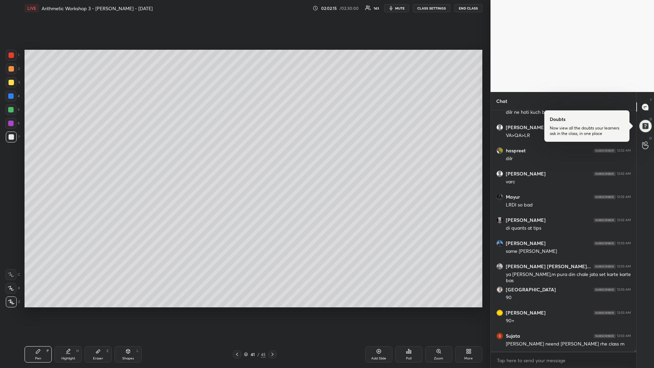
drag, startPoint x: 11, startPoint y: 84, endPoint x: 13, endPoint y: 91, distance: 7.7
click at [11, 84] on div at bounding box center [11, 82] width 5 height 5
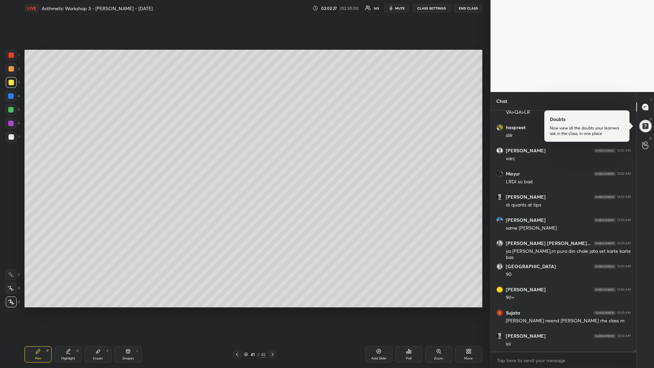
scroll to position [32878, 0]
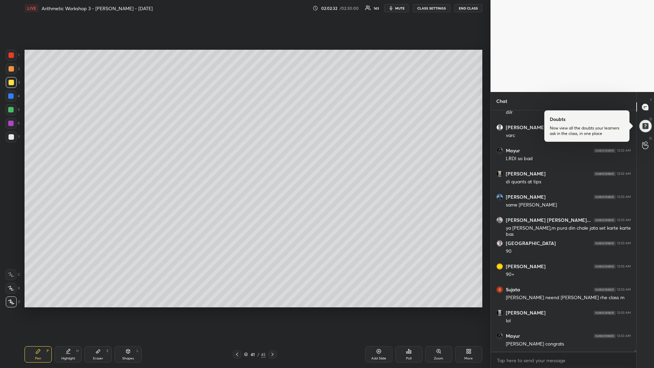
click at [10, 112] on div at bounding box center [10, 109] width 5 height 5
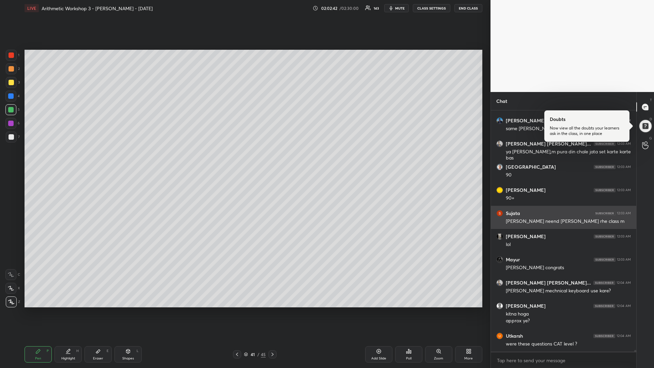
scroll to position [32977, 0]
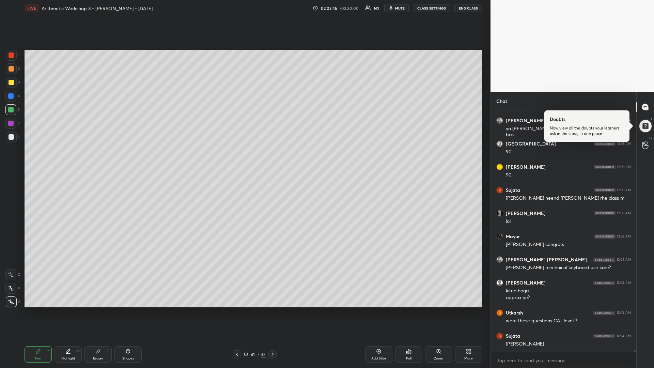
click at [13, 80] on div at bounding box center [11, 82] width 5 height 5
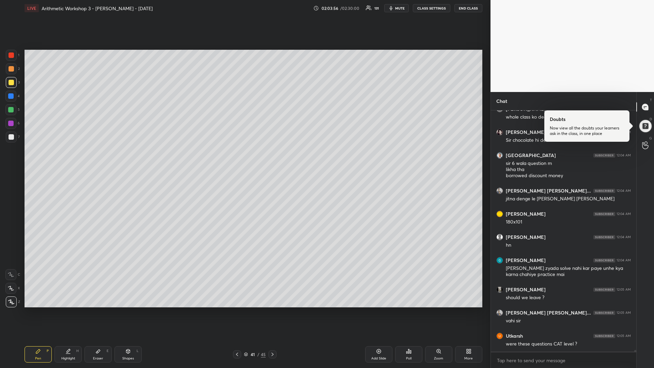
scroll to position [33621, 0]
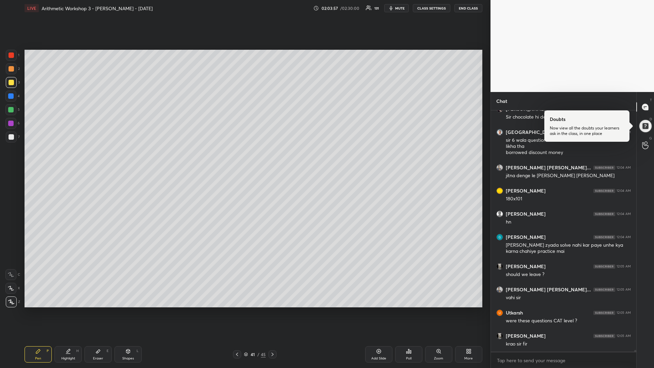
click at [11, 110] on div at bounding box center [10, 109] width 5 height 5
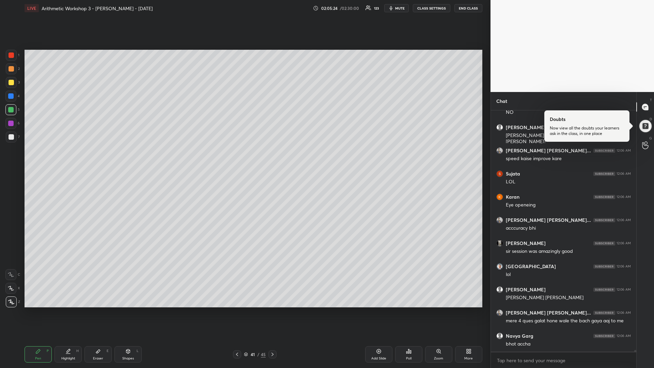
scroll to position [36872, 0]
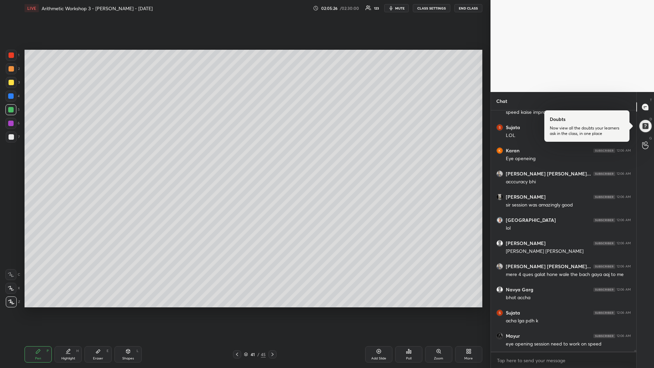
drag, startPoint x: 372, startPoint y: 354, endPoint x: 369, endPoint y: 357, distance: 3.9
click at [371, 310] on div "Add Slide" at bounding box center [378, 354] width 27 height 16
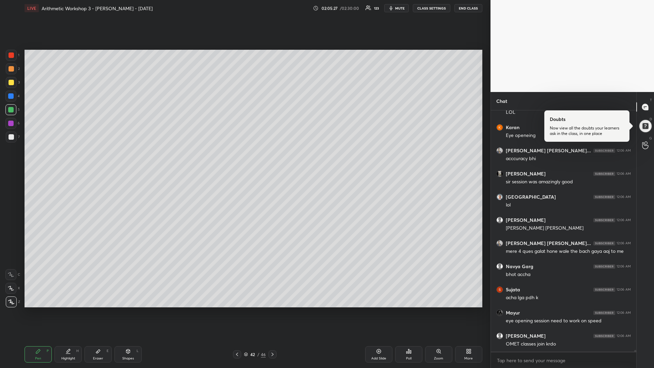
click at [13, 82] on div at bounding box center [11, 82] width 5 height 5
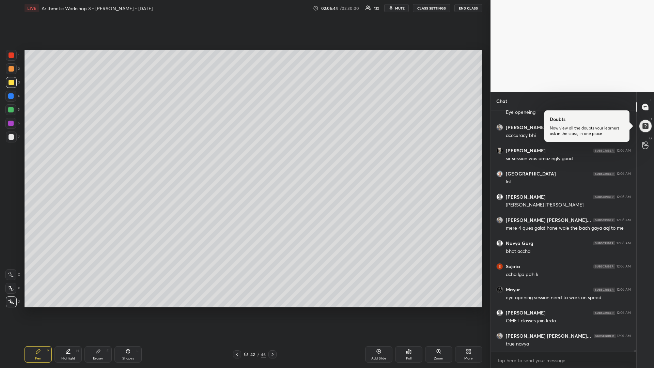
click at [98, 310] on div "Eraser E" at bounding box center [97, 354] width 27 height 16
click at [31, 310] on div "Pen P" at bounding box center [38, 354] width 27 height 16
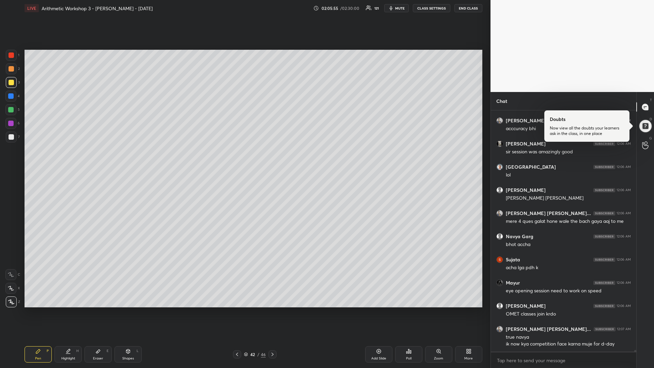
click at [12, 112] on div at bounding box center [10, 109] width 5 height 5
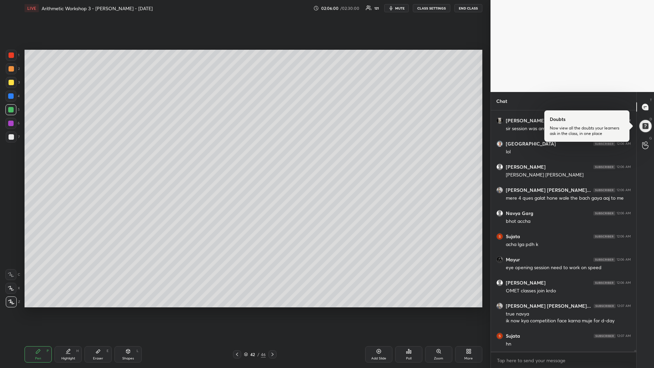
scroll to position [36995, 0]
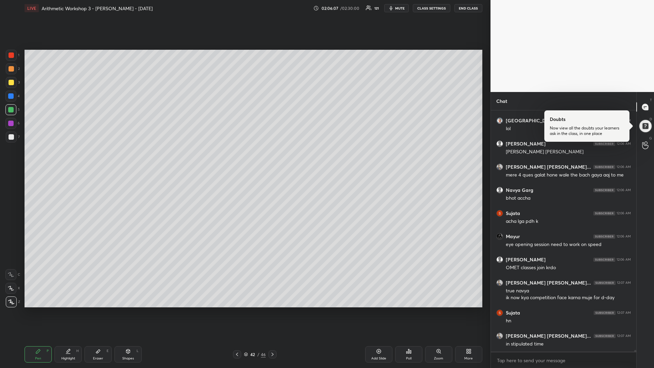
click at [15, 81] on div at bounding box center [11, 82] width 11 height 11
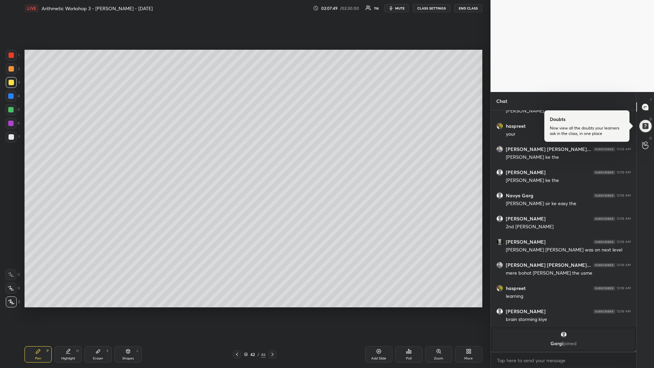
scroll to position [36500, 0]
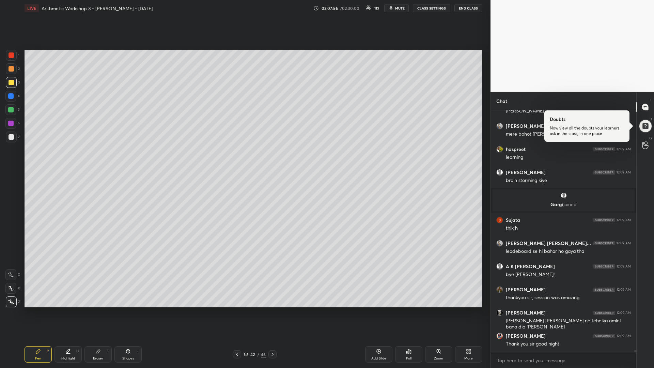
click at [470, 8] on button "END CLASS" at bounding box center [468, 8] width 28 height 8
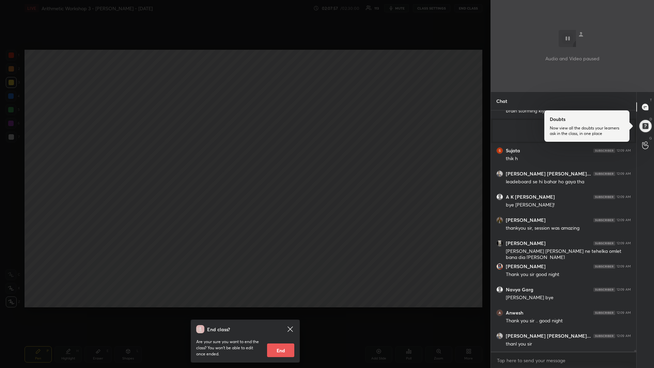
click at [273, 310] on button "End" at bounding box center [280, 350] width 27 height 14
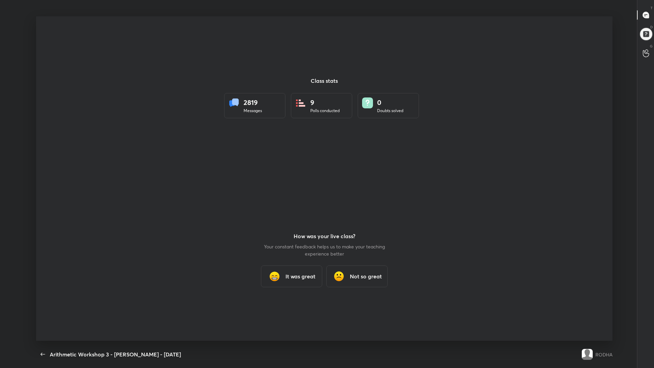
click at [297, 280] on div "It was great" at bounding box center [291, 276] width 61 height 22
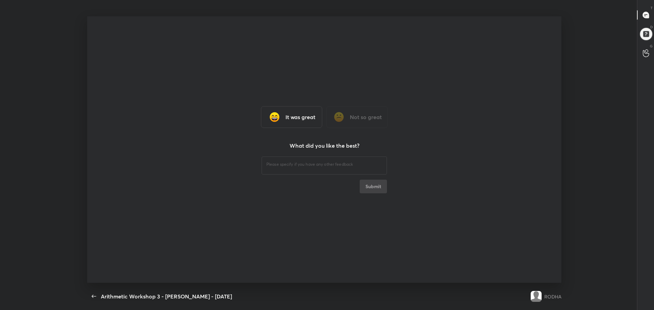
type textarea "x"
